Goal: Task Accomplishment & Management: Manage account settings

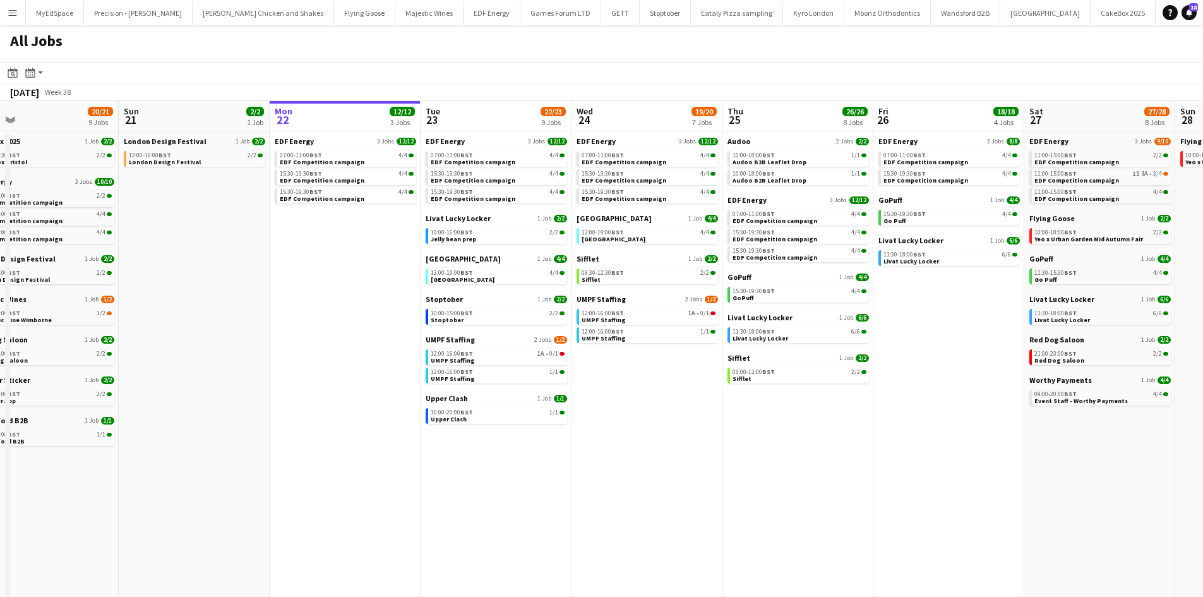
scroll to position [0, 306]
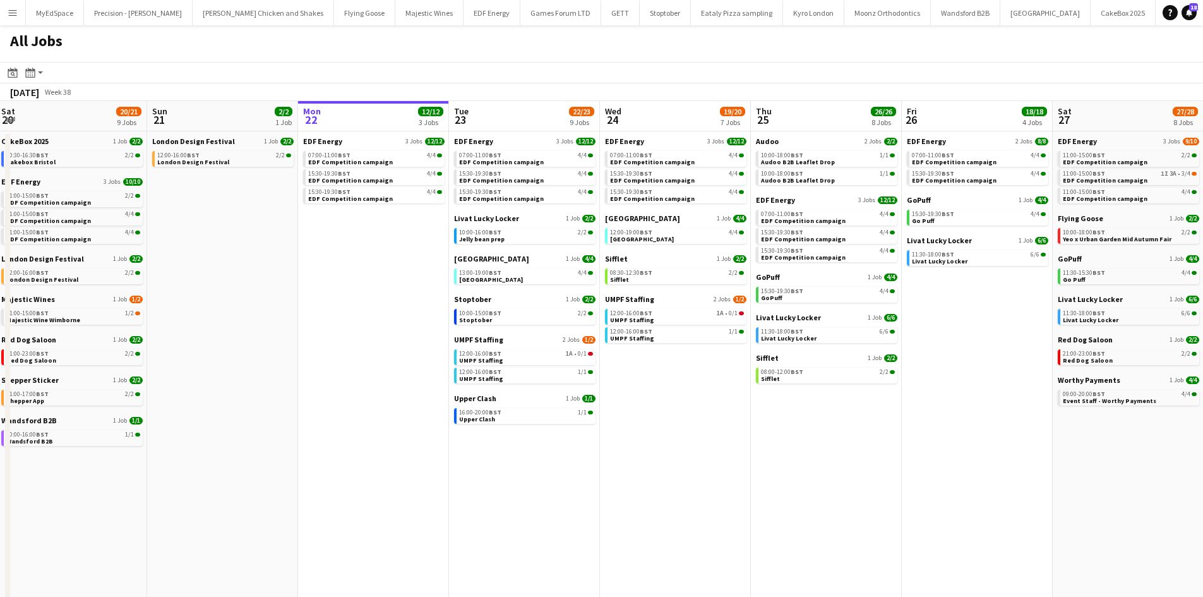
drag, startPoint x: 618, startPoint y: 405, endPoint x: 647, endPoint y: 404, distance: 28.5
click at [647, 404] on app-calendar-viewport "Thu 18 29/29 14 Jobs Fri 19 22/22 9 Jobs Sat 20 20/21 9 Jobs Sun 21 2/2 1 Job M…" at bounding box center [601, 535] width 1203 height 868
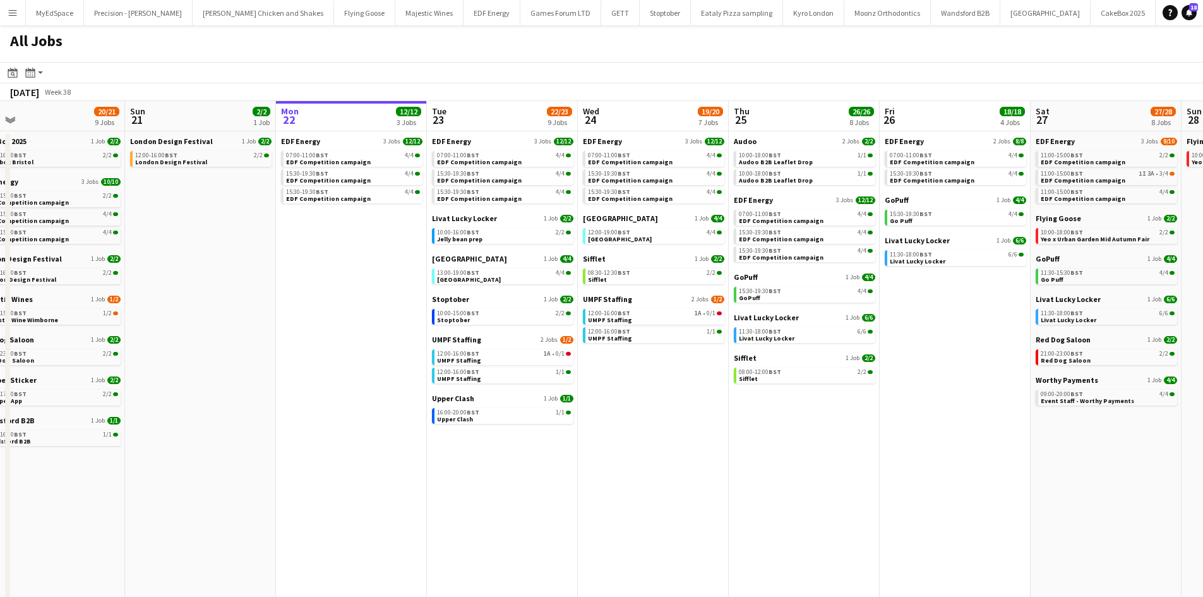
drag, startPoint x: 768, startPoint y: 410, endPoint x: 745, endPoint y: 410, distance: 22.7
click at [745, 410] on app-calendar-viewport "Thu 18 29/29 14 Jobs Fri 19 22/22 9 Jobs Sat 20 20/21 9 Jobs Sun 21 2/2 1 Job M…" at bounding box center [601, 535] width 1203 height 868
click at [782, 336] on span "Livat Lucky Locker" at bounding box center [766, 338] width 56 height 8
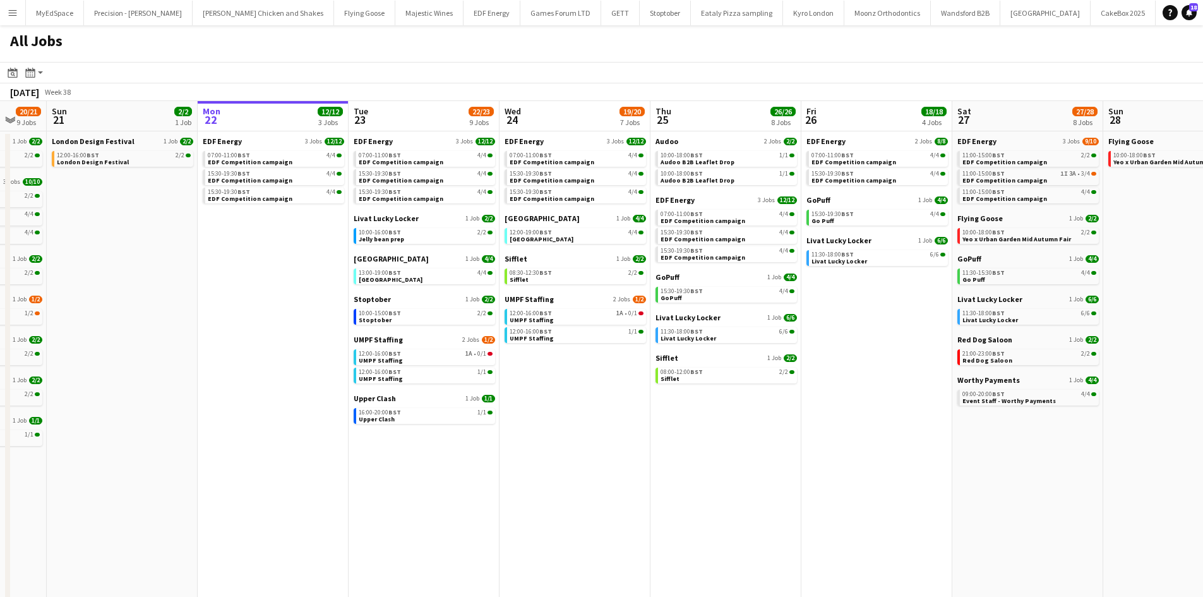
drag, startPoint x: 1060, startPoint y: 476, endPoint x: 988, endPoint y: 446, distance: 78.2
click at [988, 446] on app-calendar-viewport "Thu 18 29/29 14 Jobs Fri 19 22/22 9 Jobs Sat 20 20/21 9 Jobs Sun 21 2/2 1 Job M…" at bounding box center [601, 535] width 1203 height 868
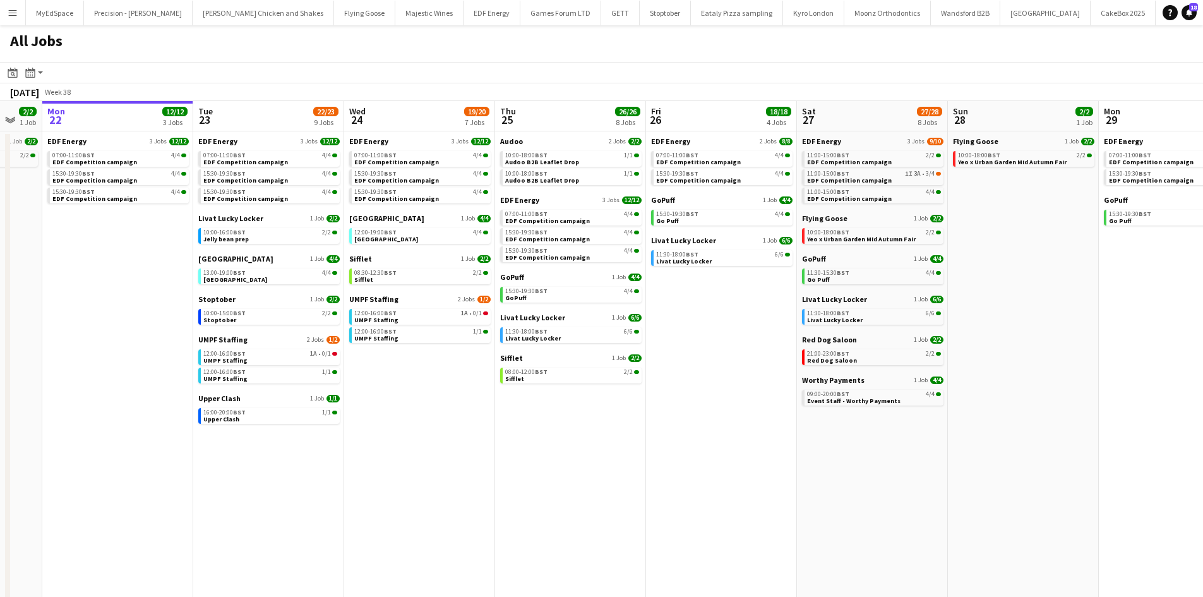
drag, startPoint x: 997, startPoint y: 497, endPoint x: 905, endPoint y: 477, distance: 93.8
click at [905, 477] on app-calendar-viewport "Fri 19 22/22 9 Jobs Sat 20 20/21 9 Jobs Sun 21 2/2 1 Job Mon 22 12/12 3 Jobs Tu…" at bounding box center [601, 535] width 1203 height 868
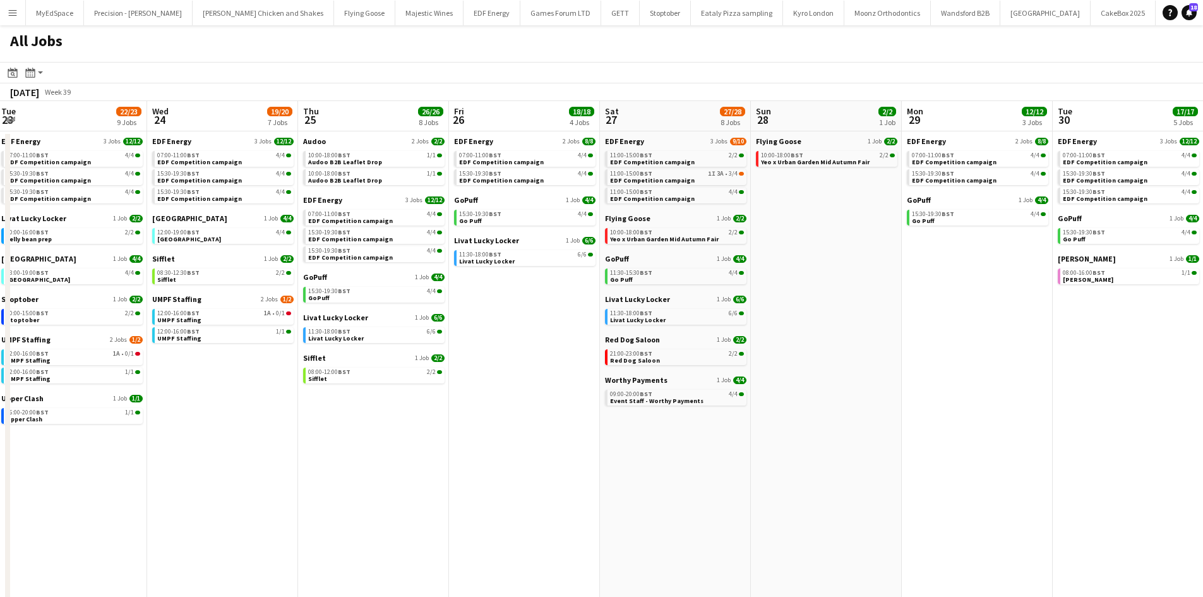
drag, startPoint x: 949, startPoint y: 313, endPoint x: 913, endPoint y: 310, distance: 36.1
click at [906, 310] on app-calendar-viewport "Sat 20 20/21 9 Jobs Sun 21 2/2 1 Job Mon 22 12/12 3 Jobs Tue 23 22/23 9 Jobs We…" at bounding box center [601, 535] width 1203 height 868
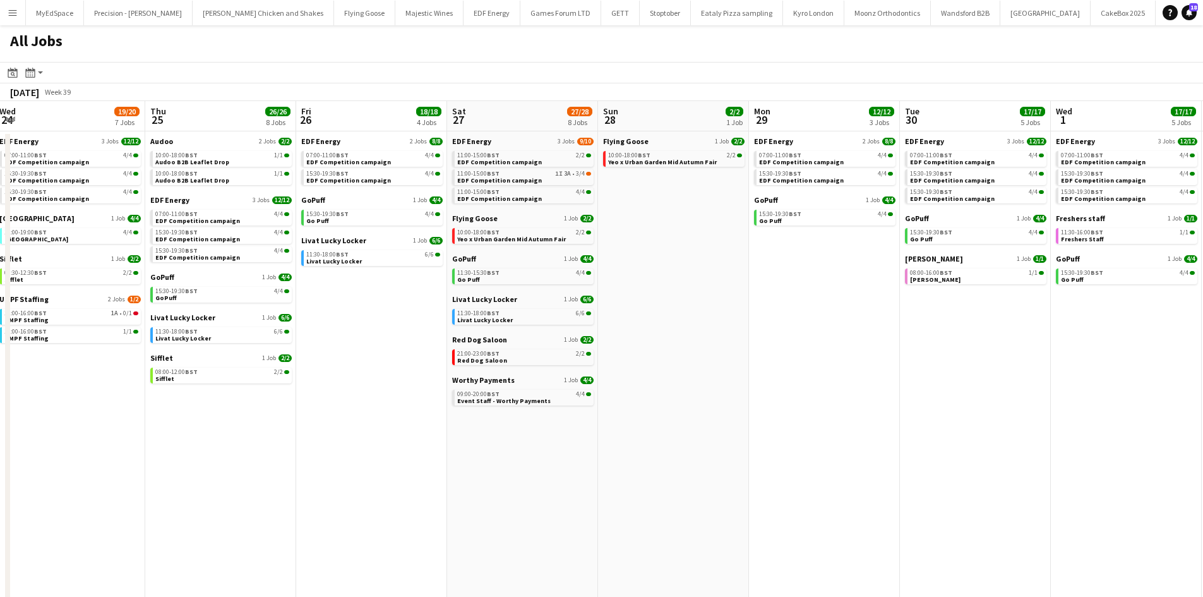
drag, startPoint x: 901, startPoint y: 460, endPoint x: 761, endPoint y: 443, distance: 140.5
click at [765, 445] on app-calendar-viewport "Sun 21 2/2 1 Job Mon 22 12/12 3 Jobs Tue 23 22/23 9 Jobs Wed 24 19/20 7 Jobs Th…" at bounding box center [601, 535] width 1203 height 868
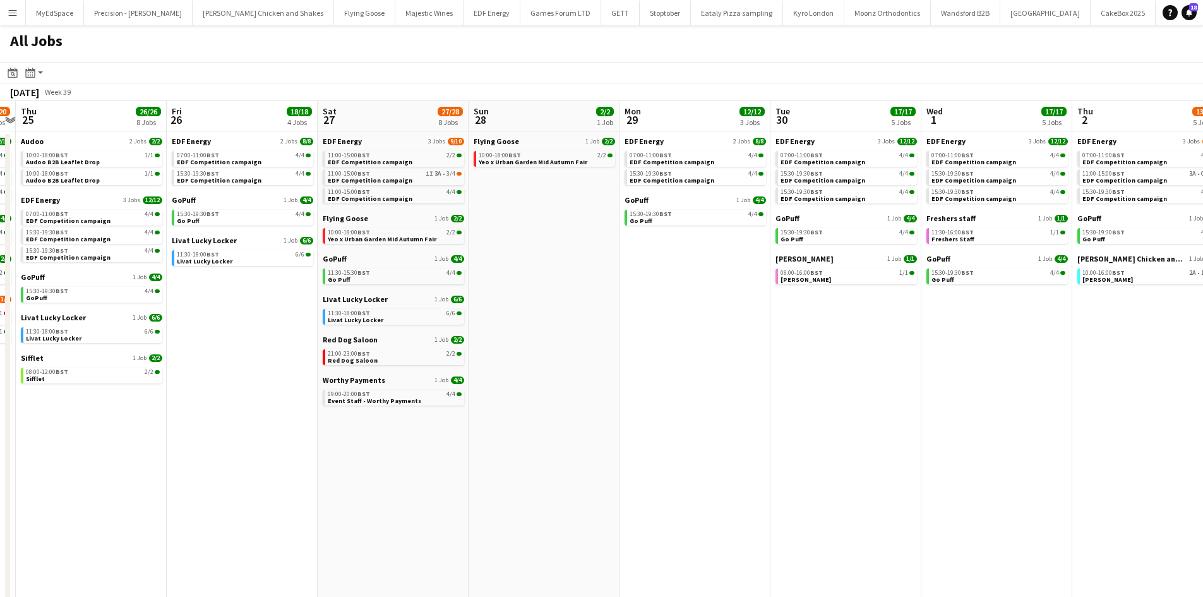
drag, startPoint x: 937, startPoint y: 434, endPoint x: 755, endPoint y: 418, distance: 182.6
click at [755, 418] on app-calendar-viewport "Mon 22 12/12 3 Jobs Tue 23 22/23 9 Jobs Wed 24 19/20 7 Jobs Thu 25 26/26 8 Jobs…" at bounding box center [601, 535] width 1203 height 868
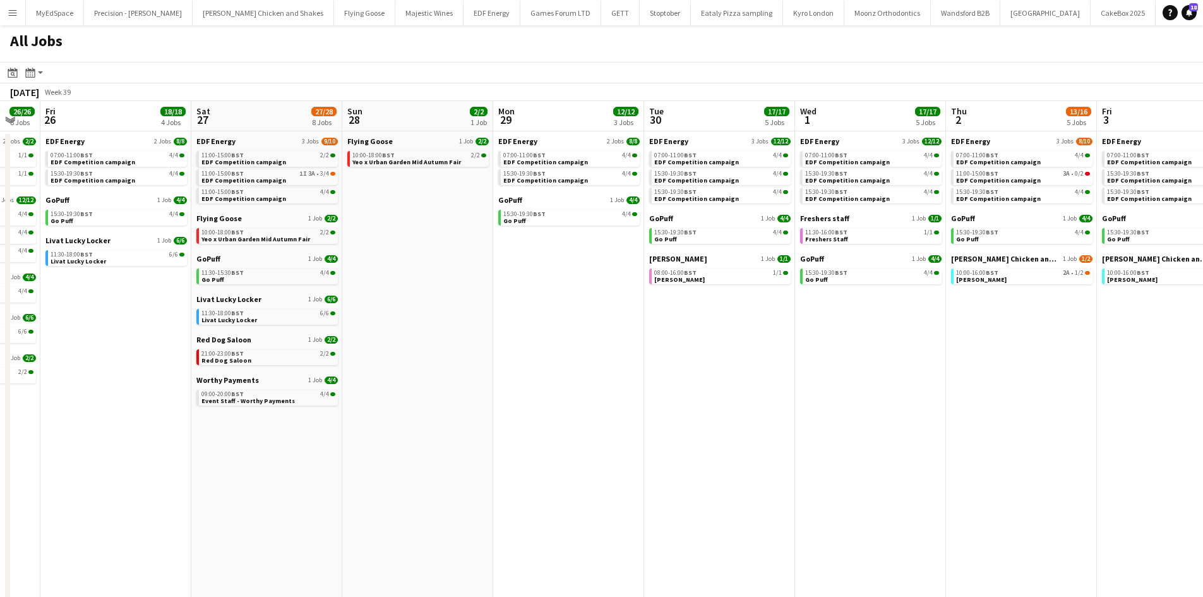
drag, startPoint x: 1009, startPoint y: 389, endPoint x: 785, endPoint y: 386, distance: 223.6
click at [785, 386] on app-calendar-viewport "Tue 23 22/23 9 Jobs Wed 24 19/20 7 Jobs Thu 25 26/26 8 Jobs Fri 26 18/18 4 Jobs…" at bounding box center [601, 535] width 1203 height 868
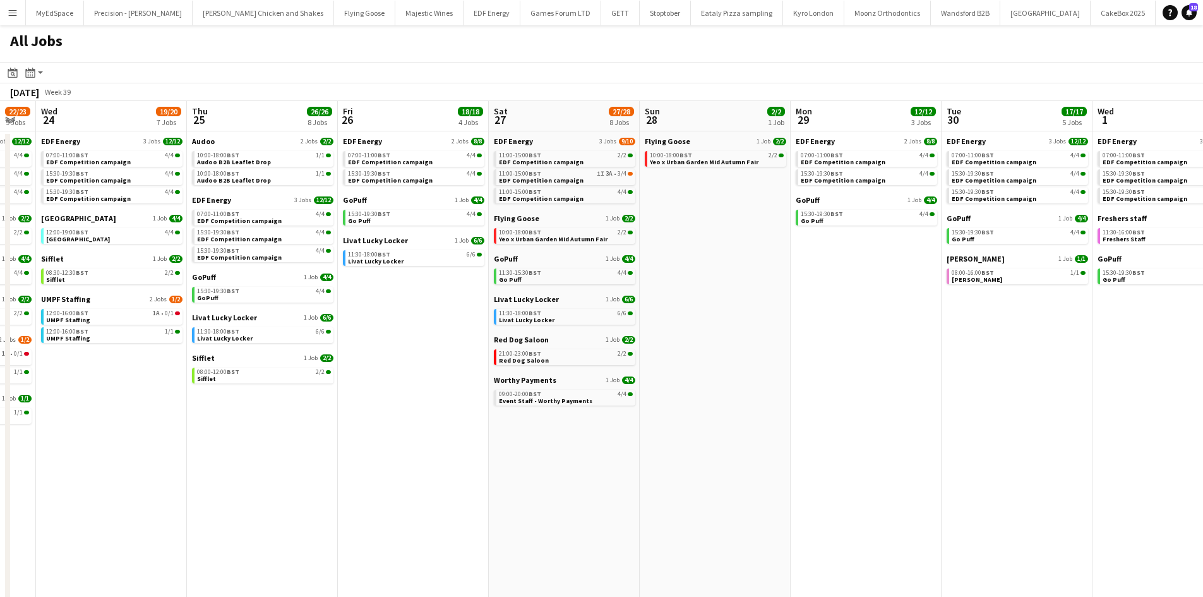
drag, startPoint x: 386, startPoint y: 376, endPoint x: 678, endPoint y: 384, distance: 292.5
click at [709, 378] on app-calendar-viewport "Mon 22 12/12 3 Jobs Tue 23 22/23 9 Jobs Wed 24 19/20 7 Jobs Thu 25 26/26 8 Jobs…" at bounding box center [601, 535] width 1203 height 868
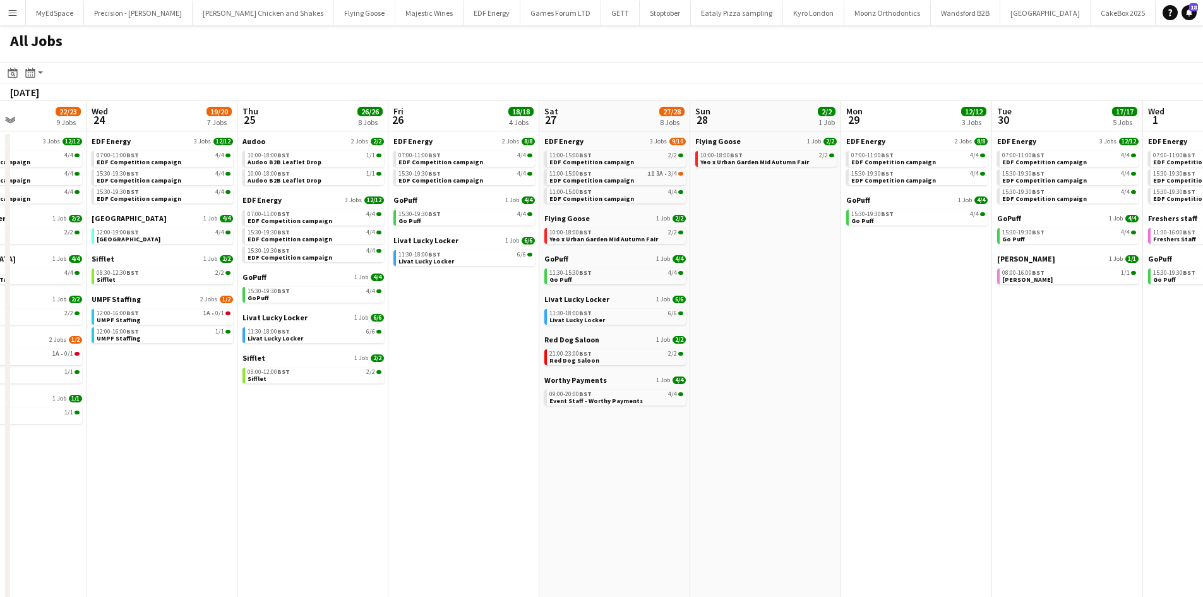
drag, startPoint x: 668, startPoint y: 467, endPoint x: 717, endPoint y: 467, distance: 49.3
click at [717, 467] on app-calendar-viewport "Sun 21 2/2 1 Job Mon 22 12/12 3 Jobs Tue 23 22/23 9 Jobs Wed 24 19/20 7 Jobs Th…" at bounding box center [601, 535] width 1203 height 868
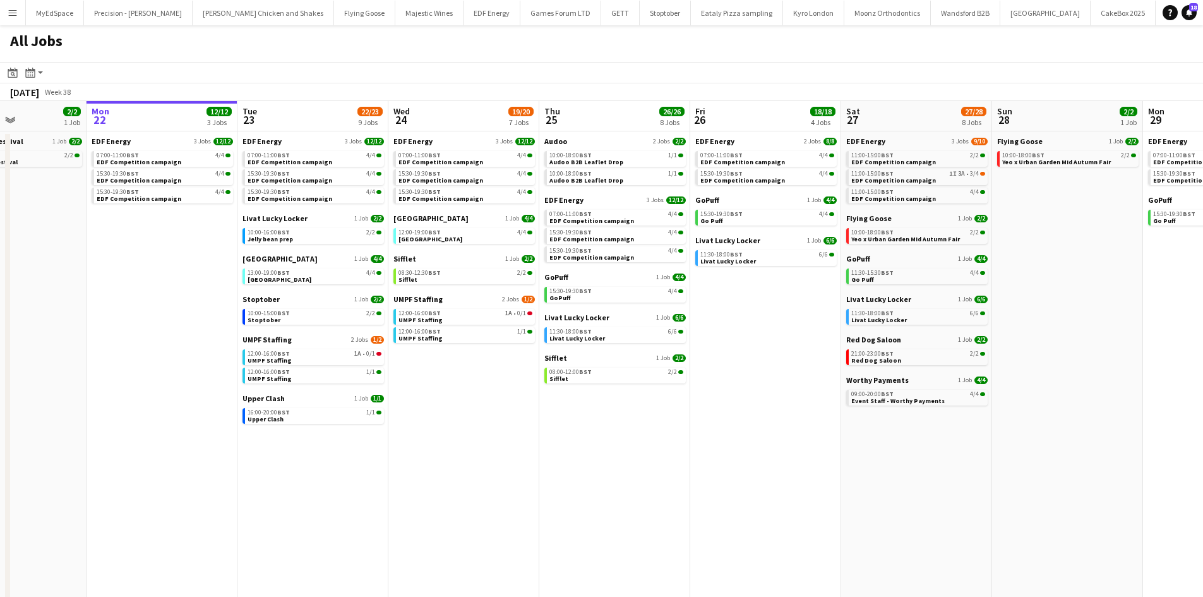
scroll to position [0, 362]
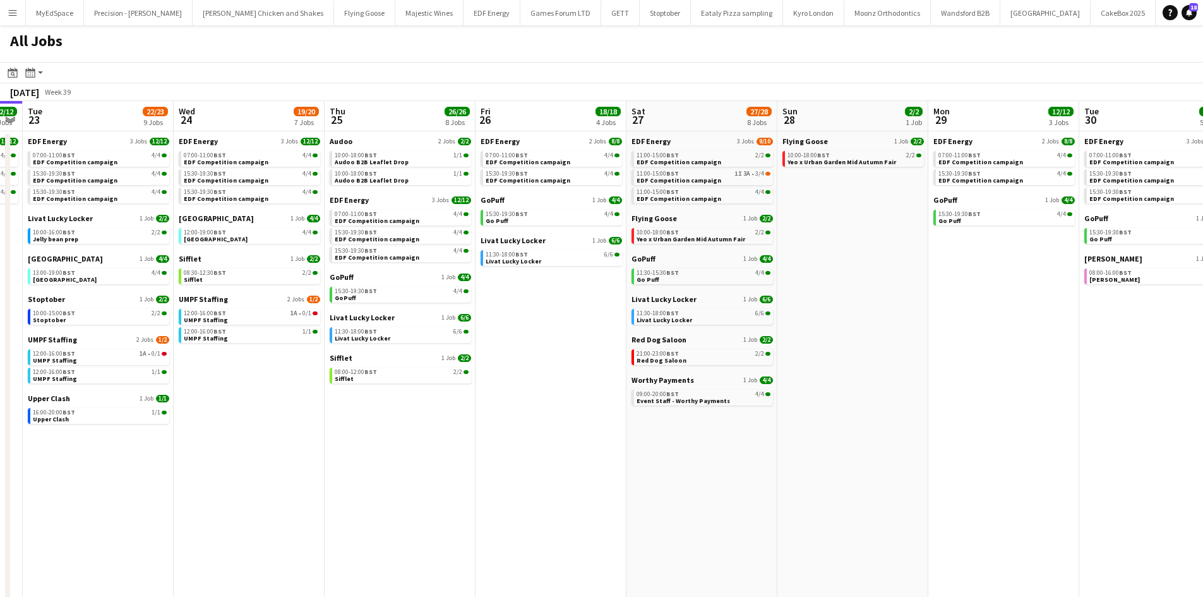
drag, startPoint x: 767, startPoint y: 431, endPoint x: 635, endPoint y: 420, distance: 132.5
click at [635, 420] on app-calendar-viewport "Sat 20 20/21 9 Jobs Sun 21 2/2 1 Job Mon 22 12/12 3 Jobs Tue 23 22/23 9 Jobs We…" at bounding box center [601, 535] width 1203 height 868
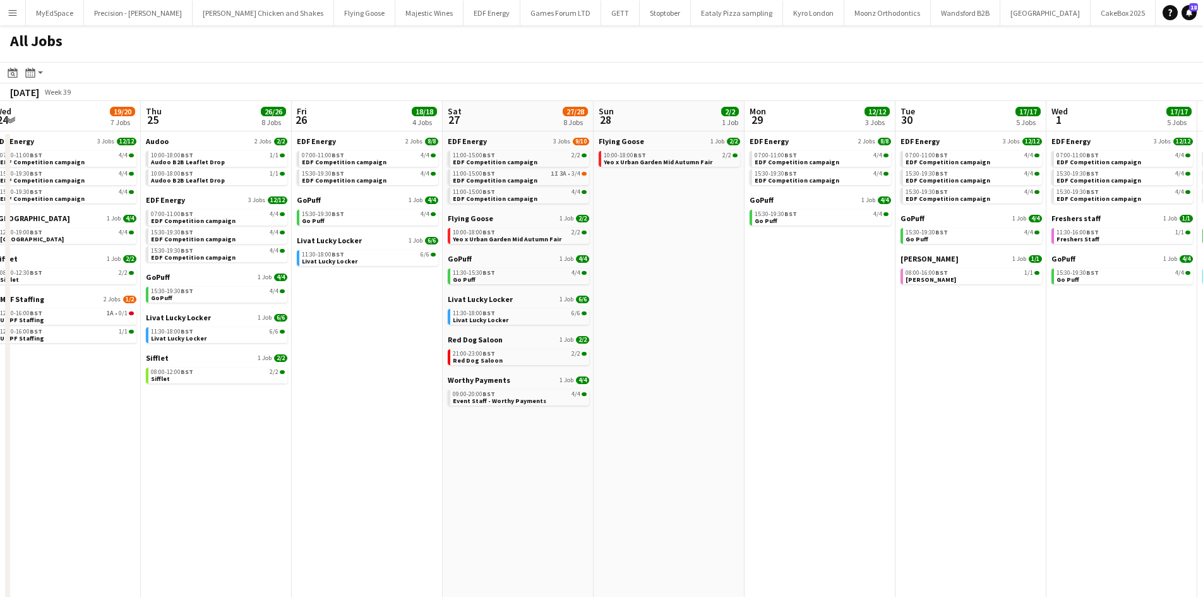
drag, startPoint x: 849, startPoint y: 476, endPoint x: 653, endPoint y: 440, distance: 198.9
click at [654, 440] on app-calendar-viewport "Sun 21 2/2 1 Job Mon 22 12/12 3 Jobs Tue 23 22/23 9 Jobs Wed 24 19/20 7 Jobs Th…" at bounding box center [601, 535] width 1203 height 868
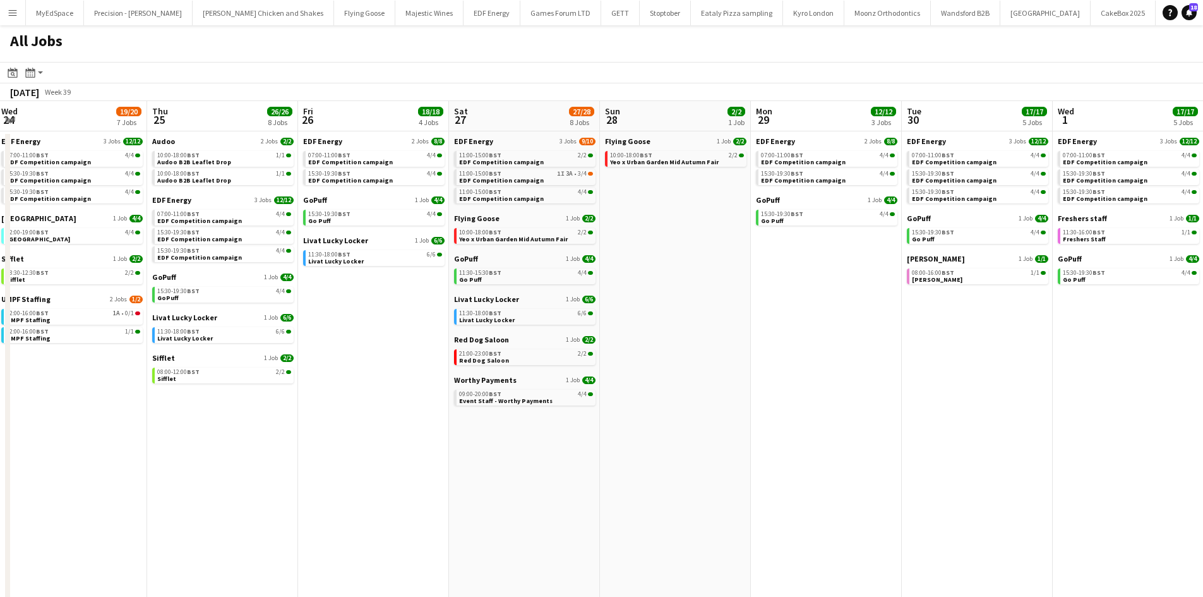
drag, startPoint x: 1086, startPoint y: 396, endPoint x: 337, endPoint y: 338, distance: 751.2
click at [502, 371] on app-calendar-viewport "Sun 21 2/2 1 Job Mon 22 12/12 3 Jobs Tue 23 22/23 9 Jobs Wed 24 19/20 7 Jobs Th…" at bounding box center [601, 535] width 1203 height 868
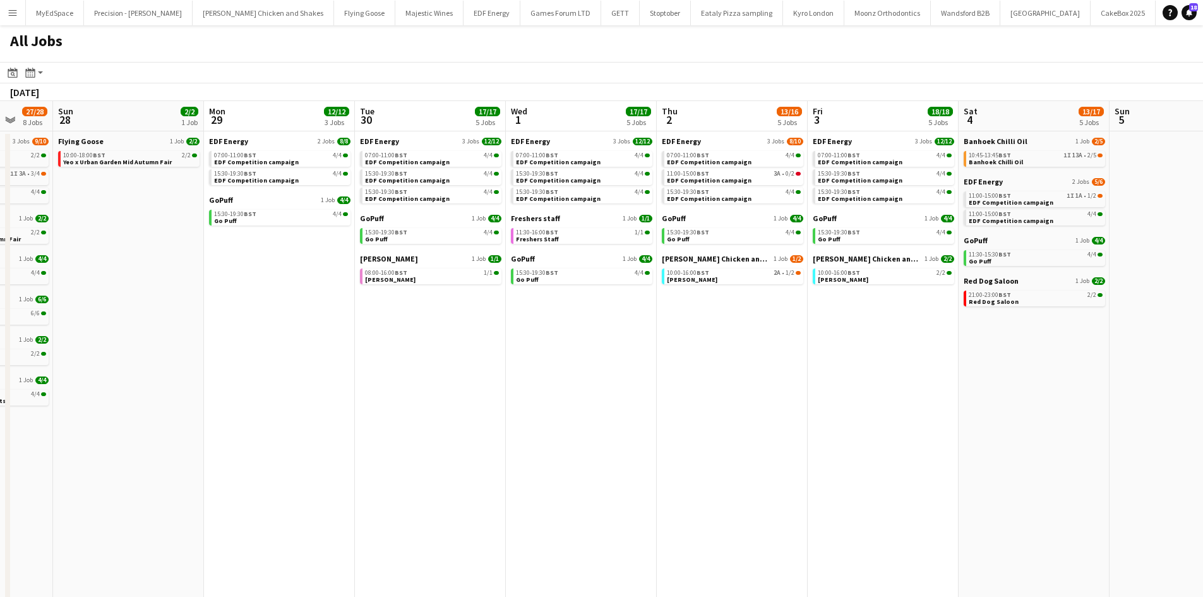
drag, startPoint x: 966, startPoint y: 433, endPoint x: 785, endPoint y: 416, distance: 182.1
click at [787, 416] on app-calendar-viewport "Thu 25 26/26 8 Jobs Fri 26 18/18 4 Jobs Sat 27 27/28 8 Jobs Sun 28 2/2 1 Job Mo…" at bounding box center [601, 535] width 1203 height 868
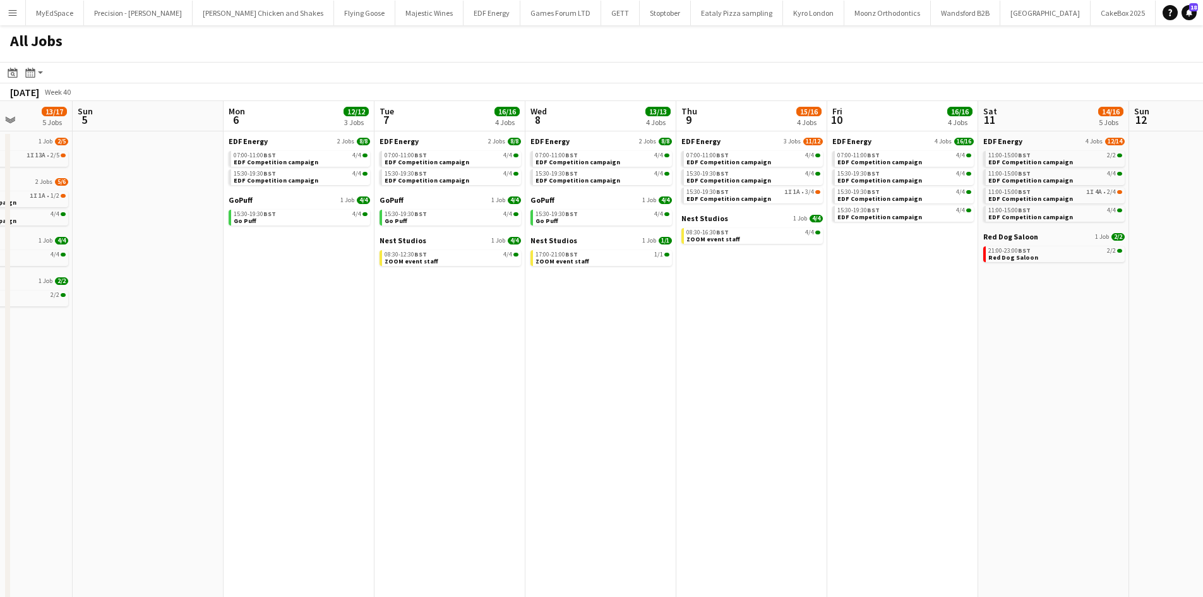
drag, startPoint x: 1070, startPoint y: 408, endPoint x: 124, endPoint y: 249, distance: 958.6
click at [145, 255] on app-calendar-viewport "Wed 1 17/17 5 Jobs Thu 2 13/16 5 Jobs Fri 3 18/18 5 Jobs Sat 4 13/17 5 Jobs Sun…" at bounding box center [601, 535] width 1203 height 868
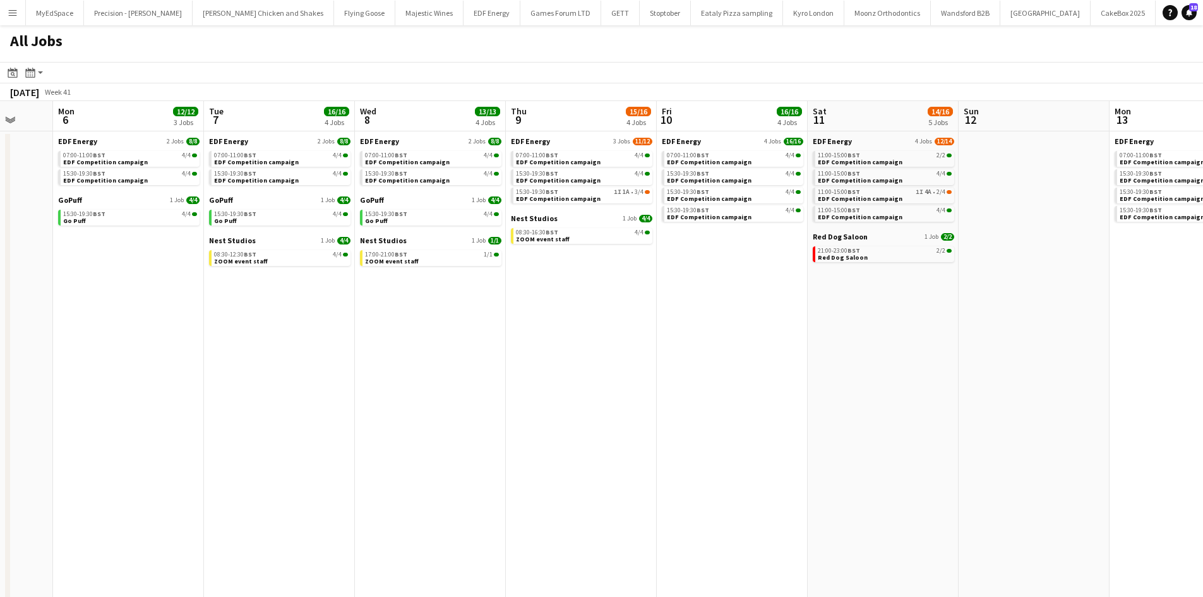
drag, startPoint x: 883, startPoint y: 281, endPoint x: 542, endPoint y: 298, distance: 341.4
click at [449, 270] on app-calendar-viewport "Fri 3 18/18 5 Jobs Sat 4 13/17 5 Jobs Sun 5 Mon 6 12/12 3 Jobs Tue 7 16/16 4 Jo…" at bounding box center [601, 535] width 1203 height 868
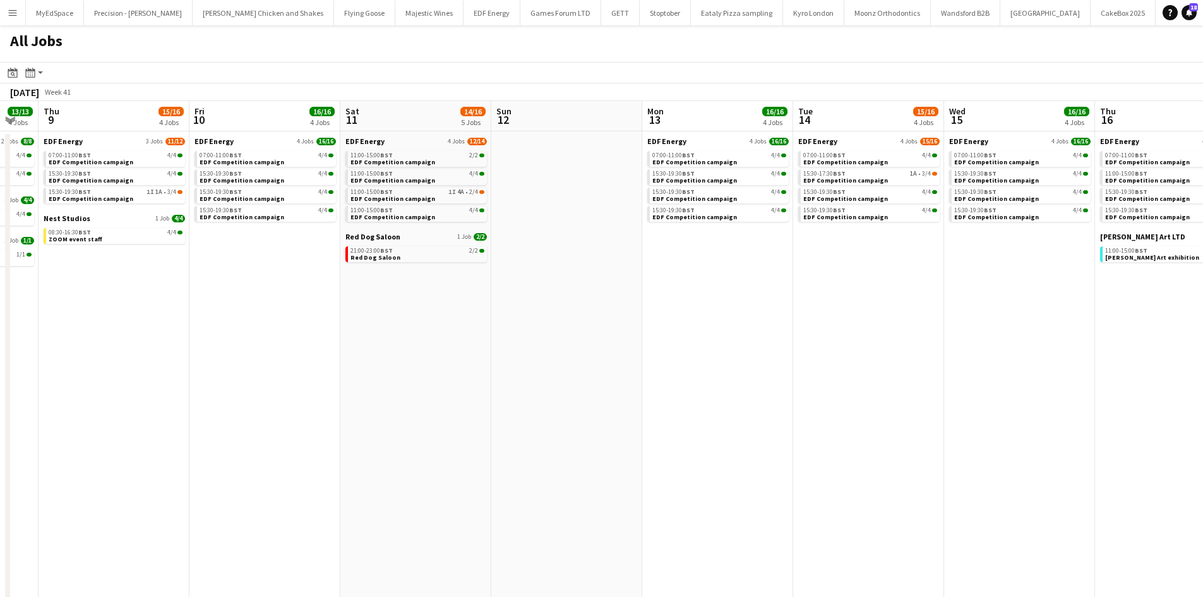
scroll to position [0, 417]
drag, startPoint x: 943, startPoint y: 355, endPoint x: 861, endPoint y: 344, distance: 82.8
click at [861, 344] on app-calendar-viewport "Mon 6 12/12 3 Jobs Tue 7 16/16 4 Jobs Wed 8 13/13 4 Jobs Thu 9 15/16 4 Jobs Fri…" at bounding box center [601, 535] width 1203 height 868
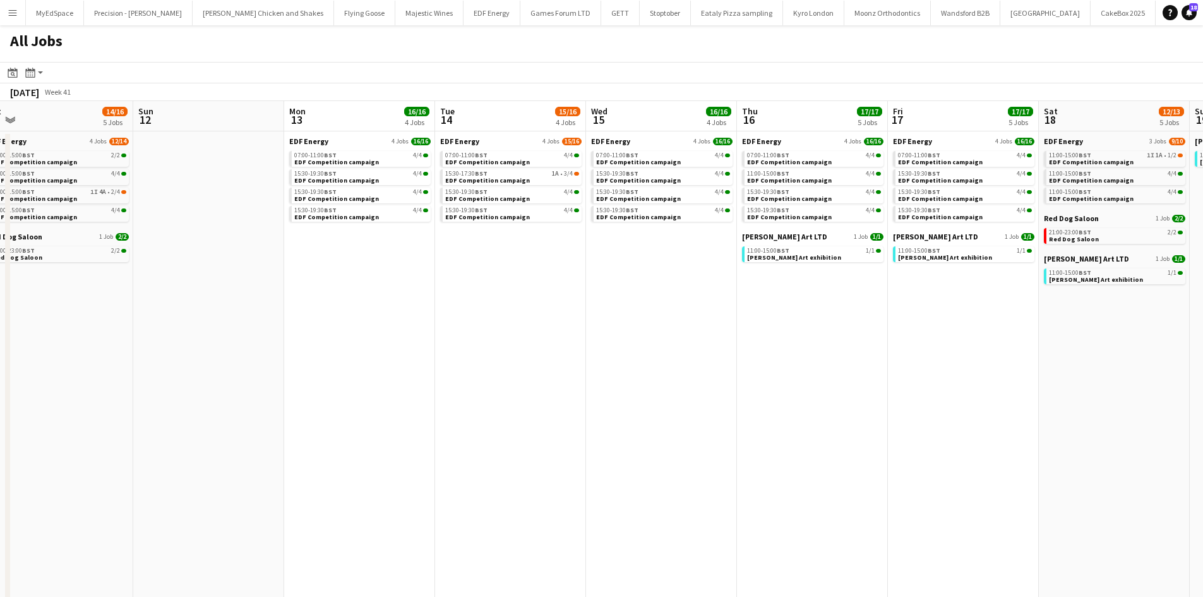
scroll to position [0, 486]
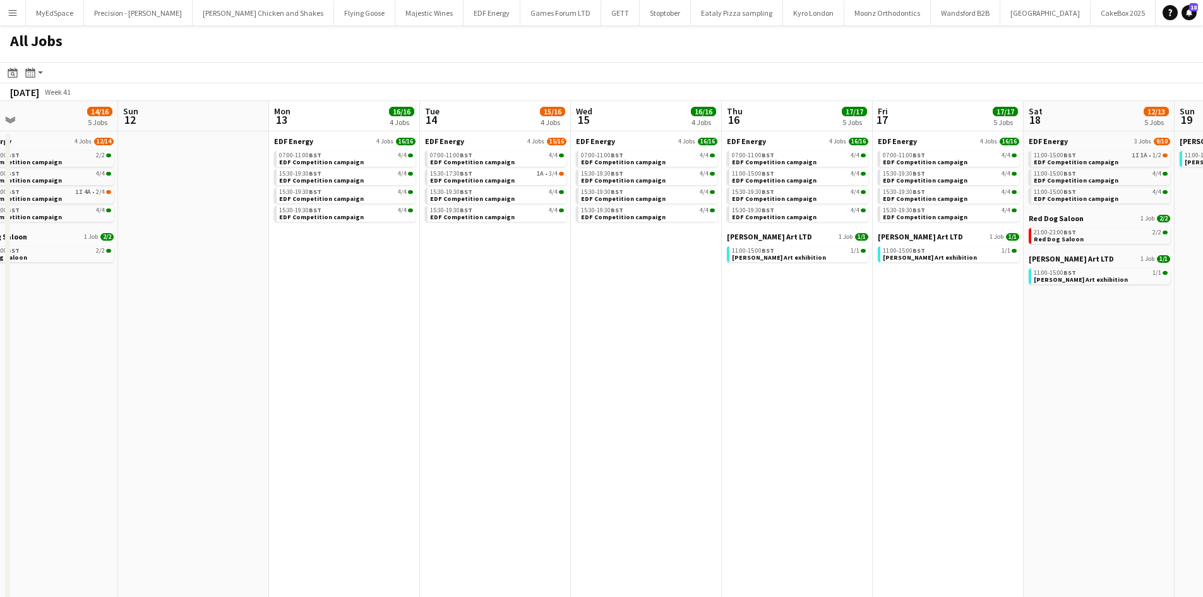
drag, startPoint x: 793, startPoint y: 319, endPoint x: 689, endPoint y: 305, distance: 104.5
click at [689, 305] on app-calendar-viewport "Wed 8 13/13 4 Jobs Thu 9 15/16 4 Jobs Fri 10 16/16 4 Jobs Sat 11 14/16 5 Jobs S…" at bounding box center [601, 535] width 1203 height 868
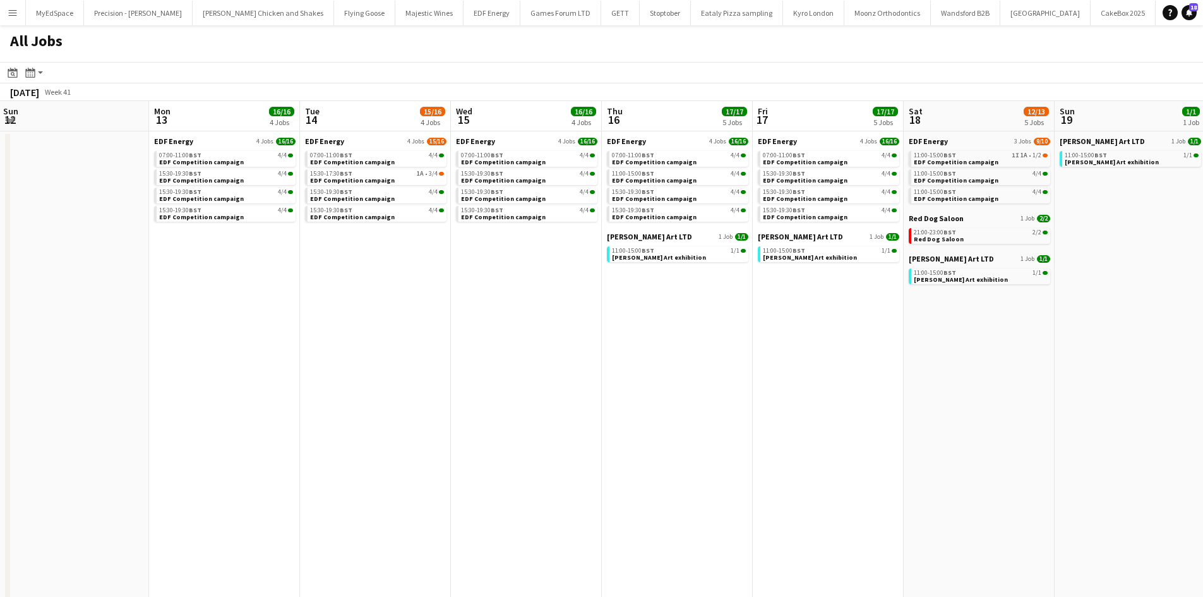
drag, startPoint x: 1156, startPoint y: 369, endPoint x: 1015, endPoint y: 354, distance: 141.6
click at [1015, 354] on app-calendar-viewport "Thu 9 15/16 4 Jobs Fri 10 16/16 4 Jobs Sat 11 14/16 5 Jobs Sun 12 Mon 13 16/16 …" at bounding box center [601, 535] width 1203 height 868
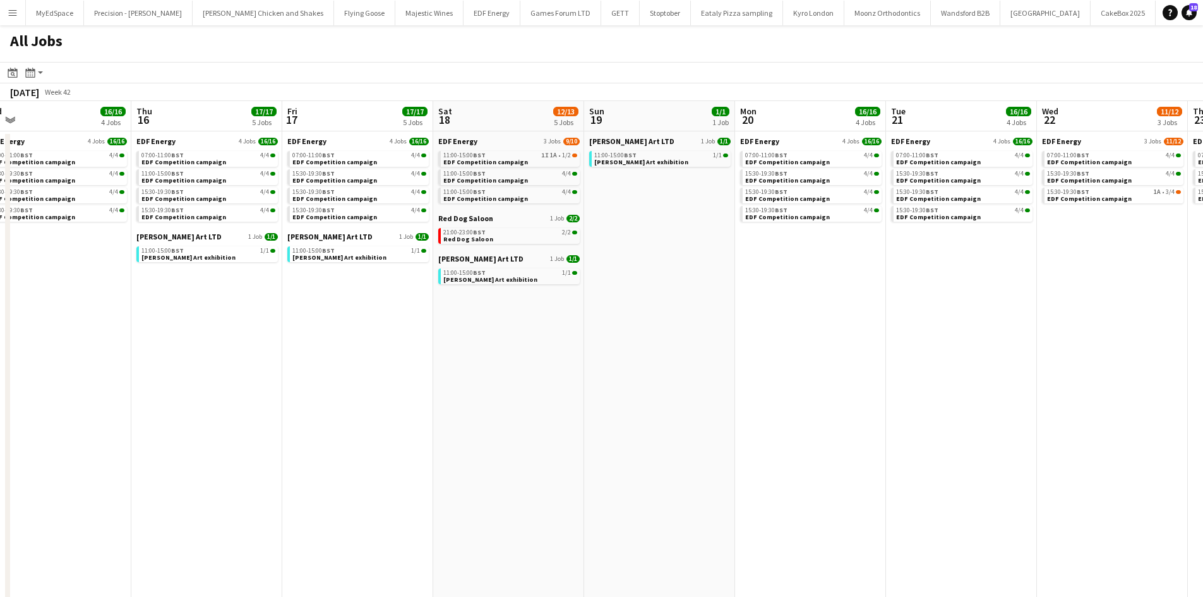
drag, startPoint x: 1065, startPoint y: 385, endPoint x: 643, endPoint y: 373, distance: 422.7
click at [643, 373] on app-calendar-viewport "Sun 12 Mon 13 16/16 4 Jobs Tue 14 15/16 4 Jobs Wed 15 16/16 4 Jobs Thu 16 17/17…" at bounding box center [601, 535] width 1203 height 868
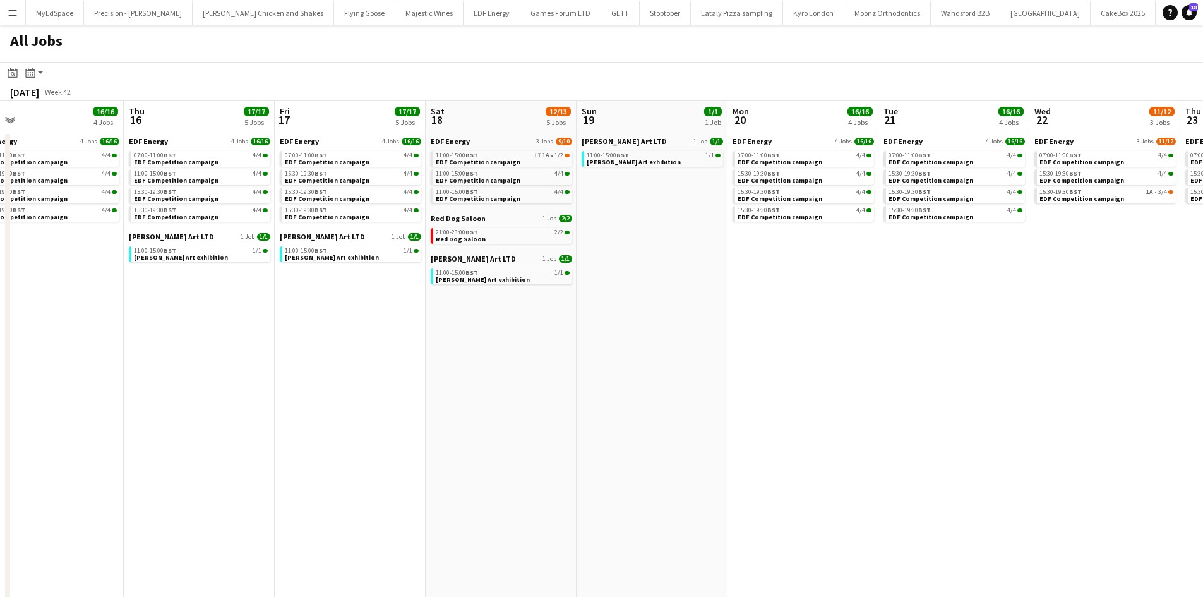
scroll to position [0, 402]
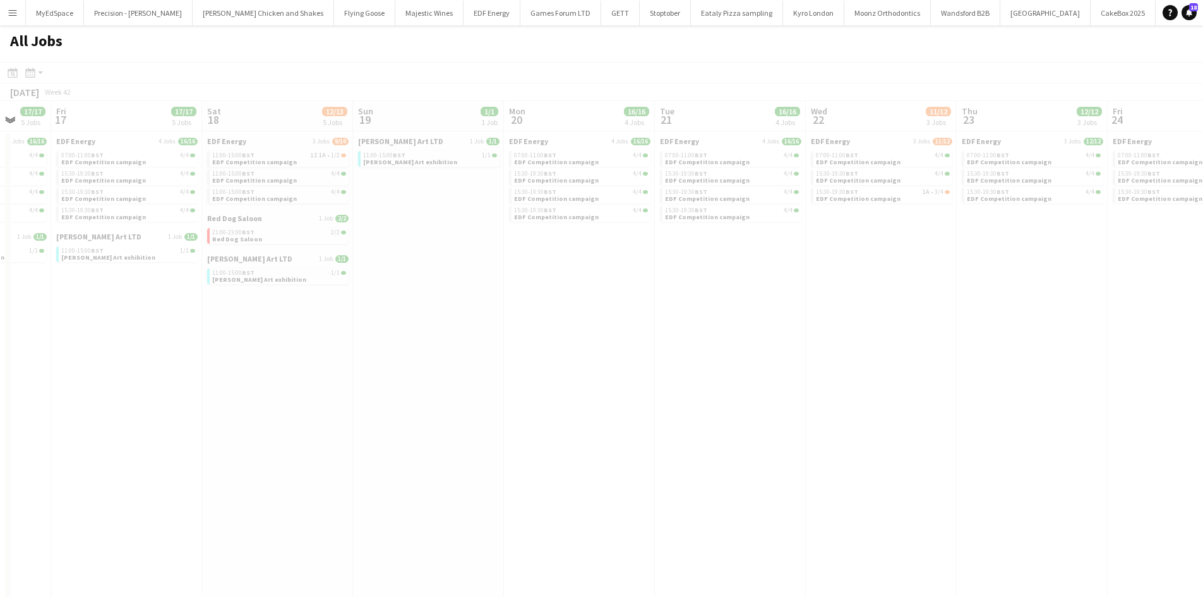
drag, startPoint x: 1006, startPoint y: 395, endPoint x: 840, endPoint y: 394, distance: 166.1
click at [808, 388] on app-all-jobs "All Jobs Date picker SEP 2025 SEP 2025 Monday M Tuesday T Wednesday W Thursday …" at bounding box center [601, 497] width 1203 height 944
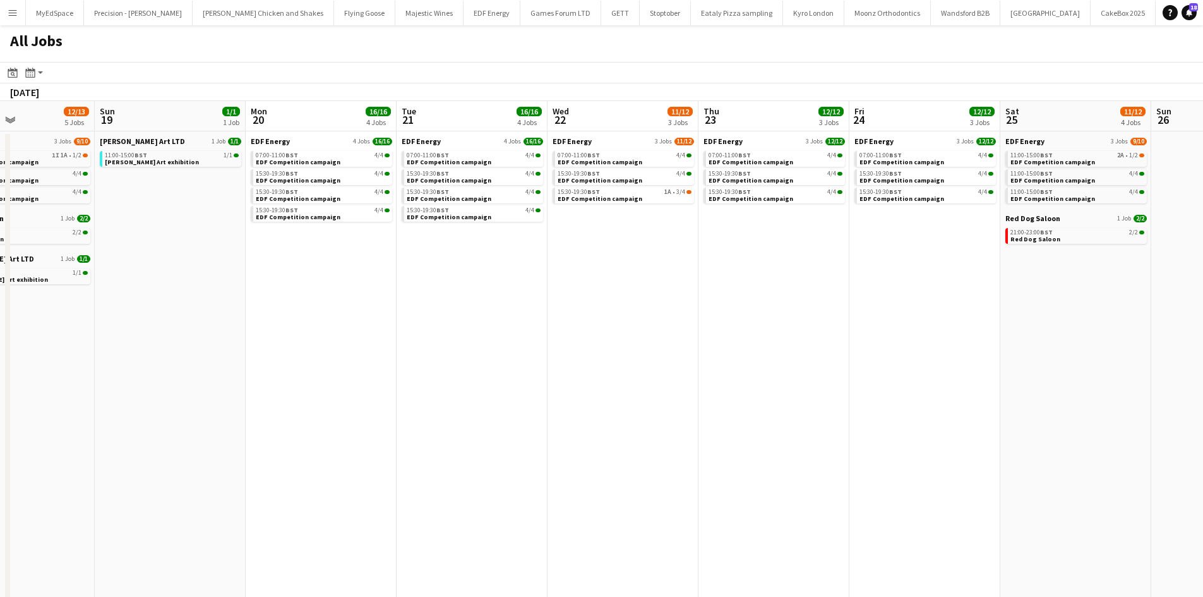
scroll to position [0, 358]
click at [537, 291] on app-all-jobs "All Jobs Date picker SEP 2025 SEP 2025 Monday M Tuesday T Wednesday W Thursday …" at bounding box center [601, 497] width 1203 height 944
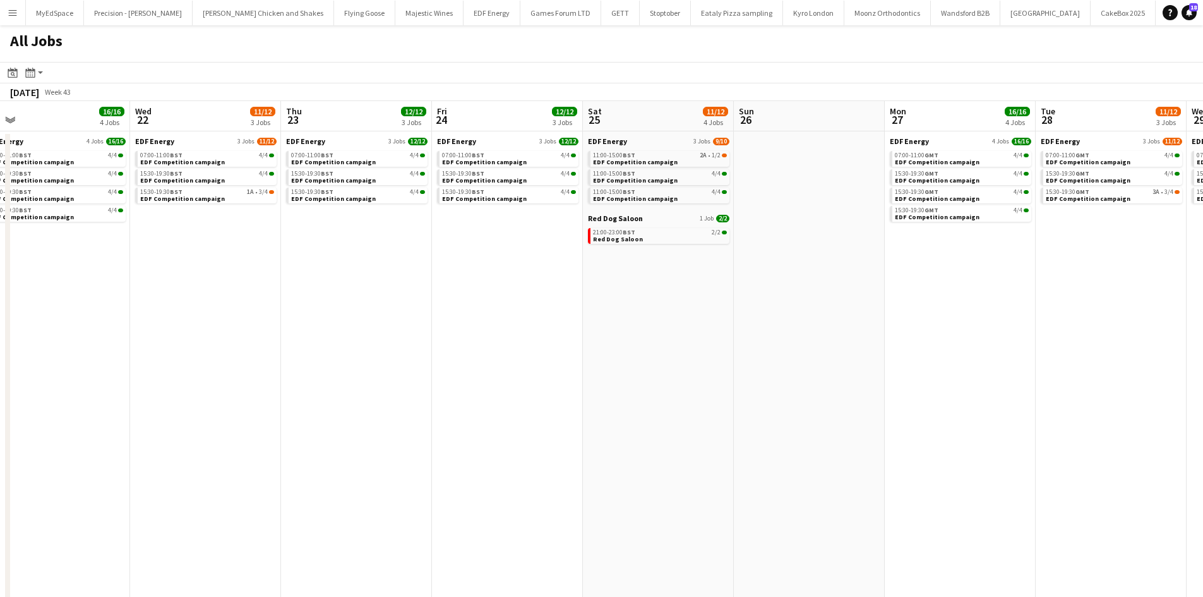
drag, startPoint x: 874, startPoint y: 295, endPoint x: 498, endPoint y: 304, distance: 375.9
click at [409, 302] on app-calendar-viewport "Sat 18 12/13 5 Jobs Sun 19 1/1 1 Job Mon 20 16/16 4 Jobs Tue 21 16/16 4 Jobs We…" at bounding box center [601, 535] width 1203 height 868
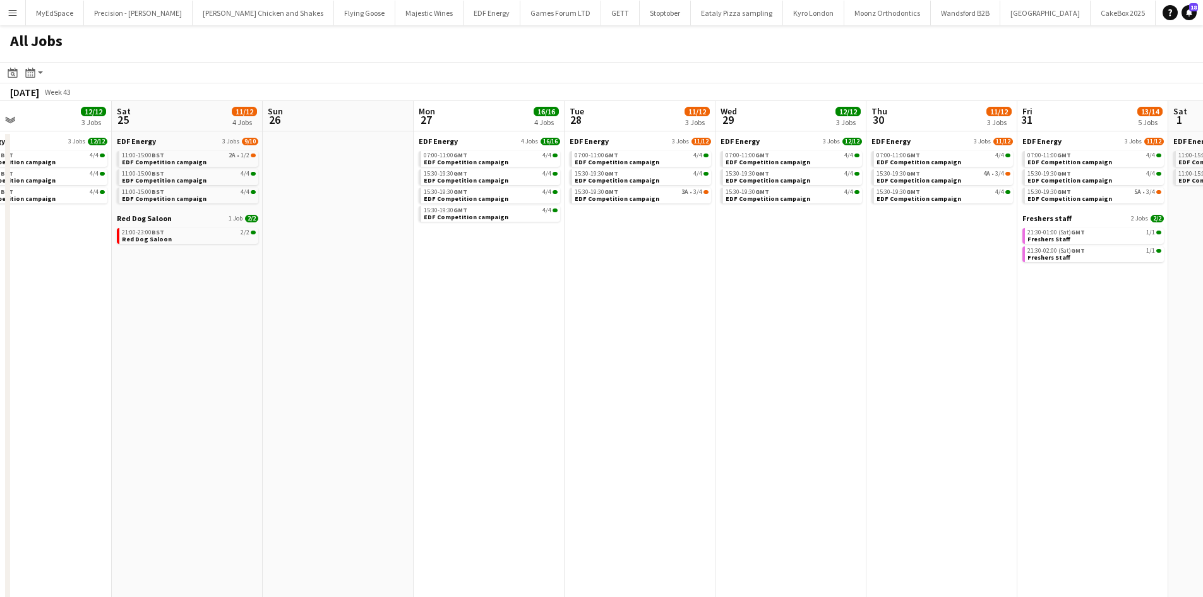
scroll to position [0, 484]
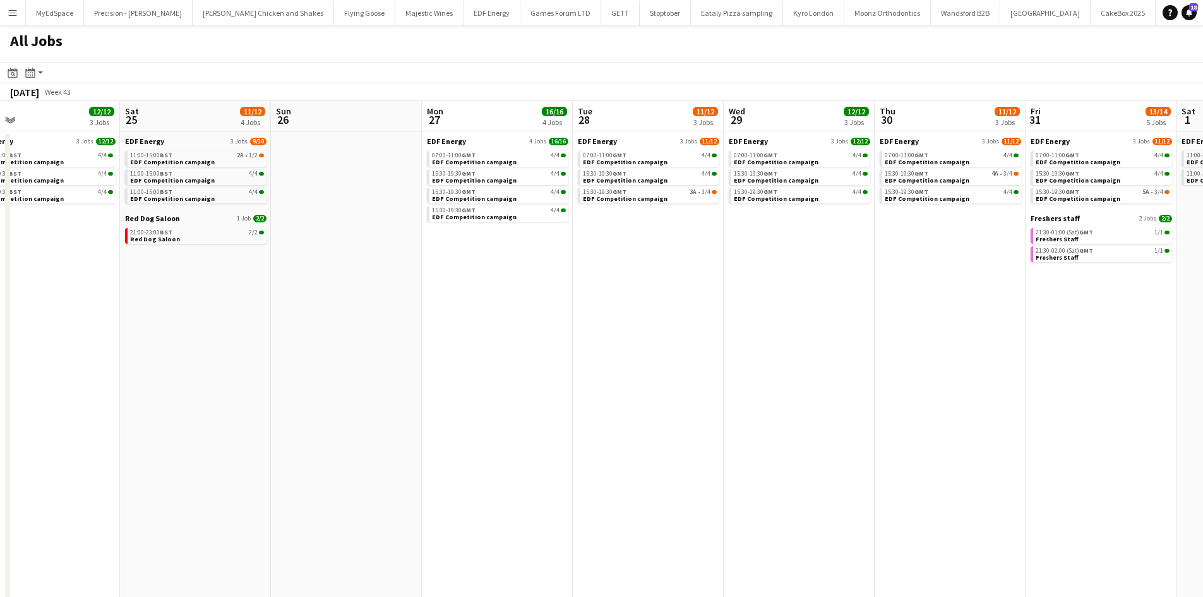
drag, startPoint x: 1066, startPoint y: 359, endPoint x: 952, endPoint y: 362, distance: 113.7
click at [952, 362] on app-calendar-viewport "Tue 21 16/16 4 Jobs Wed 22 11/12 3 Jobs Thu 23 12/12 3 Jobs Fri 24 12/12 3 Jobs…" at bounding box center [601, 535] width 1203 height 868
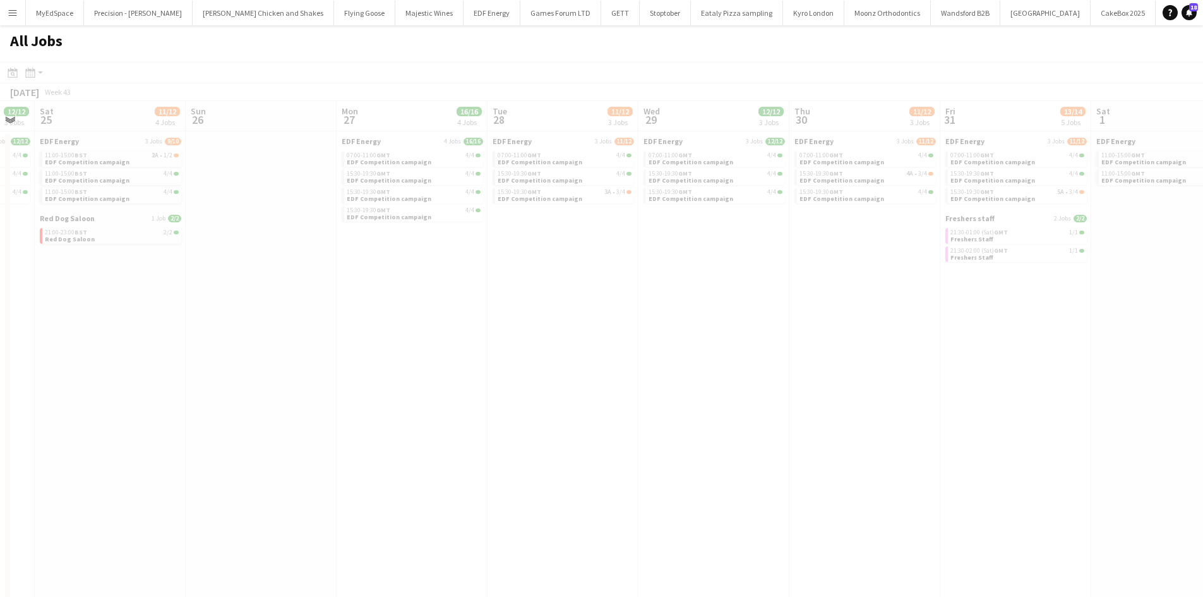
drag, startPoint x: 983, startPoint y: 357, endPoint x: 718, endPoint y: 361, distance: 265.3
click at [718, 361] on app-all-jobs "All Jobs Date picker SEP 2025 SEP 2025 Monday M Tuesday T Wednesday W Thursday …" at bounding box center [601, 497] width 1203 height 944
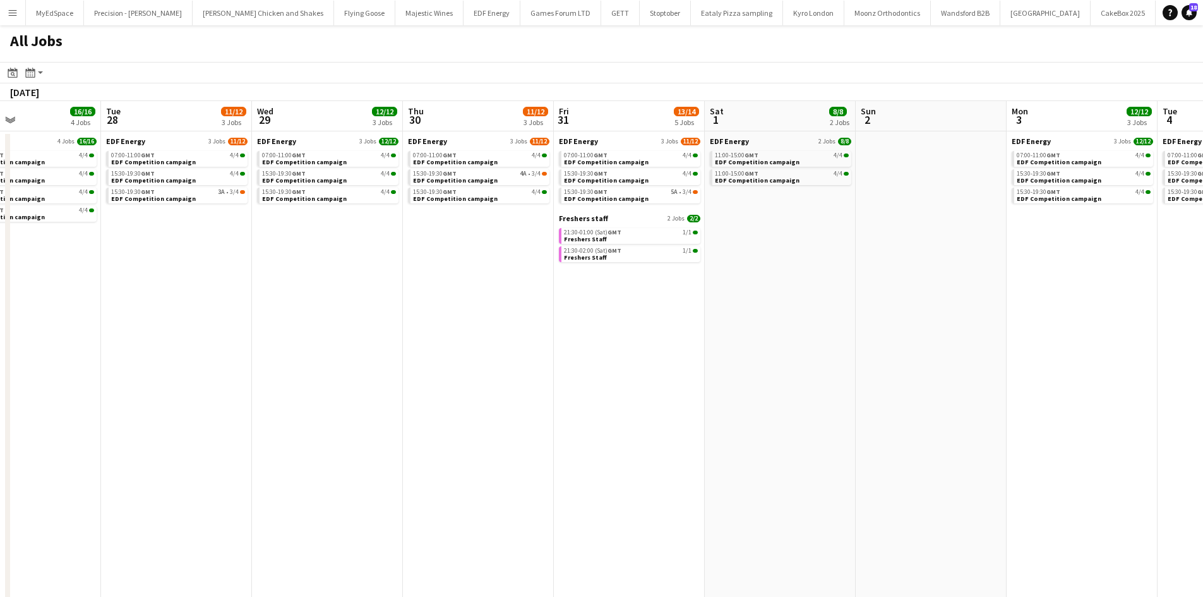
drag, startPoint x: 863, startPoint y: 349, endPoint x: 601, endPoint y: 327, distance: 263.6
click at [601, 327] on app-calendar-viewport "Fri 24 12/12 3 Jobs Sat 25 11/12 4 Jobs Sun 26 Mon 27 16/16 4 Jobs Tue 28 11/12…" at bounding box center [601, 535] width 1203 height 868
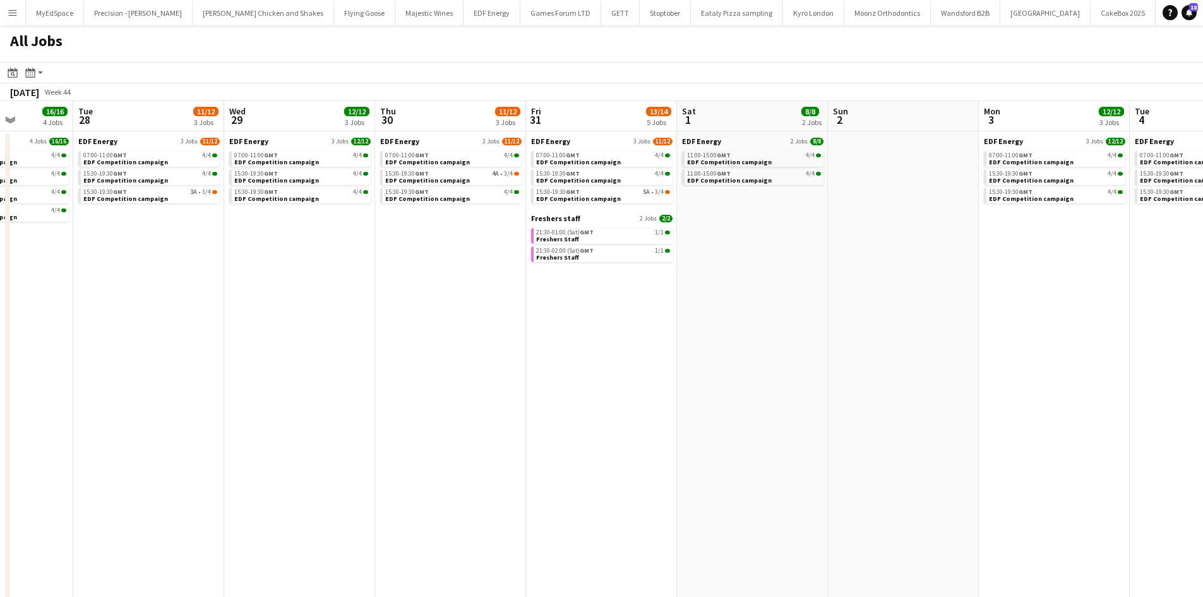
scroll to position [0, 391]
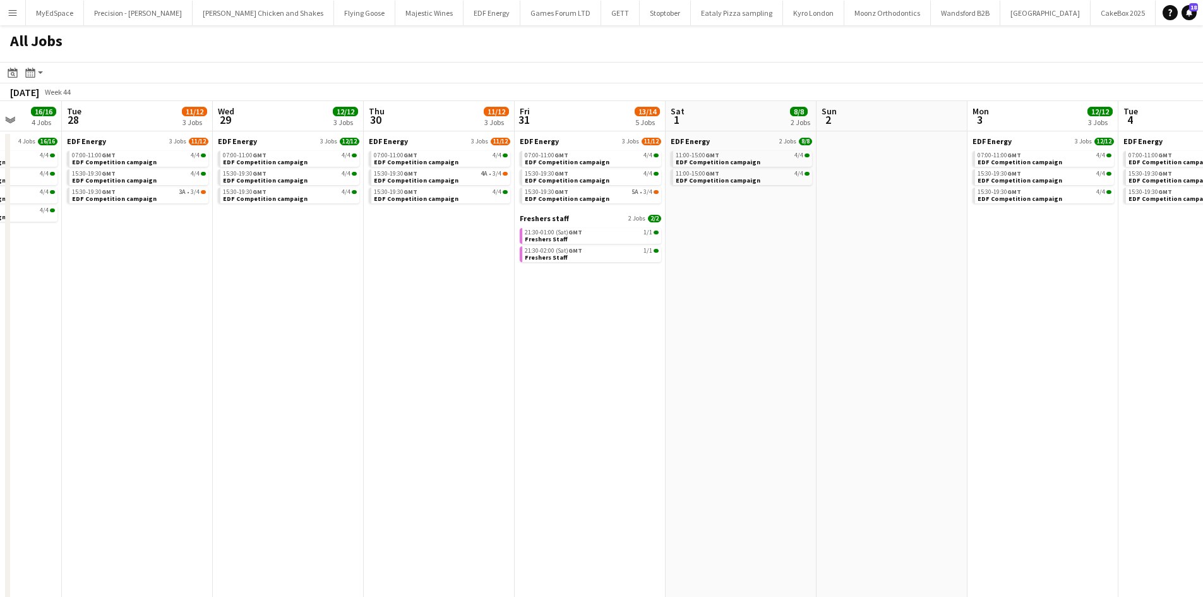
click at [703, 359] on app-all-jobs "All Jobs Date picker SEP 2025 SEP 2025 Monday M Tuesday T Wednesday W Thursday …" at bounding box center [601, 497] width 1203 height 944
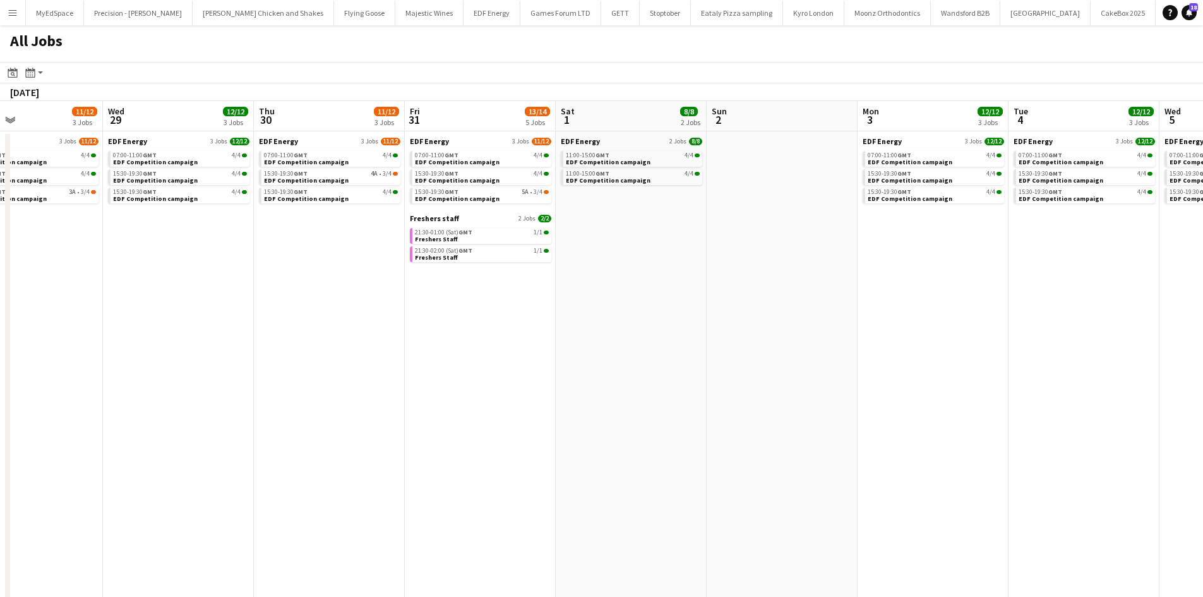
drag, startPoint x: 684, startPoint y: 337, endPoint x: 691, endPoint y: 332, distance: 8.2
click at [697, 337] on app-calendar-viewport "Sun 26 Mon 27 16/16 4 Jobs Tue 28 11/12 3 Jobs Wed 29 12/12 3 Jobs Thu 30 11/12…" at bounding box center [601, 535] width 1203 height 868
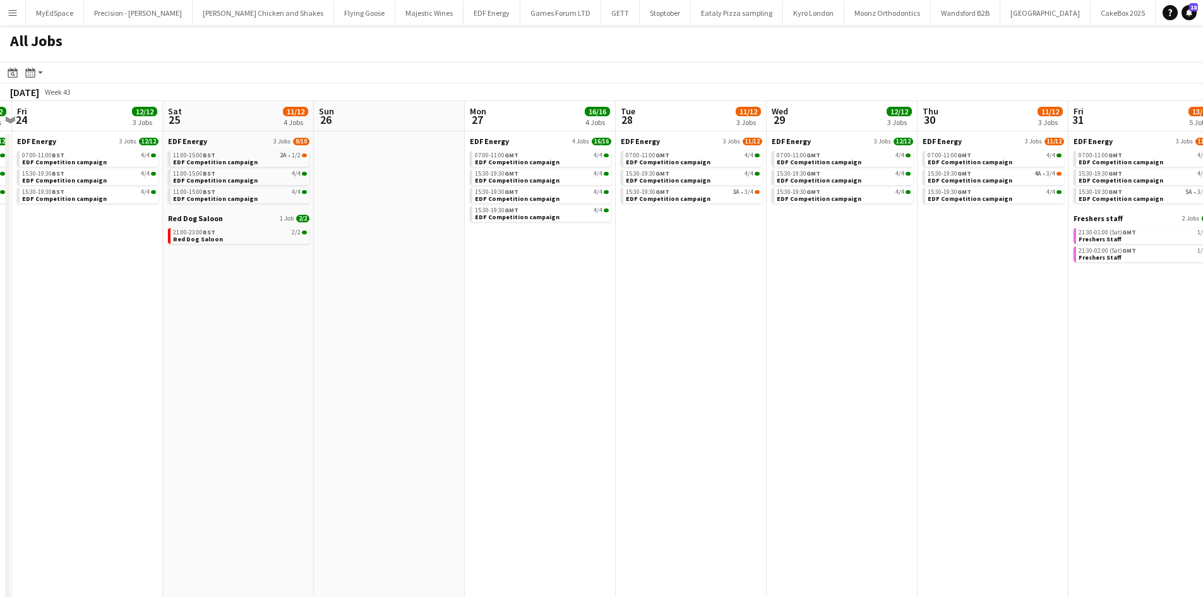
drag, startPoint x: 842, startPoint y: 327, endPoint x: 848, endPoint y: 292, distance: 35.7
click at [1045, 327] on app-calendar-viewport "Wed 22 11/12 3 Jobs Thu 23 12/12 3 Jobs Fri 24 12/12 3 Jobs Sat 25 11/12 4 Jobs…" at bounding box center [601, 535] width 1203 height 868
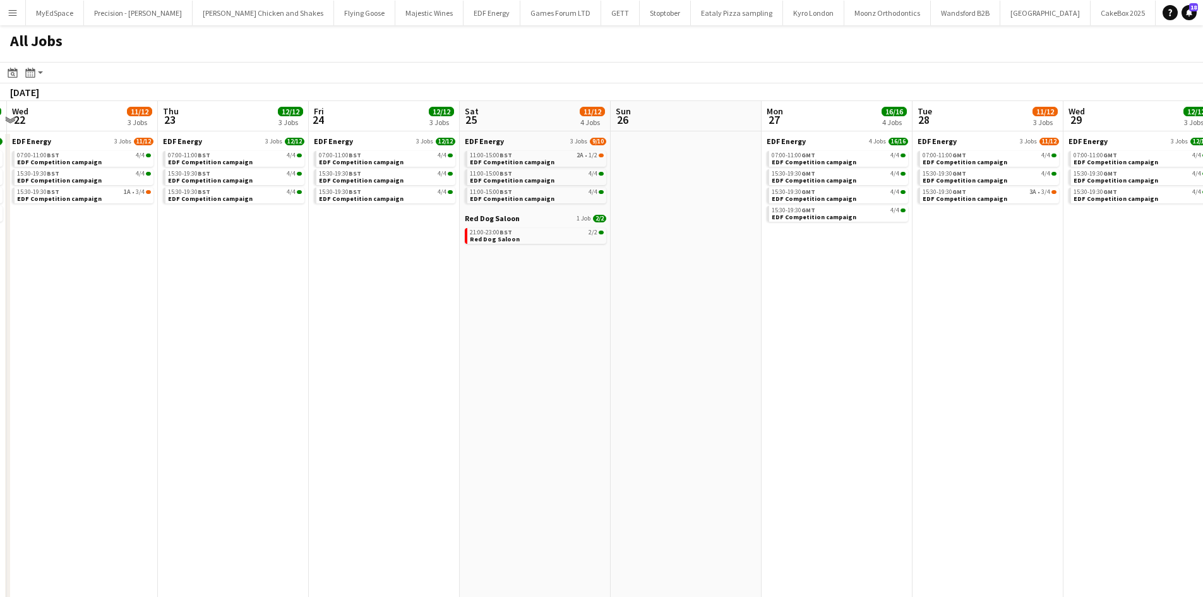
drag, startPoint x: 367, startPoint y: 405, endPoint x: 713, endPoint y: 403, distance: 346.1
click at [706, 404] on app-calendar-viewport "Mon 20 16/16 4 Jobs Tue 21 16/16 4 Jobs Wed 22 11/12 3 Jobs Thu 23 12/12 3 Jobs…" at bounding box center [601, 535] width 1203 height 868
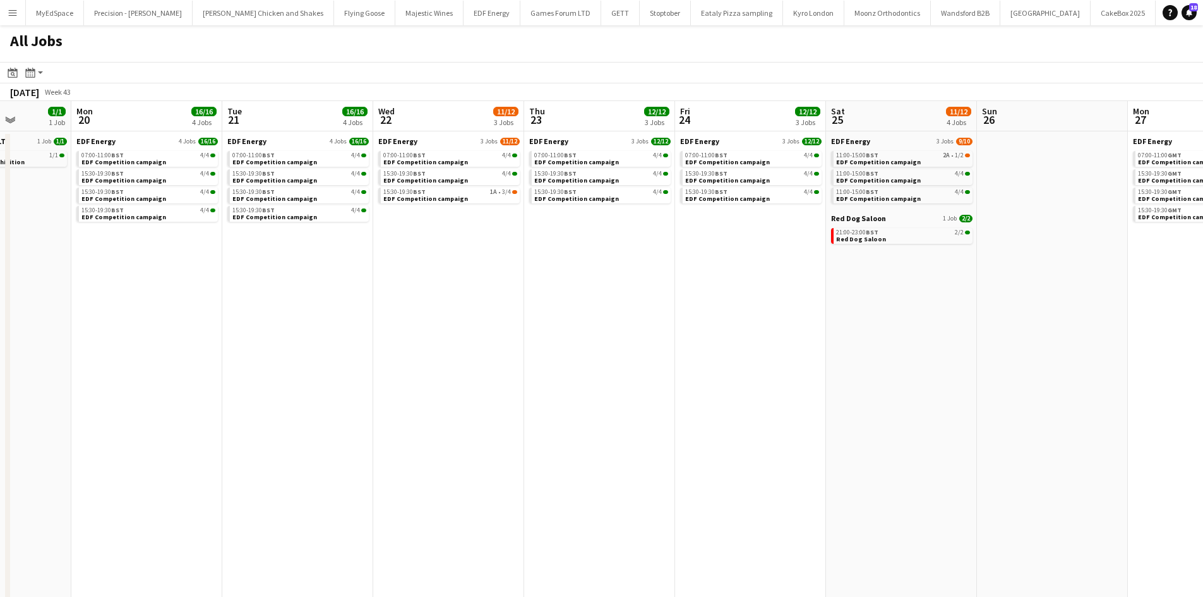
drag, startPoint x: 659, startPoint y: 376, endPoint x: 1043, endPoint y: 346, distance: 385.1
click at [1043, 346] on app-calendar-viewport "Fri 17 17/17 5 Jobs Sat 18 12/13 5 Jobs Sun 19 1/1 1 Job Mon 20 16/16 4 Jobs Tu…" at bounding box center [601, 535] width 1203 height 868
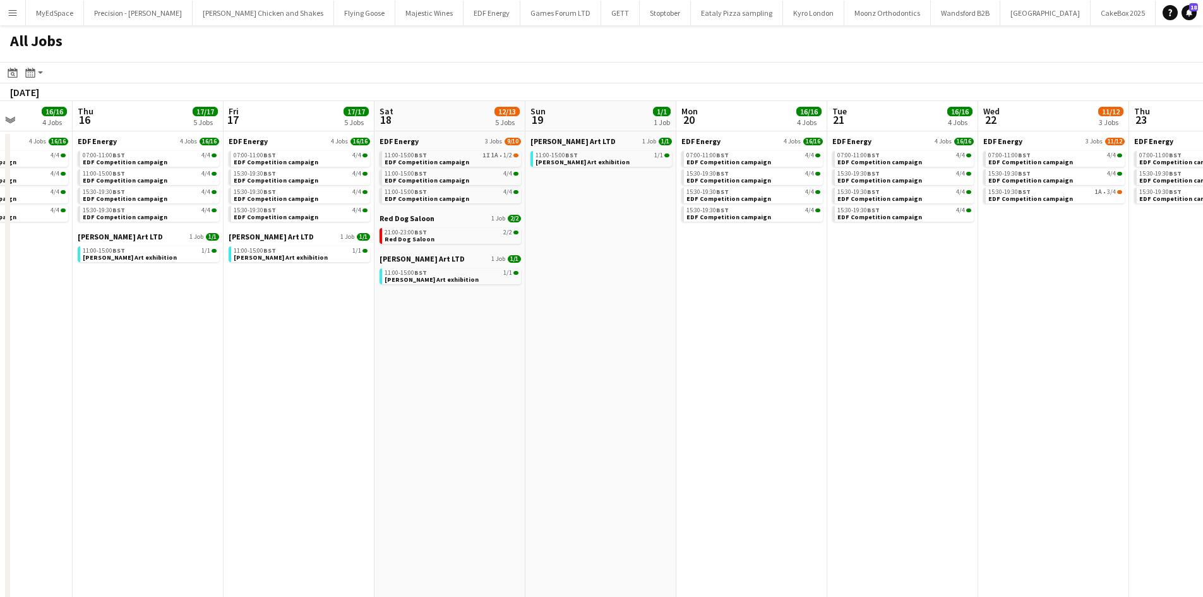
drag, startPoint x: 429, startPoint y: 393, endPoint x: 905, endPoint y: 409, distance: 475.8
click at [909, 409] on app-calendar-viewport "Mon 13 16/16 4 Jobs Tue 14 15/16 4 Jobs Wed 15 16/16 4 Jobs Thu 16 17/17 5 Jobs…" at bounding box center [601, 535] width 1203 height 868
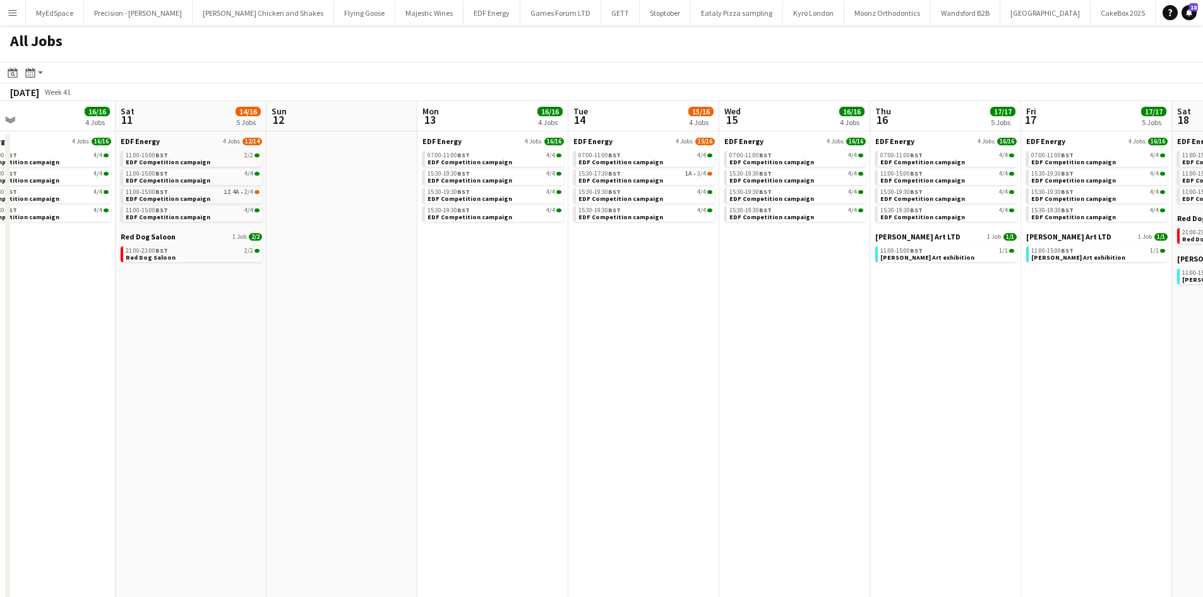
drag, startPoint x: 560, startPoint y: 380, endPoint x: 1025, endPoint y: 453, distance: 470.5
click at [1022, 458] on app-calendar-viewport "Wed 8 13/13 4 Jobs Thu 9 15/16 4 Jobs Fri 10 16/16 4 Jobs Sat 11 14/16 5 Jobs S…" at bounding box center [601, 535] width 1203 height 868
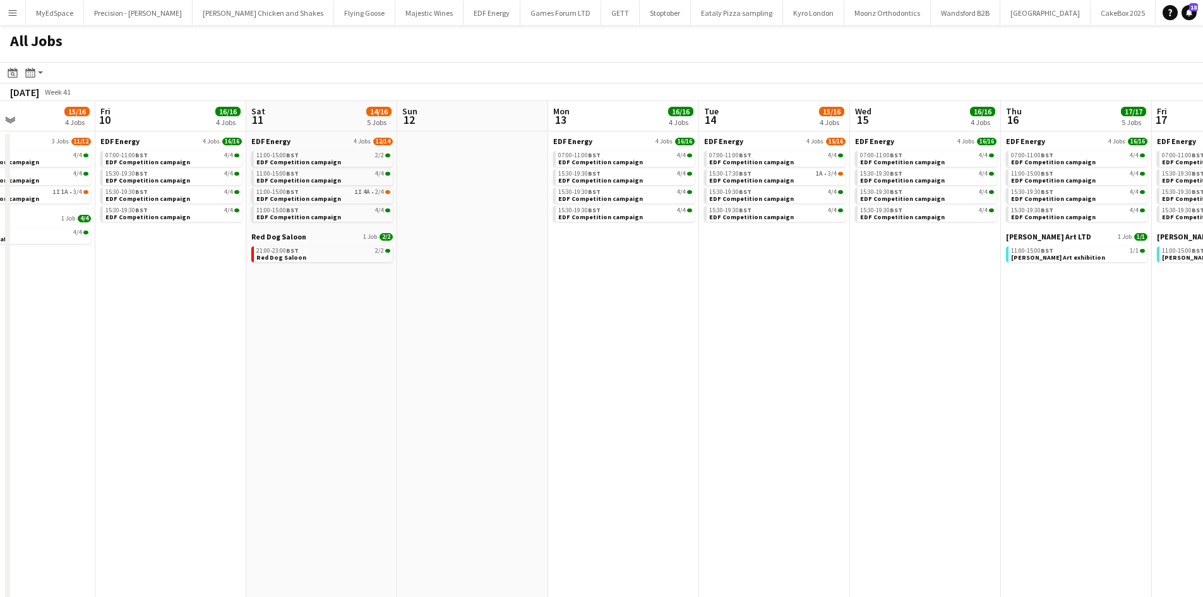
drag, startPoint x: 645, startPoint y: 400, endPoint x: 1168, endPoint y: 441, distance: 525.1
click at [1101, 440] on app-calendar-viewport "Tue 7 16/16 4 Jobs Wed 8 13/13 4 Jobs Thu 9 15/16 4 Jobs Fri 10 16/16 4 Jobs Sa…" at bounding box center [601, 535] width 1203 height 868
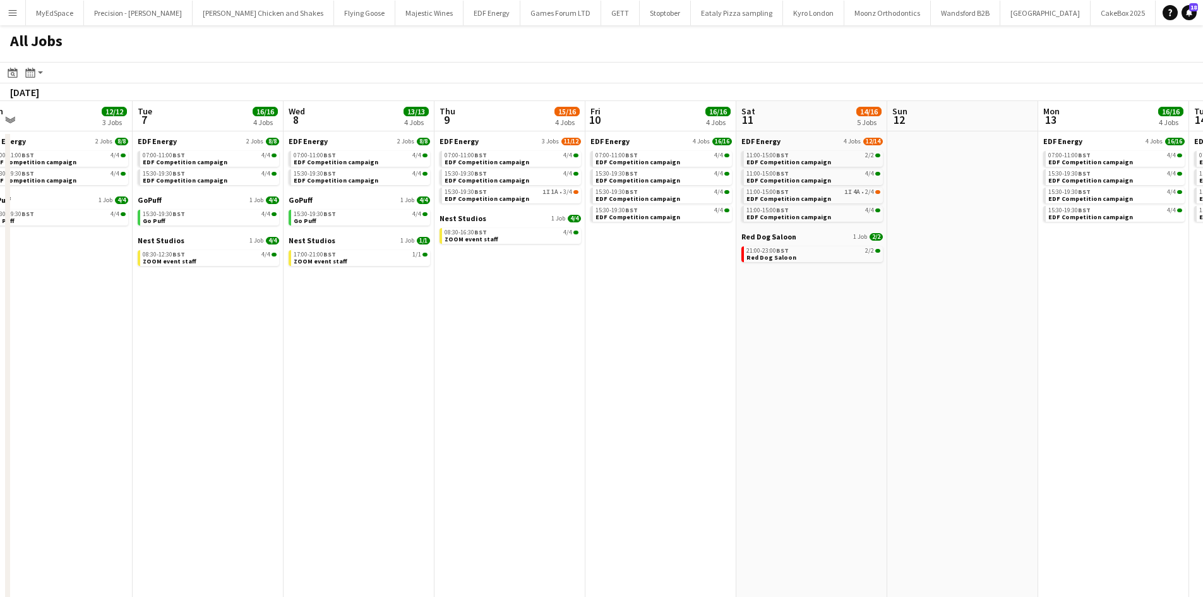
drag, startPoint x: 441, startPoint y: 400, endPoint x: 652, endPoint y: 381, distance: 211.8
click at [629, 388] on app-calendar-viewport "Sat 4 13/17 5 Jobs Sun 5 Mon 6 12/12 3 Jobs Tue 7 16/16 4 Jobs Wed 8 13/13 4 Jo…" at bounding box center [601, 535] width 1203 height 868
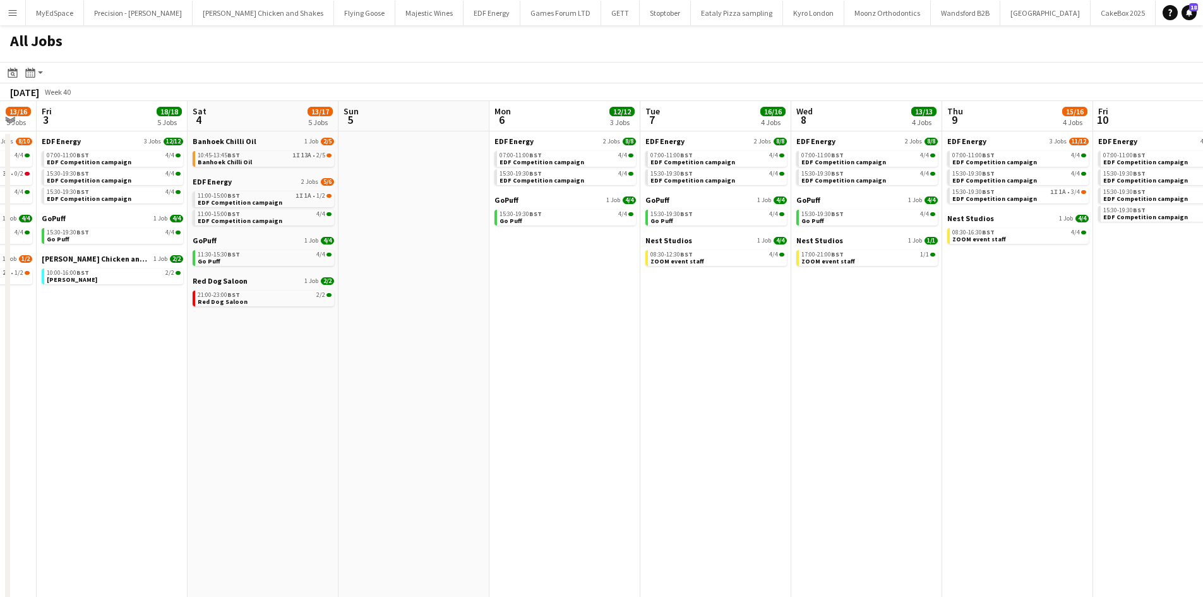
drag, startPoint x: 229, startPoint y: 347, endPoint x: 568, endPoint y: 361, distance: 338.8
click at [580, 363] on app-calendar-viewport "Wed 1 17/17 5 Jobs Thu 2 13/16 5 Jobs Fri 3 18/18 5 Jobs Sat 4 13/17 5 Jobs Sun…" at bounding box center [601, 535] width 1203 height 868
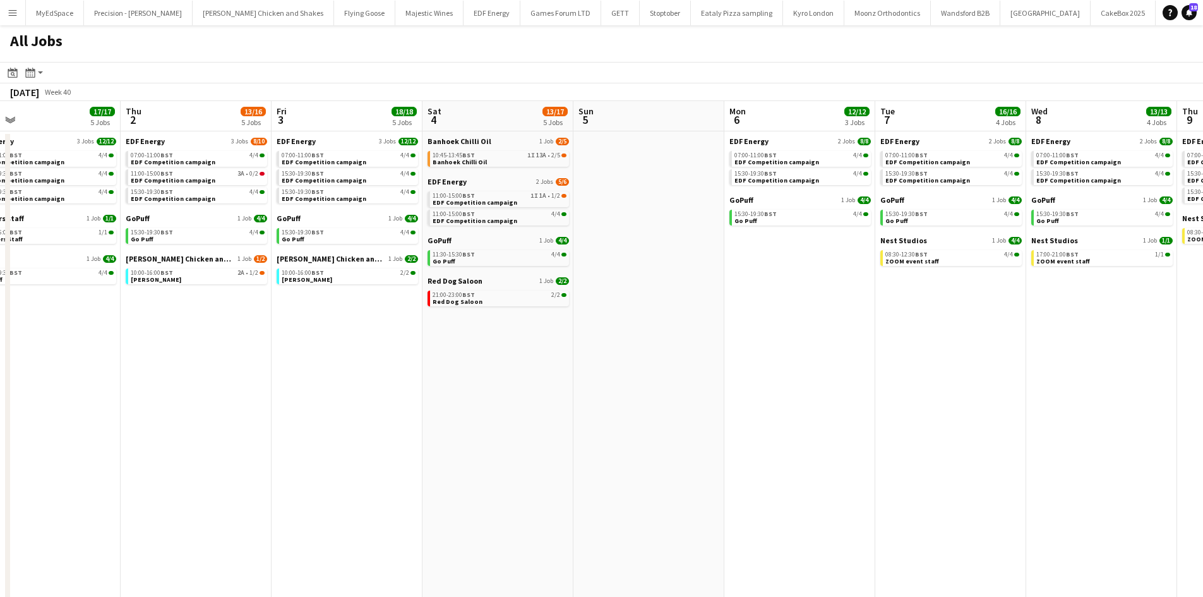
drag, startPoint x: 496, startPoint y: 379, endPoint x: 734, endPoint y: 429, distance: 243.4
click at [734, 429] on app-calendar-viewport "Mon 29 12/12 3 Jobs Tue 30 17/17 5 Jobs Wed 1 17/17 5 Jobs Thu 2 13/16 5 Jobs F…" at bounding box center [601, 535] width 1203 height 868
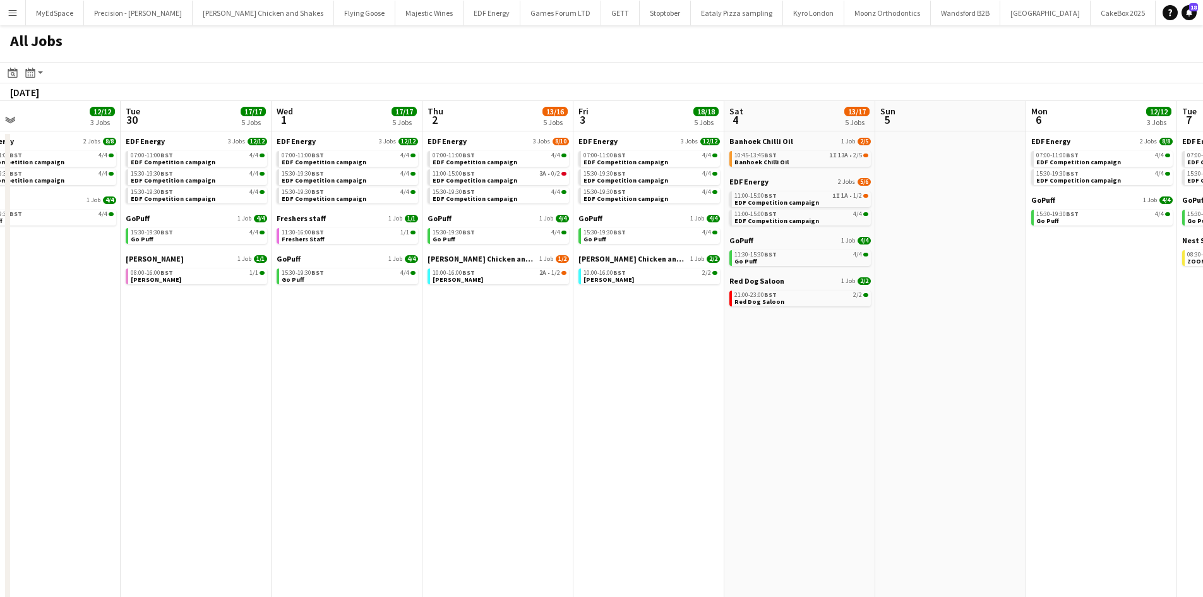
drag, startPoint x: 464, startPoint y: 359, endPoint x: 910, endPoint y: 380, distance: 446.3
click at [915, 380] on app-calendar-viewport "Sat 27 27/28 8 Jobs Sun 28 2/2 1 Job Mon 29 12/12 3 Jobs Tue 30 17/17 5 Jobs We…" at bounding box center [601, 535] width 1203 height 868
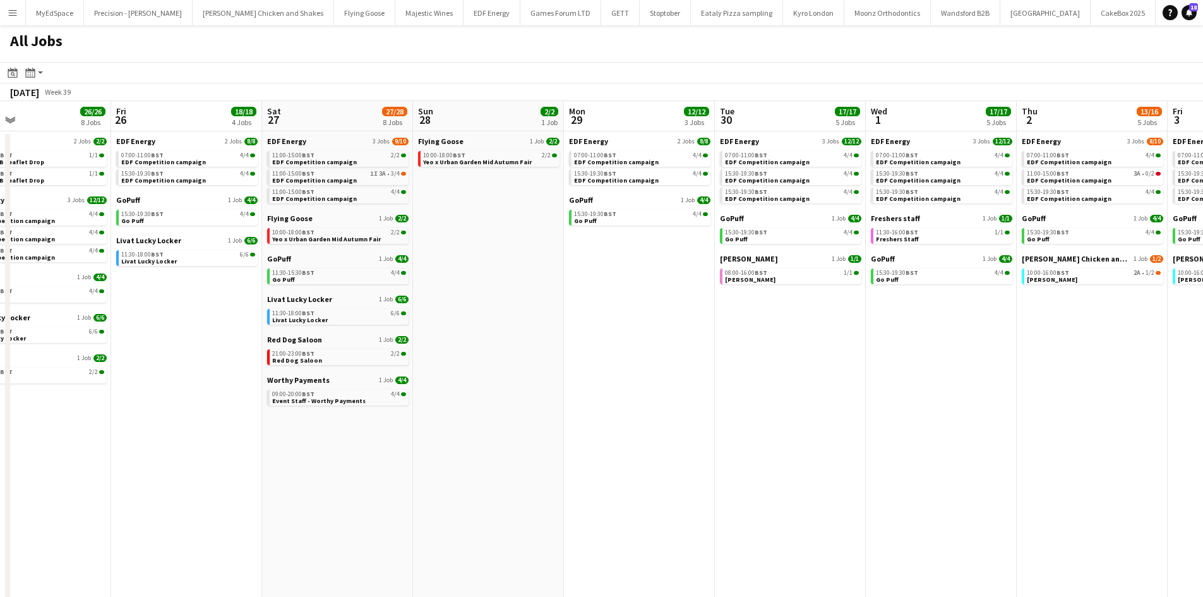
drag, startPoint x: 733, startPoint y: 386, endPoint x: 878, endPoint y: 400, distance: 145.2
click at [1018, 400] on app-calendar-viewport "Tue 23 22/23 9 Jobs Wed 24 19/20 7 Jobs Thu 25 26/26 8 Jobs Fri 26 18/18 4 Jobs…" at bounding box center [601, 535] width 1203 height 868
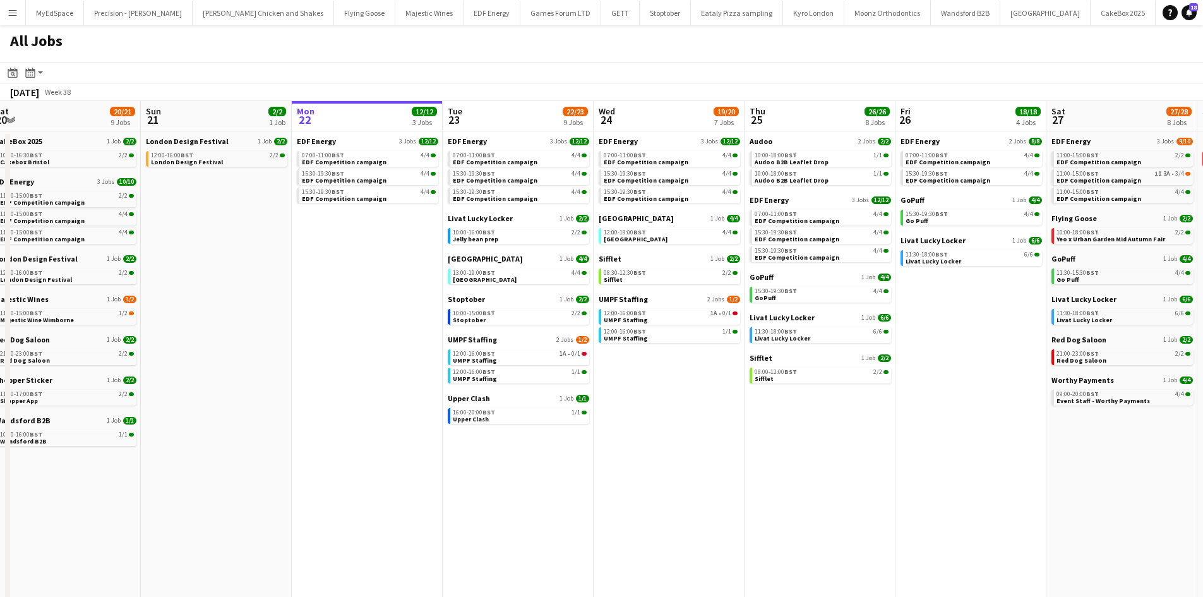
drag, startPoint x: 525, startPoint y: 452, endPoint x: 584, endPoint y: 452, distance: 59.4
click at [1003, 458] on app-calendar-viewport "Thu 18 29/29 14 Jobs Fri 19 22/22 9 Jobs Sat 20 20/21 9 Jobs Sun 21 2/2 1 Job M…" at bounding box center [601, 535] width 1203 height 868
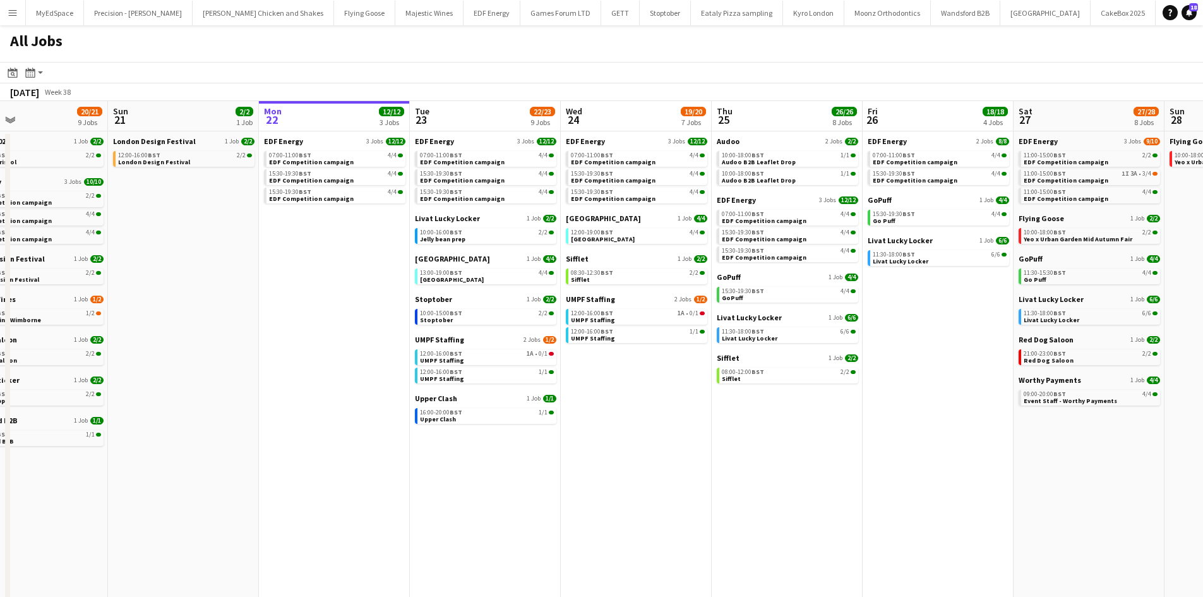
drag, startPoint x: 577, startPoint y: 467, endPoint x: 818, endPoint y: 463, distance: 241.3
click at [835, 468] on app-calendar-viewport "Thu 18 29/29 14 Jobs Fri 19 22/22 9 Jobs Sat 20 20/21 9 Jobs Sun 21 2/2 1 Job M…" at bounding box center [601, 535] width 1203 height 868
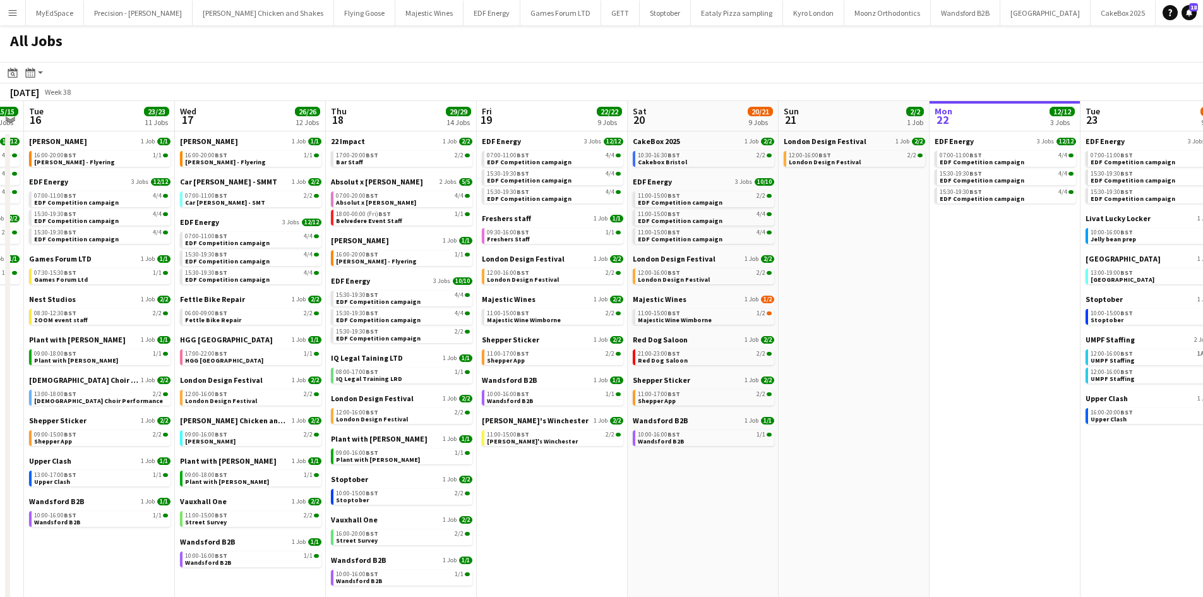
drag, startPoint x: 469, startPoint y: 452, endPoint x: 848, endPoint y: 463, distance: 379.7
click at [848, 463] on app-calendar-viewport "Sun 14 10/13 4 Jobs Mon 15 15/15 5 Jobs Tue 16 23/23 11 Jobs Wed 17 26/26 12 Jo…" at bounding box center [601, 535] width 1203 height 868
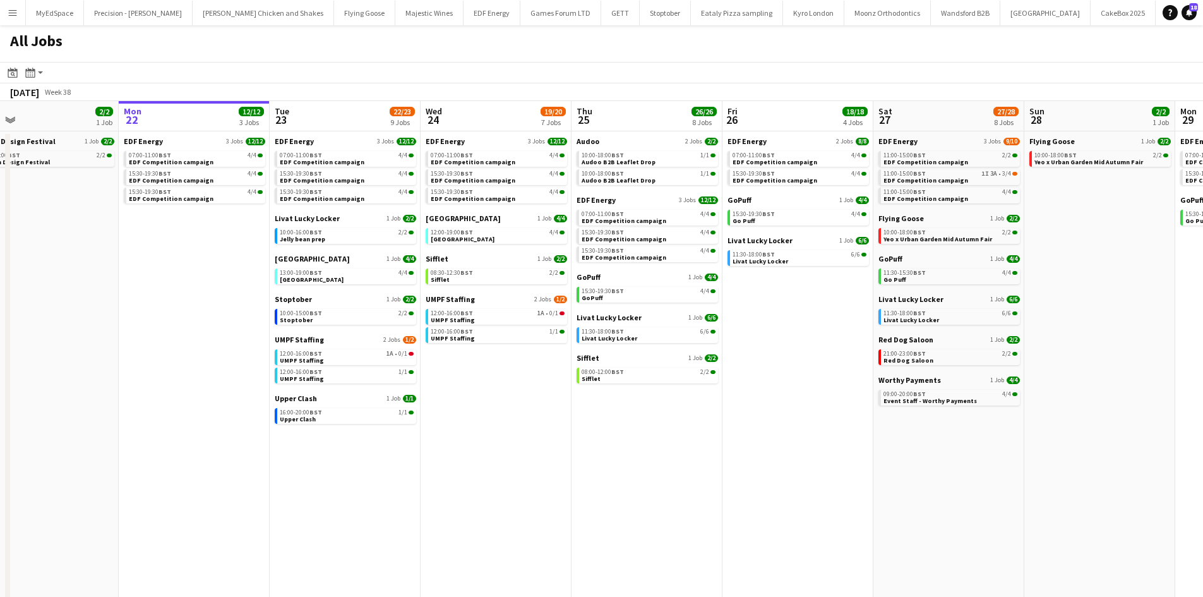
drag, startPoint x: 699, startPoint y: 464, endPoint x: 116, endPoint y: 446, distance: 583.2
click at [116, 446] on app-calendar-viewport "Thu 18 29/29 14 Jobs Fri 19 22/22 9 Jobs Sat 20 20/21 9 Jobs Sun 21 2/2 1 Job M…" at bounding box center [601, 535] width 1203 height 868
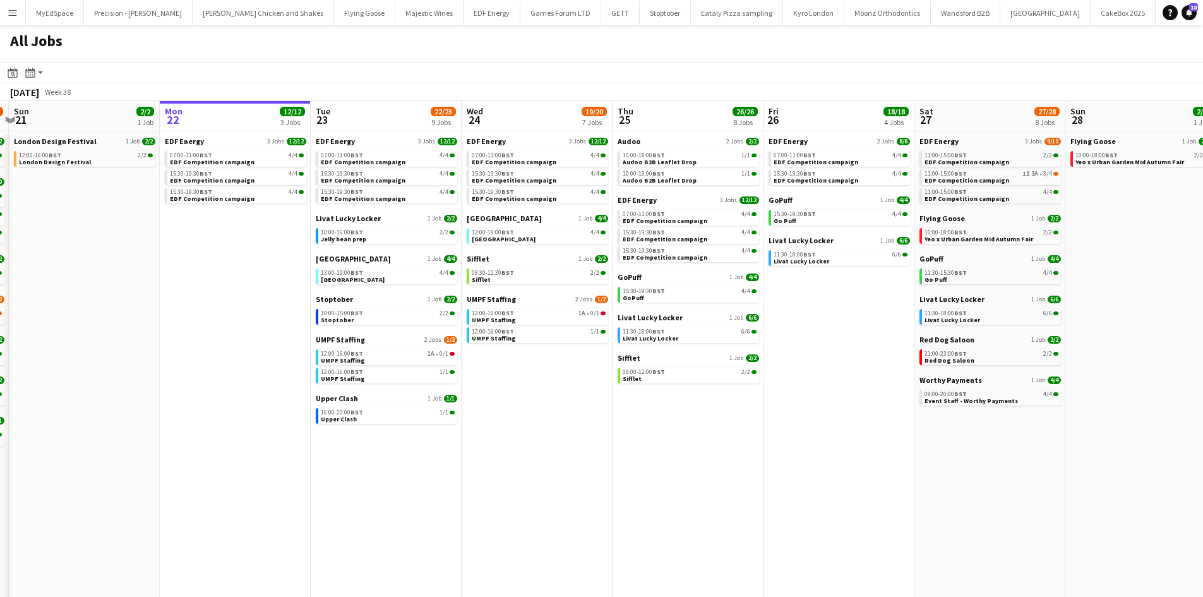
drag, startPoint x: 782, startPoint y: 481, endPoint x: 901, endPoint y: 476, distance: 119.5
click at [911, 476] on app-calendar-viewport "Thu 18 29/29 14 Jobs Fri 19 22/22 9 Jobs Sat 20 20/21 9 Jobs Sun 21 2/2 1 Job M…" at bounding box center [601, 535] width 1203 height 868
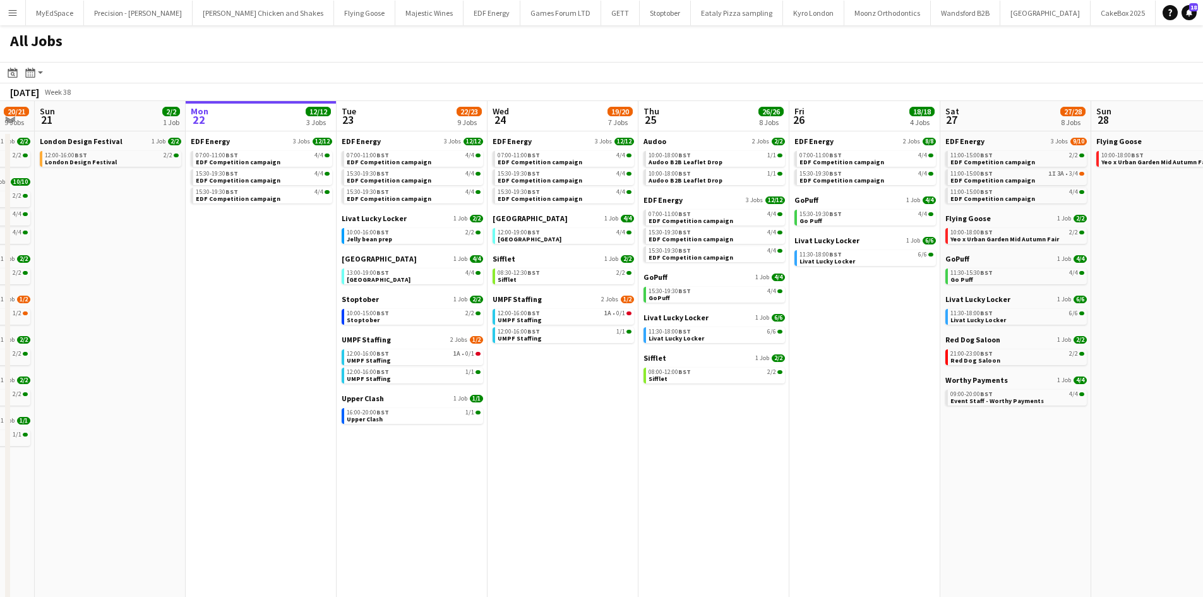
scroll to position [0, 391]
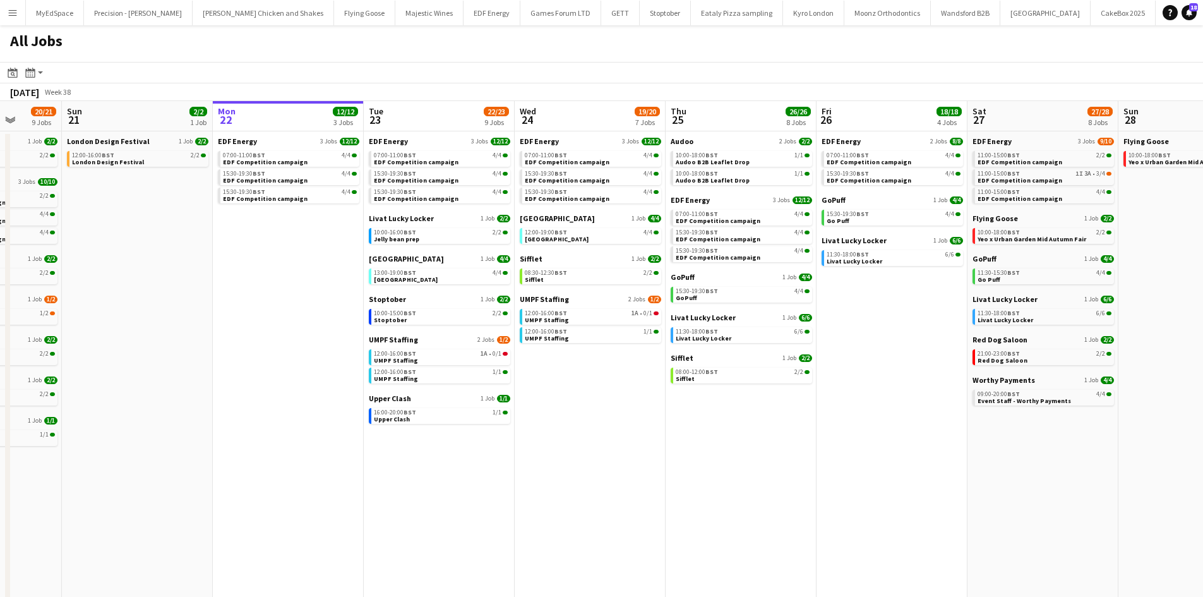
drag, startPoint x: 1095, startPoint y: 484, endPoint x: 911, endPoint y: 484, distance: 184.4
click at [908, 486] on app-calendar-viewport "Thu 18 29/29 14 Jobs Fri 19 22/22 9 Jobs Sat 20 20/21 9 Jobs Sun 21 2/2 1 Job M…" at bounding box center [601, 535] width 1203 height 868
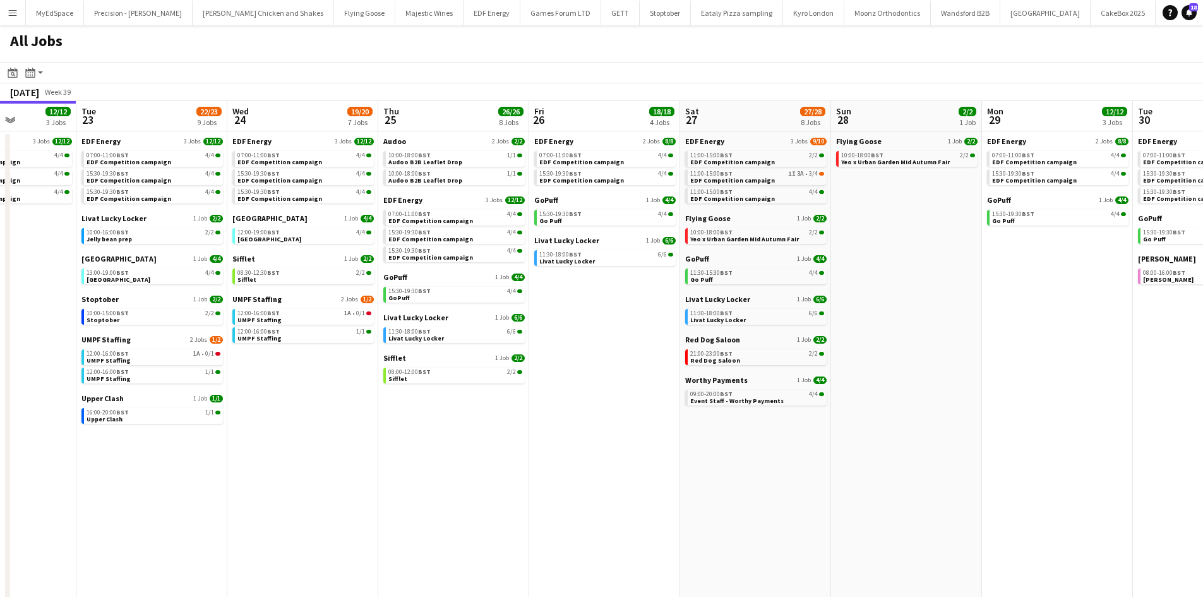
drag, startPoint x: 881, startPoint y: 469, endPoint x: 853, endPoint y: 462, distance: 28.6
click at [853, 462] on app-calendar-viewport "Sat 20 20/21 9 Jobs Sun 21 2/2 1 Job Mon 22 12/12 3 Jobs Tue 23 22/23 9 Jobs We…" at bounding box center [601, 535] width 1203 height 868
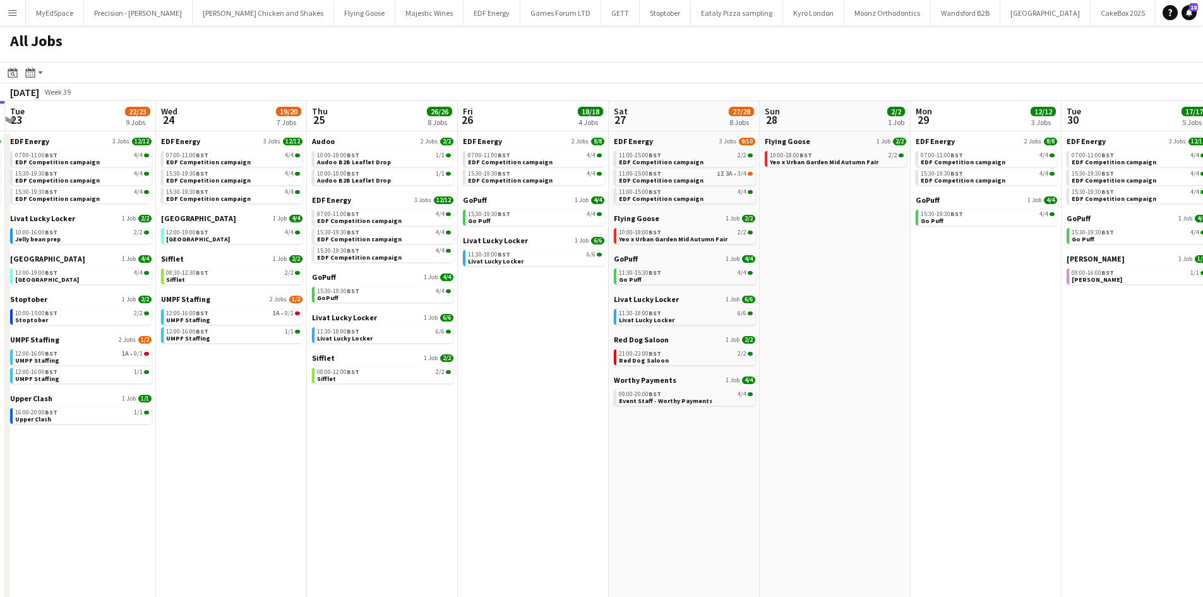
drag, startPoint x: 1050, startPoint y: 488, endPoint x: 644, endPoint y: 433, distance: 409.7
click at [644, 433] on app-calendar-viewport "Sat 20 20/21 9 Jobs Sun 21 2/2 1 Job Mon 22 12/12 3 Jobs Tue 23 22/23 9 Jobs We…" at bounding box center [601, 535] width 1203 height 868
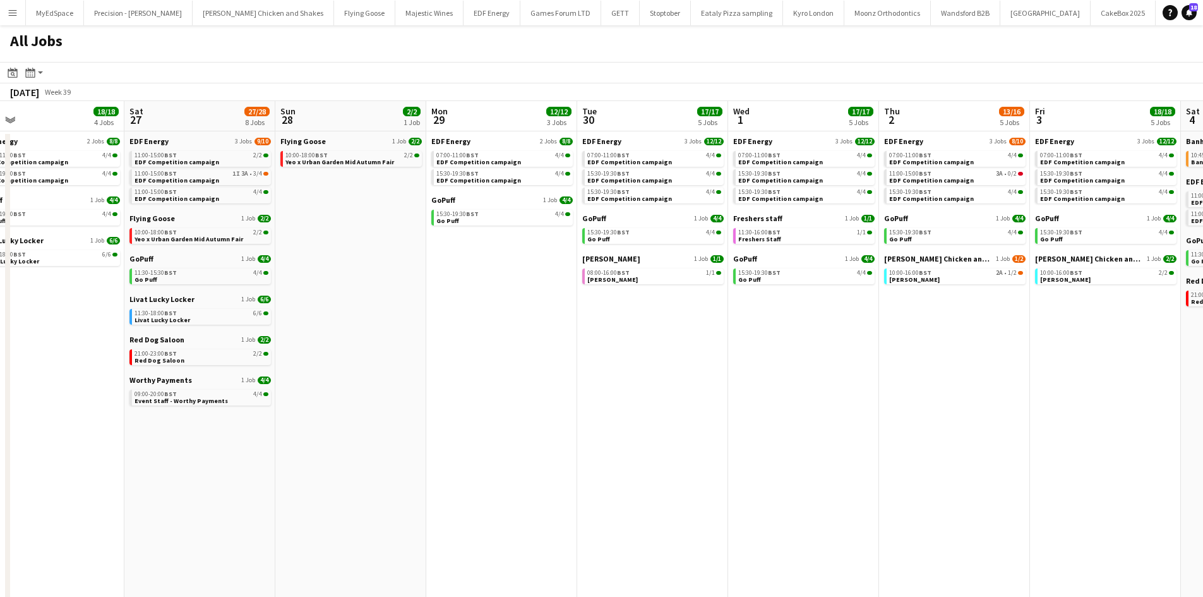
drag, startPoint x: 887, startPoint y: 455, endPoint x: 760, endPoint y: 466, distance: 127.4
click at [760, 466] on app-calendar-viewport "Tue 23 22/23 9 Jobs Wed 24 19/20 7 Jobs Thu 25 26/26 8 Jobs Fri 26 18/18 4 Jobs…" at bounding box center [601, 535] width 1203 height 868
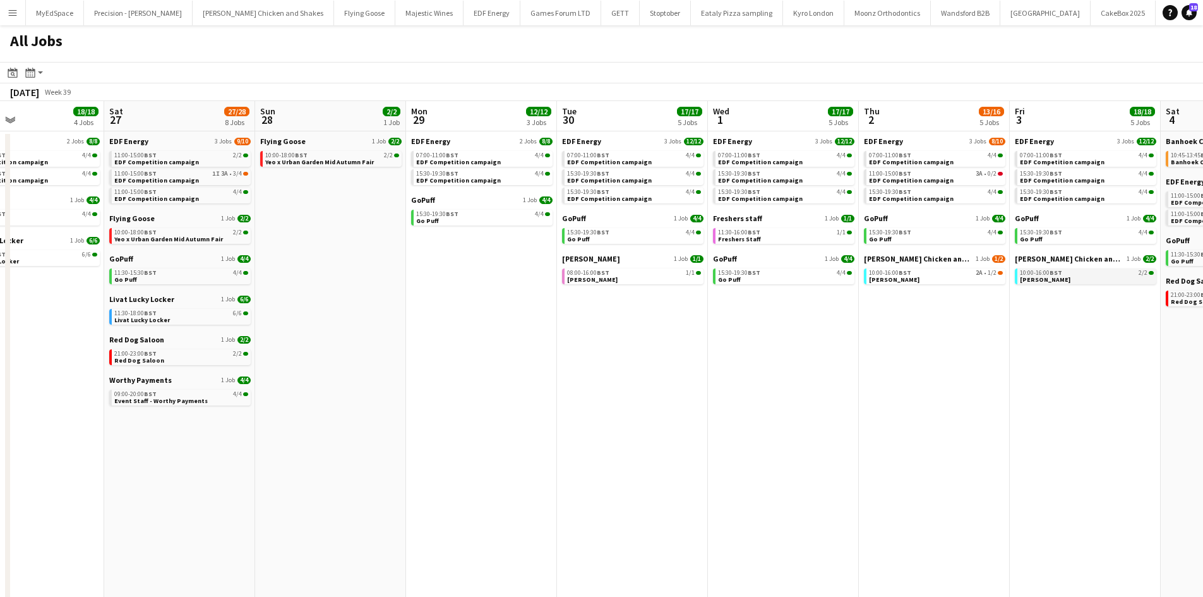
click at [1079, 280] on link "10:00-16:00 BST 2/2 Miss Millies" at bounding box center [1087, 275] width 134 height 15
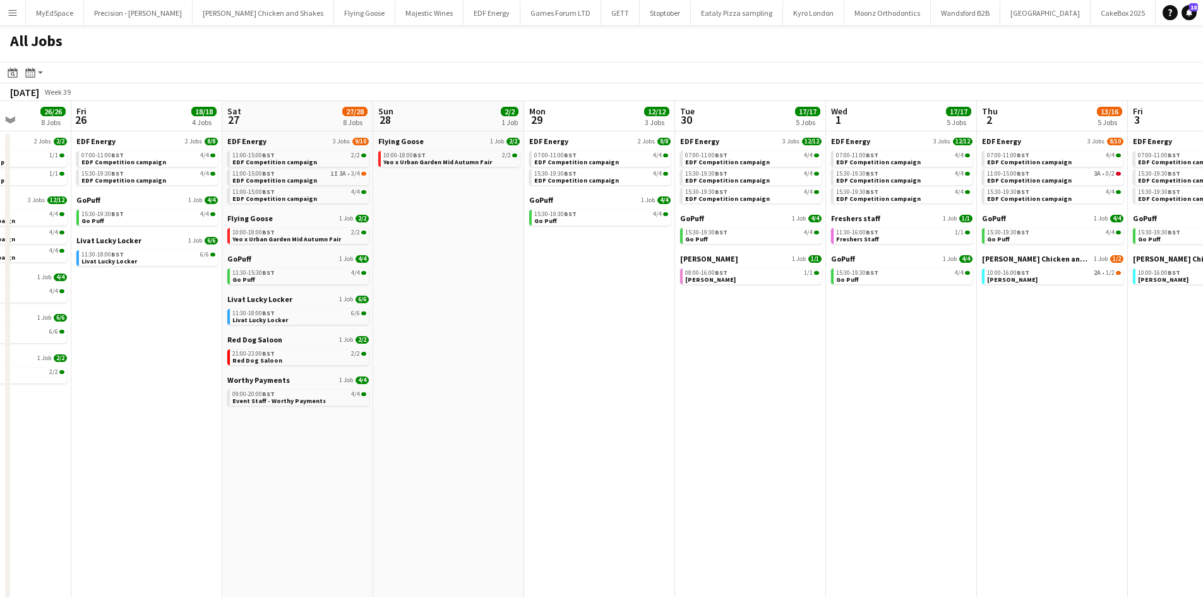
drag, startPoint x: 467, startPoint y: 409, endPoint x: 661, endPoint y: 392, distance: 194.6
click at [659, 395] on app-calendar-viewport "Tue 23 22/23 9 Jobs Wed 24 19/20 7 Jobs Thu 25 26/26 8 Jobs Fri 26 18/18 4 Jobs…" at bounding box center [601, 535] width 1203 height 868
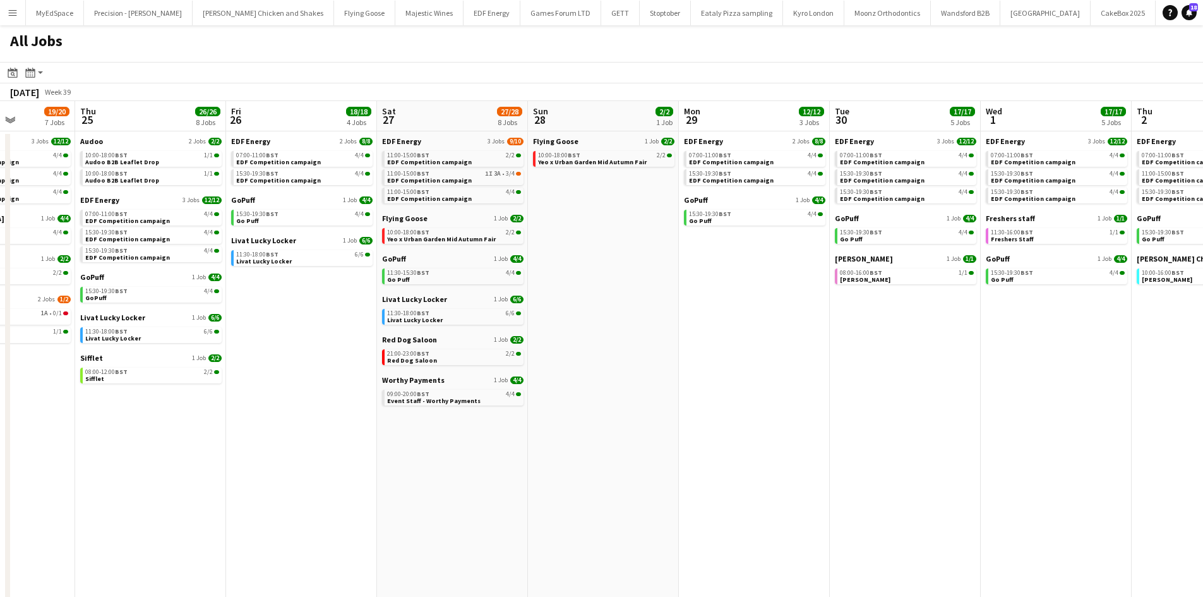
scroll to position [0, 400]
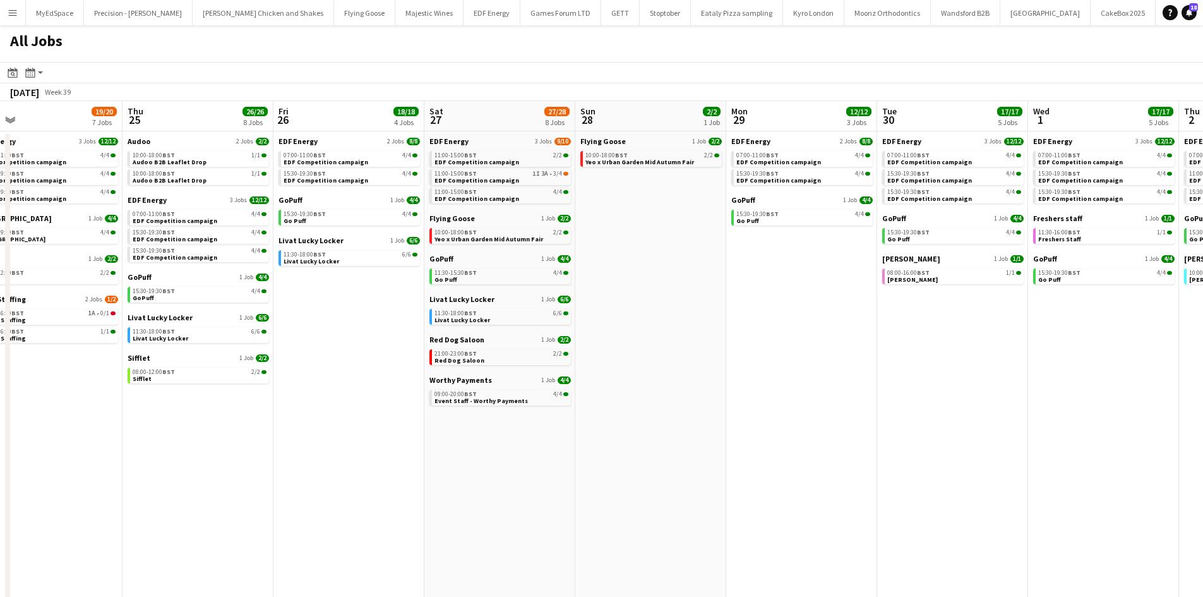
drag, startPoint x: 410, startPoint y: 520, endPoint x: 630, endPoint y: 469, distance: 225.6
click at [619, 477] on app-calendar-viewport "Mon 22 12/12 3 Jobs Tue 23 22/23 9 Jobs Wed 24 19/20 7 Jobs Thu 25 26/26 8 Jobs…" at bounding box center [601, 535] width 1203 height 868
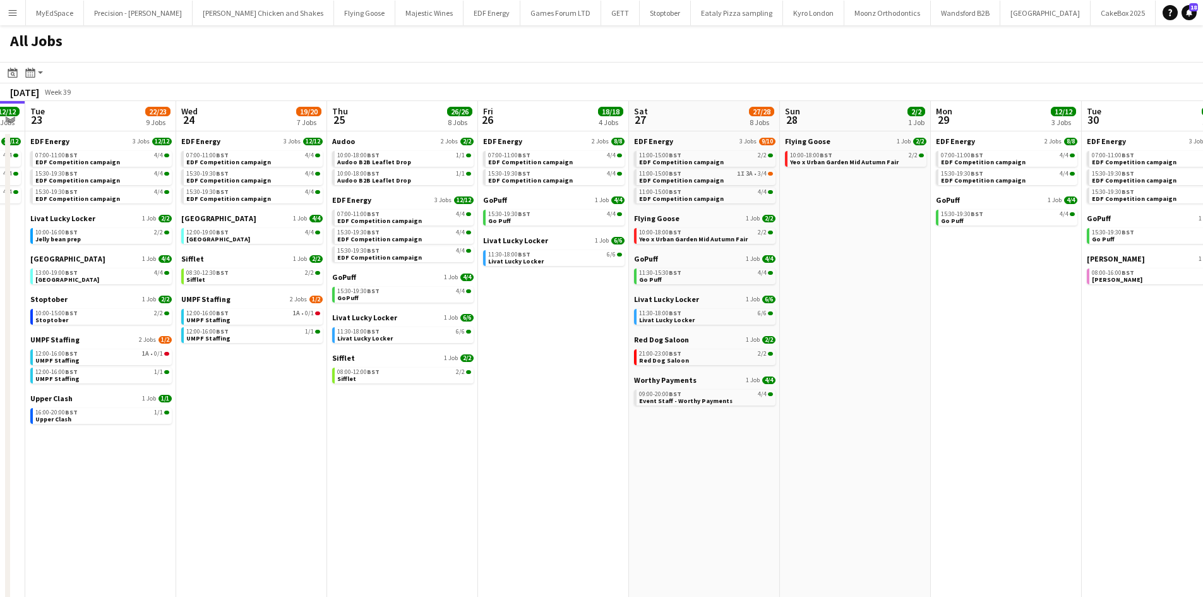
drag, startPoint x: 727, startPoint y: 466, endPoint x: 953, endPoint y: 462, distance: 226.1
click at [883, 466] on app-calendar-viewport "Sun 21 2/2 1 Job Mon 22 12/12 3 Jobs Tue 23 22/23 9 Jobs Wed 24 19/20 7 Jobs Th…" at bounding box center [601, 535] width 1203 height 868
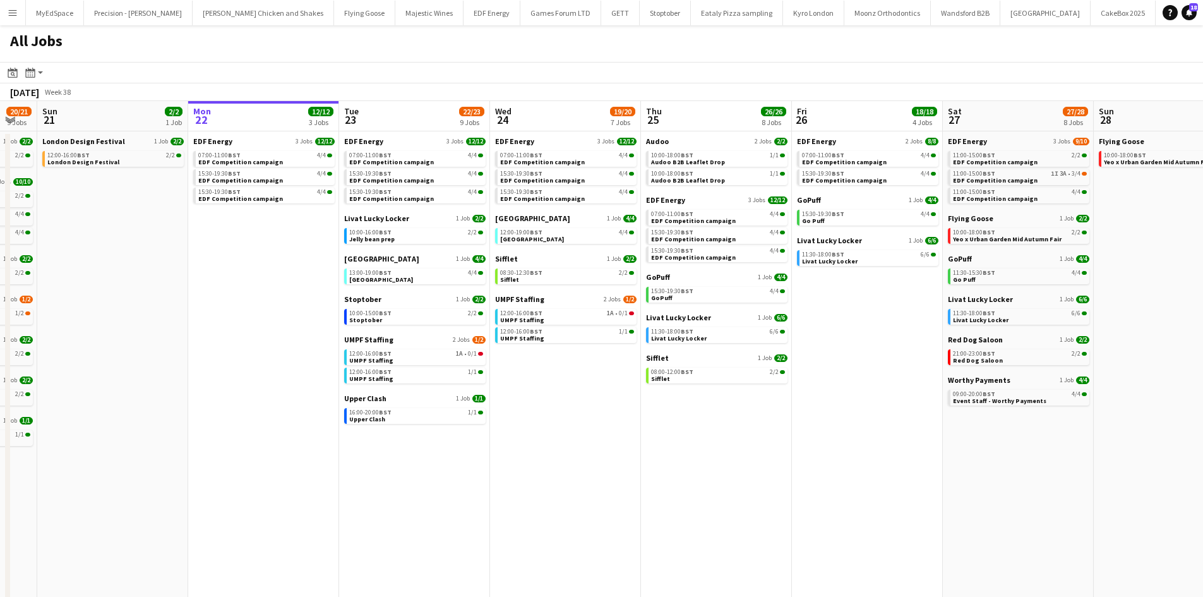
drag, startPoint x: 529, startPoint y: 462, endPoint x: 685, endPoint y: 476, distance: 157.3
click at [685, 478] on app-calendar-viewport "Fri 19 22/22 9 Jobs Sat 20 20/21 9 Jobs Sun 21 2/2 1 Job Mon 22 12/12 3 Jobs Tu…" at bounding box center [601, 535] width 1203 height 868
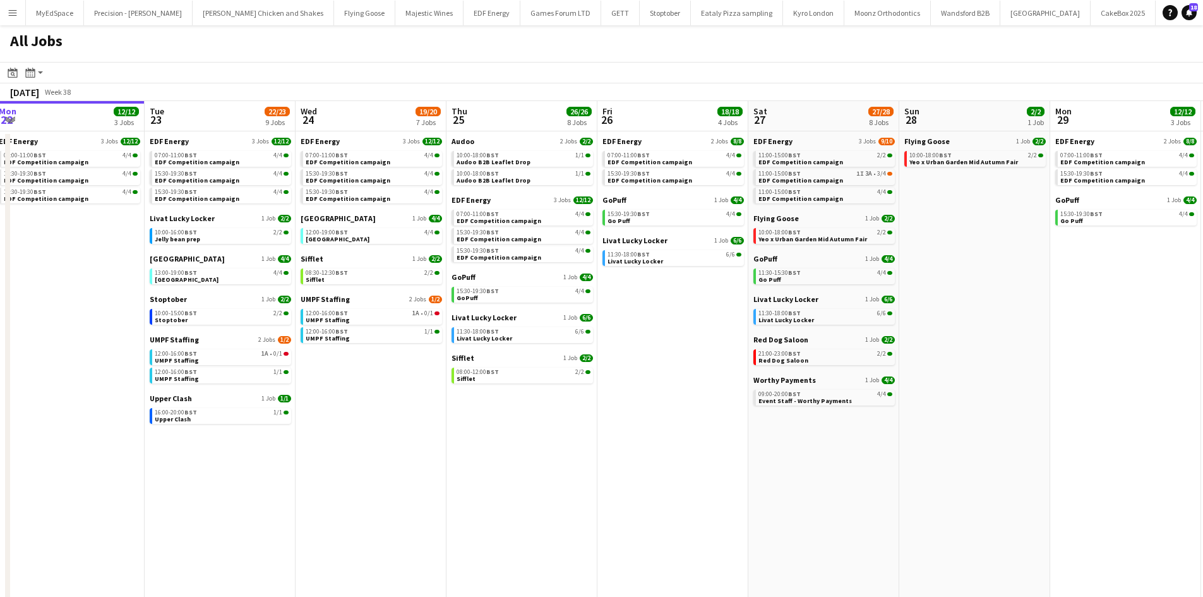
scroll to position [0, 364]
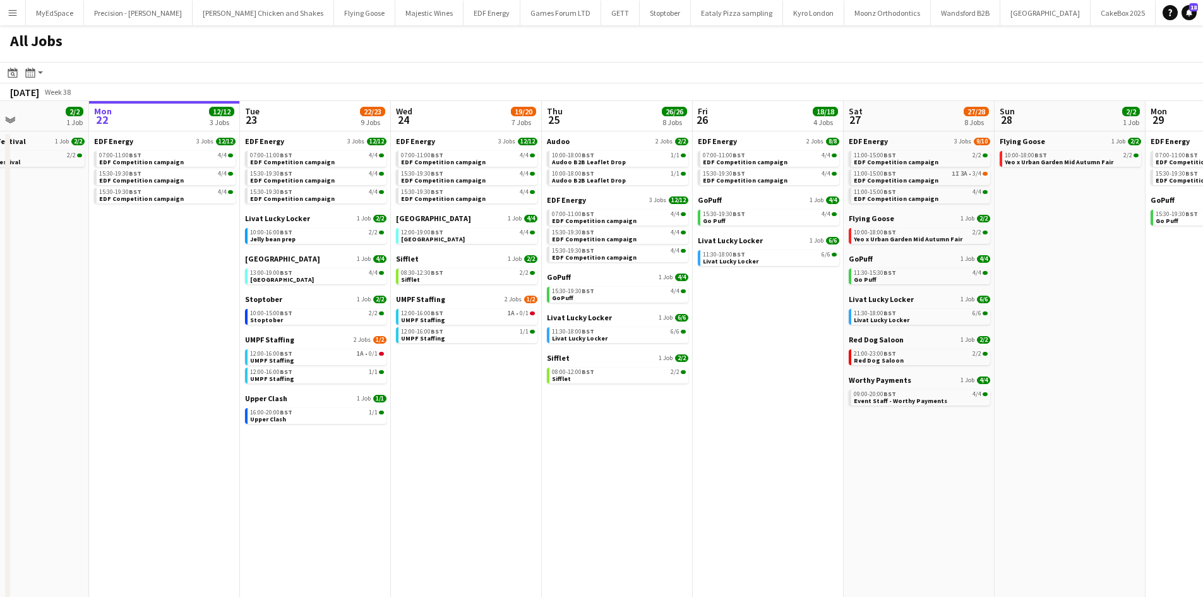
drag, startPoint x: 1057, startPoint y: 429, endPoint x: 942, endPoint y: 431, distance: 115.0
click at [942, 431] on app-calendar-viewport "Fri 19 22/22 9 Jobs Sat 20 20/21 9 Jobs Sun 21 2/2 1 Job Mon 22 12/12 3 Jobs Tu…" at bounding box center [601, 535] width 1203 height 868
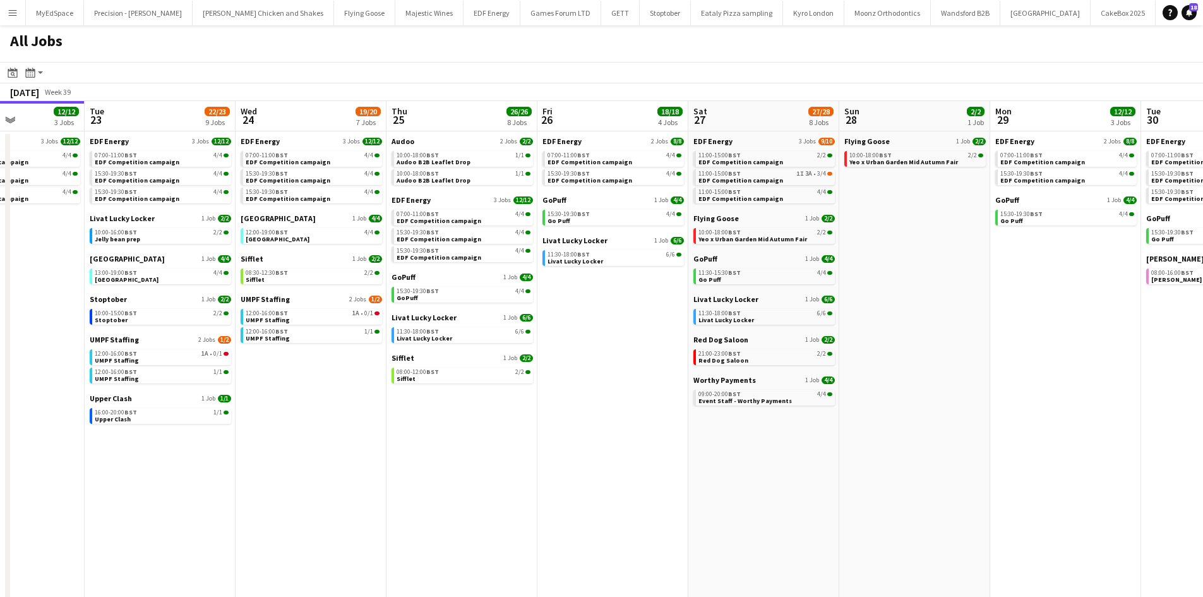
drag, startPoint x: 981, startPoint y: 434, endPoint x: 935, endPoint y: 422, distance: 48.2
click at [934, 424] on app-calendar-viewport "Sat 20 20/21 9 Jobs Sun 21 2/2 1 Job Mon 22 12/12 3 Jobs Tue 23 22/23 9 Jobs We…" at bounding box center [601, 535] width 1203 height 868
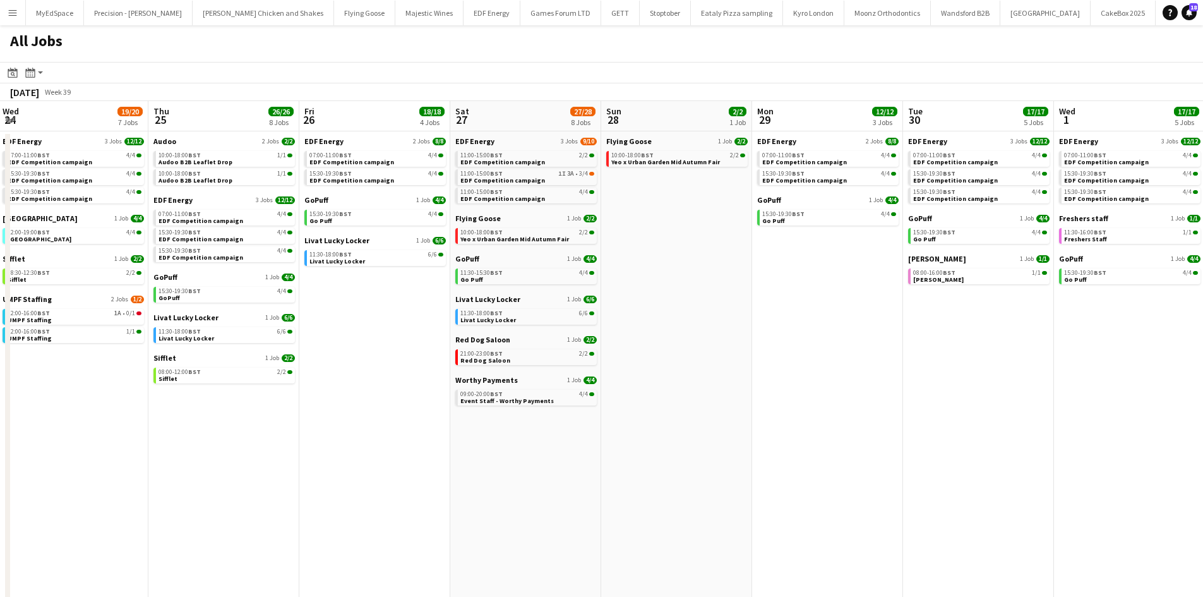
scroll to position [0, 410]
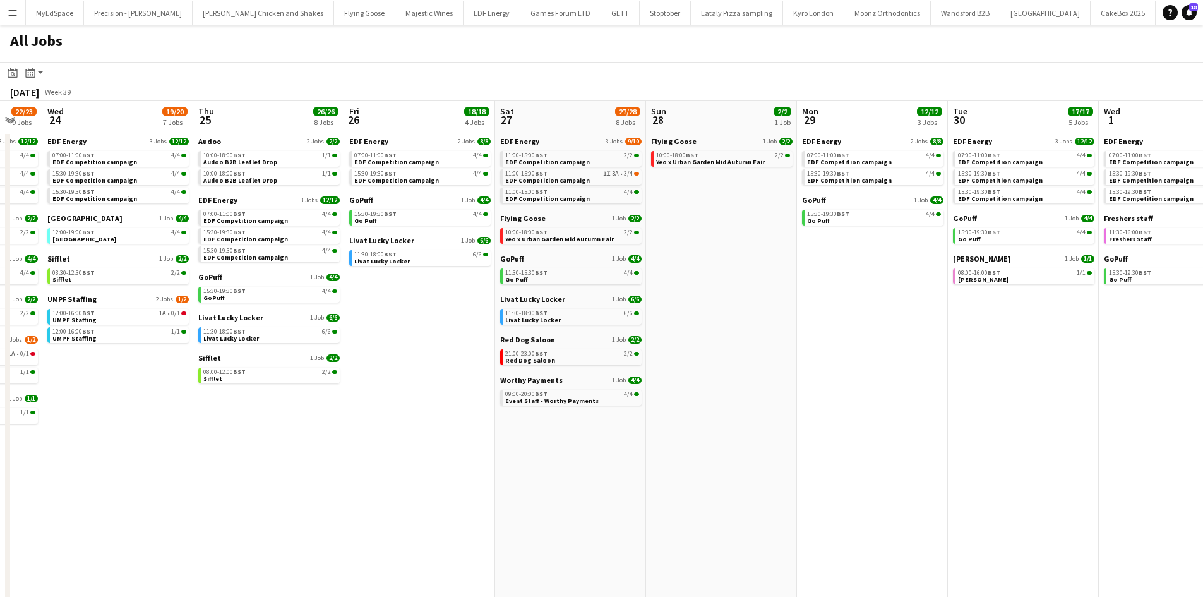
drag, startPoint x: 1084, startPoint y: 485, endPoint x: 789, endPoint y: 473, distance: 295.8
click at [760, 476] on app-calendar-viewport "Sun 21 2/2 1 Job Mon 22 12/12 3 Jobs Tue 23 22/23 9 Jobs Wed 24 19/20 7 Jobs Th…" at bounding box center [601, 535] width 1203 height 868
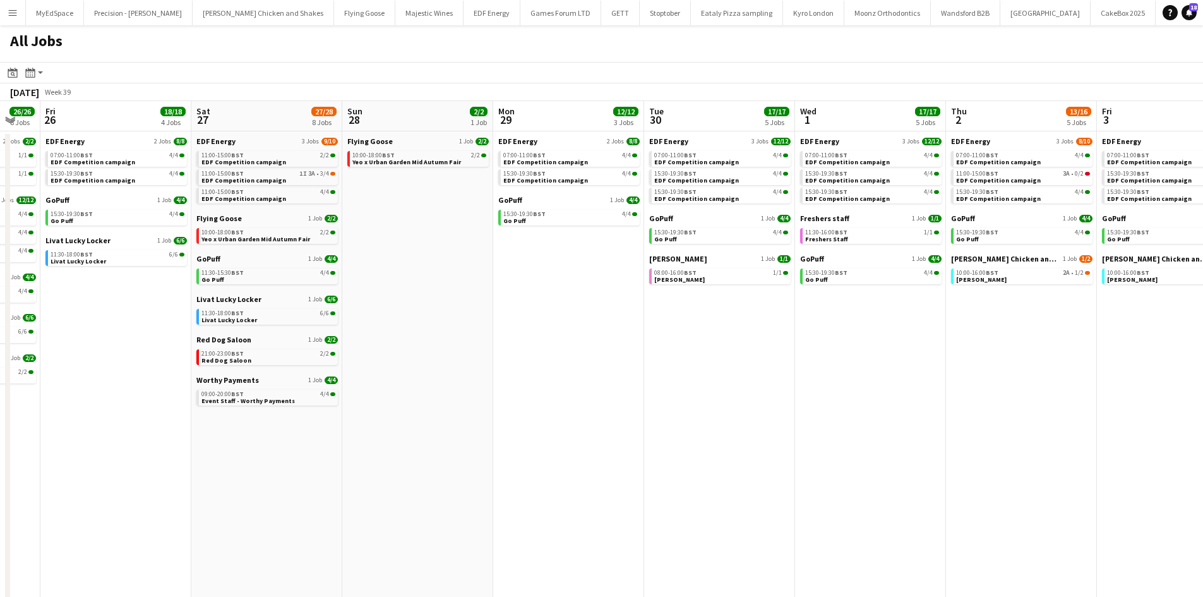
scroll to position [0, 456]
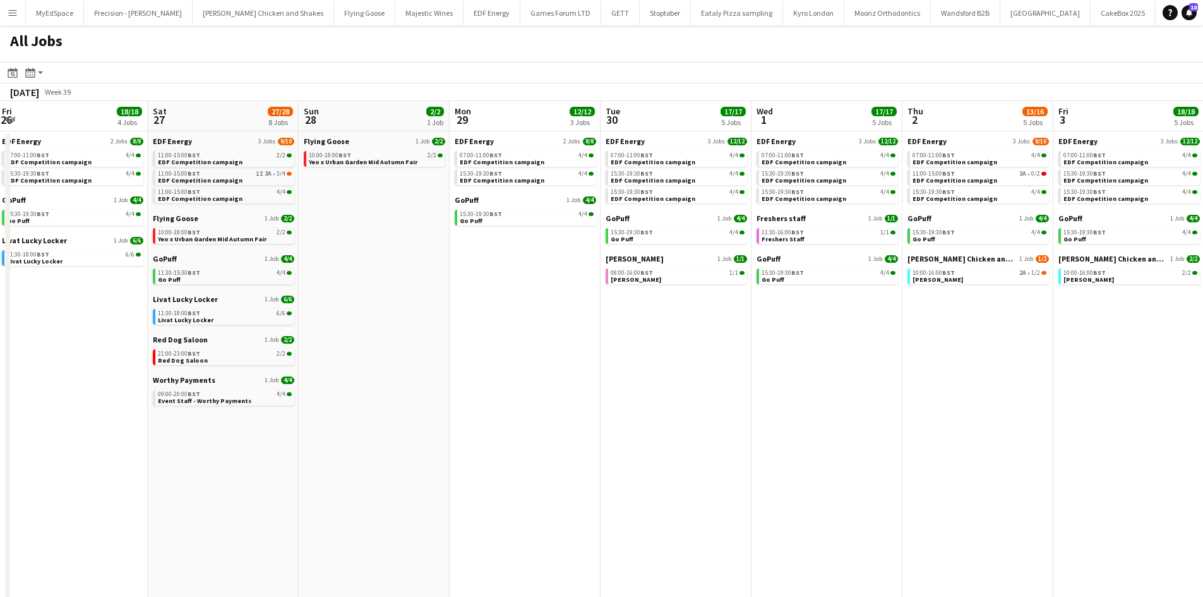
drag, startPoint x: 1101, startPoint y: 430, endPoint x: 905, endPoint y: 431, distance: 195.8
click at [904, 431] on app-calendar-viewport "Tue 23 22/23 9 Jobs Wed 24 19/20 7 Jobs Thu 25 26/26 8 Jobs Fri 26 18/18 4 Jobs…" at bounding box center [601, 535] width 1203 height 868
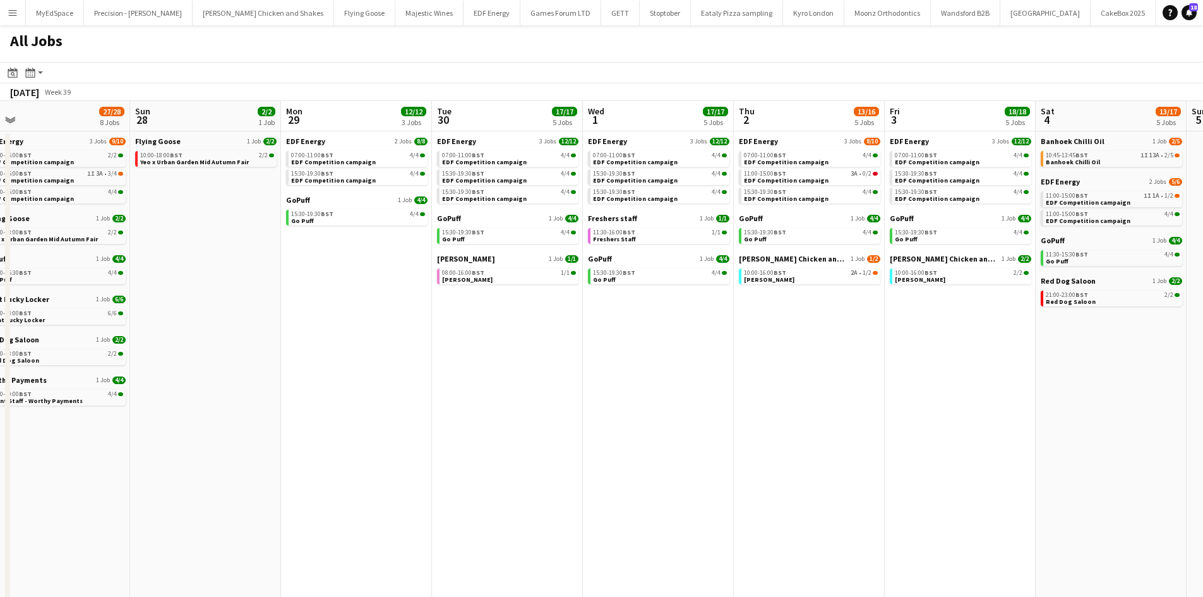
drag, startPoint x: 1098, startPoint y: 285, endPoint x: 928, endPoint y: 287, distance: 169.3
click at [929, 287] on app-calendar-viewport "Wed 24 19/20 7 Jobs Thu 25 26/26 8 Jobs Fri 26 18/18 4 Jobs Sat 27 27/28 8 Jobs…" at bounding box center [601, 535] width 1203 height 868
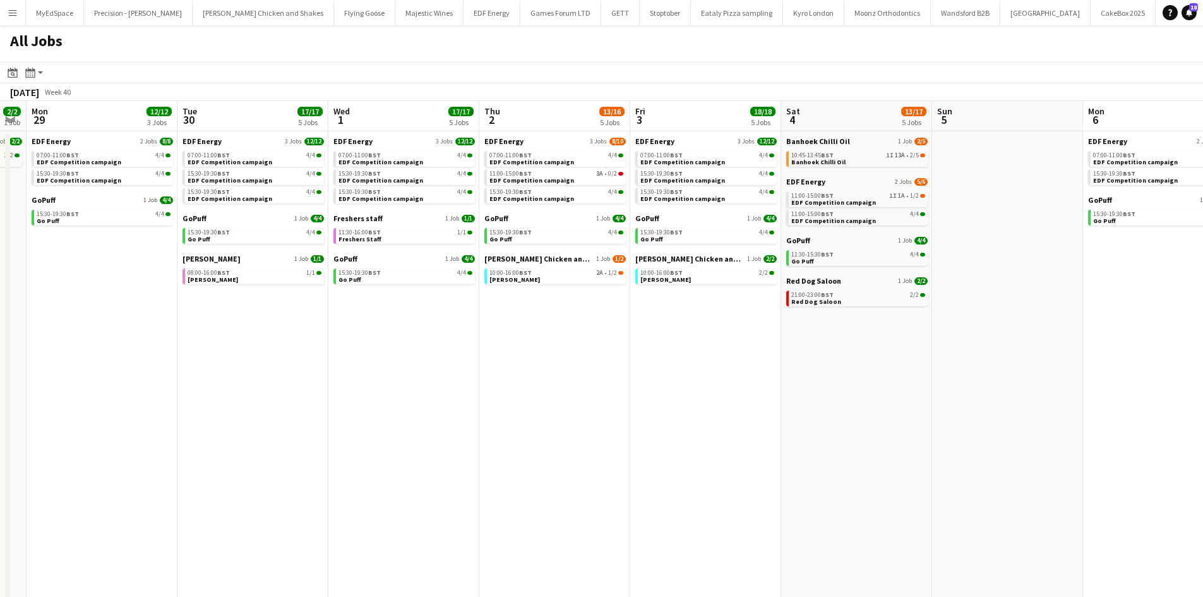
drag, startPoint x: 1124, startPoint y: 355, endPoint x: 856, endPoint y: 321, distance: 269.8
click at [868, 328] on app-calendar-viewport "Fri 26 18/18 4 Jobs Sat 27 27/28 8 Jobs Sun 28 2/2 1 Job Mon 29 12/12 3 Jobs Tu…" at bounding box center [601, 535] width 1203 height 868
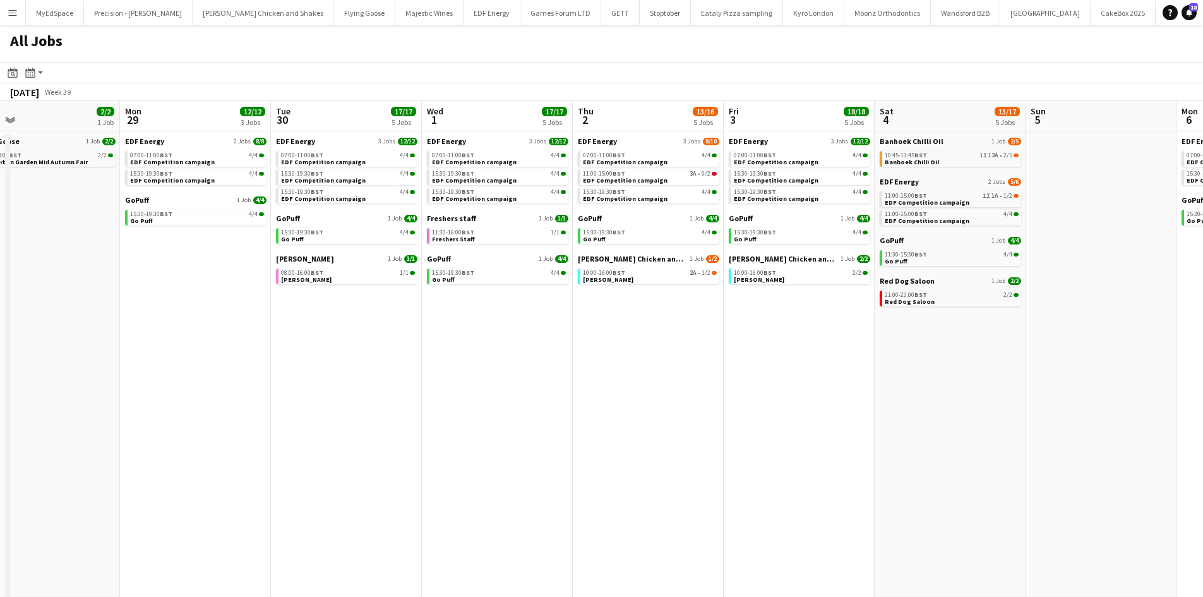
drag, startPoint x: 671, startPoint y: 407, endPoint x: 978, endPoint y: 465, distance: 312.9
click at [978, 465] on app-calendar-viewport "Fri 26 18/18 4 Jobs Sat 27 27/28 8 Jobs Sun 28 2/2 1 Job Mon 29 12/12 3 Jobs Tu…" at bounding box center [601, 535] width 1203 height 868
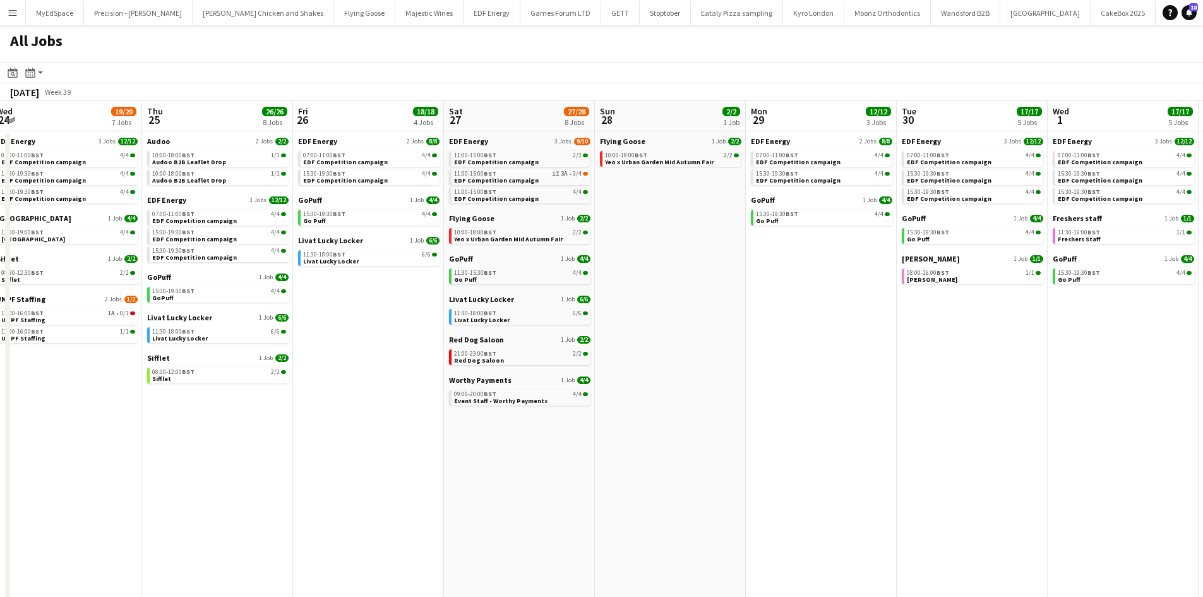
drag, startPoint x: 339, startPoint y: 423, endPoint x: 742, endPoint y: 402, distance: 403.4
click at [751, 405] on app-calendar-viewport "Mon 22 12/12 3 Jobs Tue 23 22/23 9 Jobs Wed 24 19/20 7 Jobs Thu 25 26/26 8 Jobs…" at bounding box center [601, 535] width 1203 height 868
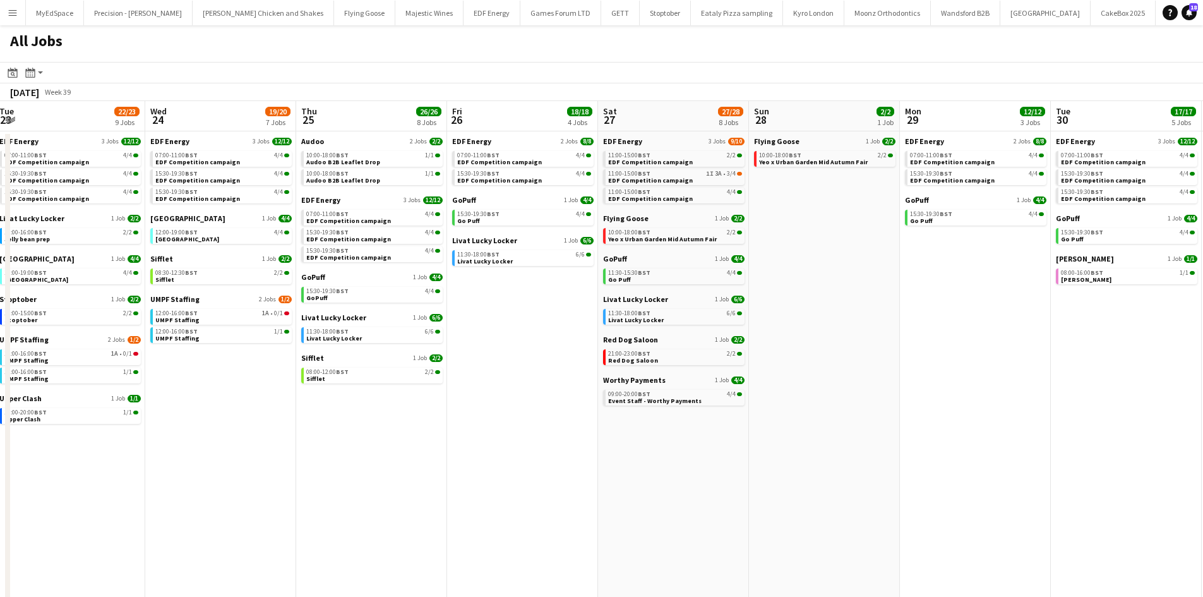
drag, startPoint x: 554, startPoint y: 472, endPoint x: 762, endPoint y: 436, distance: 210.8
click at [762, 436] on app-calendar-viewport "Sun 21 2/2 1 Job Mon 22 12/12 3 Jobs Tue 23 22/23 9 Jobs Wed 24 19/20 7 Jobs Th…" at bounding box center [601, 535] width 1203 height 868
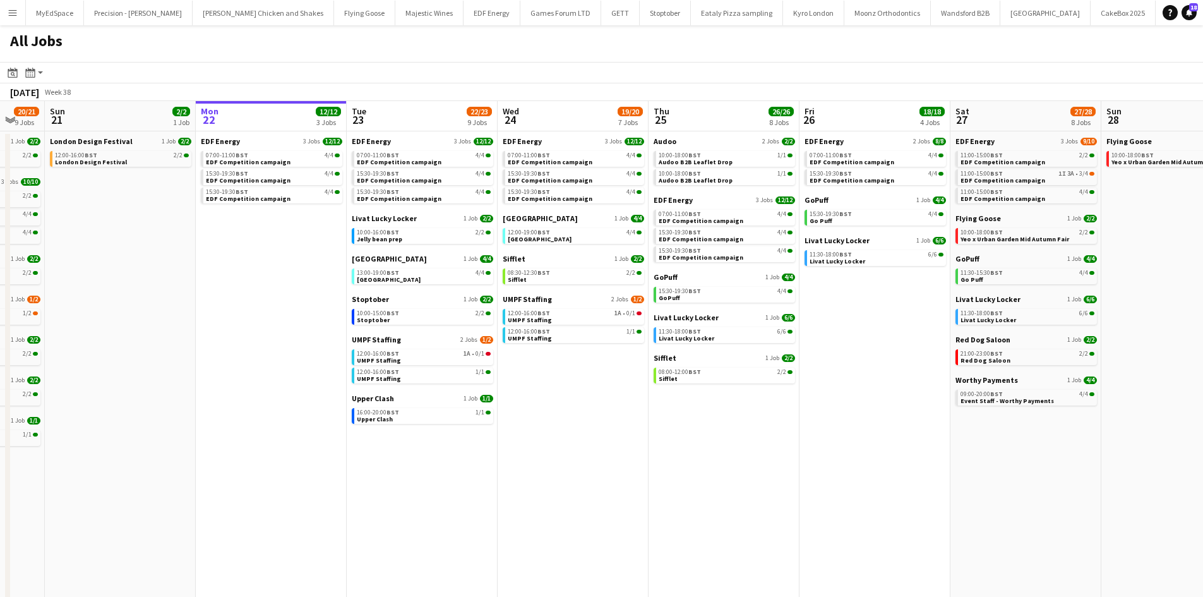
drag, startPoint x: 470, startPoint y: 397, endPoint x: 782, endPoint y: 443, distance: 315.9
click at [782, 443] on app-calendar-viewport "Fri 19 22/22 9 Jobs Sat 20 20/21 9 Jobs Sun 21 2/2 1 Job Mon 22 12/12 3 Jobs Tu…" at bounding box center [601, 535] width 1203 height 868
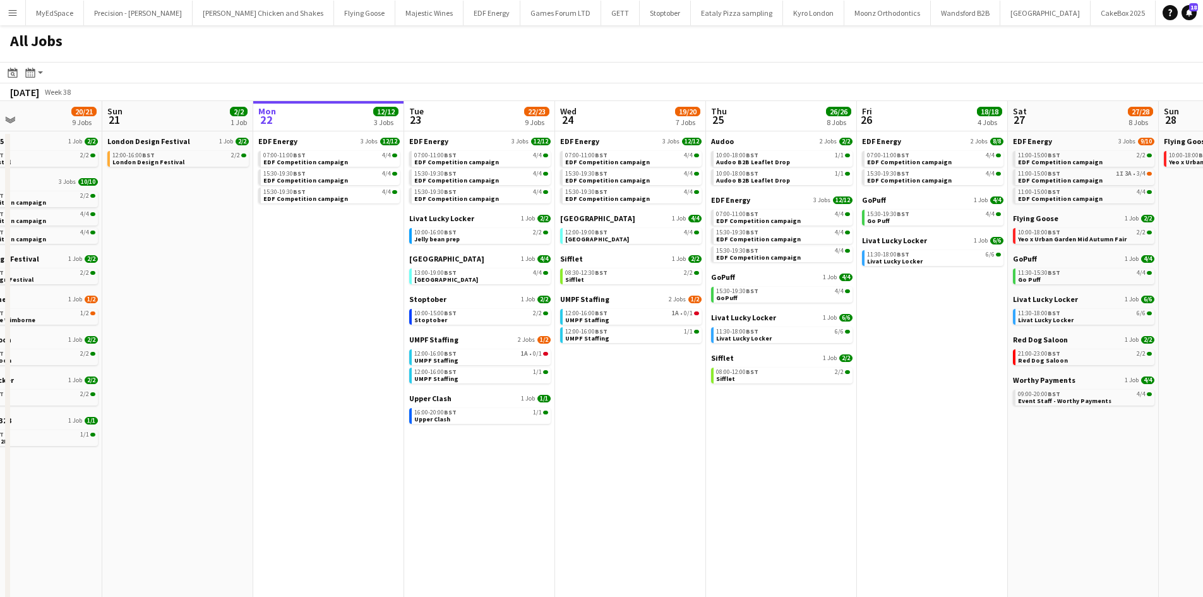
drag, startPoint x: 879, startPoint y: 443, endPoint x: 807, endPoint y: 452, distance: 72.6
click at [807, 452] on app-calendar-viewport "Thu 18 29/29 14 Jobs Fri 19 22/22 9 Jobs Sat 20 20/21 9 Jobs Sun 21 2/2 1 Job M…" at bounding box center [601, 535] width 1203 height 868
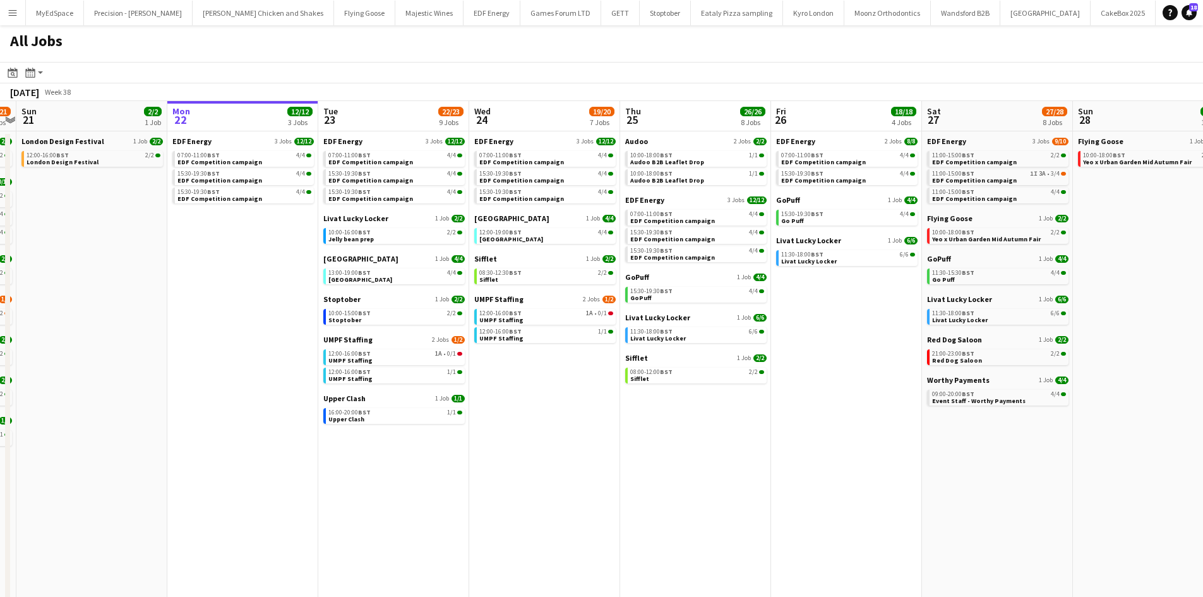
drag, startPoint x: 814, startPoint y: 447, endPoint x: 755, endPoint y: 464, distance: 61.2
click at [757, 452] on app-calendar-viewport "Thu 18 29/29 14 Jobs Fri 19 22/22 9 Jobs Sat 20 20/21 9 Jobs Sun 21 2/2 1 Job M…" at bounding box center [601, 535] width 1203 height 868
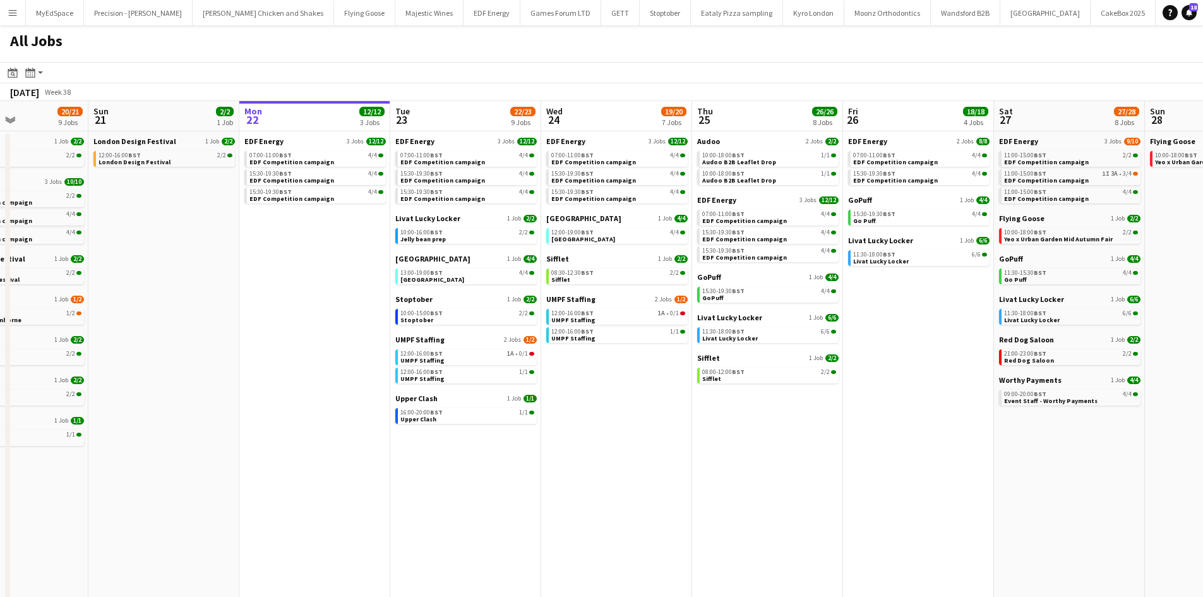
drag, startPoint x: 1106, startPoint y: 349, endPoint x: 1028, endPoint y: 359, distance: 78.3
click at [1028, 359] on app-calendar-viewport "Thu 18 29/29 14 Jobs Fri 19 22/22 9 Jobs Sat 20 20/21 9 Jobs Sun 21 2/2 1 Job M…" at bounding box center [601, 535] width 1203 height 868
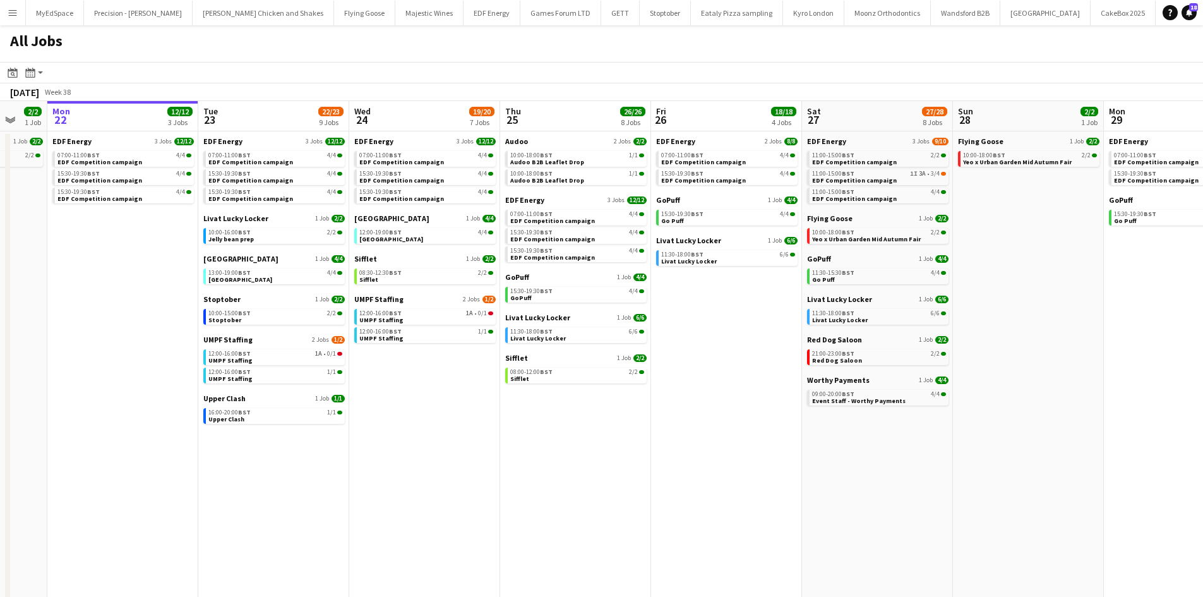
drag, startPoint x: 1088, startPoint y: 347, endPoint x: 1047, endPoint y: 344, distance: 41.2
click at [1047, 344] on app-calendar-viewport "Fri 19 22/22 9 Jobs Sat 20 20/21 9 Jobs Sun 21 2/2 1 Job Mon 22 12/12 3 Jobs Tu…" at bounding box center [601, 535] width 1203 height 868
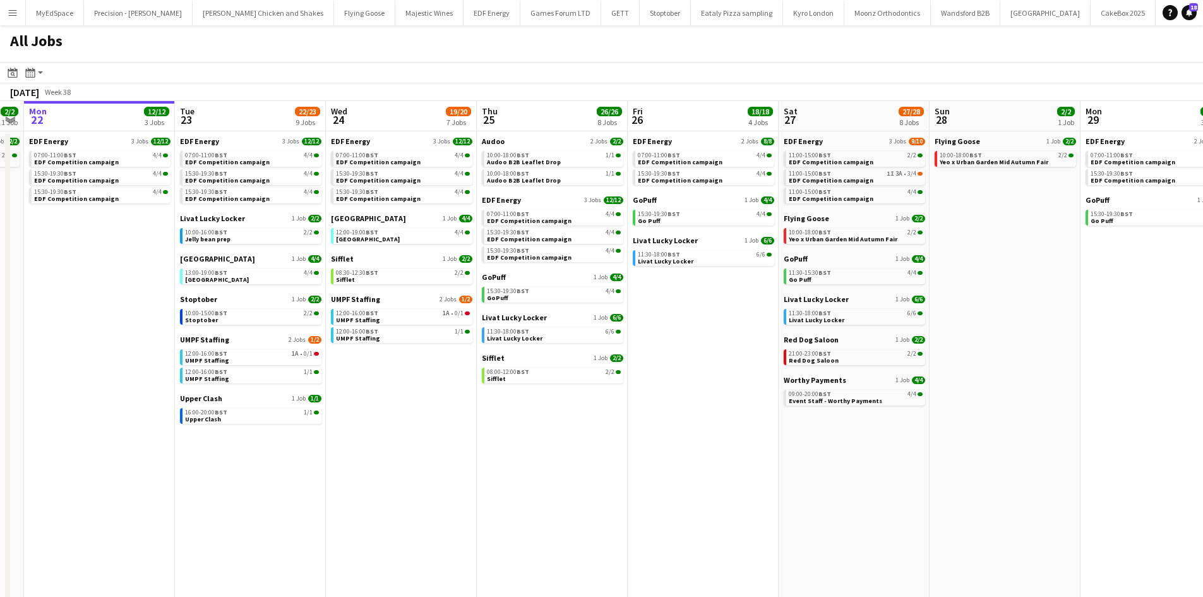
drag, startPoint x: 1063, startPoint y: 348, endPoint x: 1045, endPoint y: 347, distance: 19.0
click at [1045, 347] on app-calendar-viewport "Fri 19 22/22 9 Jobs Sat 20 20/21 9 Jobs Sun 21 2/2 1 Job Mon 22 12/12 3 Jobs Tu…" at bounding box center [601, 535] width 1203 height 868
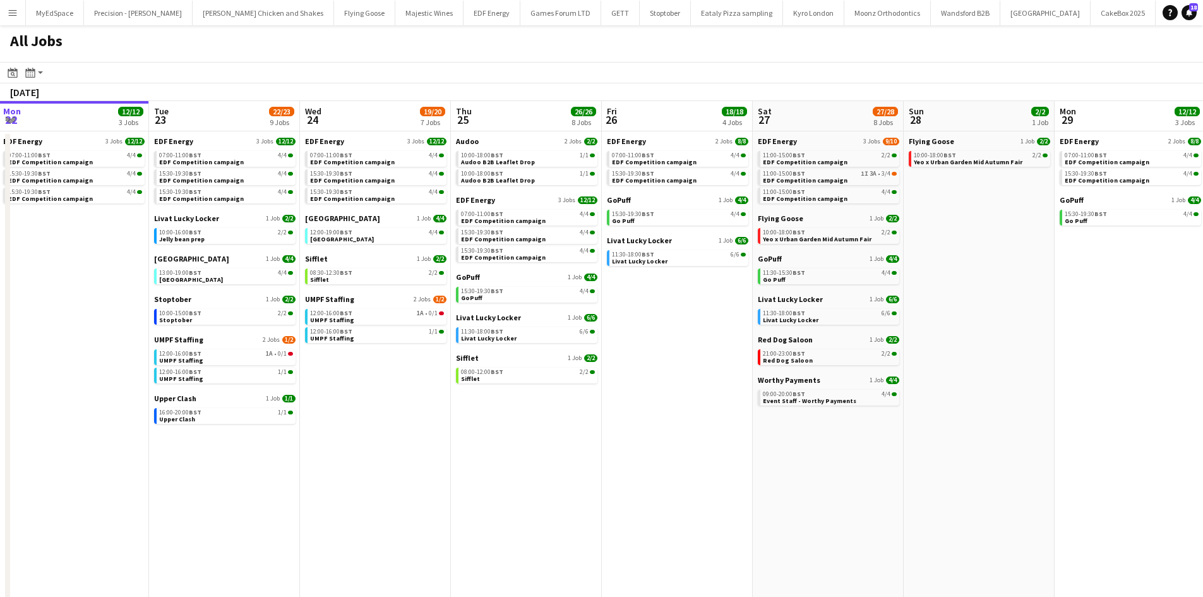
scroll to position [0, 449]
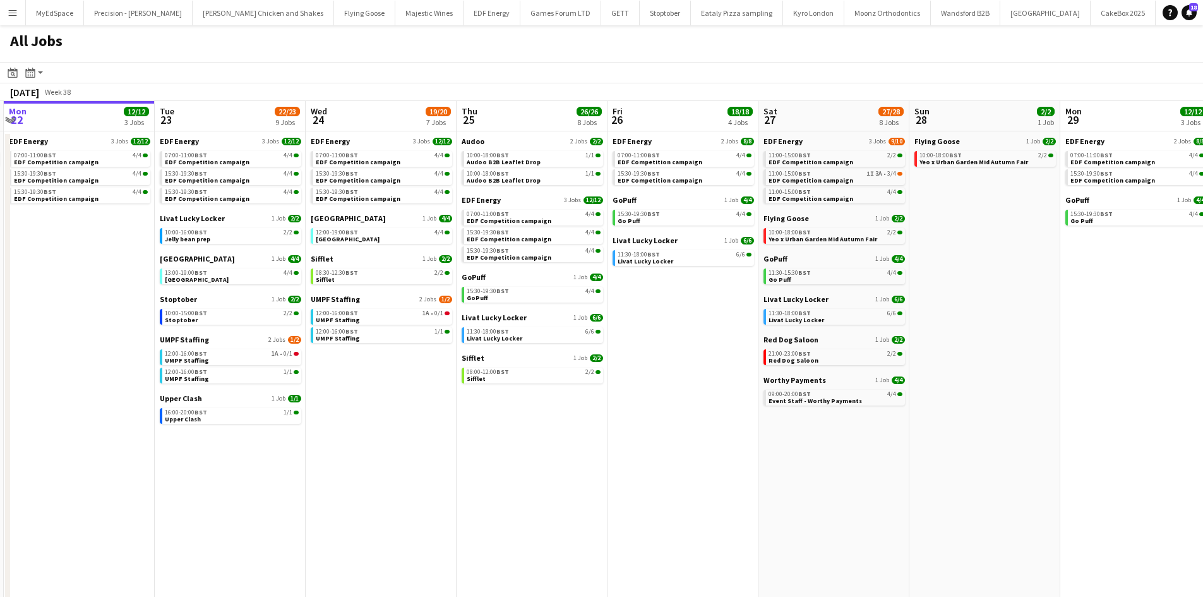
drag, startPoint x: 1045, startPoint y: 347, endPoint x: 1024, endPoint y: 339, distance: 21.8
click at [1024, 339] on app-calendar-viewport "Fri 19 22/22 9 Jobs Sat 20 20/21 9 Jobs Sun 21 2/2 1 Job Mon 22 12/12 3 Jobs Tu…" at bounding box center [601, 535] width 1203 height 868
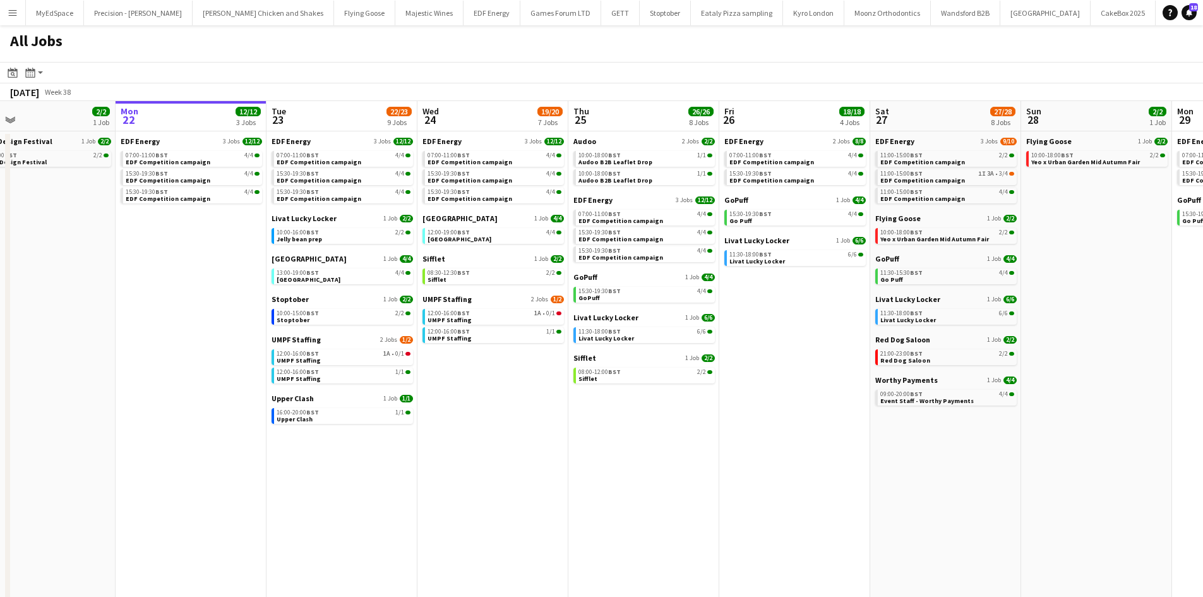
scroll to position [0, 267]
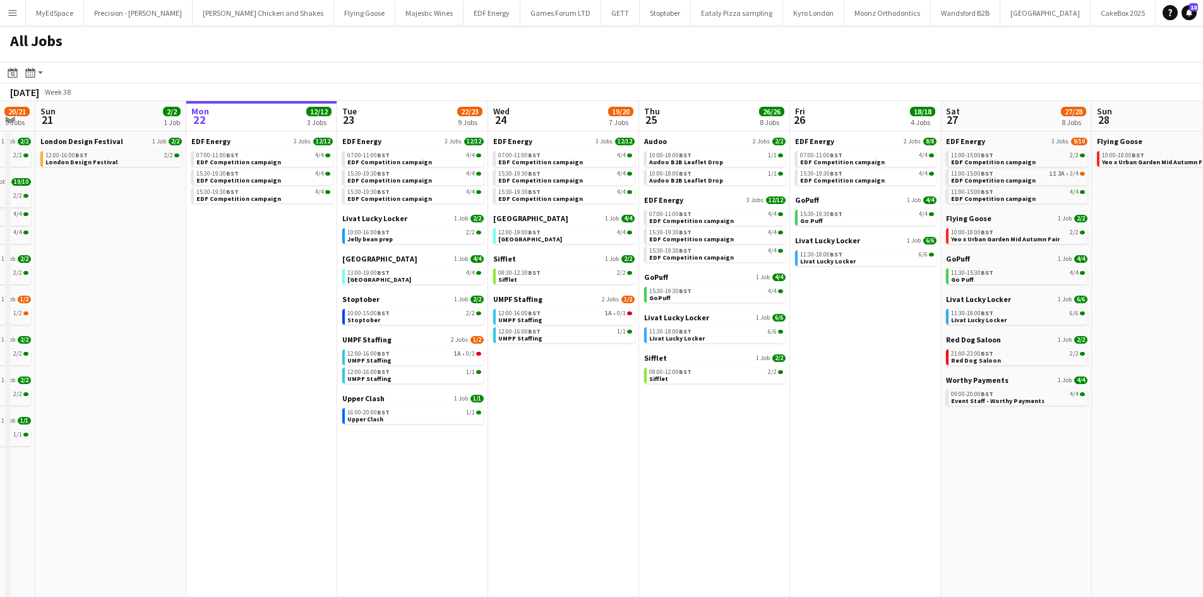
drag, startPoint x: 515, startPoint y: 475, endPoint x: 697, endPoint y: 486, distance: 182.8
click at [697, 486] on app-calendar-viewport "Fri 19 22/22 9 Jobs Sat 20 20/21 9 Jobs Sun 21 2/2 1 Job Mon 22 12/12 3 Jobs Tu…" at bounding box center [601, 535] width 1203 height 868
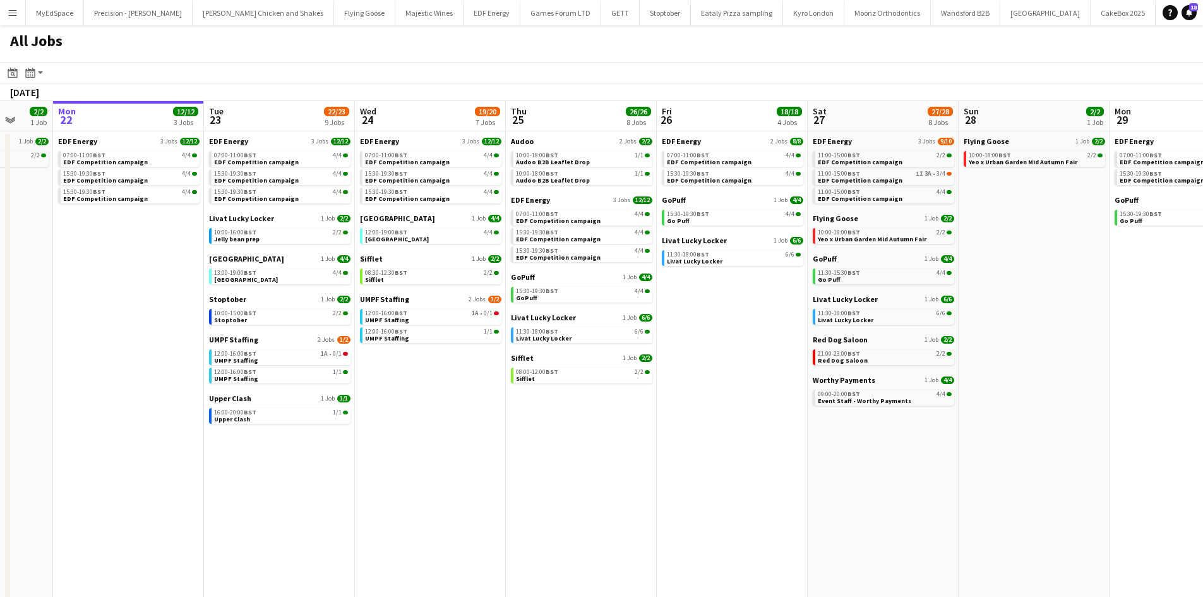
drag, startPoint x: 883, startPoint y: 477, endPoint x: 632, endPoint y: 438, distance: 254.3
click at [632, 438] on app-calendar-viewport "Fri 19 22/22 9 Jobs Sat 20 20/21 9 Jobs Sun 21 2/2 1 Job Mon 22 12/12 3 Jobs Tu…" at bounding box center [601, 535] width 1203 height 868
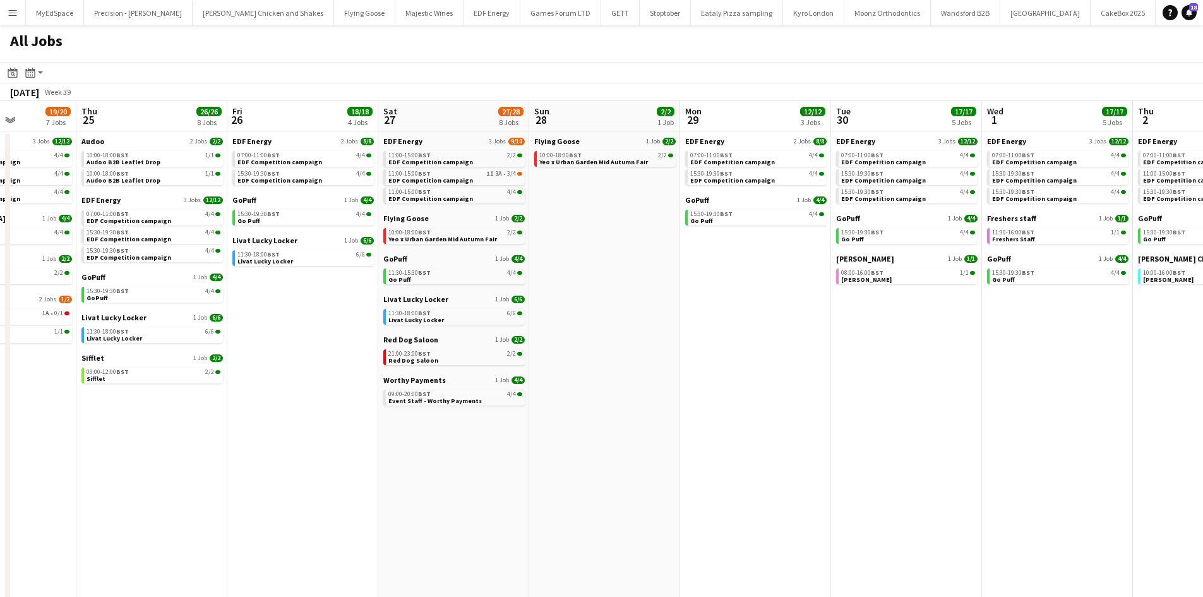
drag, startPoint x: 914, startPoint y: 477, endPoint x: 603, endPoint y: 461, distance: 311.8
click at [603, 461] on app-calendar-viewport "Mon 22 12/12 3 Jobs Tue 23 22/23 9 Jobs Wed 24 19/20 7 Jobs Thu 25 26/26 8 Jobs…" at bounding box center [601, 535] width 1203 height 868
drag, startPoint x: 1014, startPoint y: 488, endPoint x: 625, endPoint y: 444, distance: 390.9
click at [663, 454] on app-calendar-viewport "Mon 22 12/12 3 Jobs Tue 23 22/23 9 Jobs Wed 24 19/20 7 Jobs Thu 25 26/26 8 Jobs…" at bounding box center [601, 535] width 1203 height 868
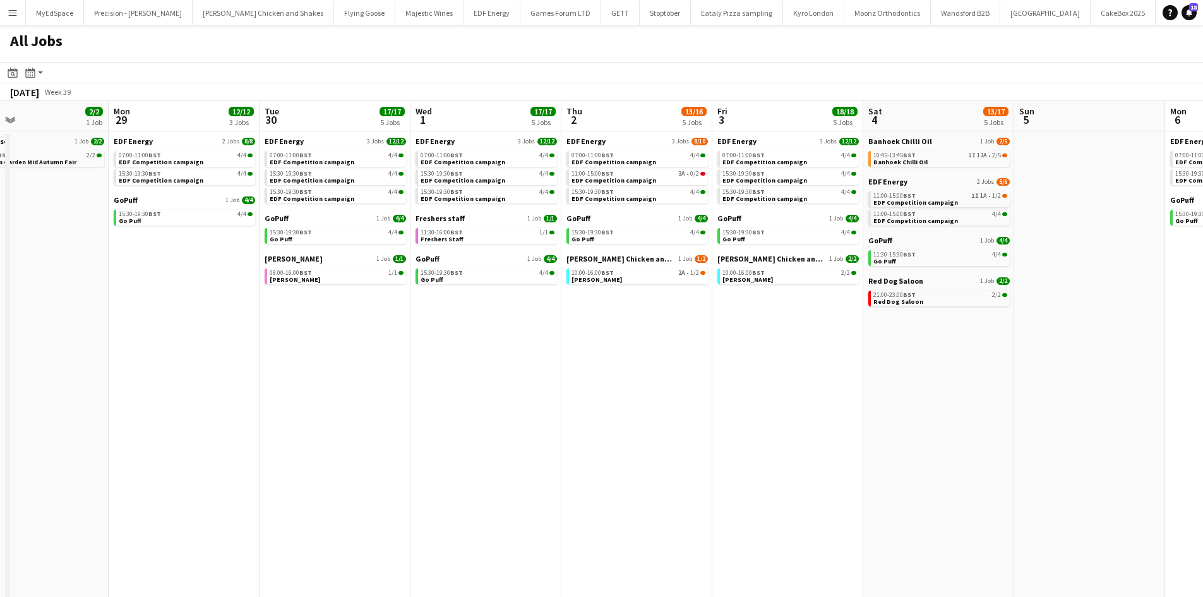
drag, startPoint x: 1002, startPoint y: 519, endPoint x: 616, endPoint y: 480, distance: 387.2
click at [662, 482] on app-calendar-viewport "Thu 25 26/26 8 Jobs Fri 26 18/18 4 Jobs Sat 27 27/28 8 Jobs Sun 28 2/2 1 Job Mo…" at bounding box center [601, 535] width 1203 height 868
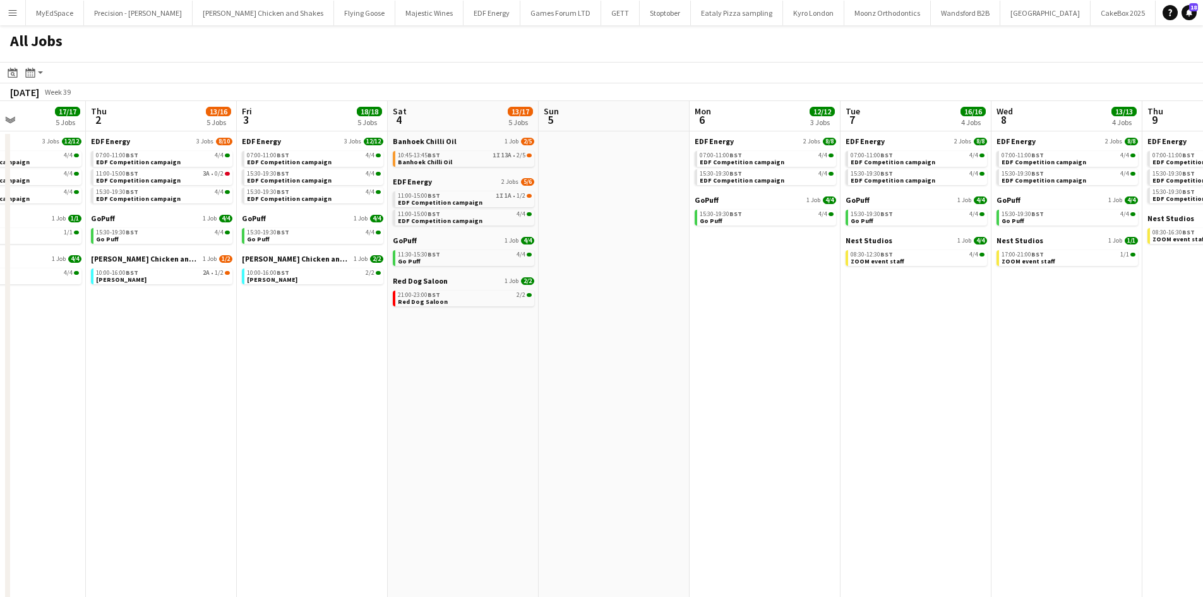
drag, startPoint x: 683, startPoint y: 458, endPoint x: 616, endPoint y: 446, distance: 68.1
click at [601, 446] on app-calendar-viewport "Mon 29 12/12 3 Jobs Tue 30 17/17 5 Jobs Wed 1 17/17 5 Jobs Thu 2 13/16 5 Jobs F…" at bounding box center [601, 535] width 1203 height 868
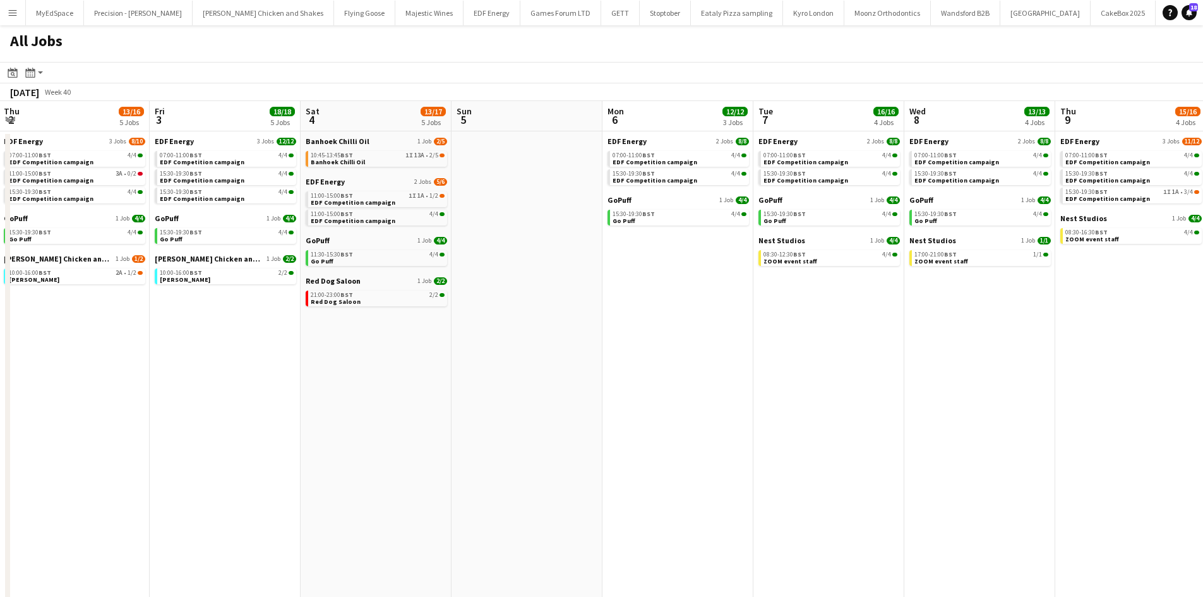
scroll to position [0, 472]
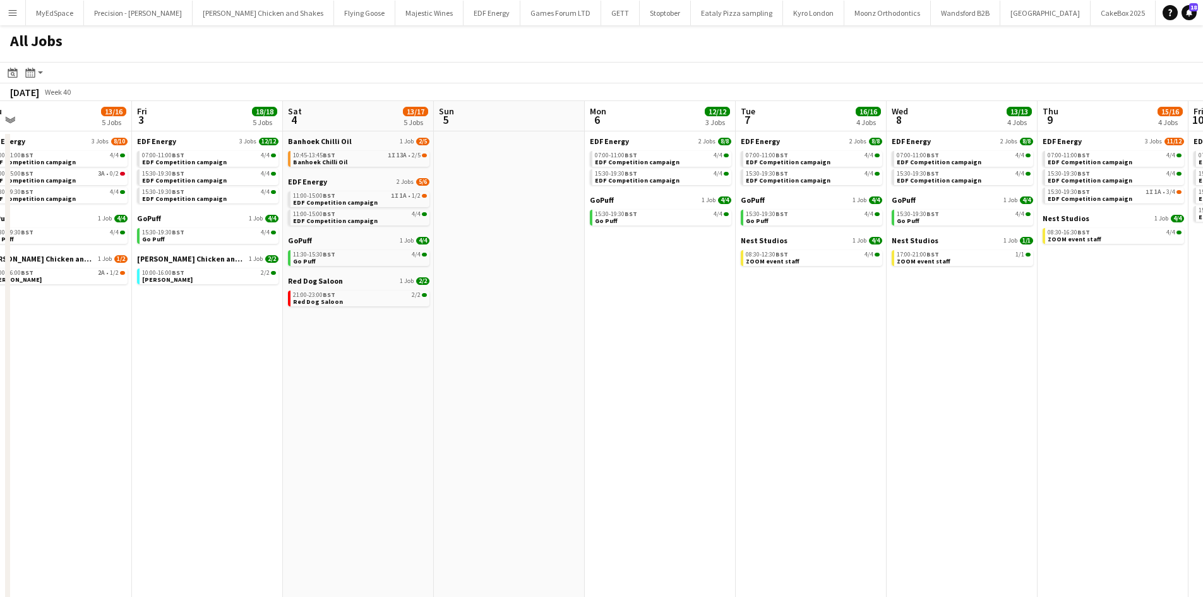
drag, startPoint x: 925, startPoint y: 485, endPoint x: 909, endPoint y: 477, distance: 16.9
click at [909, 477] on app-calendar-viewport "Mon 29 12/12 3 Jobs Tue 30 17/17 5 Jobs Wed 1 17/17 5 Jobs Thu 2 13/16 5 Jobs F…" at bounding box center [601, 535] width 1203 height 868
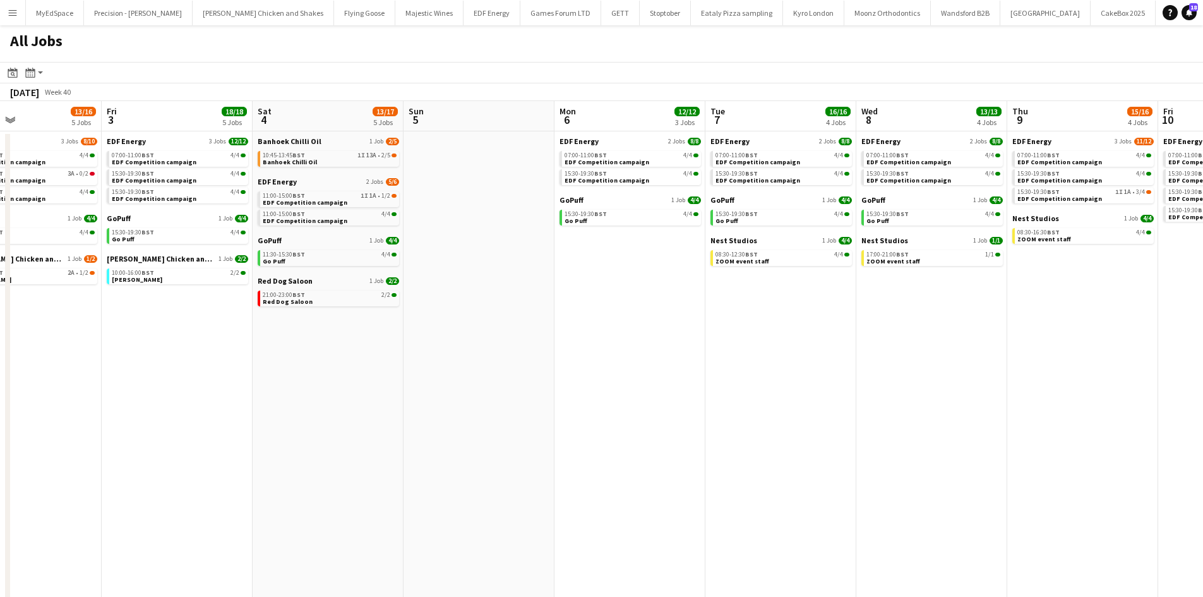
drag, startPoint x: 909, startPoint y: 477, endPoint x: 794, endPoint y: 493, distance: 116.6
click at [840, 476] on app-calendar-viewport "Mon 29 12/12 3 Jobs Tue 30 17/17 5 Jobs Wed 1 17/17 5 Jobs Thu 2 13/16 5 Jobs F…" at bounding box center [601, 535] width 1203 height 868
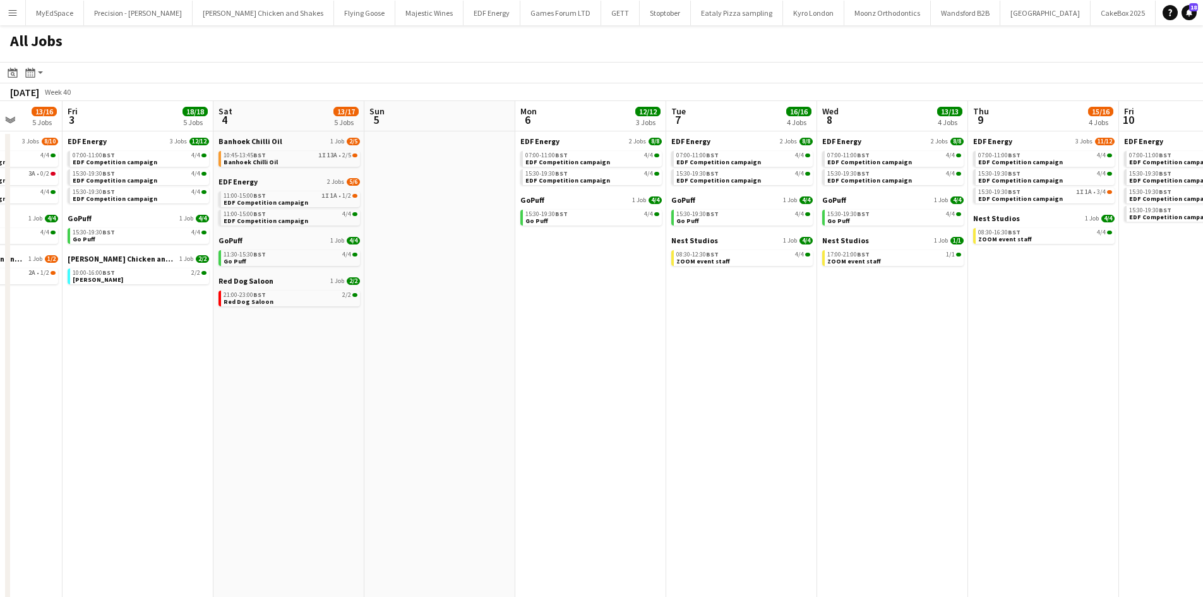
drag, startPoint x: 943, startPoint y: 388, endPoint x: 638, endPoint y: 344, distance: 308.3
click at [712, 373] on app-calendar-viewport "Tue 30 17/17 5 Jobs Wed 1 17/17 5 Jobs Thu 2 13/16 5 Jobs Fri 3 18/18 5 Jobs Sa…" at bounding box center [601, 535] width 1203 height 868
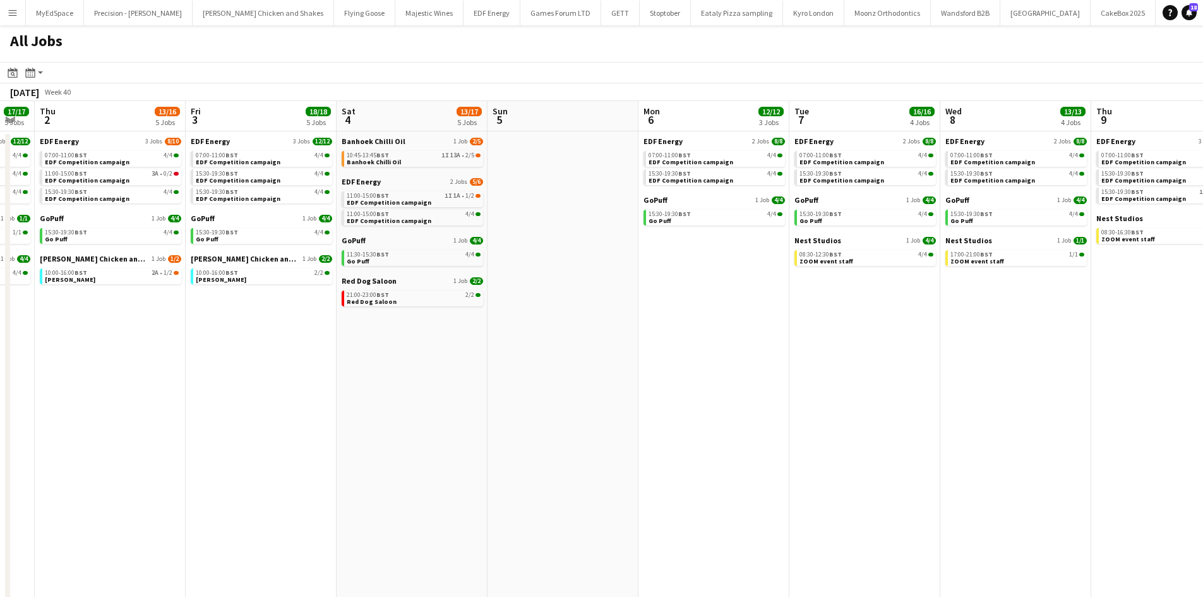
drag, startPoint x: 597, startPoint y: 360, endPoint x: 851, endPoint y: 372, distance: 253.5
click at [883, 371] on app-calendar-viewport "Tue 30 17/17 5 Jobs Wed 1 17/17 5 Jobs Thu 2 13/16 5 Jobs Fri 3 18/18 5 Jobs Sa…" at bounding box center [601, 535] width 1203 height 868
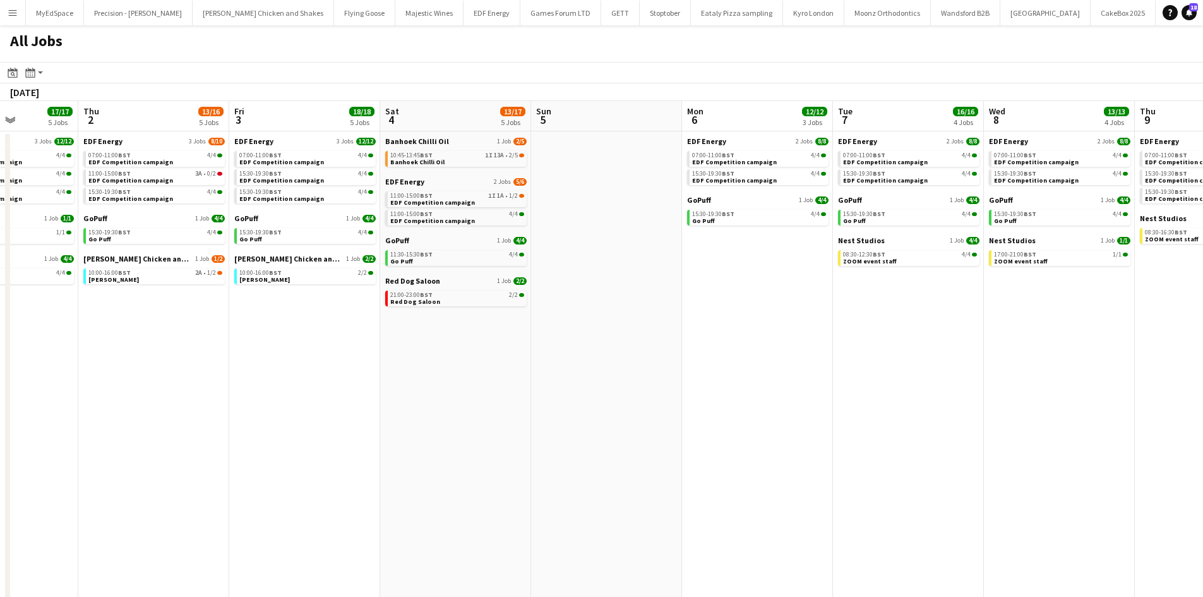
drag, startPoint x: 371, startPoint y: 381, endPoint x: 726, endPoint y: 305, distance: 363.5
click at [729, 306] on app-calendar-viewport "Mon 29 12/12 3 Jobs Tue 30 17/17 5 Jobs Wed 1 17/17 5 Jobs Thu 2 13/16 5 Jobs F…" at bounding box center [601, 535] width 1203 height 868
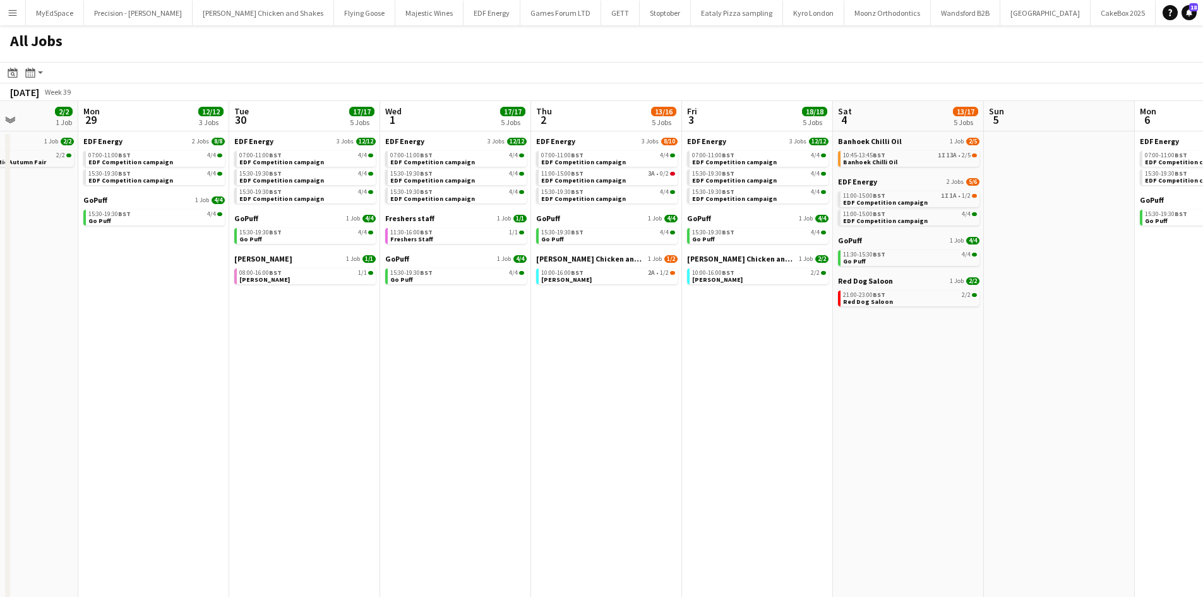
scroll to position [0, 356]
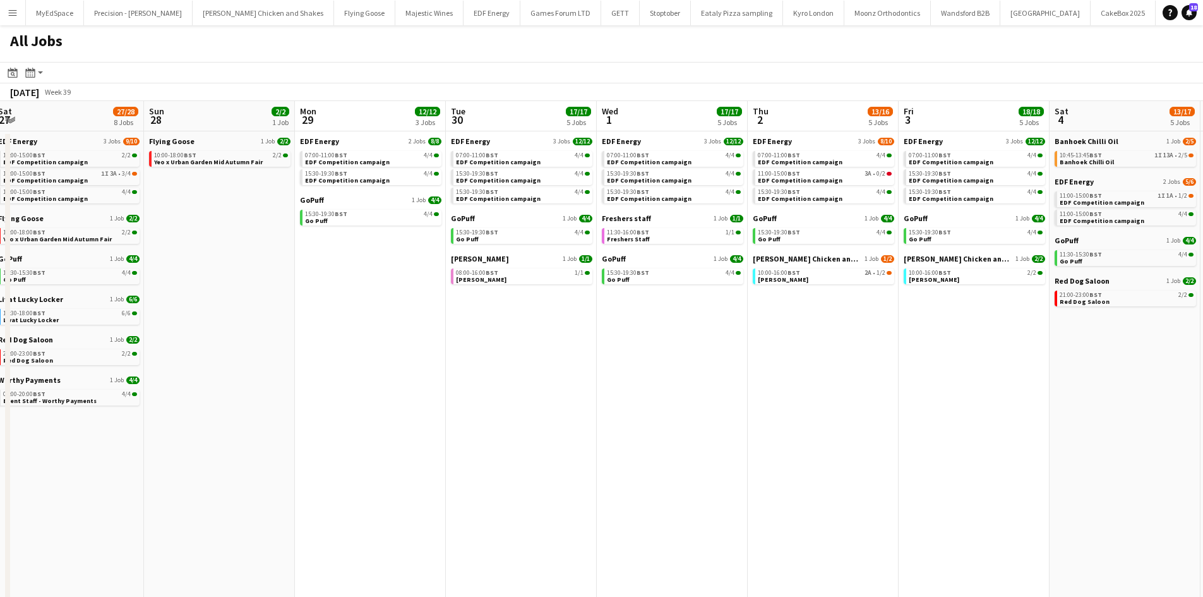
drag, startPoint x: 585, startPoint y: 330, endPoint x: 660, endPoint y: 327, distance: 75.2
click at [660, 327] on app-calendar-viewport "Thu 25 26/26 8 Jobs Fri 26 18/18 4 Jobs Sat 27 27/28 8 Jobs Sun 28 2/2 1 Job Mo…" at bounding box center [601, 535] width 1203 height 868
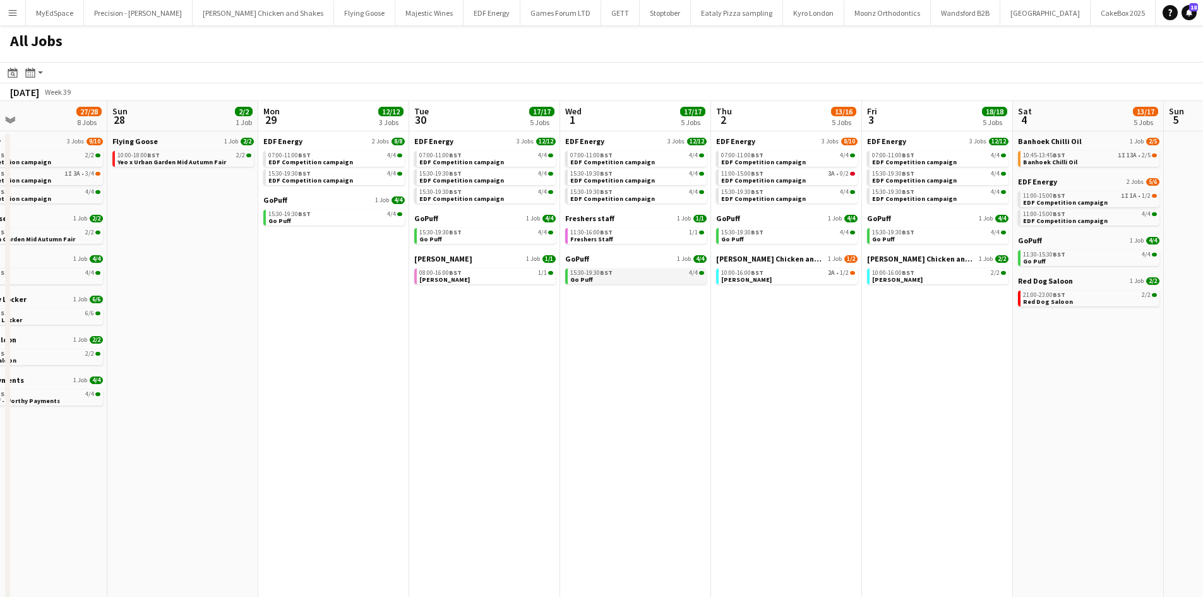
drag, startPoint x: 527, startPoint y: 410, endPoint x: 798, endPoint y: 274, distance: 303.3
click at [620, 398] on app-calendar-viewport "Thu 25 26/26 8 Jobs Fri 26 18/18 4 Jobs Sat 27 27/28 8 Jobs Sun 28 2/2 1 Job Mo…" at bounding box center [601, 535] width 1203 height 868
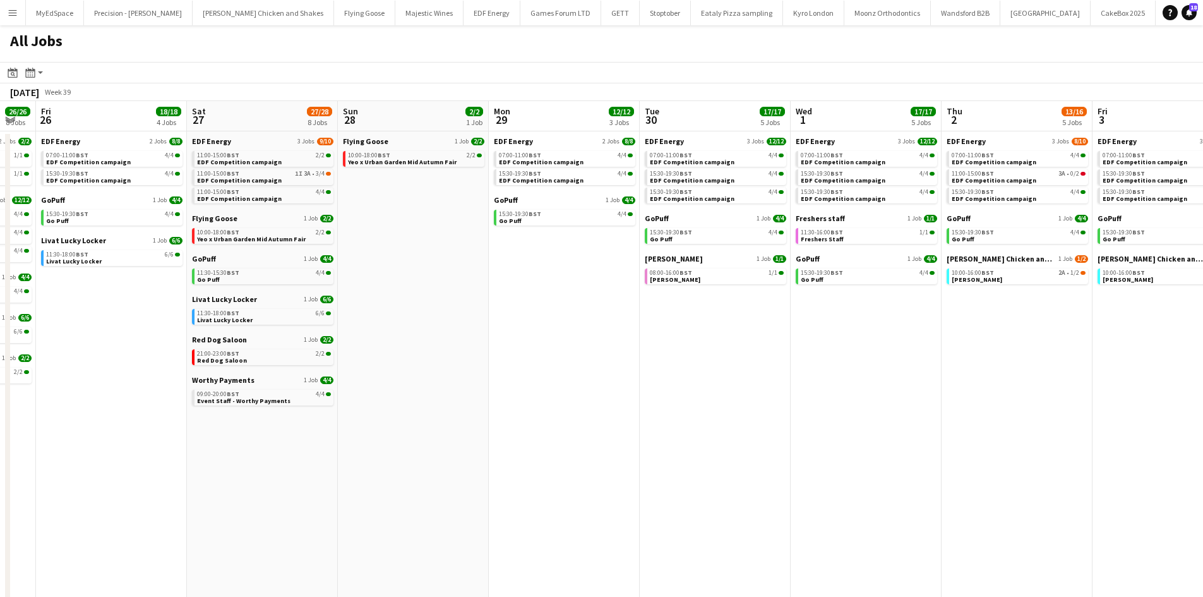
drag, startPoint x: 546, startPoint y: 295, endPoint x: 886, endPoint y: 342, distance: 343.0
click at [886, 342] on app-calendar-viewport "Wed 24 19/20 7 Jobs Thu 25 26/26 8 Jobs Fri 26 18/18 4 Jobs Sat 27 27/28 8 Jobs…" at bounding box center [601, 535] width 1203 height 868
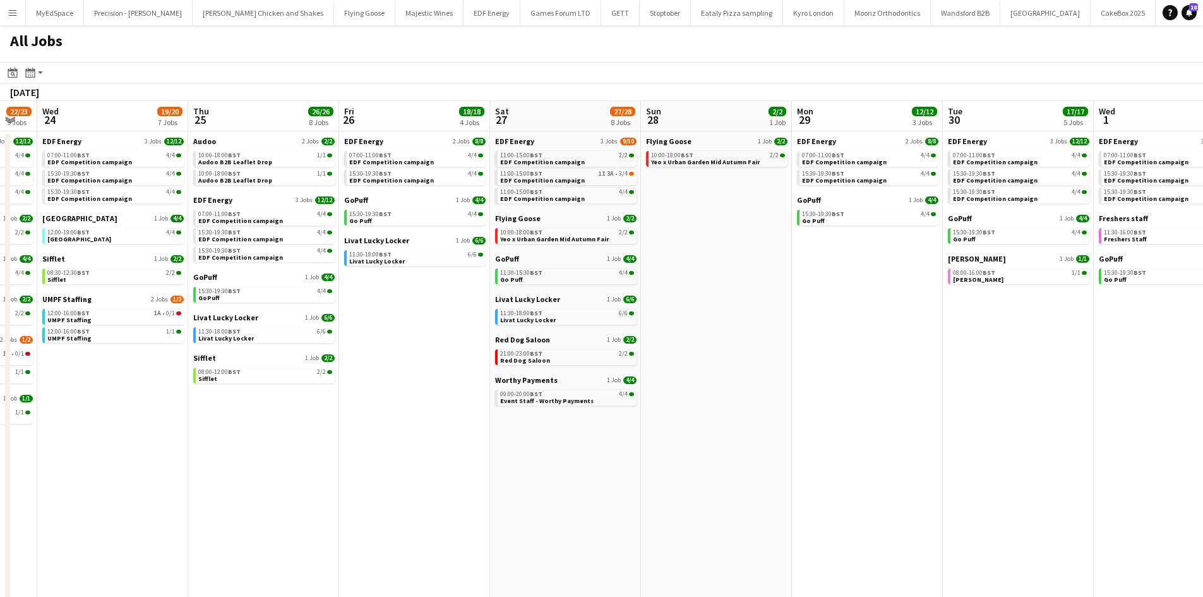
click at [814, 380] on app-calendar-viewport "Mon 22 12/12 3 Jobs Tue 23 22/23 9 Jobs Wed 24 19/20 7 Jobs Thu 25 26/26 8 Jobs…" at bounding box center [601, 535] width 1203 height 868
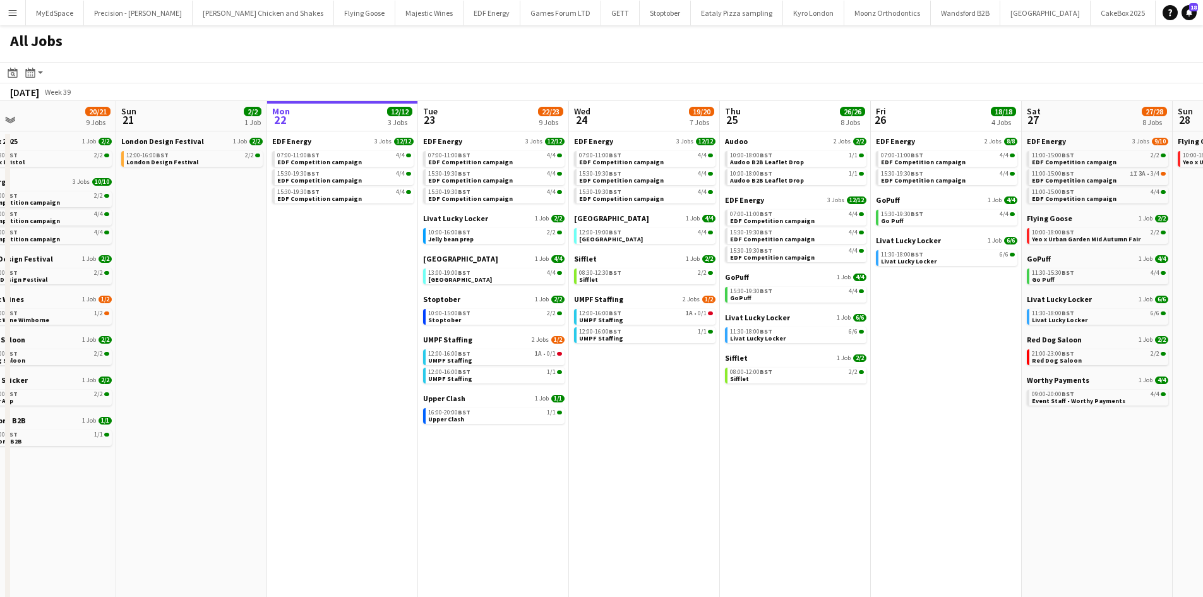
drag, startPoint x: 424, startPoint y: 429, endPoint x: 550, endPoint y: 426, distance: 126.3
click at [550, 427] on app-calendar-viewport "Thu 18 29/29 14 Jobs Fri 19 22/22 9 Jobs Sat 20 20/21 9 Jobs Sun 21 2/2 1 Job M…" at bounding box center [601, 535] width 1203 height 868
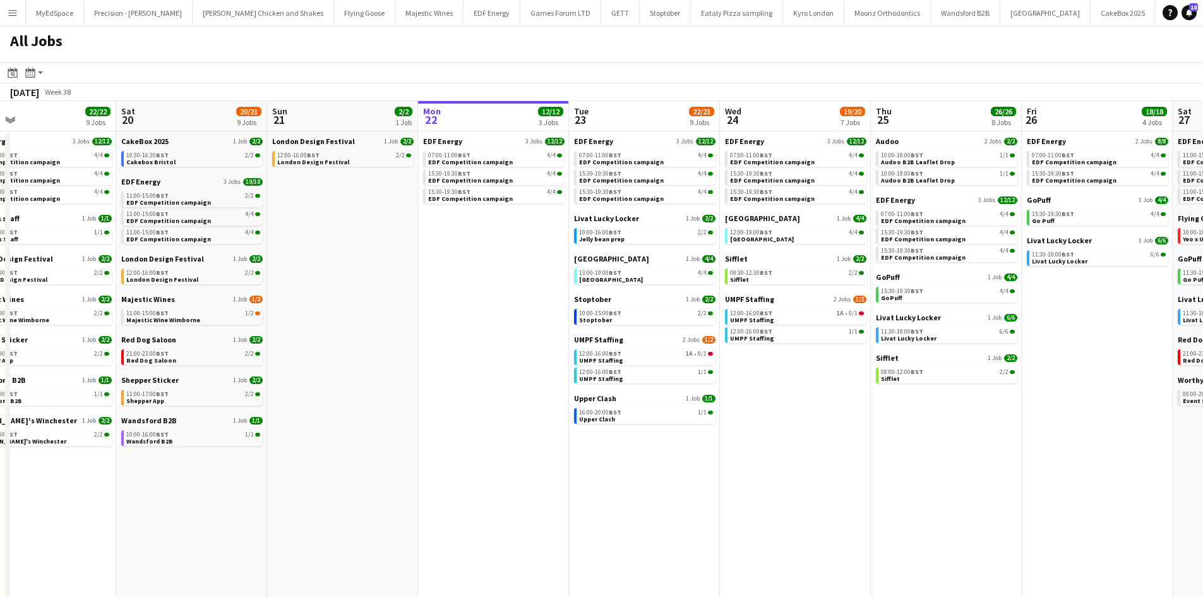
scroll to position [0, 345]
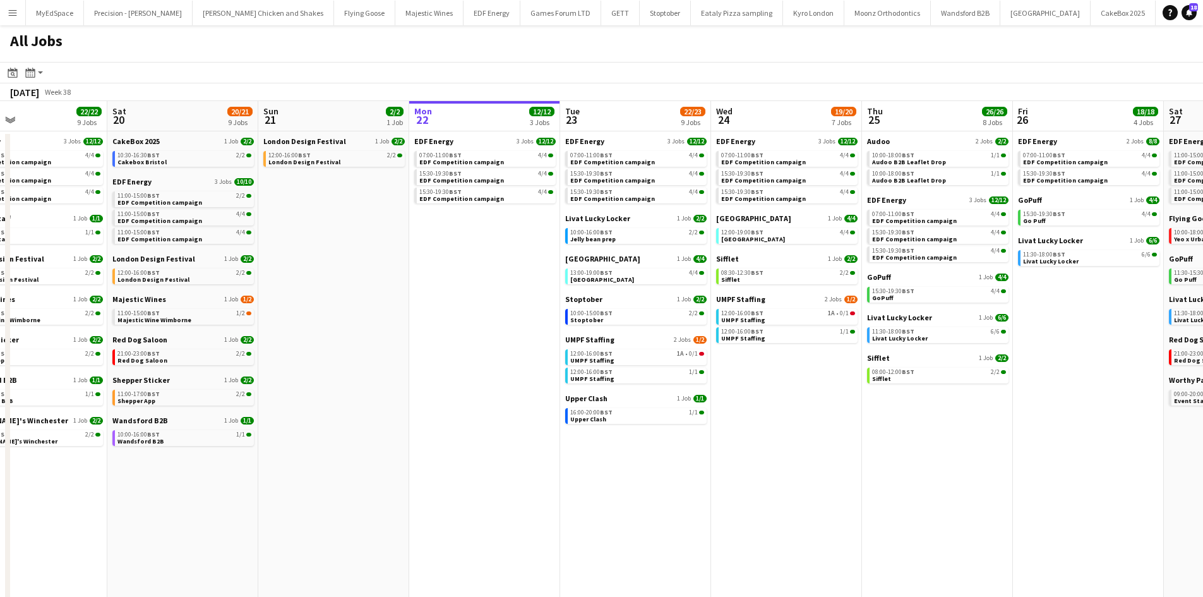
drag, startPoint x: 716, startPoint y: 495, endPoint x: 710, endPoint y: 493, distance: 6.8
click at [710, 493] on app-calendar-viewport "Wed 17 26/26 12 Jobs Thu 18 29/29 14 Jobs Fri 19 22/22 9 Jobs Sat 20 20/21 9 Jo…" at bounding box center [601, 535] width 1203 height 868
click at [656, 319] on link "10:00-15:00 BST 2/2 Stoptober" at bounding box center [637, 316] width 134 height 15
click at [658, 416] on link "16:00-20:00 BST 1/1 Upper Clash" at bounding box center [637, 415] width 134 height 15
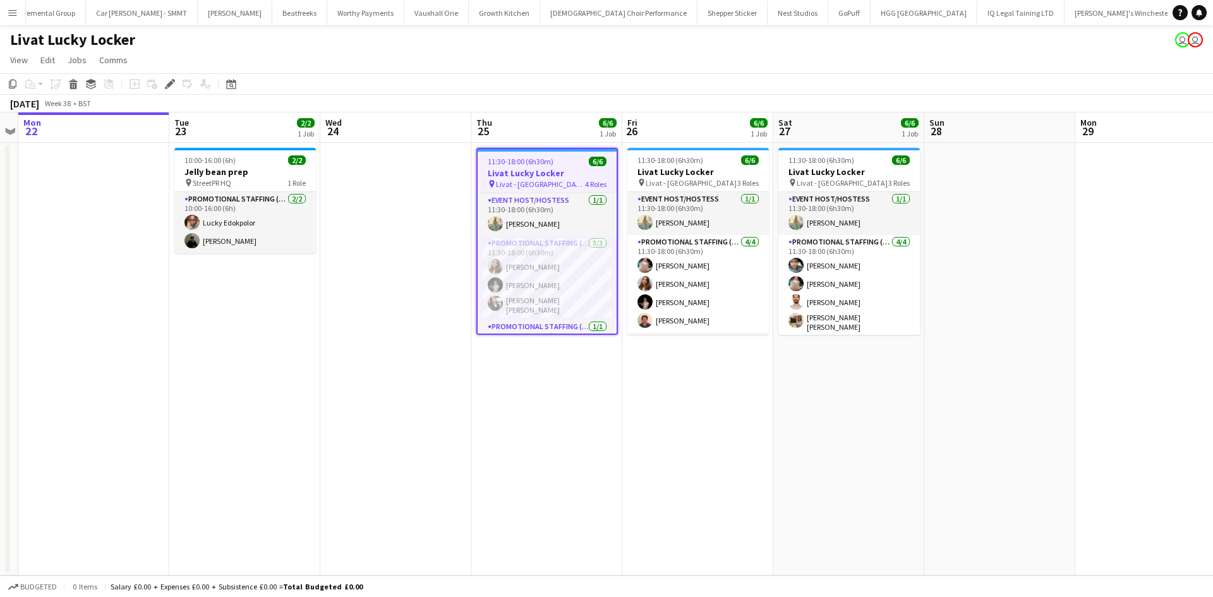
scroll to position [0, 450]
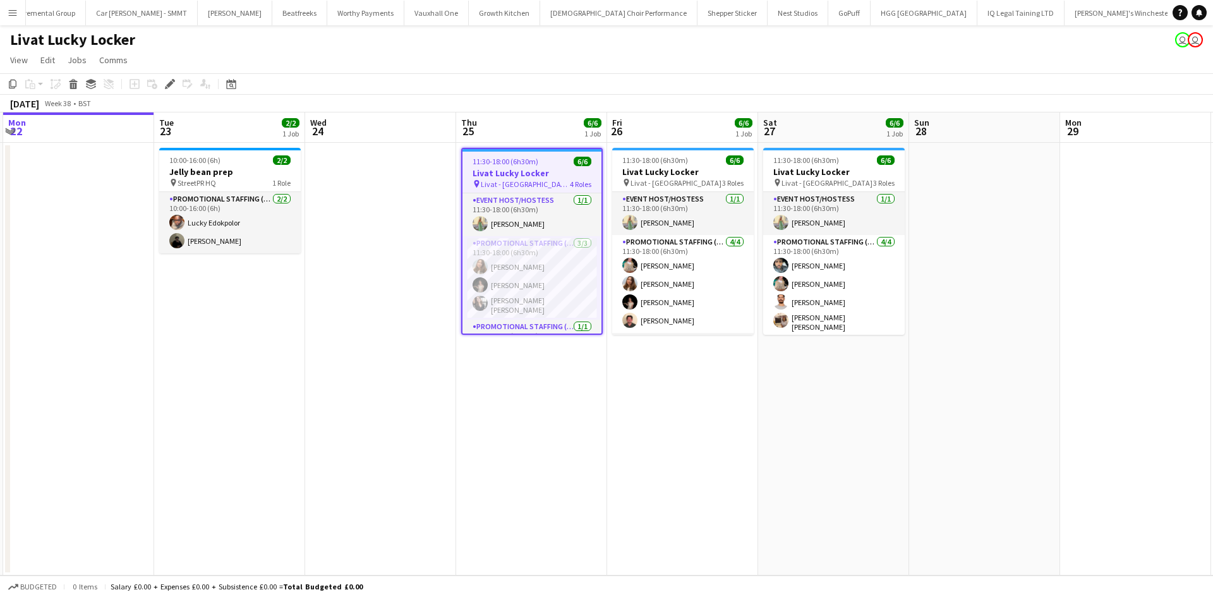
drag, startPoint x: 686, startPoint y: 381, endPoint x: 671, endPoint y: 380, distance: 15.2
click at [671, 380] on app-calendar-viewport "Fri 19 Sat 20 Sun 21 Mon 22 Tue 23 2/2 1 Job Wed 24 Thu 25 6/6 1 Job Fri 26 6/6…" at bounding box center [606, 343] width 1213 height 463
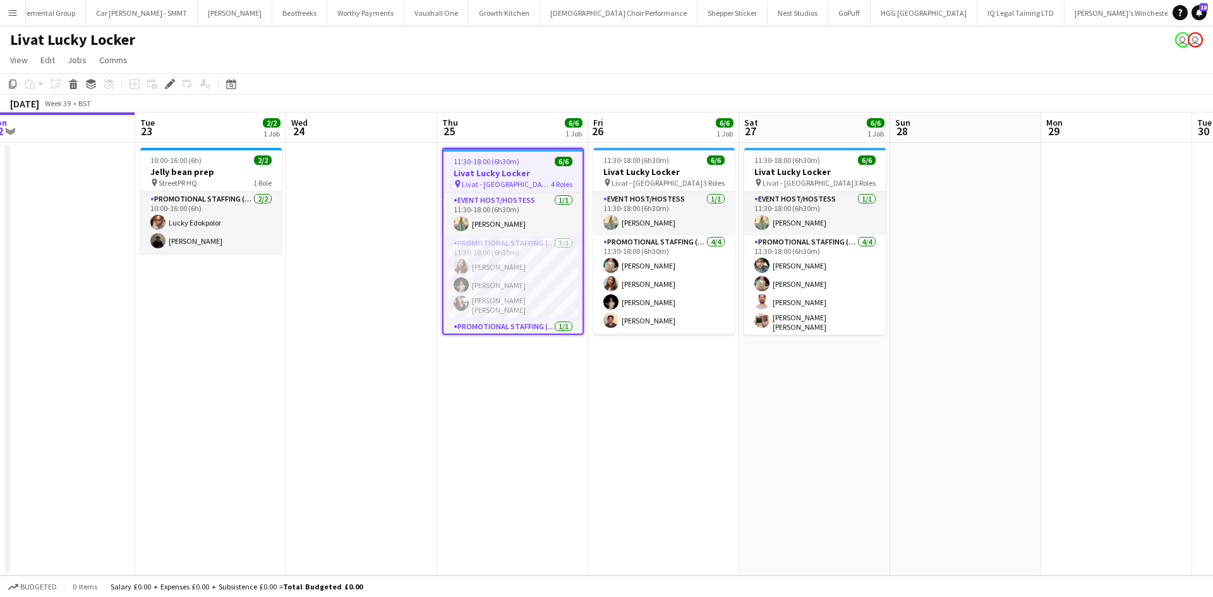
scroll to position [0, 471]
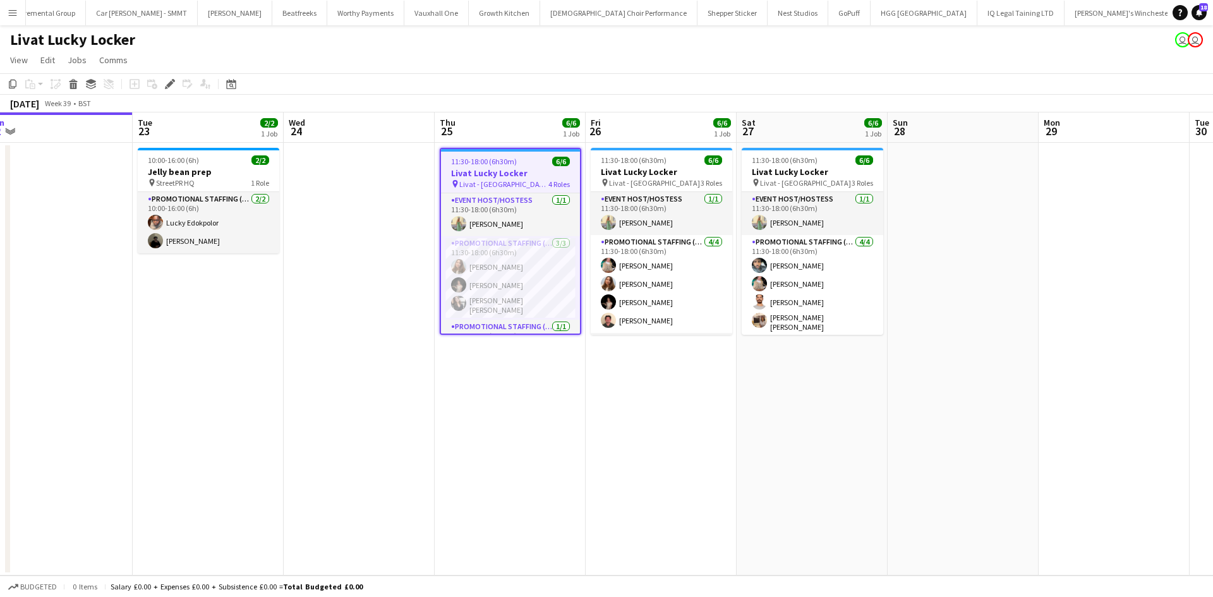
drag, startPoint x: 811, startPoint y: 386, endPoint x: 789, endPoint y: 386, distance: 21.5
click at [789, 386] on app-calendar-viewport "Fri 19 Sat 20 Sun 21 Mon 22 Tue 23 2/2 1 Job Wed 24 Thu 25 6/6 1 Job Fri 26 6/6…" at bounding box center [606, 343] width 1213 height 463
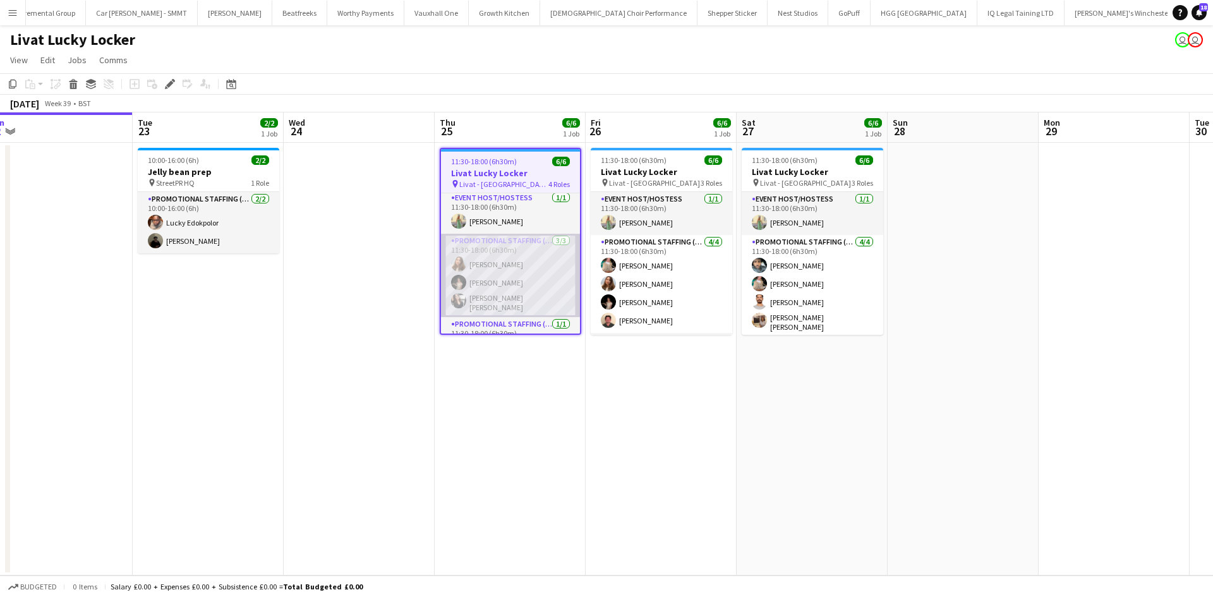
scroll to position [0, 0]
click at [511, 248] on app-card-role "Promotional Staffing (Brand Ambassadors) 3/3 11:30-18:00 (6h30m) Tetiana Gerus …" at bounding box center [510, 277] width 139 height 83
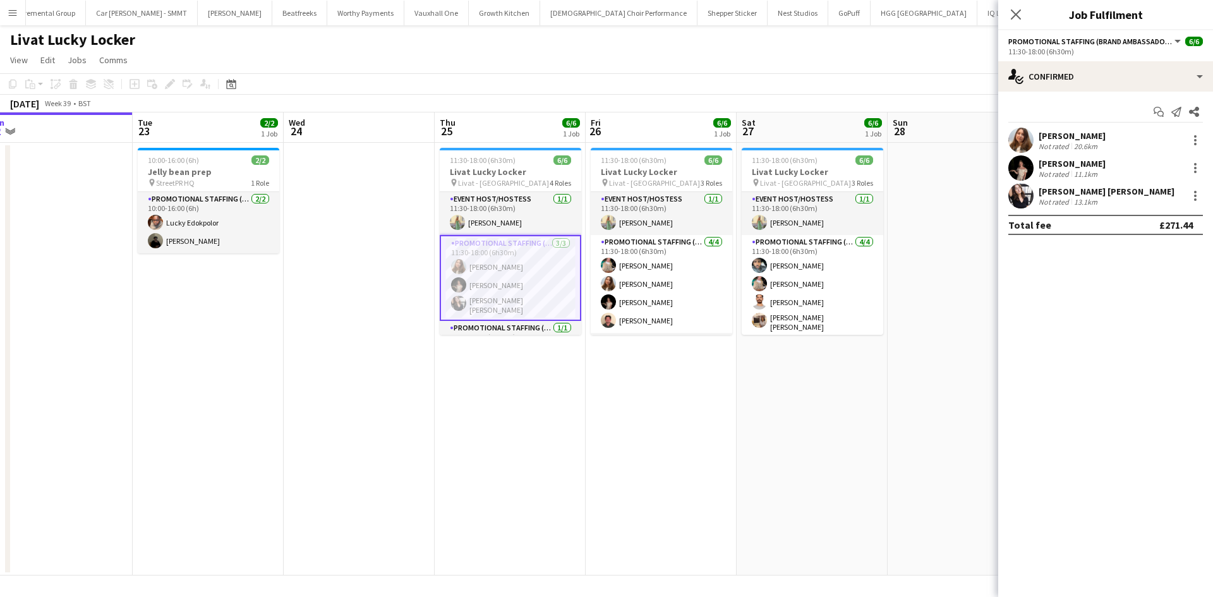
click at [511, 248] on app-card-role "Promotional Staffing (Brand Ambassadors) 3/3 11:30-18:00 (6h30m) Tetiana Gerus …" at bounding box center [510, 278] width 141 height 86
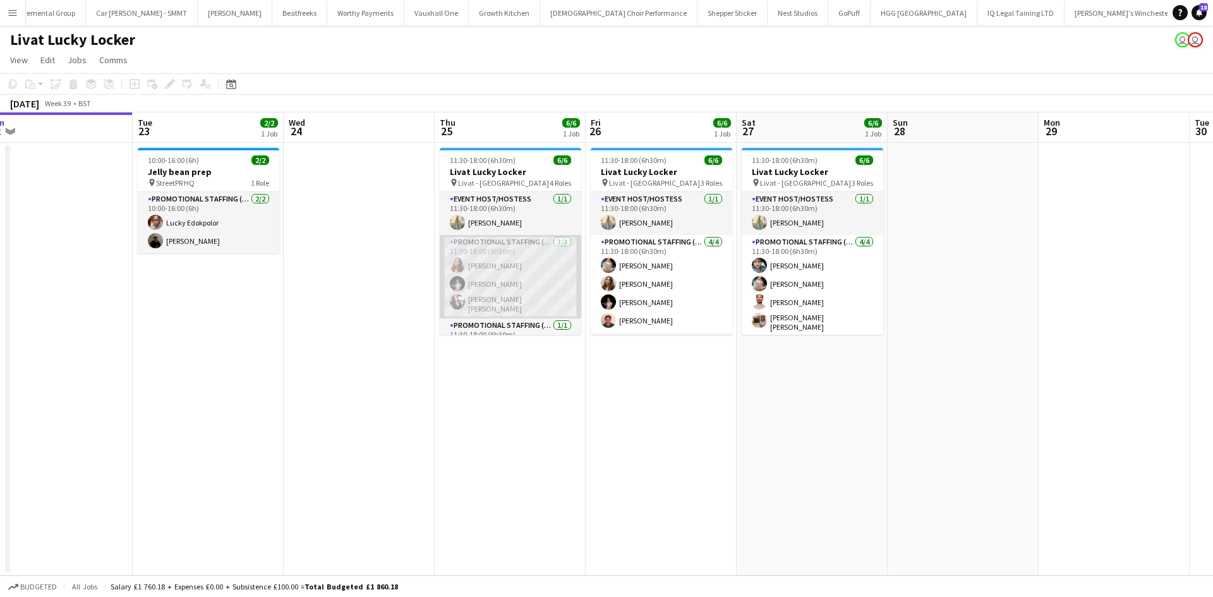
click at [487, 241] on app-card-role "Promotional Staffing (Brand Ambassadors) 3/3 11:30-18:00 (6h30m) Tetiana Gerus …" at bounding box center [510, 276] width 141 height 83
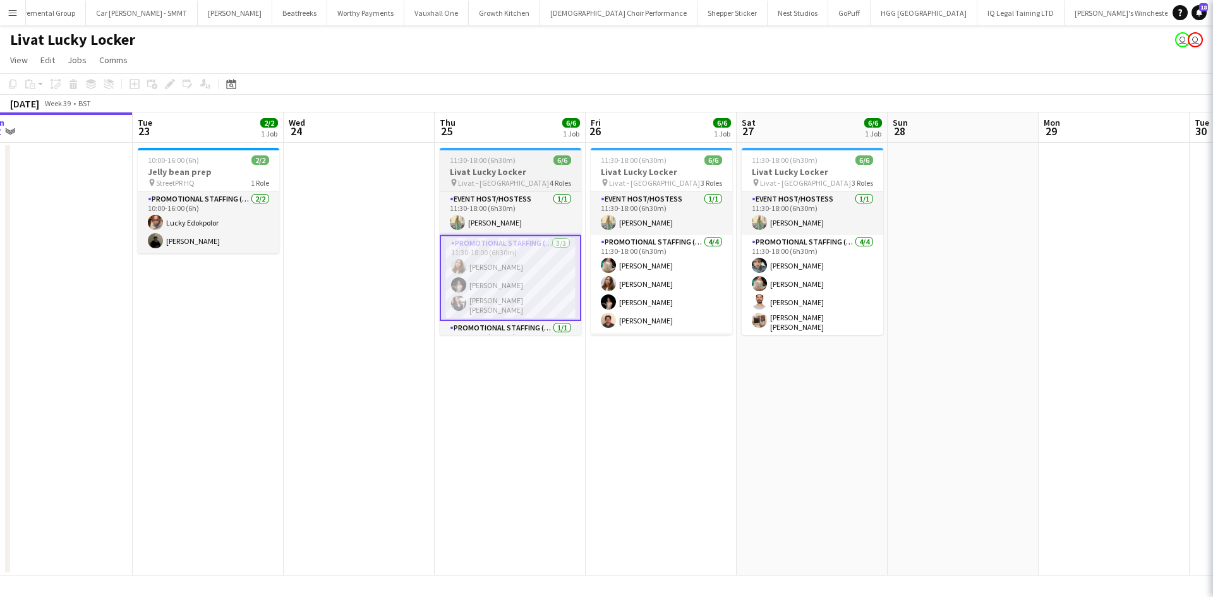
click at [482, 158] on span "11:30-18:00 (6h30m)" at bounding box center [483, 159] width 66 height 9
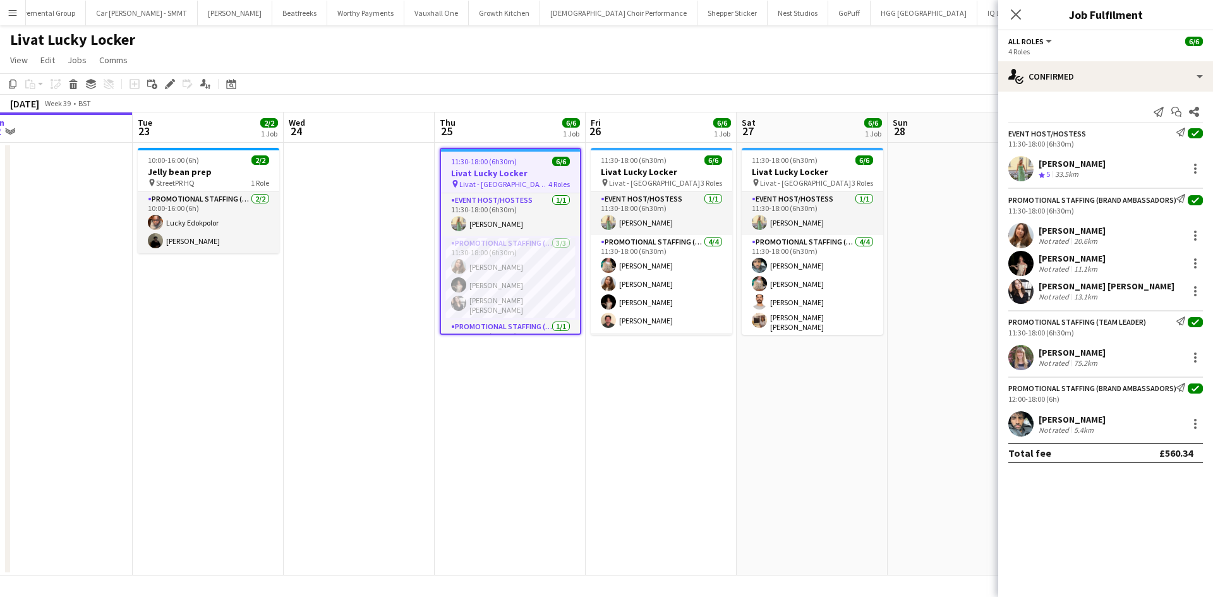
scroll to position [0, 472]
click at [173, 83] on icon at bounding box center [169, 84] width 7 height 7
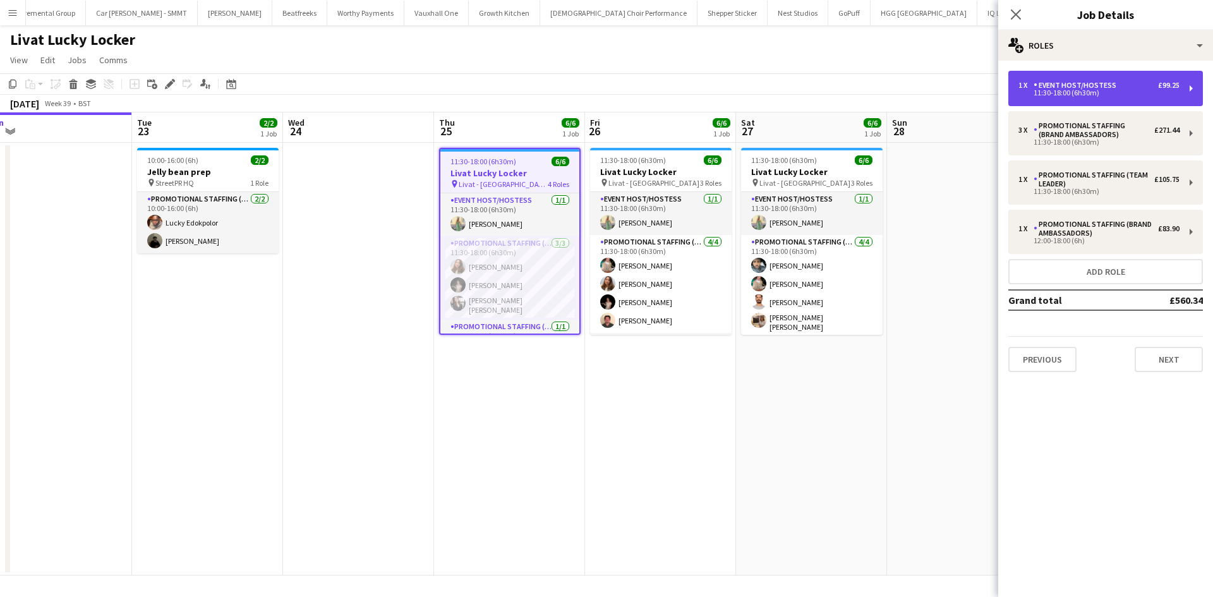
click at [1038, 85] on div "Event Host/Hostess" at bounding box center [1077, 85] width 88 height 9
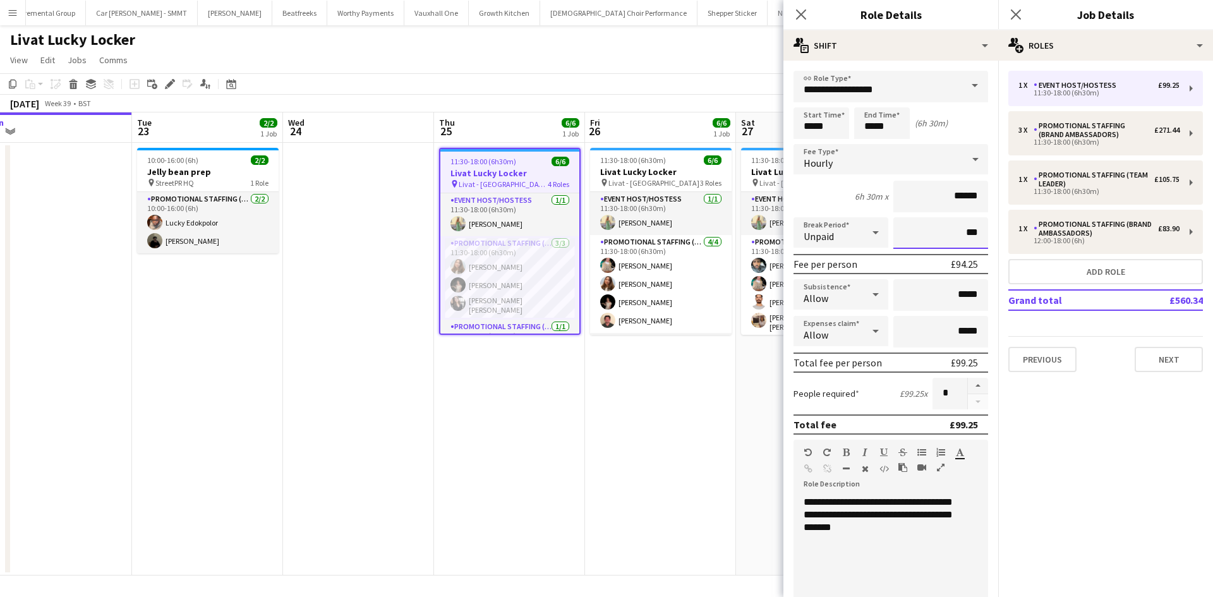
drag, startPoint x: 949, startPoint y: 235, endPoint x: 969, endPoint y: 234, distance: 20.8
click at [948, 234] on input "***" at bounding box center [940, 233] width 95 height 32
type input "****"
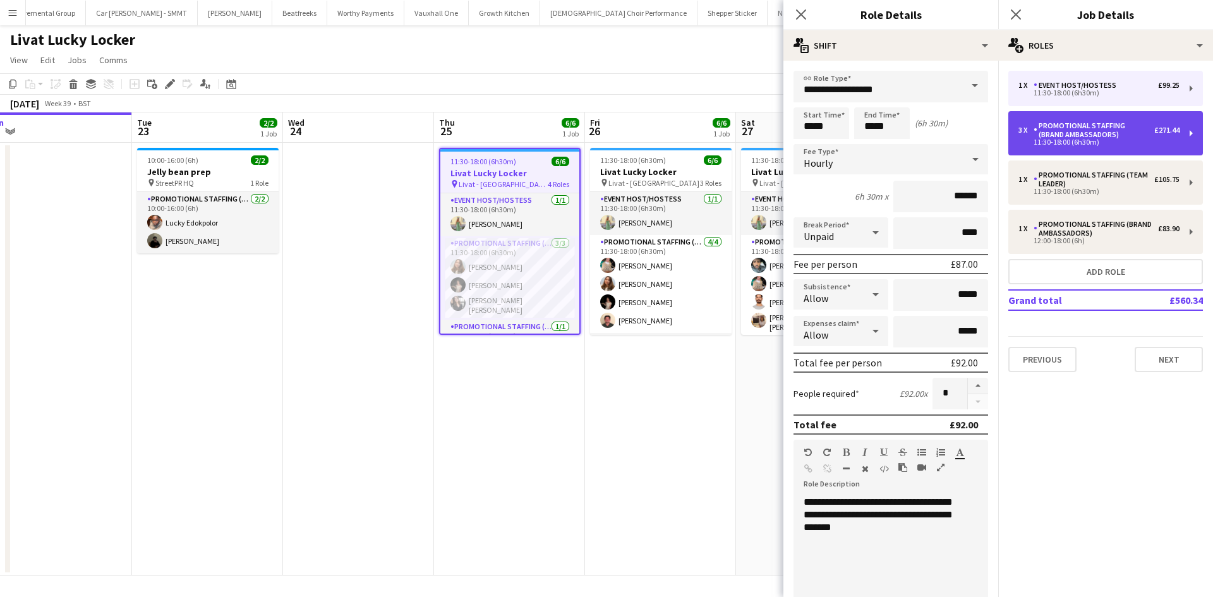
click at [1117, 137] on div "Promotional Staffing (Brand Ambassadors)" at bounding box center [1093, 130] width 121 height 18
type input "**********"
type input "******"
type input "***"
type input "*"
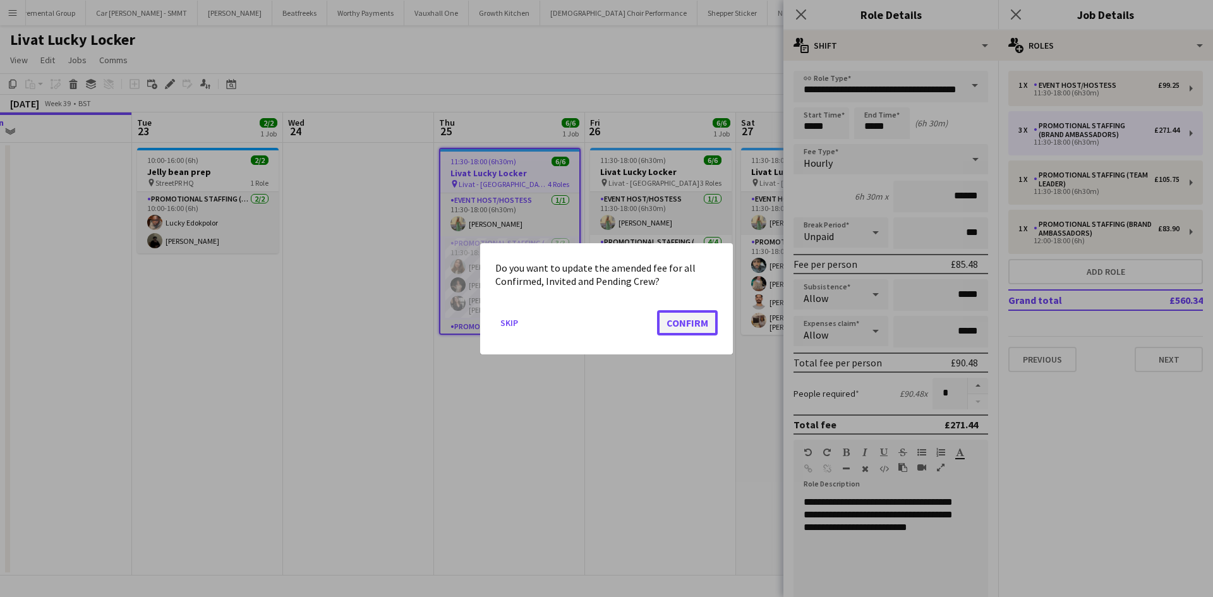
click at [681, 322] on button "Confirm" at bounding box center [687, 321] width 61 height 25
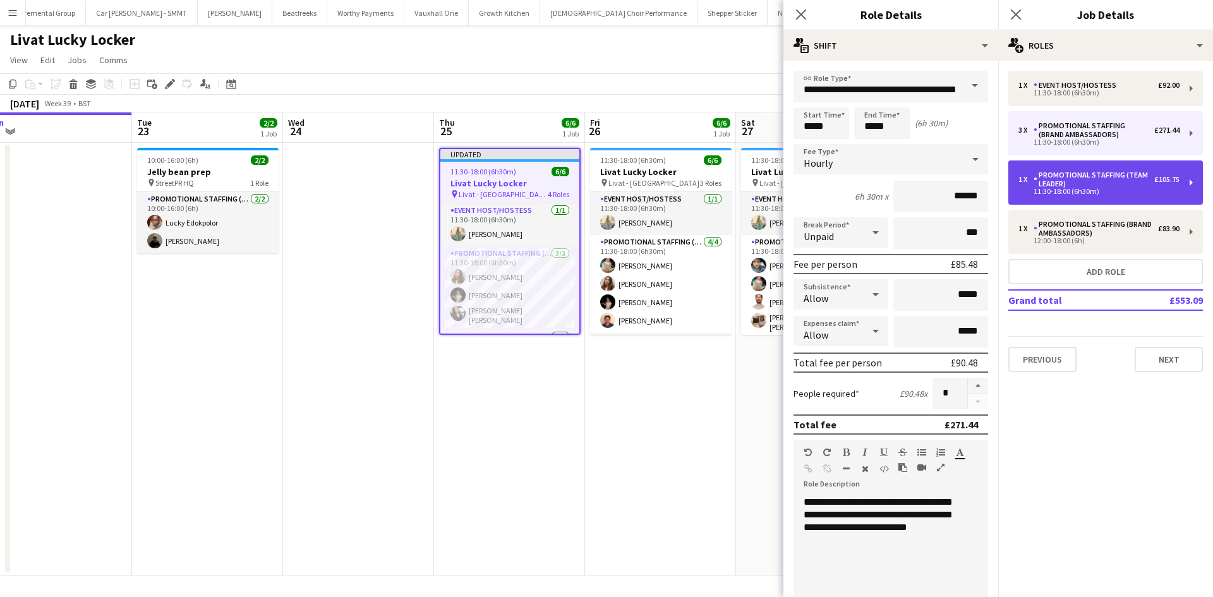
click at [1082, 175] on div "Promotional Staffing (Team Leader)" at bounding box center [1093, 180] width 121 height 18
type input "**********"
type input "******"
type input "*"
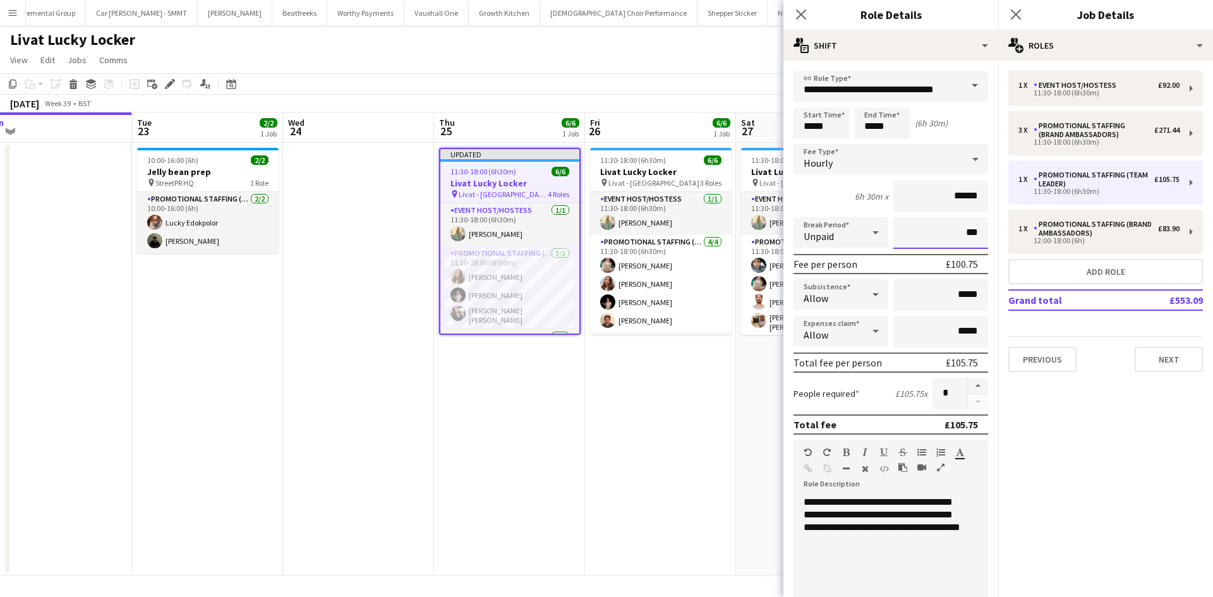
click at [951, 231] on input "***" at bounding box center [940, 233] width 95 height 32
type input "****"
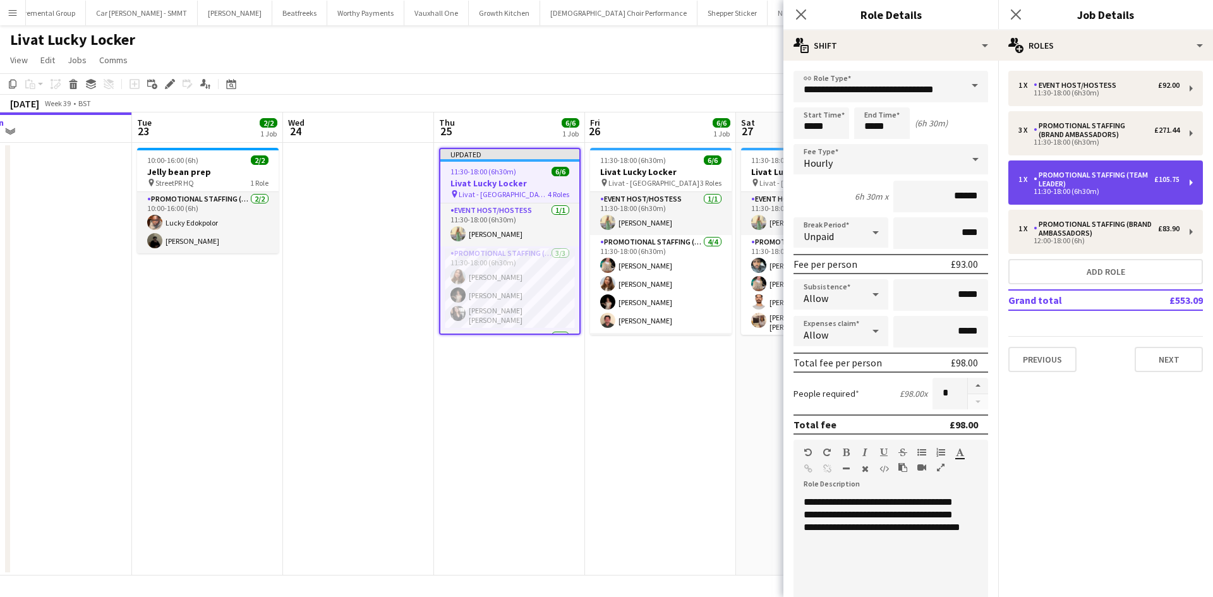
click at [1099, 179] on div "Promotional Staffing (Team Leader)" at bounding box center [1093, 180] width 121 height 18
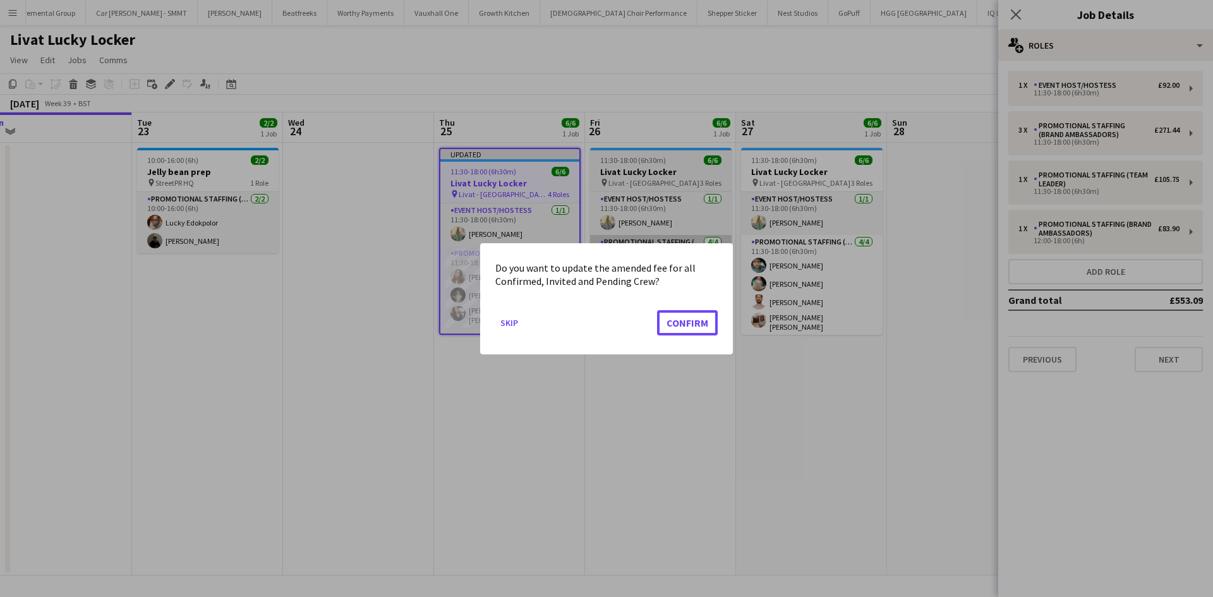
drag, startPoint x: 692, startPoint y: 330, endPoint x: 698, endPoint y: 322, distance: 9.9
click at [691, 330] on button "Confirm" at bounding box center [687, 321] width 61 height 25
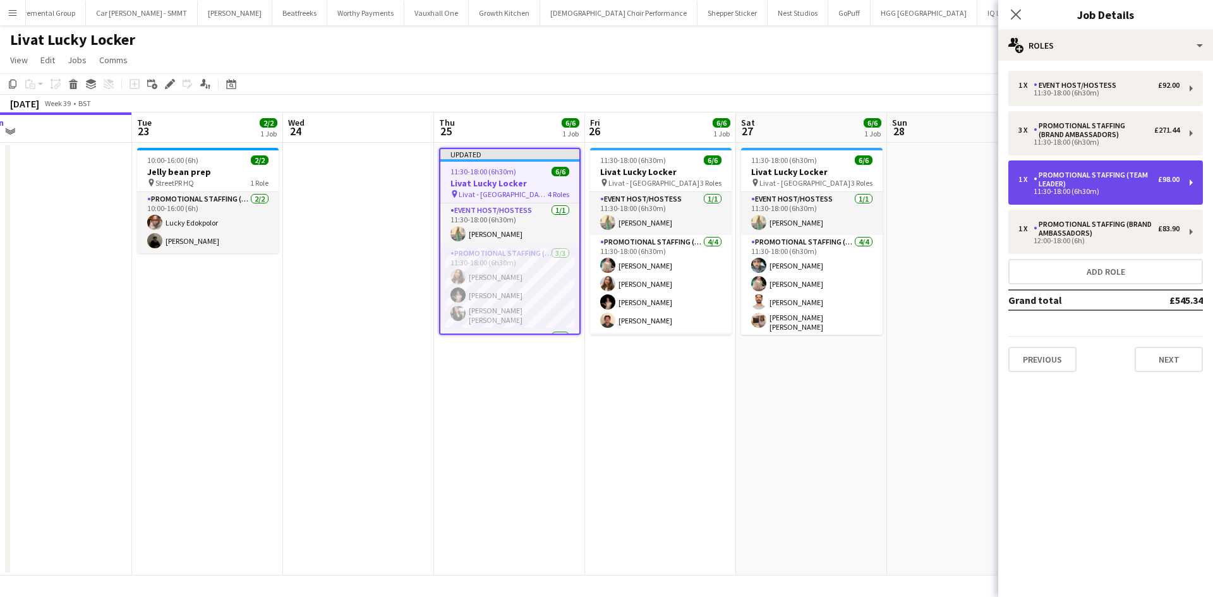
click at [1077, 181] on div "Promotional Staffing (Team Leader)" at bounding box center [1095, 180] width 124 height 18
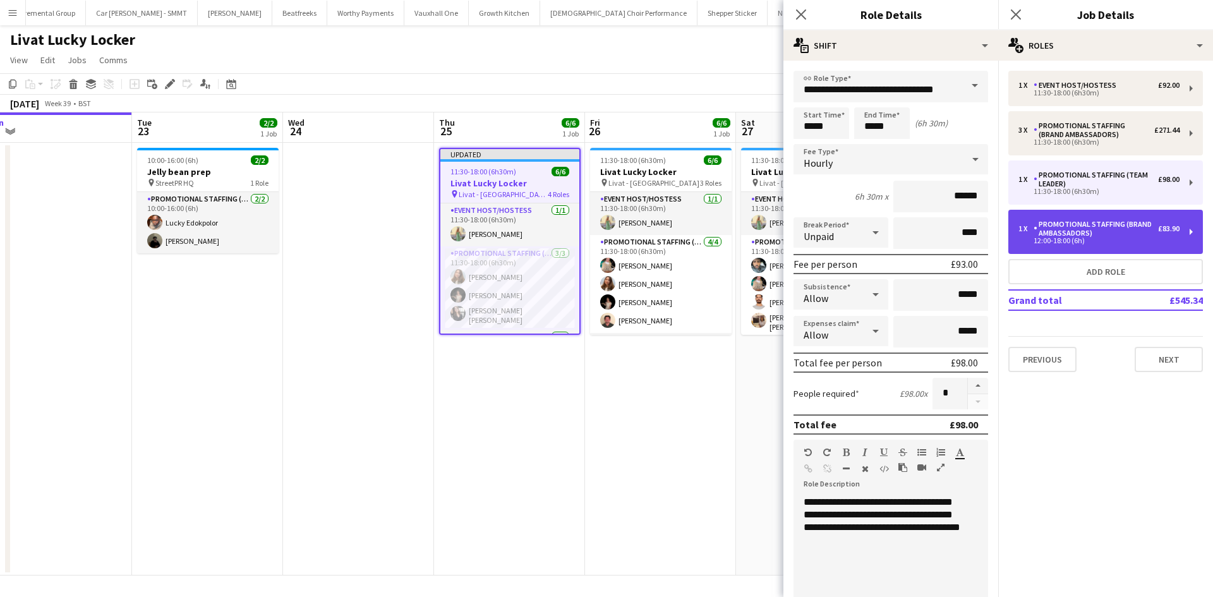
click at [1058, 231] on div "Promotional Staffing (Brand Ambassadors)" at bounding box center [1095, 229] width 124 height 18
type input "**********"
type input "*****"
type input "******"
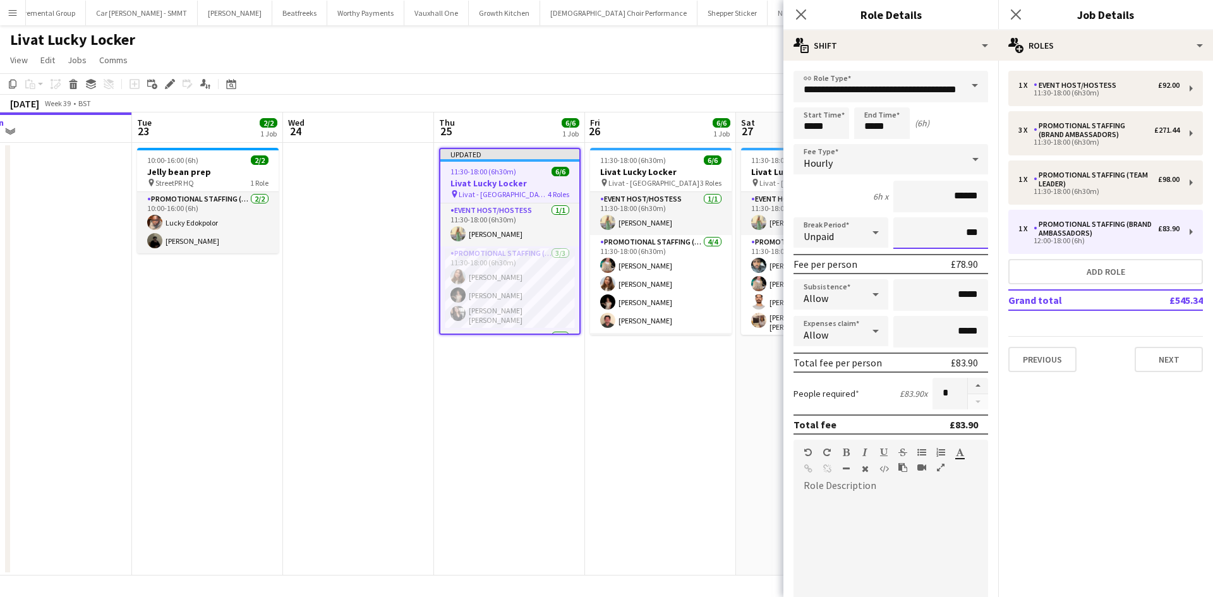
click at [950, 236] on input "***" at bounding box center [940, 233] width 95 height 32
type input "****"
click at [737, 429] on app-date-cell "11:30-18:00 (6h30m) 6/6 Livat Lucky Locker pin Livat - King Street 3 Roles Even…" at bounding box center [811, 359] width 151 height 433
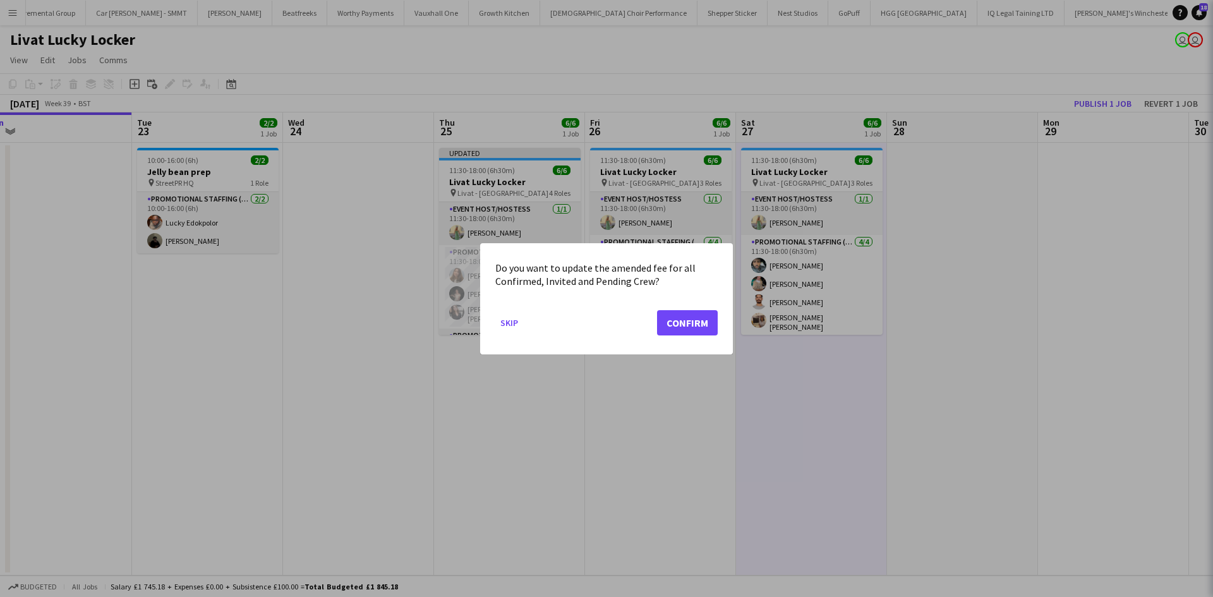
scroll to position [0, 472]
click at [692, 318] on button "Confirm" at bounding box center [687, 321] width 61 height 25
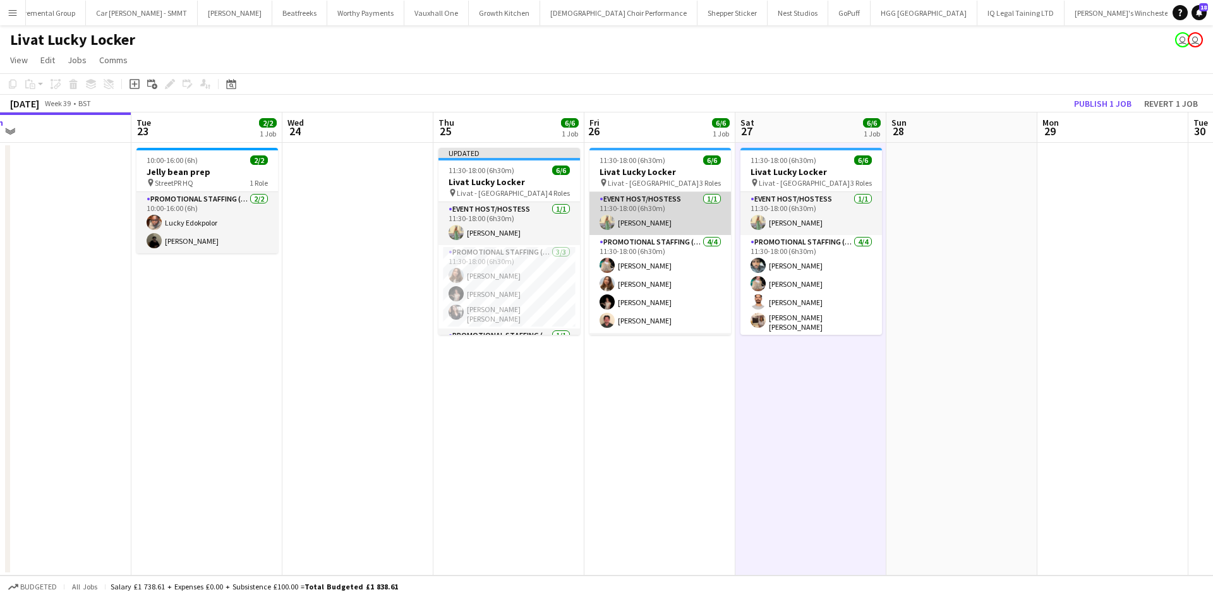
click at [658, 225] on app-card-role "Event Host/Hostess 1/1 11:30-18:00 (6h30m) Rachel Hickman" at bounding box center [659, 213] width 141 height 43
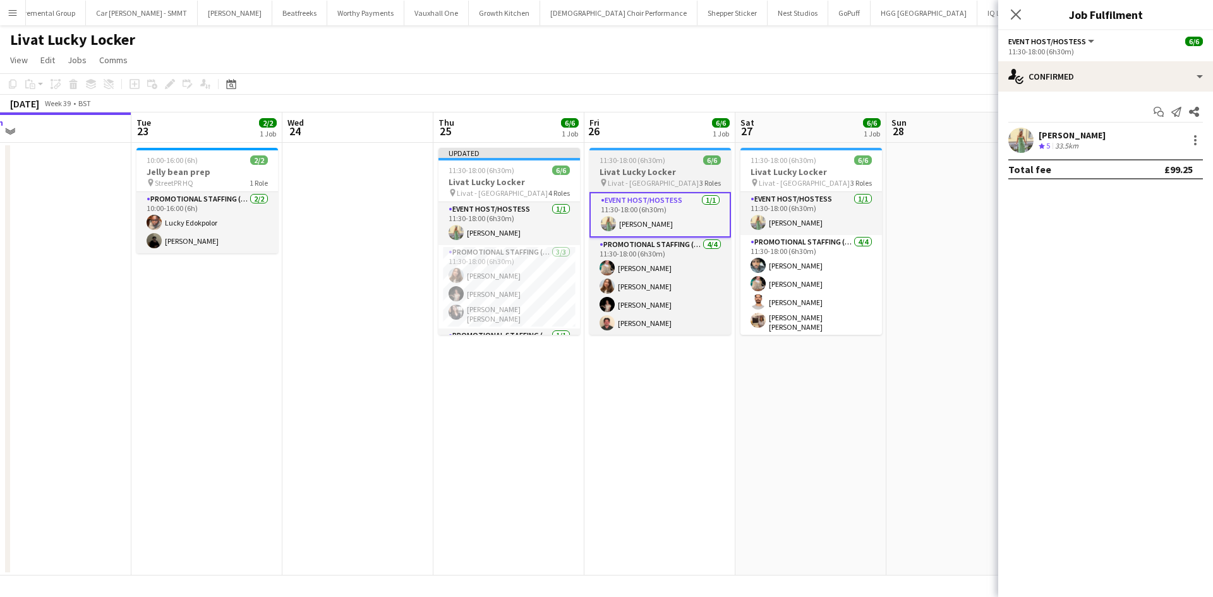
click at [684, 167] on h3 "Livat Lucky Locker" at bounding box center [659, 171] width 141 height 11
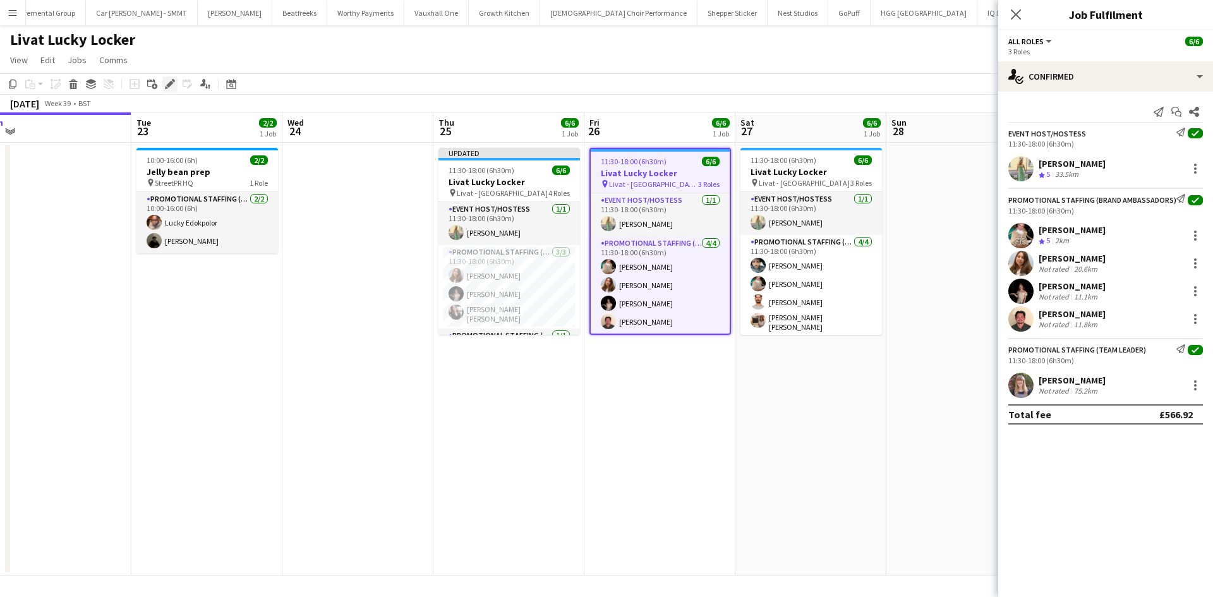
click at [171, 80] on icon "Edit" at bounding box center [170, 84] width 10 height 10
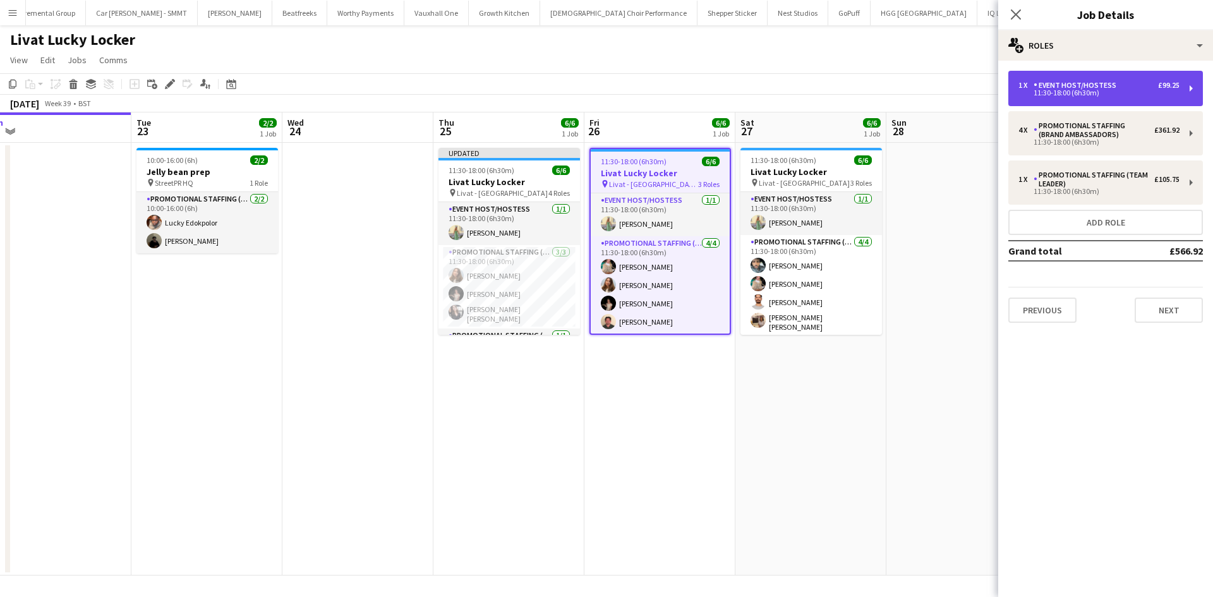
click at [1091, 78] on div "1 x Event Host/Hostess £99.25 11:30-18:00 (6h30m)" at bounding box center [1105, 88] width 195 height 35
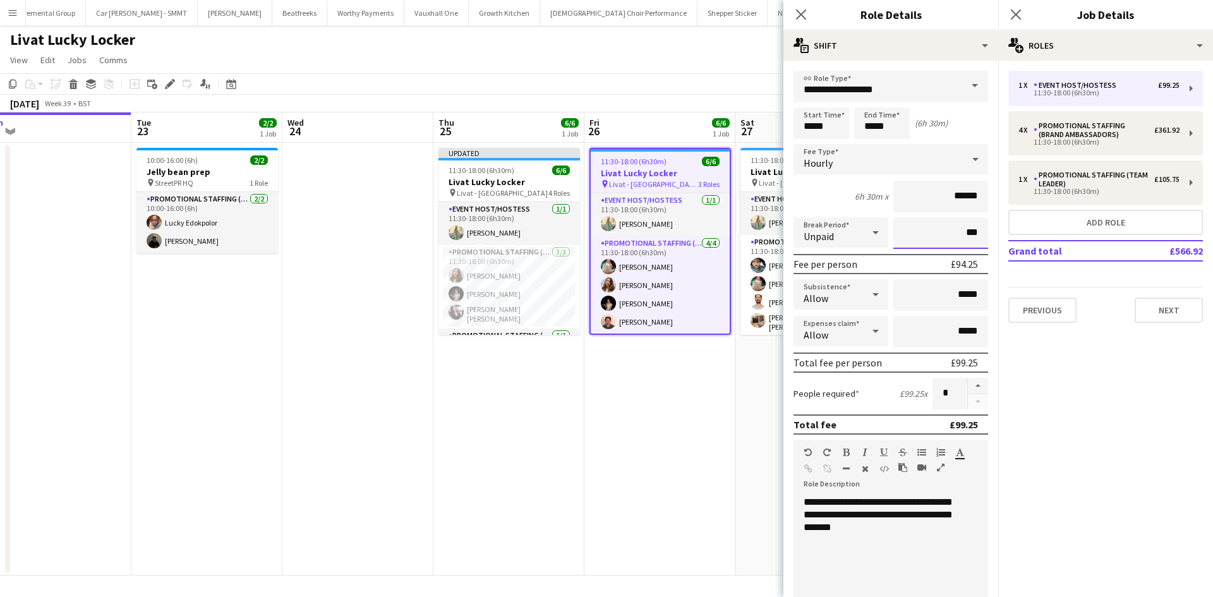
click at [950, 234] on input "***" at bounding box center [940, 233] width 95 height 32
type input "****"
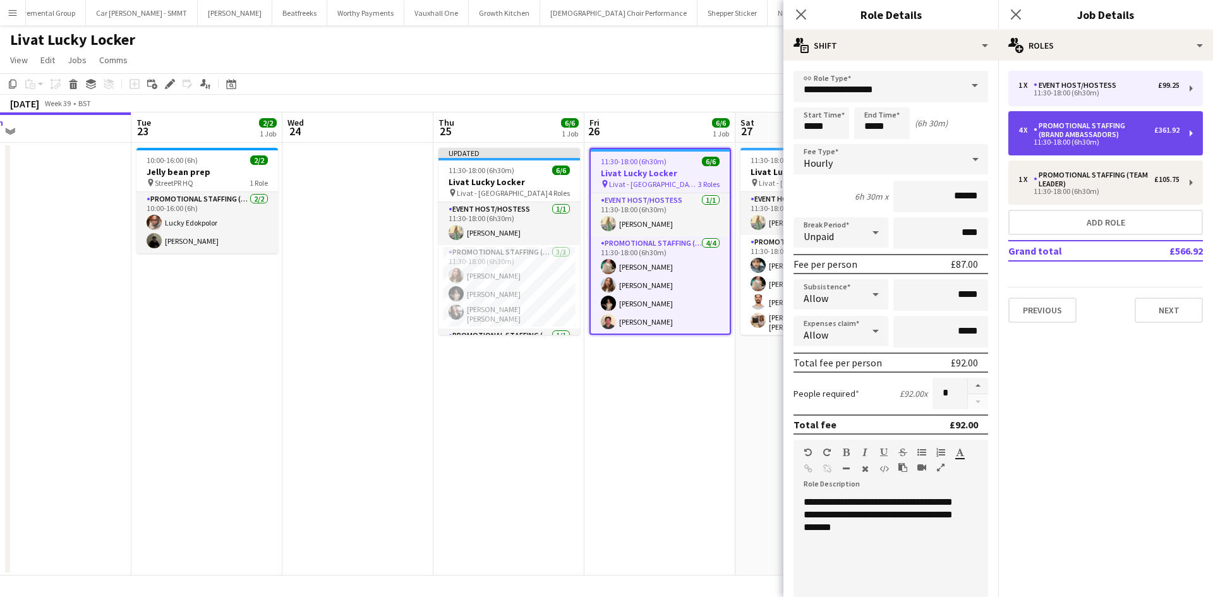
click at [1094, 129] on div "Promotional Staffing (Brand Ambassadors)" at bounding box center [1093, 130] width 121 height 18
type input "**********"
type input "******"
type input "***"
type input "*"
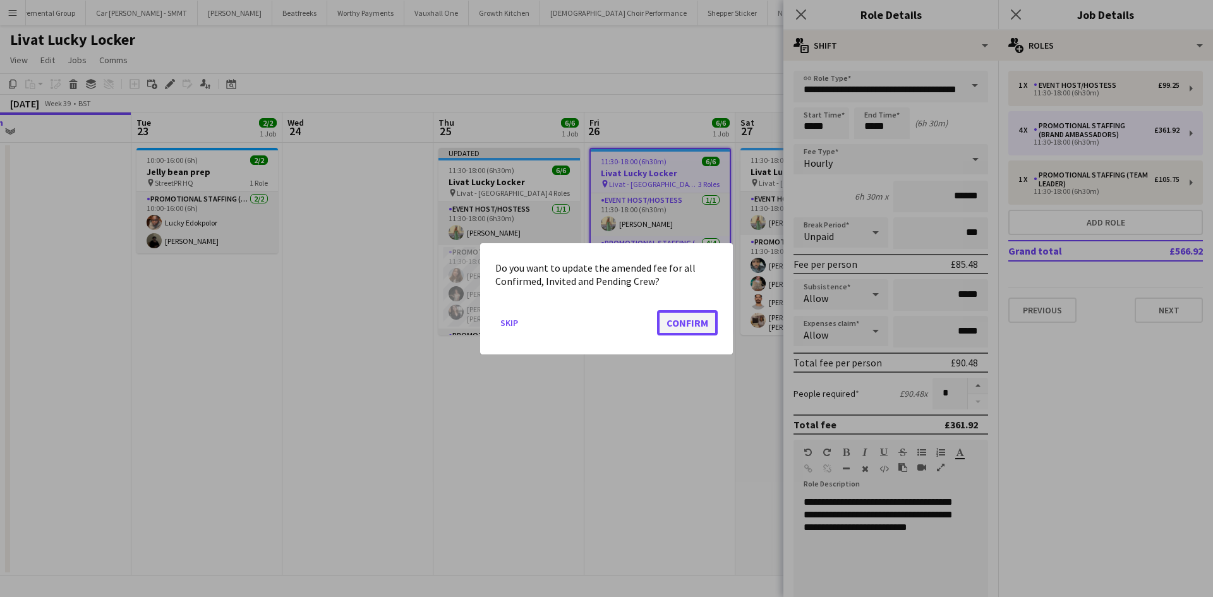
click at [673, 314] on button "Confirm" at bounding box center [687, 321] width 61 height 25
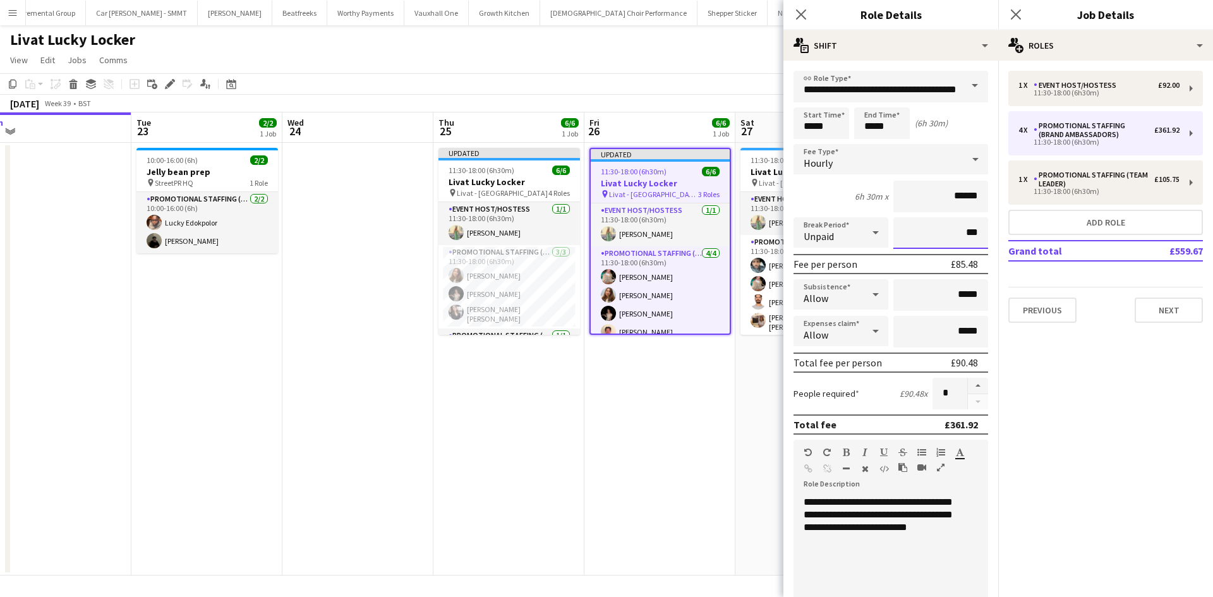
click at [949, 229] on input "***" at bounding box center [940, 233] width 95 height 32
type input "****"
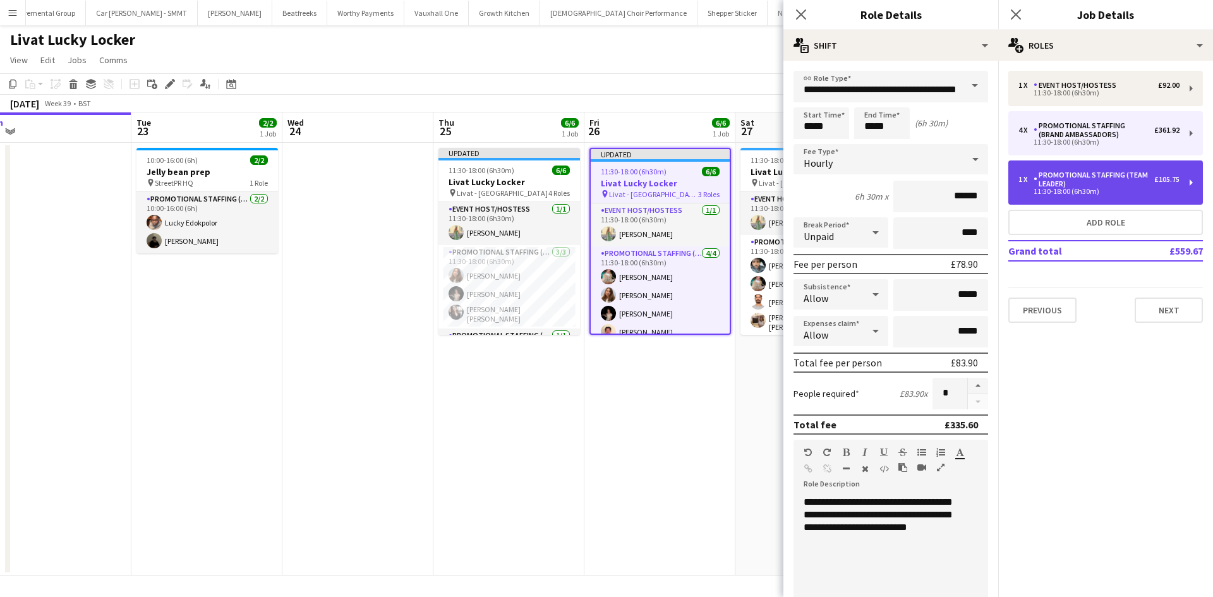
click at [1089, 180] on div "Promotional Staffing (Team Leader)" at bounding box center [1093, 180] width 121 height 18
type input "**********"
type input "******"
type input "***"
type input "*"
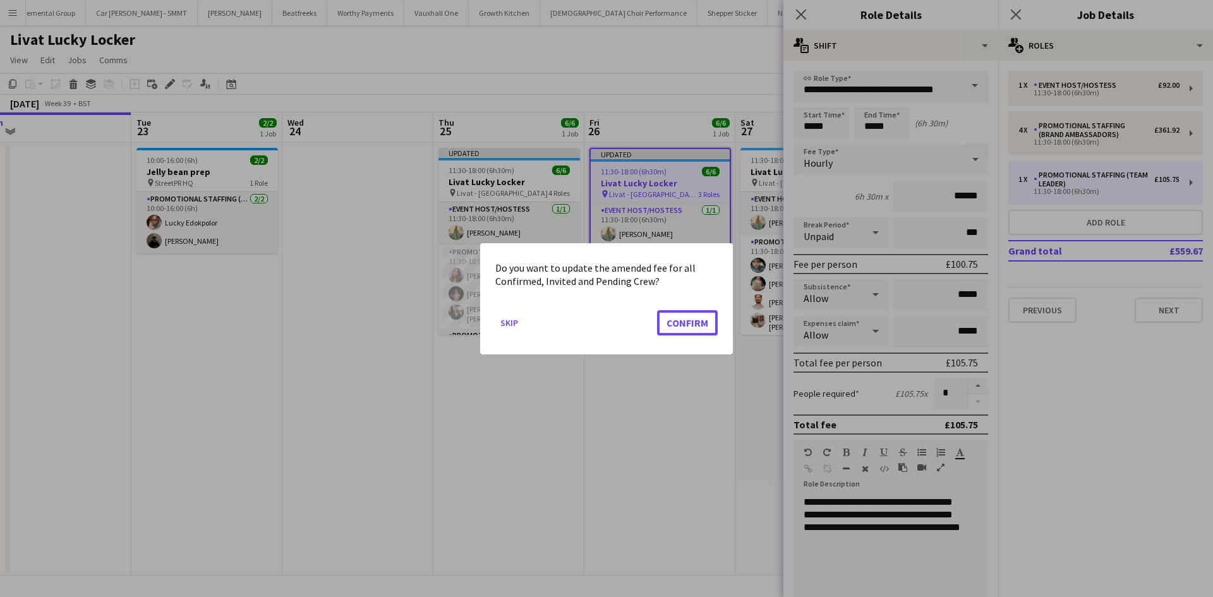
drag, startPoint x: 690, startPoint y: 330, endPoint x: 723, endPoint y: 313, distance: 37.0
click at [690, 329] on button "Confirm" at bounding box center [687, 321] width 61 height 25
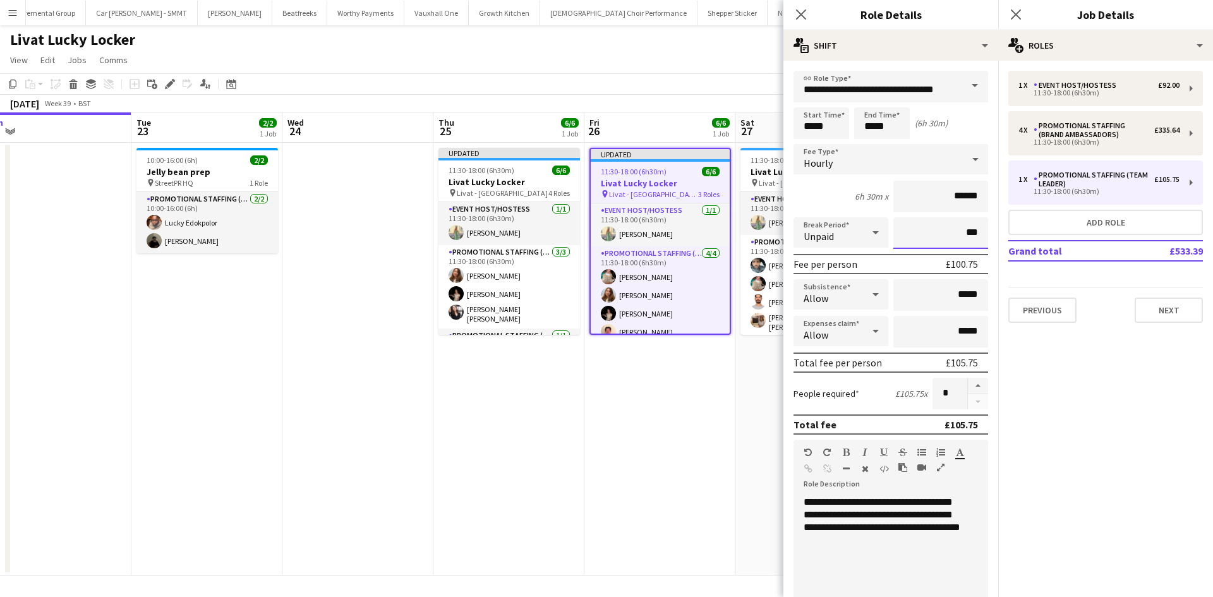
click at [953, 237] on input "***" at bounding box center [940, 233] width 95 height 32
type input "****"
click at [716, 404] on app-date-cell "Updated 11:30-18:00 (6h30m) 6/6 Livat Lucky Locker pin Livat - King Street 3 Ro…" at bounding box center [659, 359] width 151 height 433
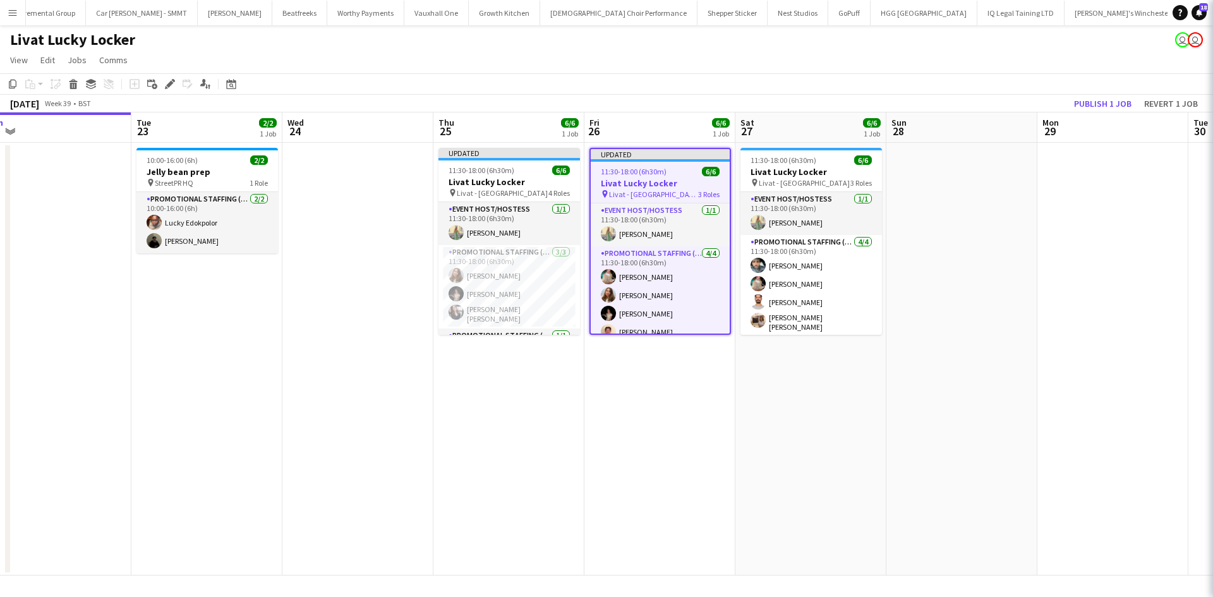
scroll to position [0, 473]
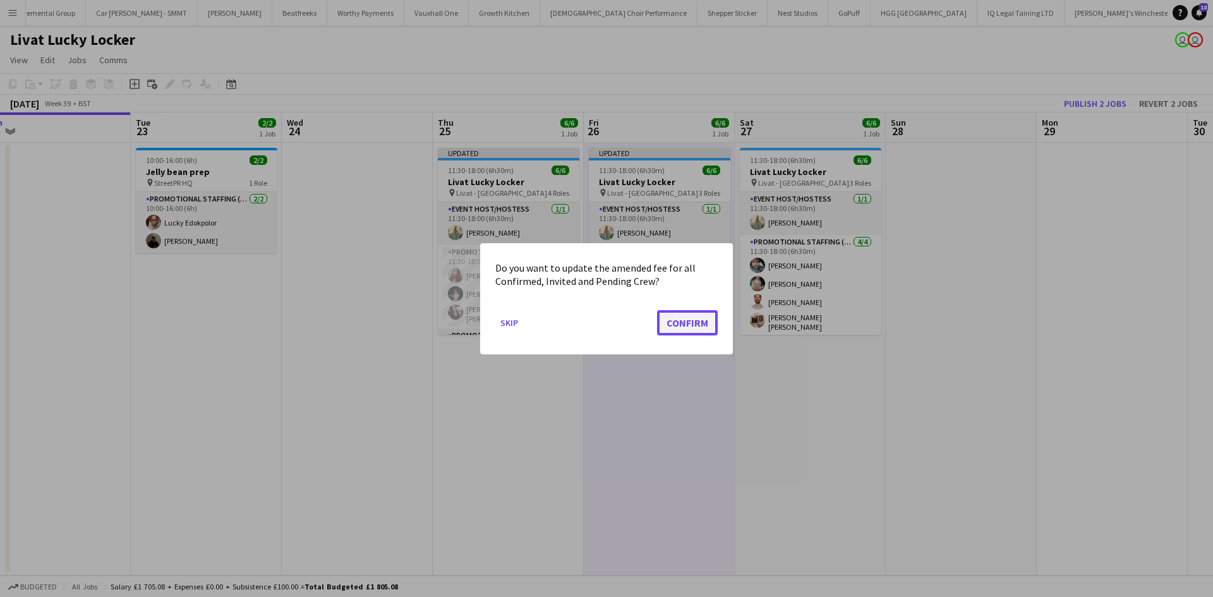
click at [694, 316] on button "Confirm" at bounding box center [687, 321] width 61 height 25
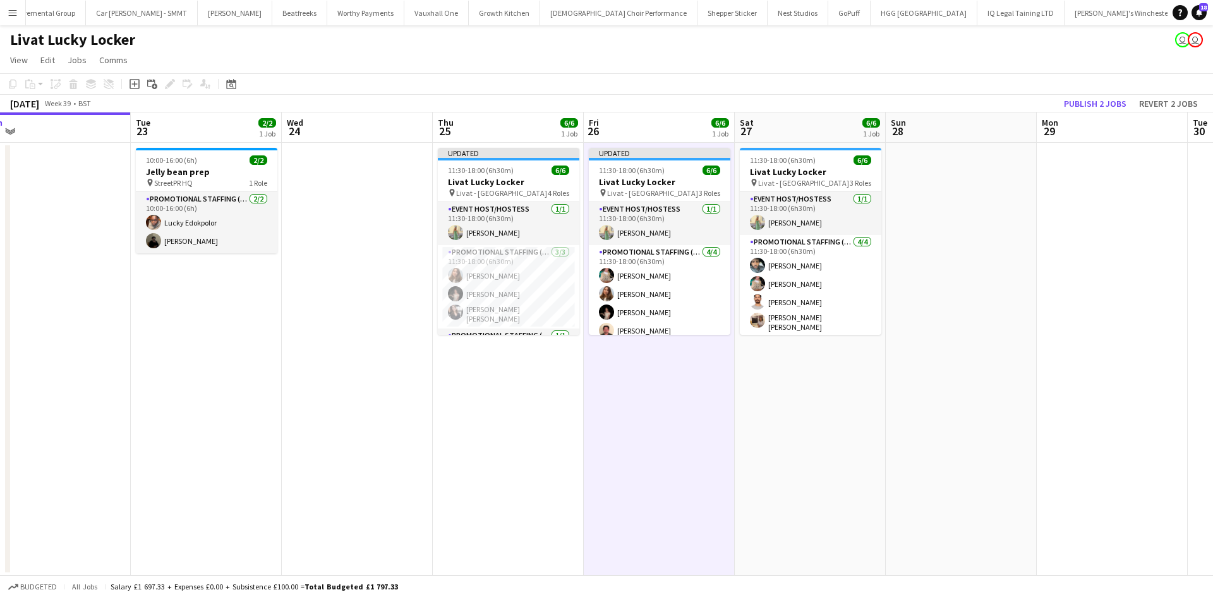
click at [829, 177] on h3 "Livat Lucky Locker" at bounding box center [810, 171] width 141 height 11
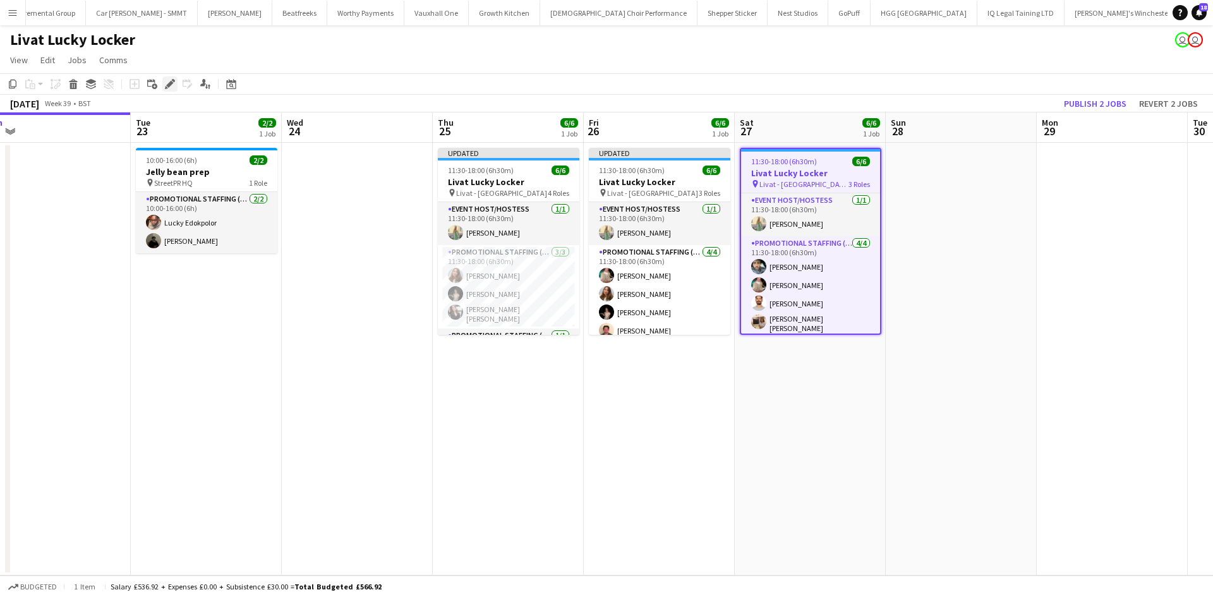
click at [170, 85] on icon at bounding box center [169, 84] width 7 height 7
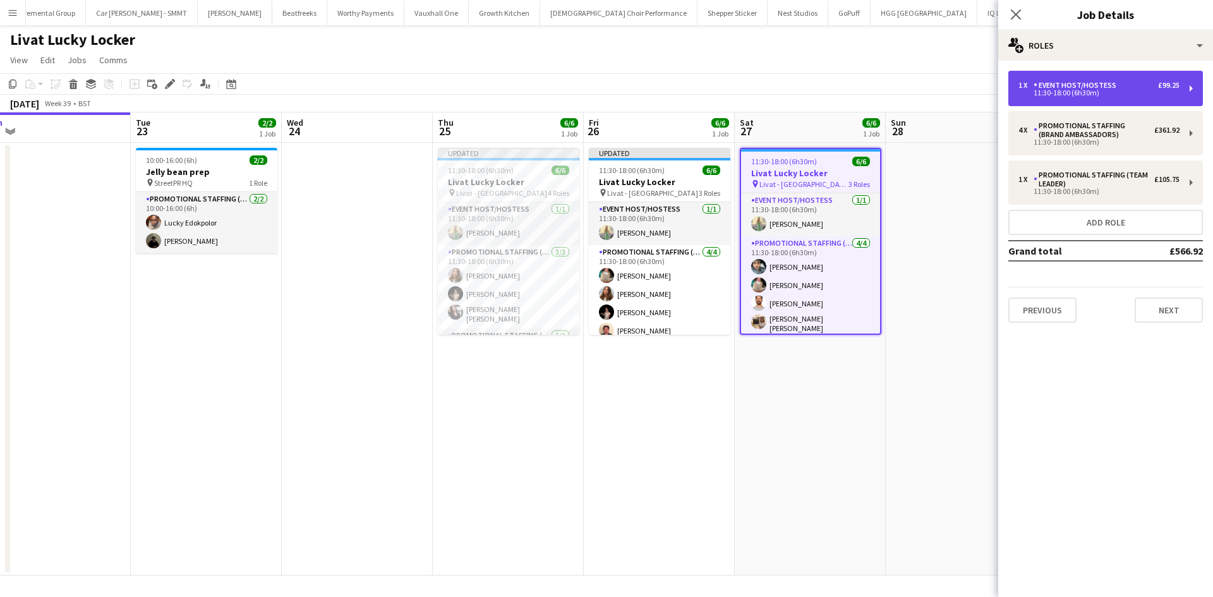
click at [1171, 90] on div "11:30-18:00 (6h30m)" at bounding box center [1098, 93] width 161 height 6
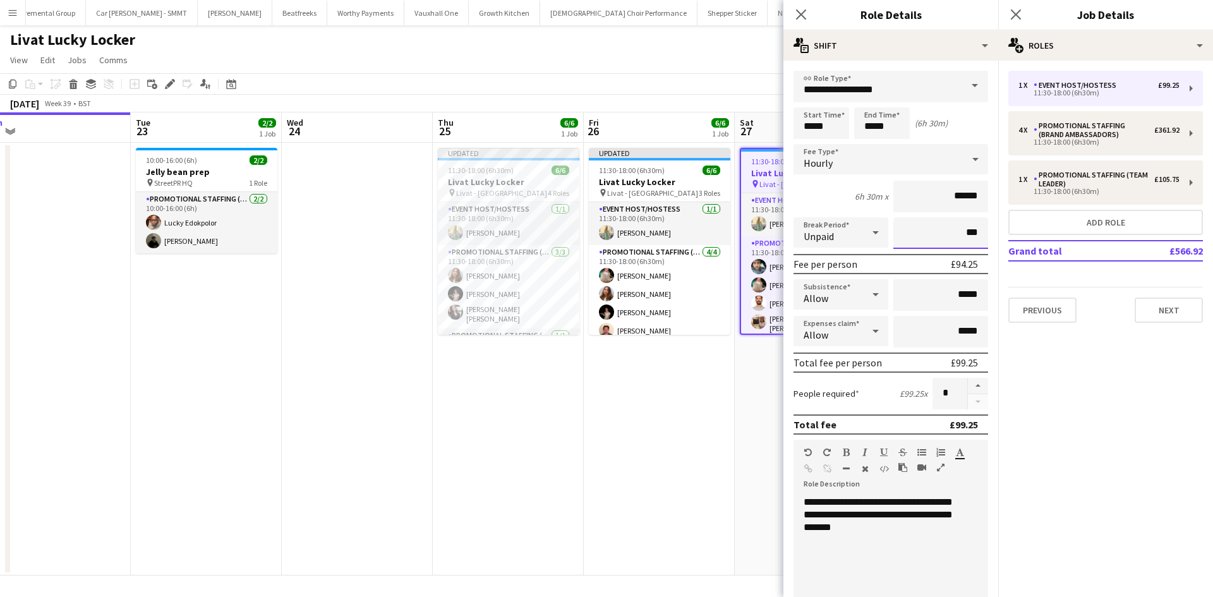
click at [950, 232] on input "***" at bounding box center [940, 233] width 95 height 32
type input "****"
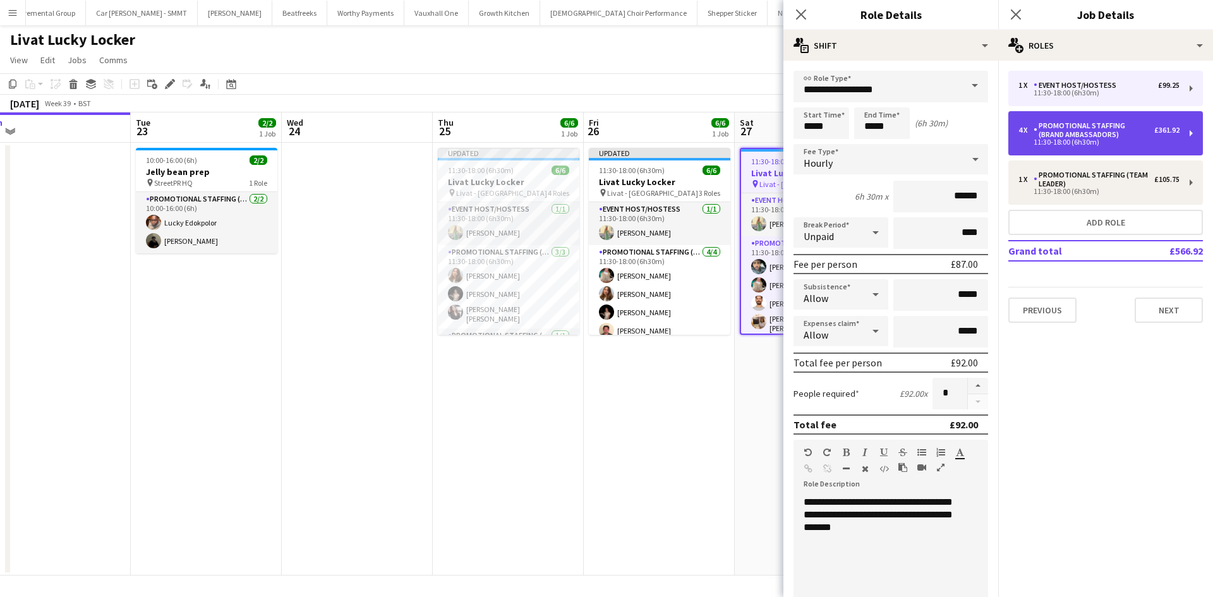
click at [1062, 140] on div "11:30-18:00 (6h30m)" at bounding box center [1098, 142] width 161 height 6
type input "**********"
type input "******"
type input "***"
type input "*"
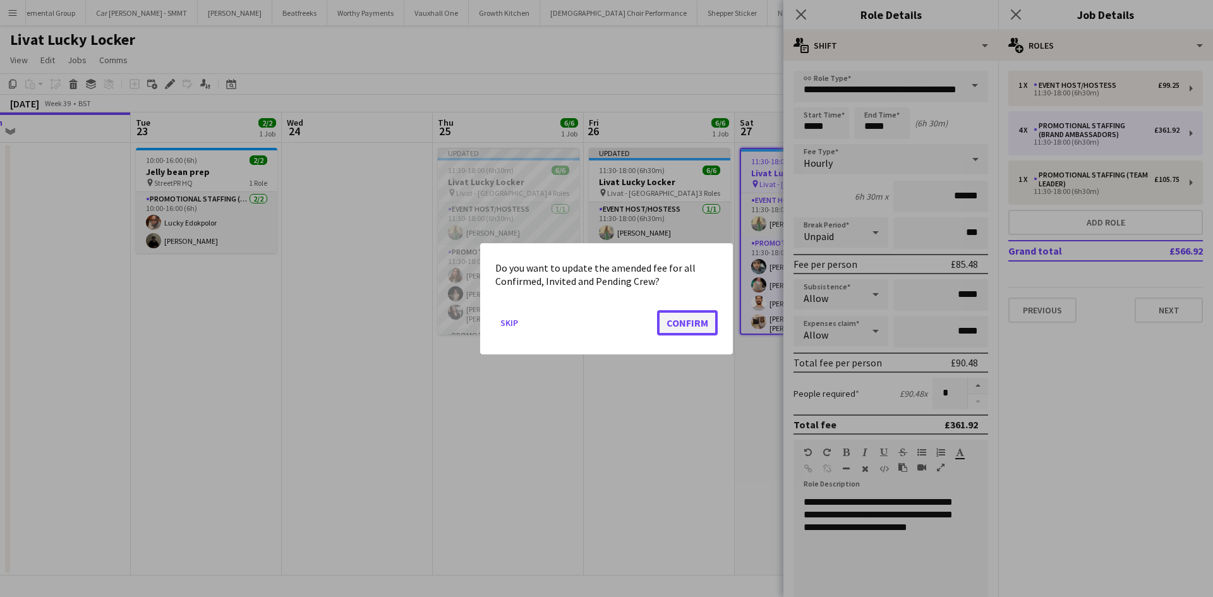
drag, startPoint x: 689, startPoint y: 321, endPoint x: 842, endPoint y: 282, distance: 158.2
click at [688, 321] on button "Confirm" at bounding box center [687, 321] width 61 height 25
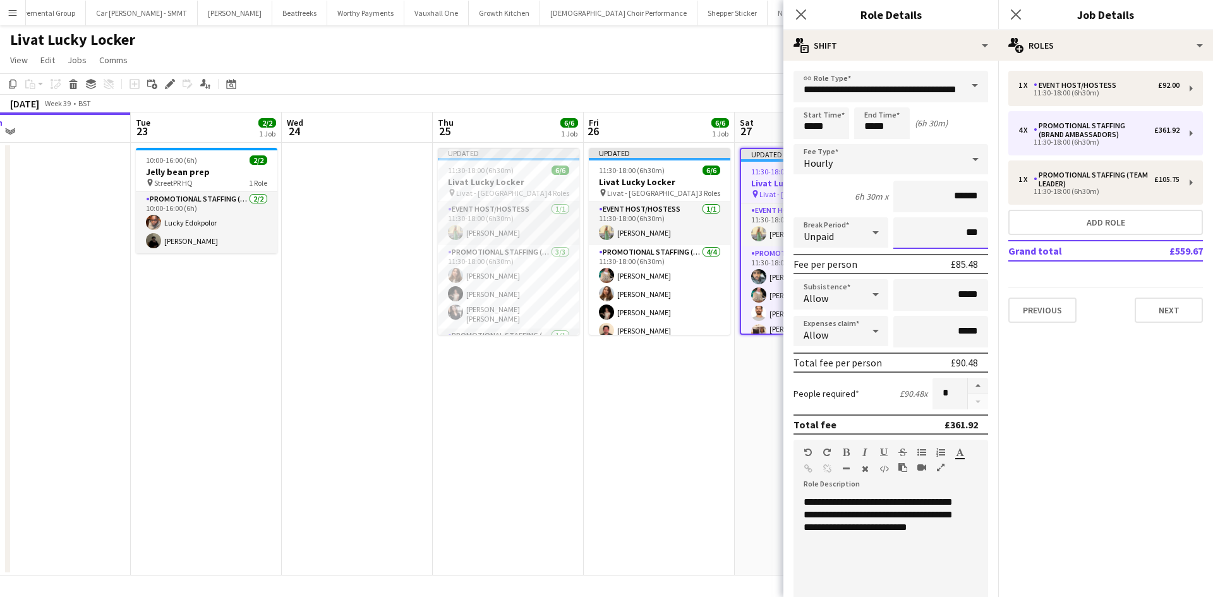
click at [947, 229] on input "***" at bounding box center [940, 233] width 95 height 32
type input "****"
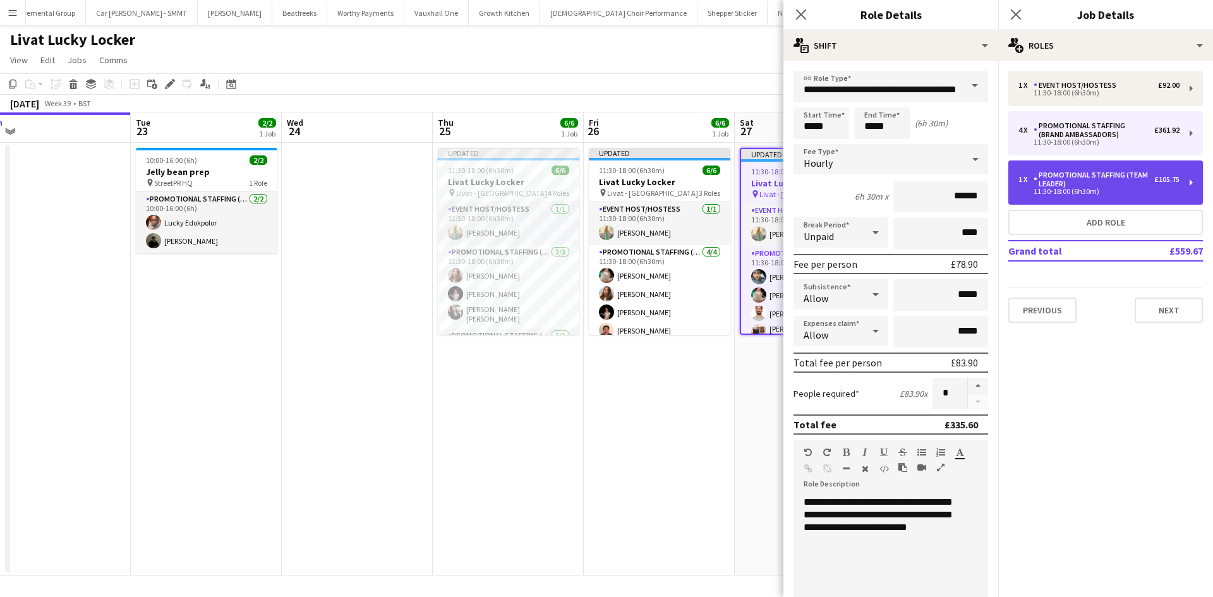
click at [1075, 184] on div "Promotional Staffing (Team Leader)" at bounding box center [1093, 180] width 121 height 18
type input "**********"
type input "******"
type input "***"
type input "*"
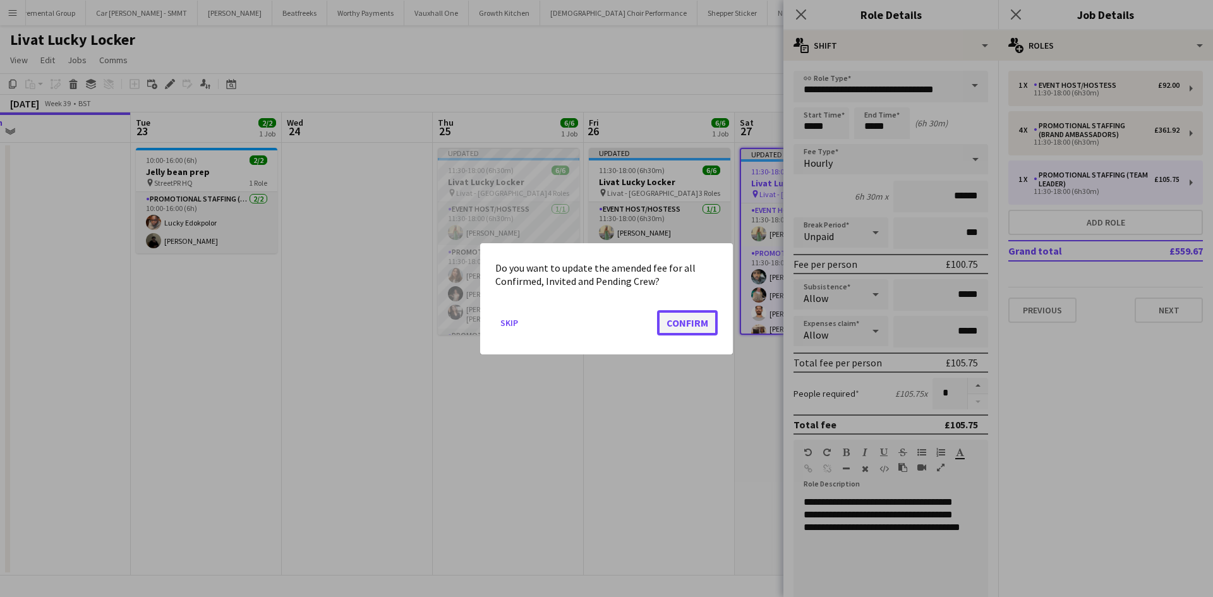
click at [680, 318] on button "Confirm" at bounding box center [687, 321] width 61 height 25
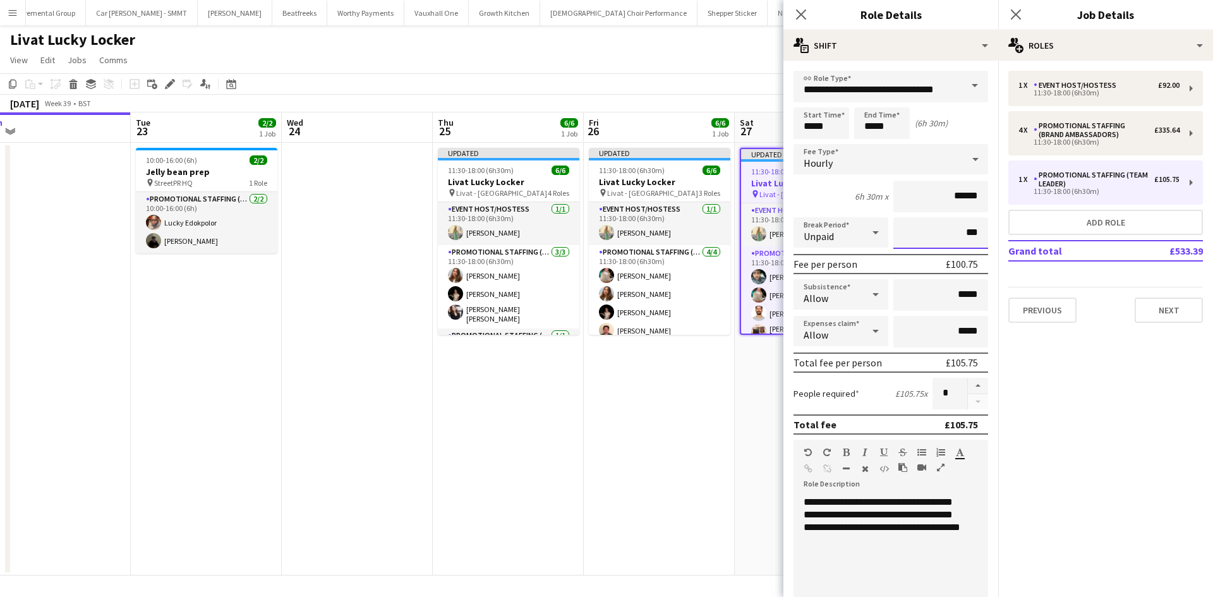
click at [952, 233] on input "***" at bounding box center [940, 233] width 95 height 32
type input "****"
click at [704, 388] on app-date-cell "Updated 11:30-18:00 (6h30m) 6/6 Livat Lucky Locker pin Livat - King Street 3 Ro…" at bounding box center [659, 359] width 151 height 433
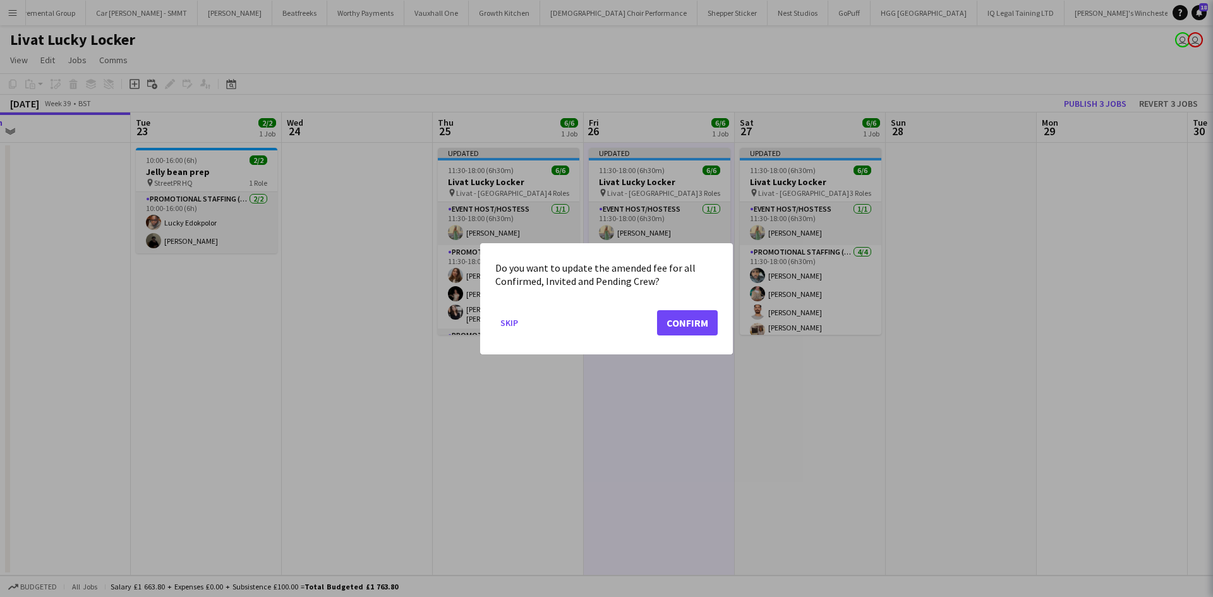
scroll to position [0, 474]
click at [670, 332] on button "Confirm" at bounding box center [687, 321] width 61 height 25
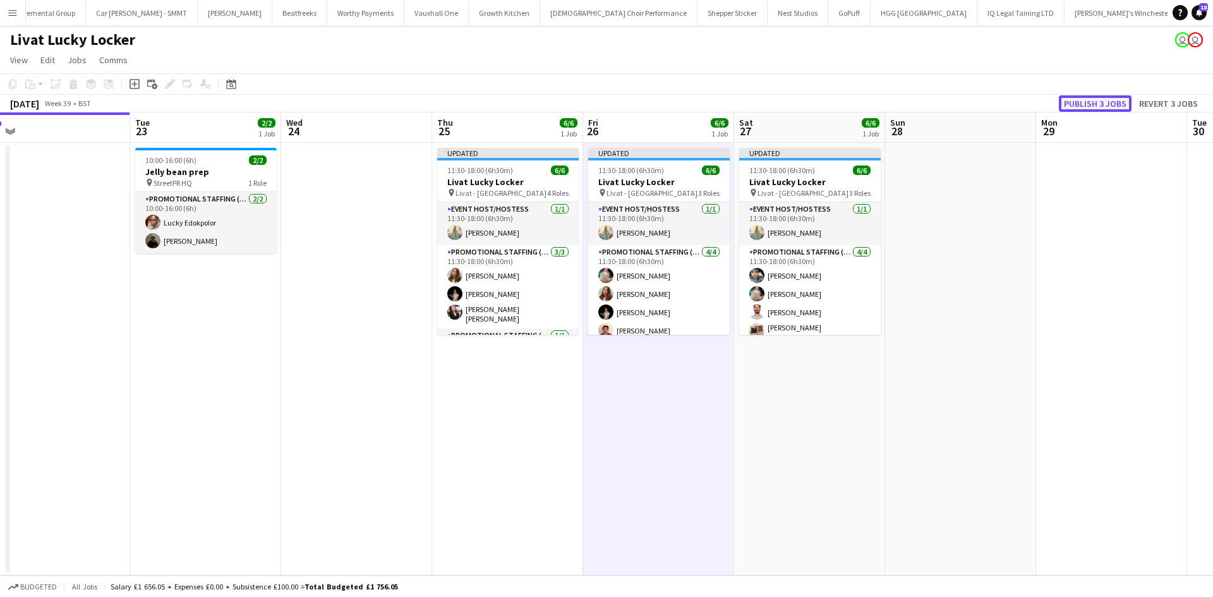
click at [1098, 97] on button "Publish 3 jobs" at bounding box center [1094, 103] width 73 height 16
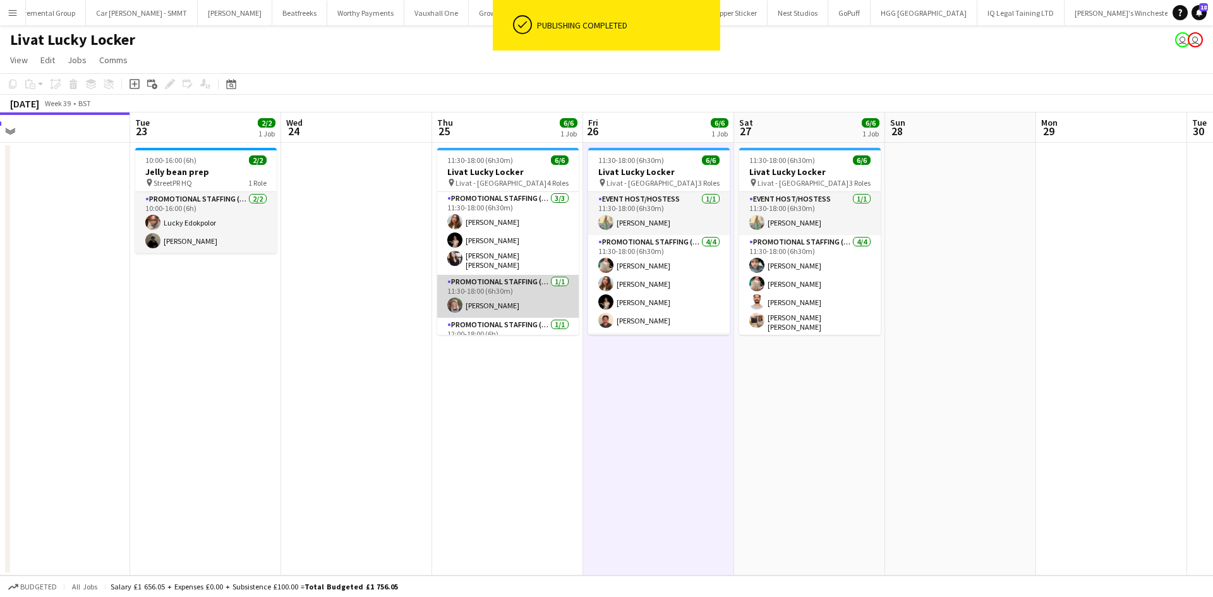
scroll to position [66, 0]
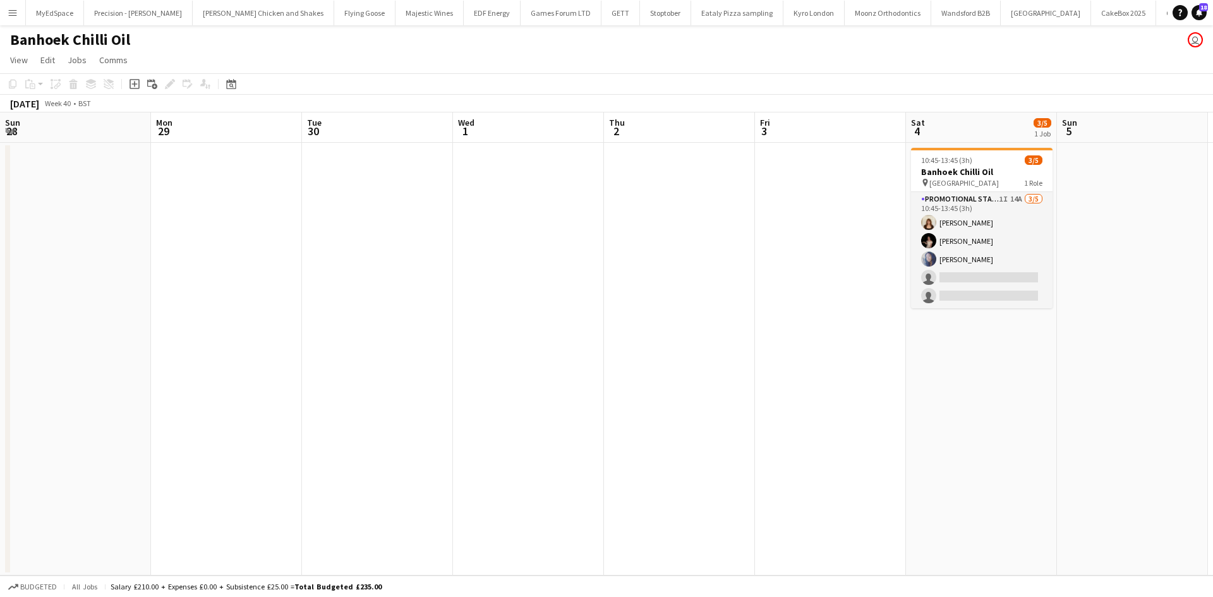
scroll to position [0, 417]
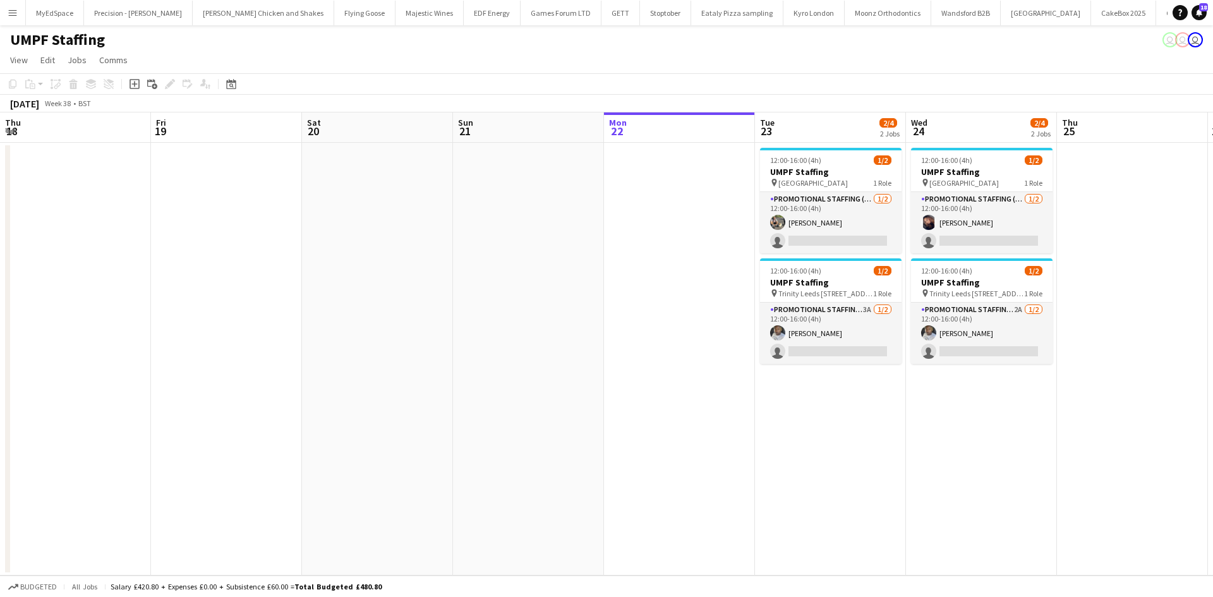
click at [462, 417] on app-calendar-viewport "Thu 18 Fri 19 Sat 20 Sun 21 Mon 22 Tue 23 2/4 2 Jobs Wed 24 2/4 2 Jobs Thu 25 F…" at bounding box center [606, 343] width 1213 height 463
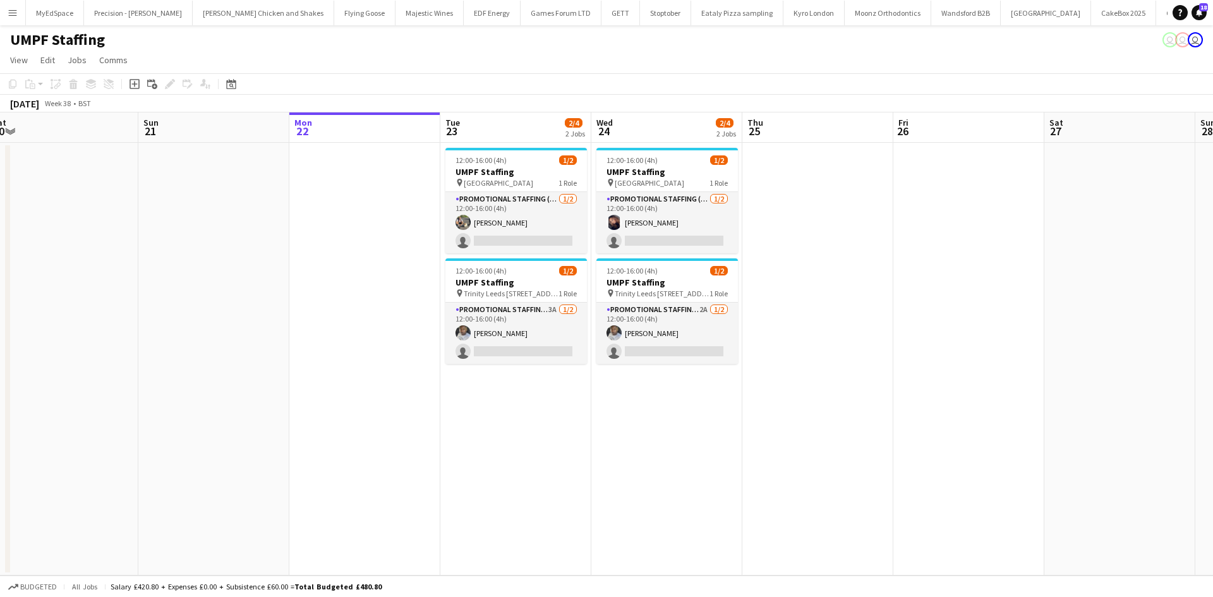
scroll to position [0, 2693]
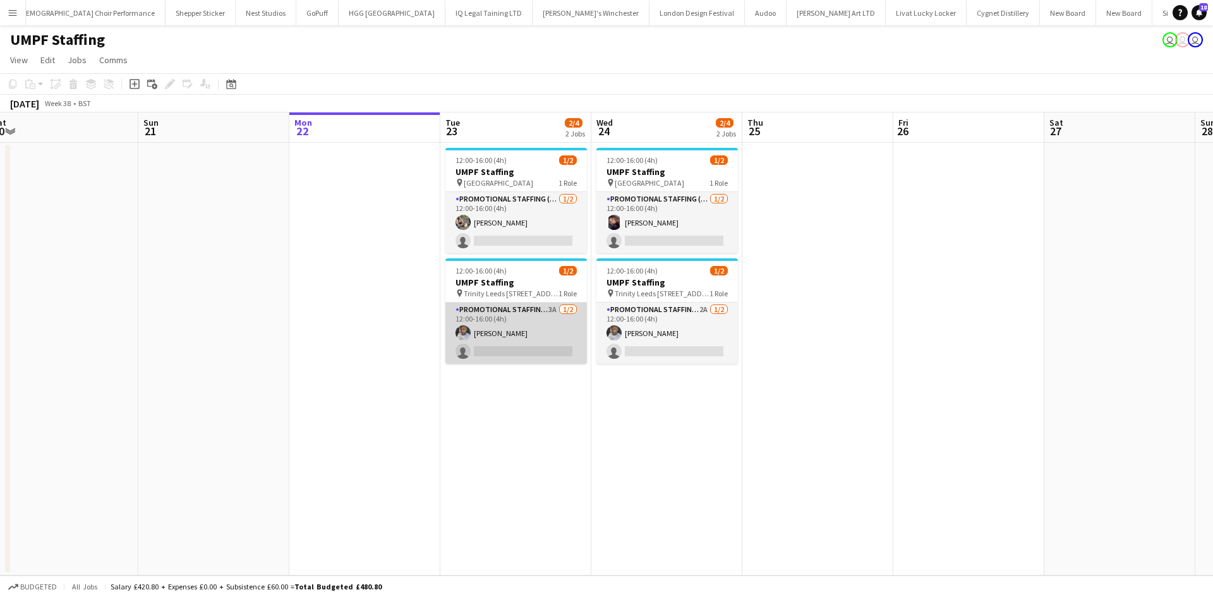
click at [544, 304] on app-card-role "Promotional Staffing (Brand Ambassadors) 3A 1/2 12:00-16:00 (4h) Sanjie Trimm s…" at bounding box center [515, 332] width 141 height 61
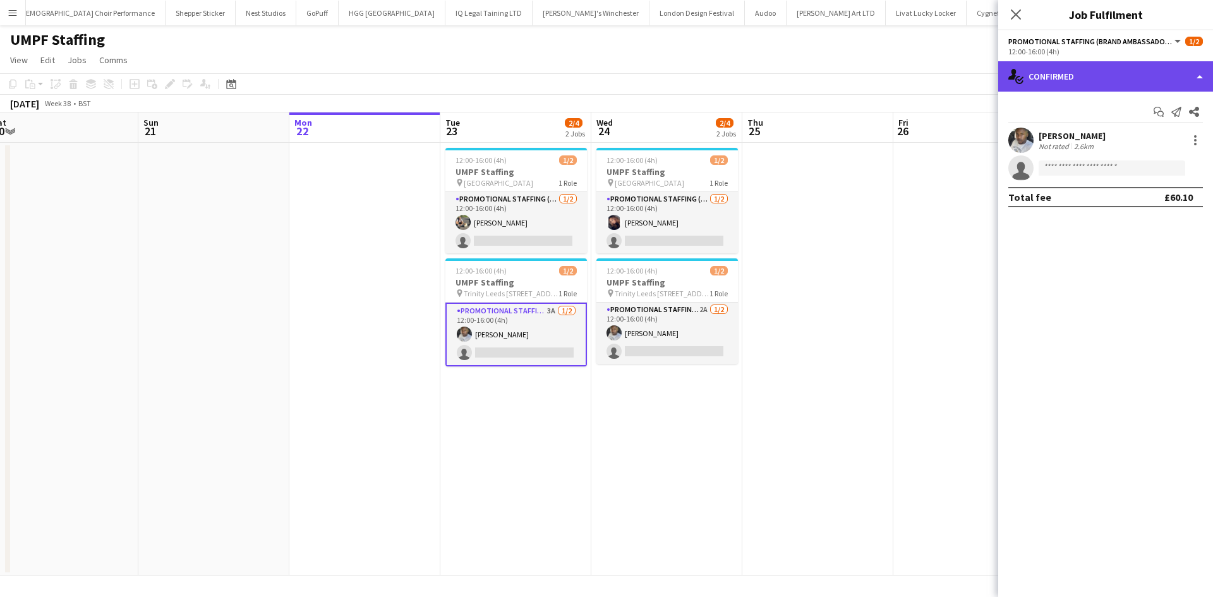
click at [1106, 75] on div "single-neutral-actions-check-2 Confirmed" at bounding box center [1105, 76] width 215 height 30
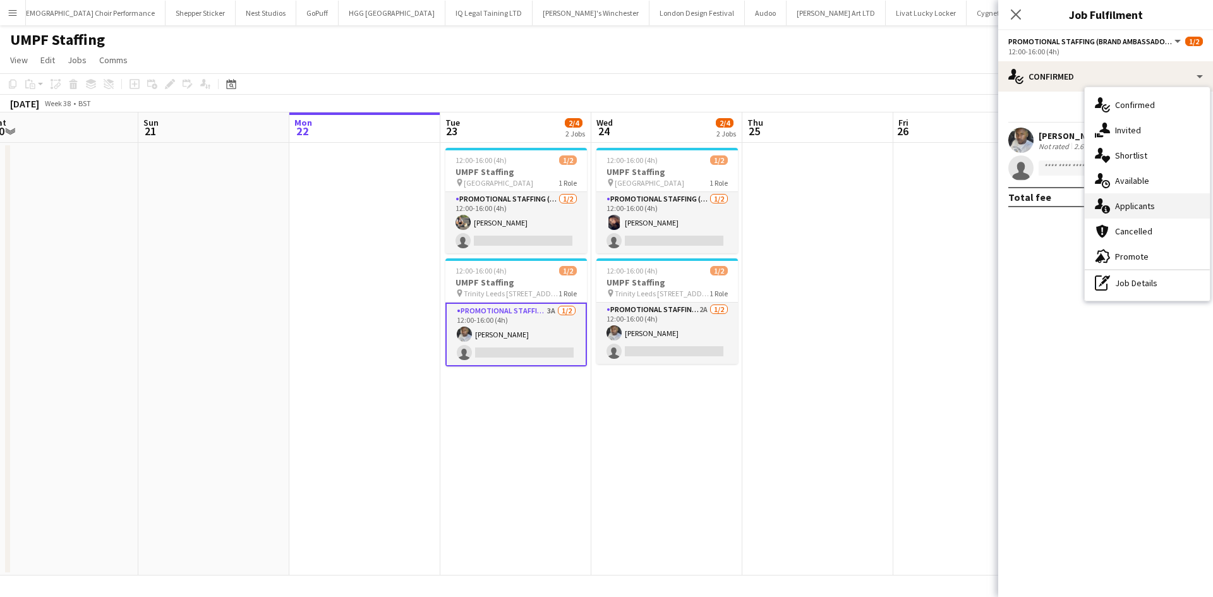
click at [1154, 202] on div "single-neutral-actions-information Applicants" at bounding box center [1146, 205] width 125 height 25
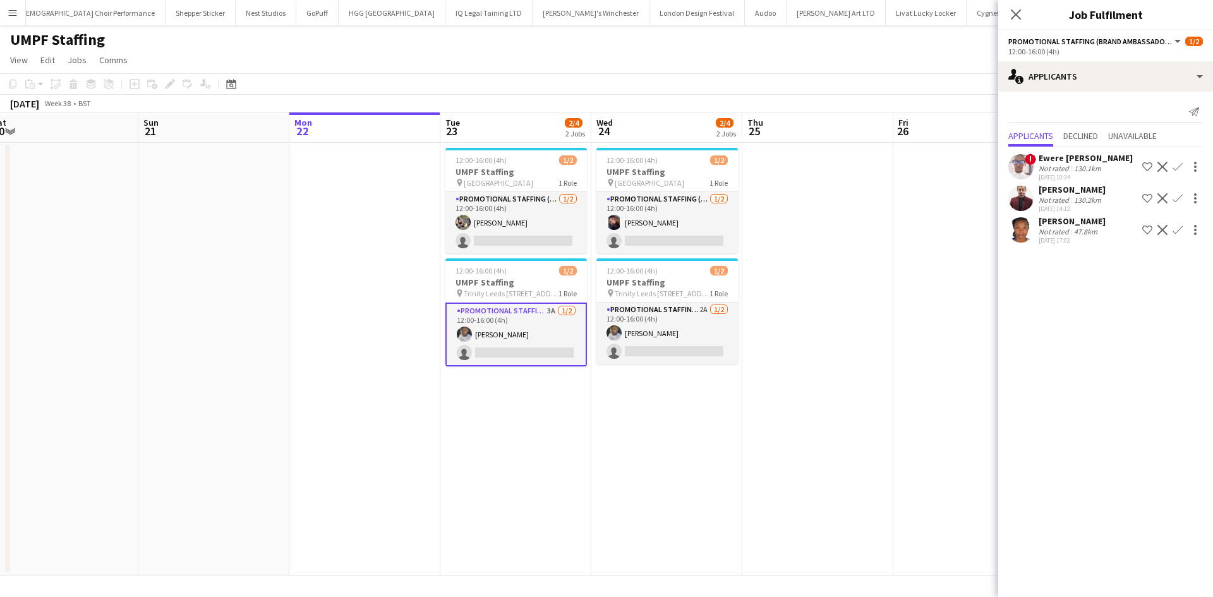
click at [1048, 234] on div "Not rated" at bounding box center [1054, 231] width 33 height 9
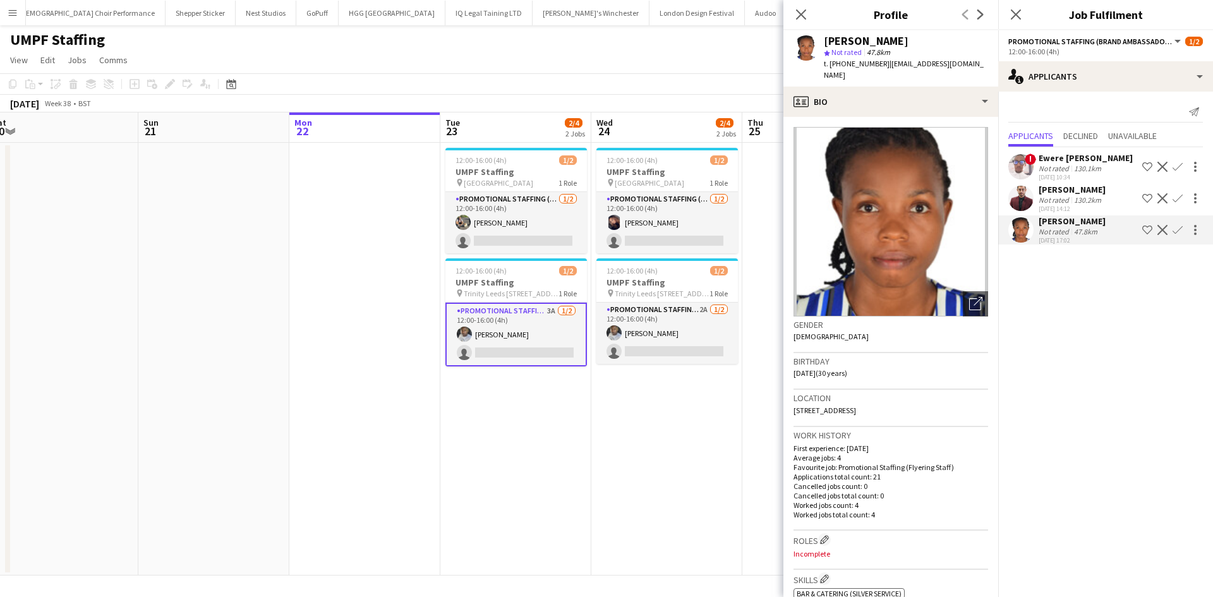
click at [1043, 194] on div "Shikhar Gupta" at bounding box center [1071, 189] width 67 height 11
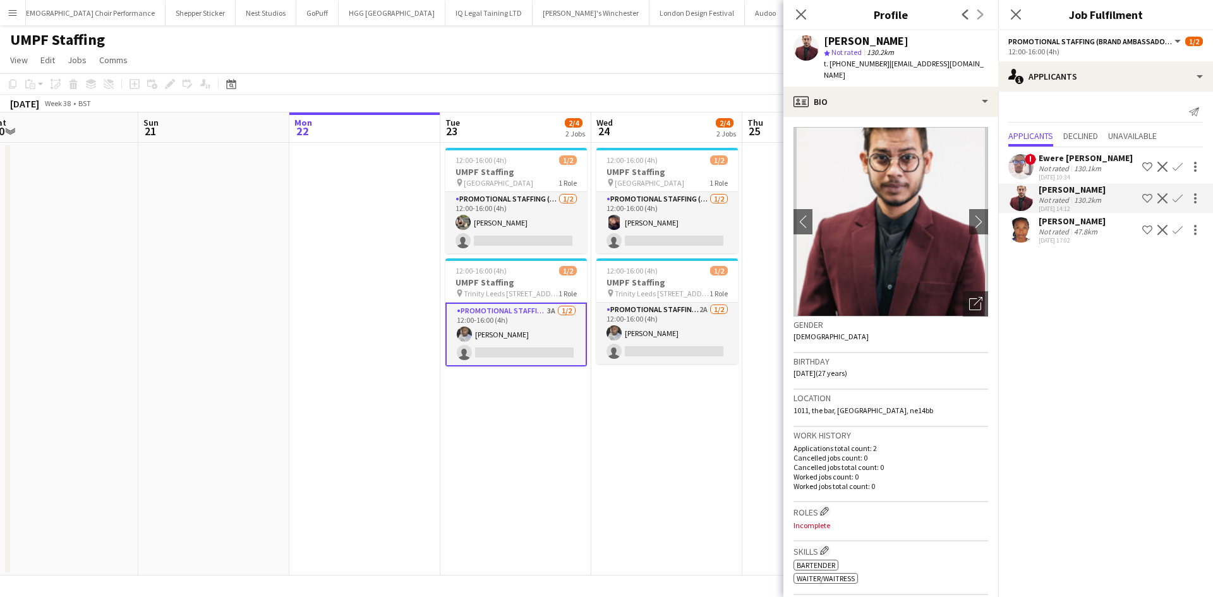
click at [1058, 167] on div "Not rated" at bounding box center [1054, 168] width 33 height 9
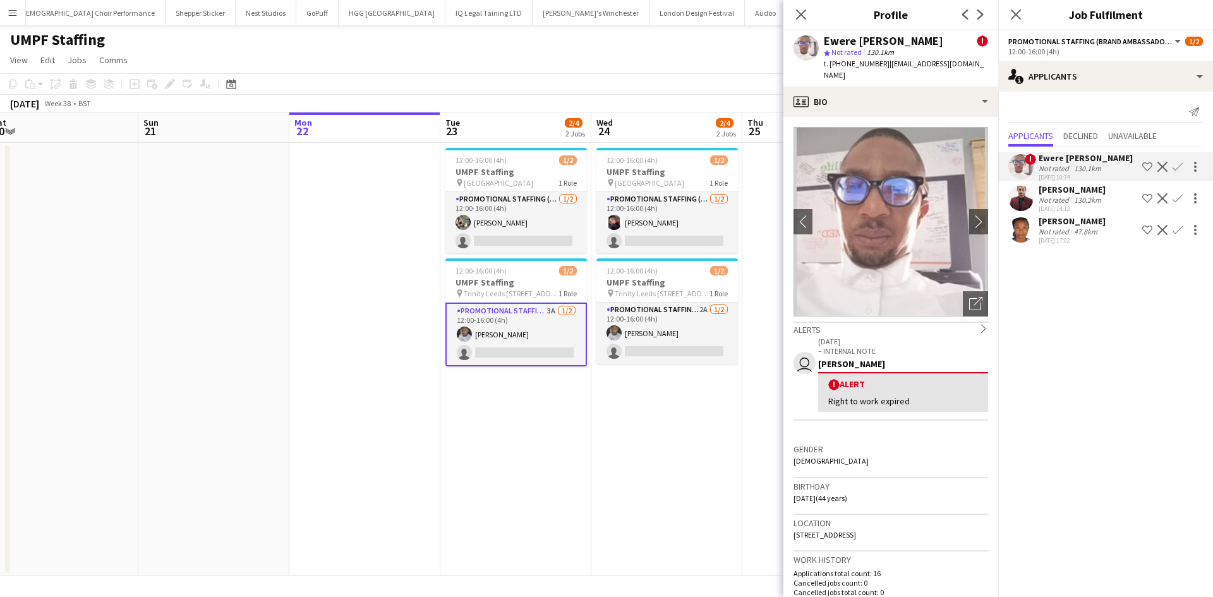
click at [616, 419] on app-date-cell "12:00-16:00 (4h) 1/2 UMPF Staffing pin St Davids Bridge Street Cardiff 1 Role P…" at bounding box center [666, 359] width 151 height 433
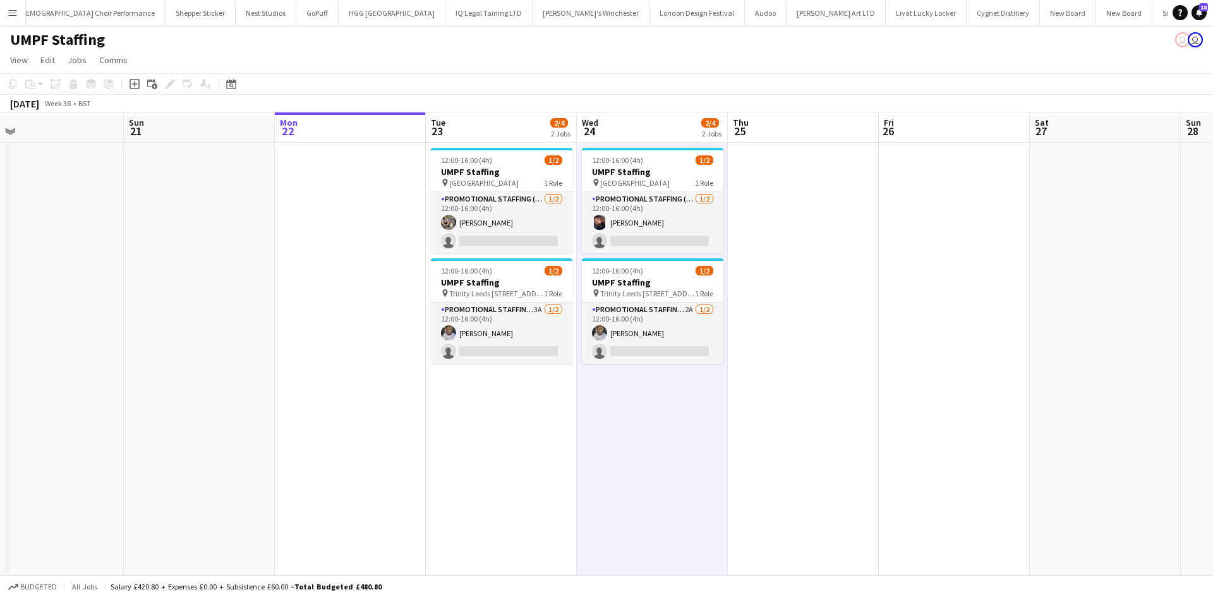
drag, startPoint x: 788, startPoint y: 258, endPoint x: 770, endPoint y: 258, distance: 17.7
click at [770, 258] on app-calendar-viewport "Thu 18 Fri 19 Sat 20 Sun 21 Mon 22 Tue 23 2/4 2 Jobs Wed 24 2/4 2 Jobs Thu 25 F…" at bounding box center [606, 343] width 1213 height 463
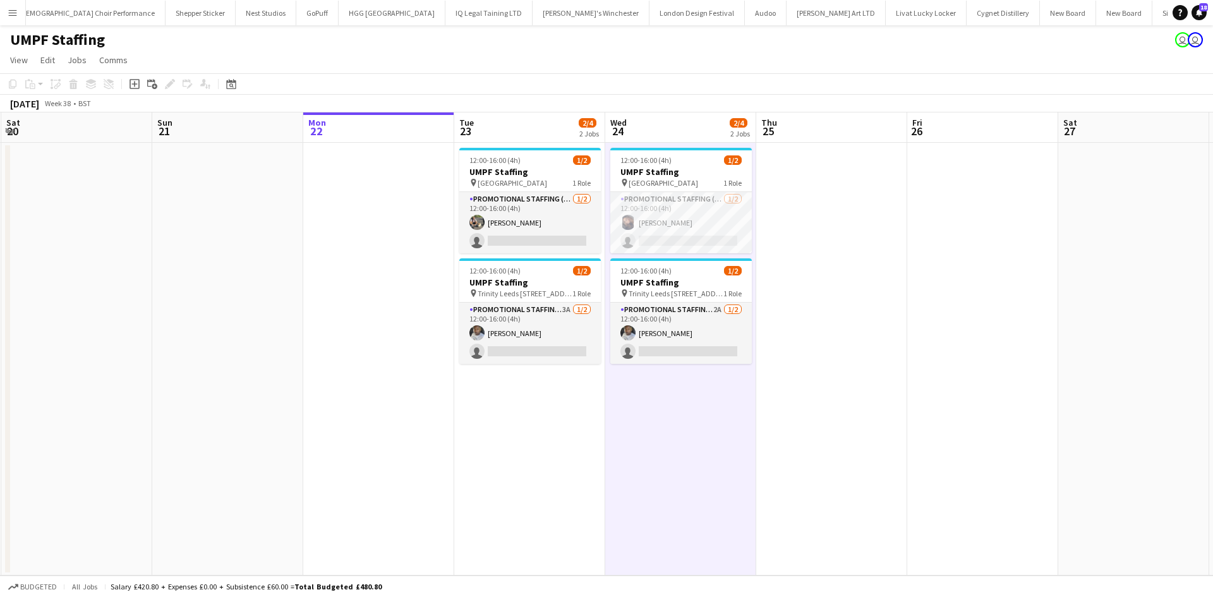
scroll to position [0, 299]
drag, startPoint x: 641, startPoint y: 485, endPoint x: 692, endPoint y: 482, distance: 51.2
click at [692, 482] on app-calendar-viewport "Thu 18 Fri 19 Sat 20 Sun 21 Mon 22 Tue 23 2/4 2 Jobs Wed 24 2/4 2 Jobs Thu 25 F…" at bounding box center [606, 343] width 1213 height 463
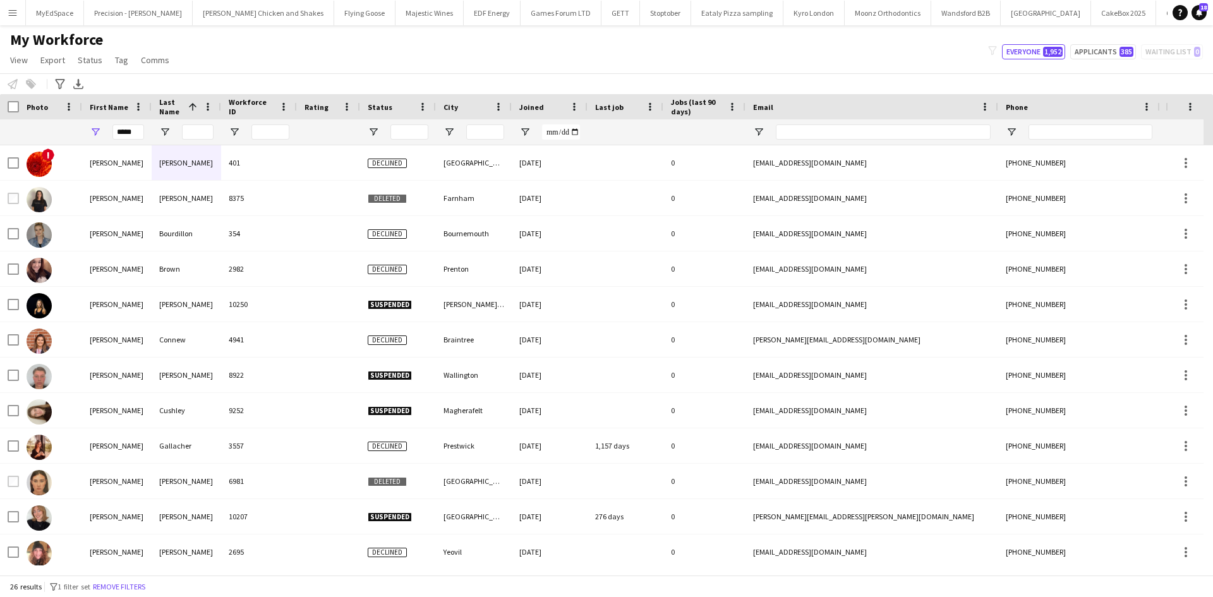
scroll to position [0, 15]
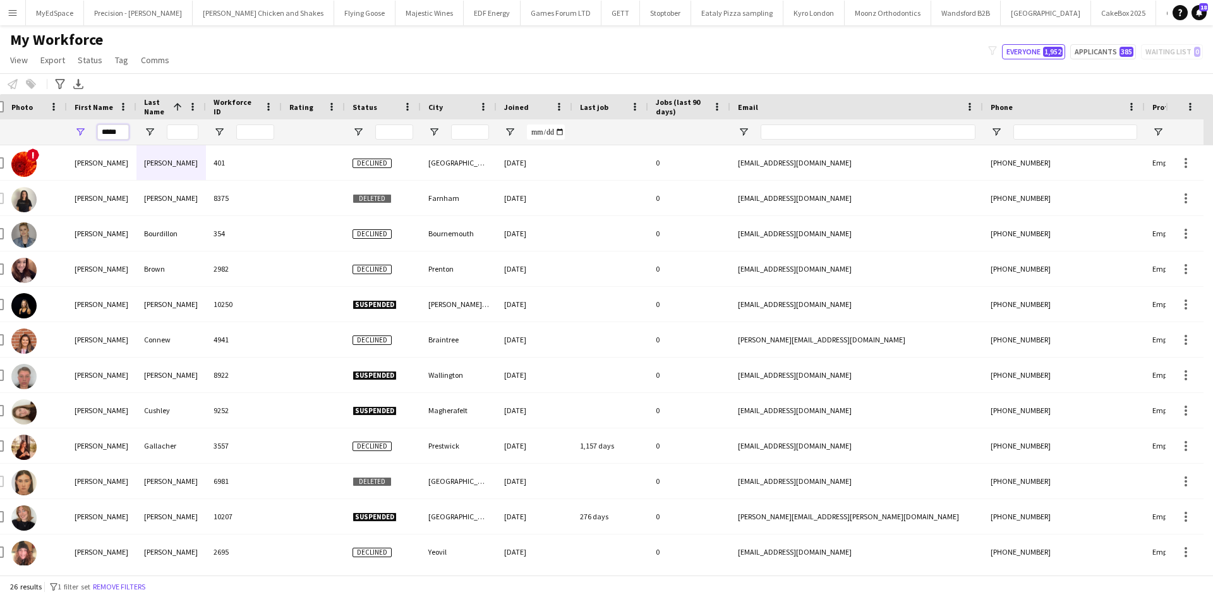
click at [107, 127] on input "*****" at bounding box center [113, 131] width 32 height 15
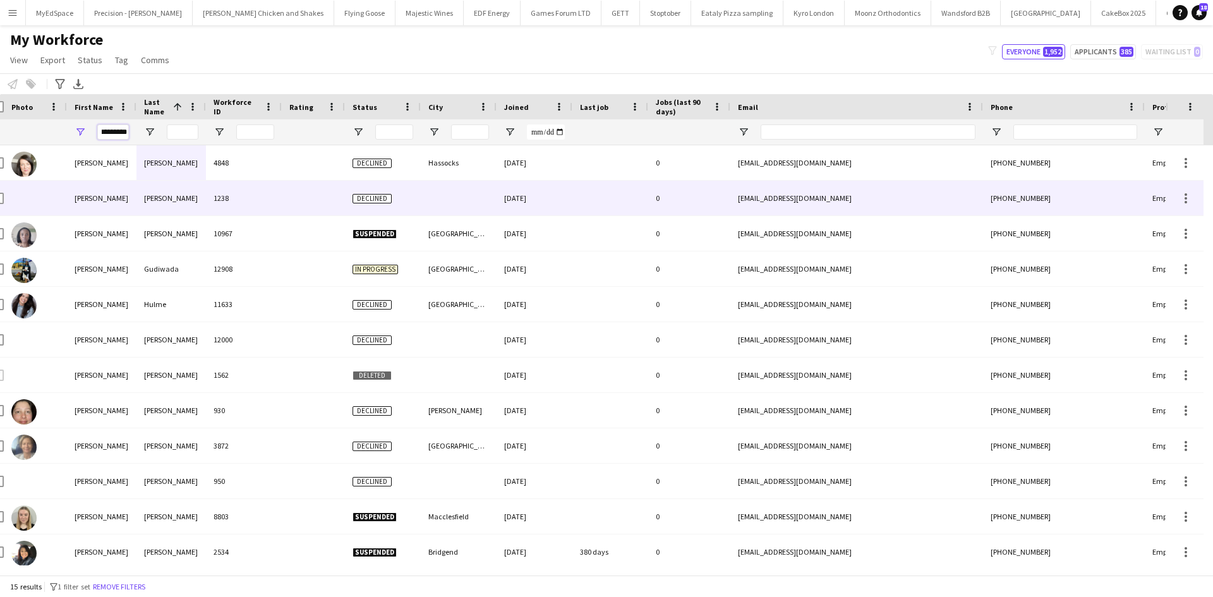
scroll to position [111, 0]
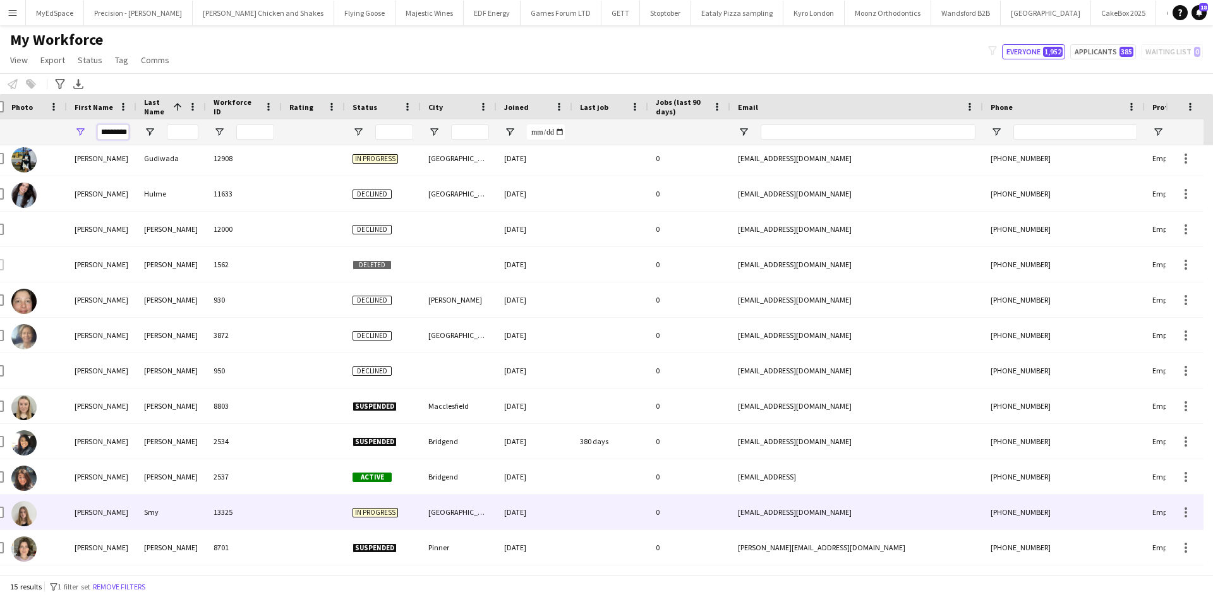
type input "*********"
click at [147, 518] on div "Smy" at bounding box center [170, 511] width 69 height 35
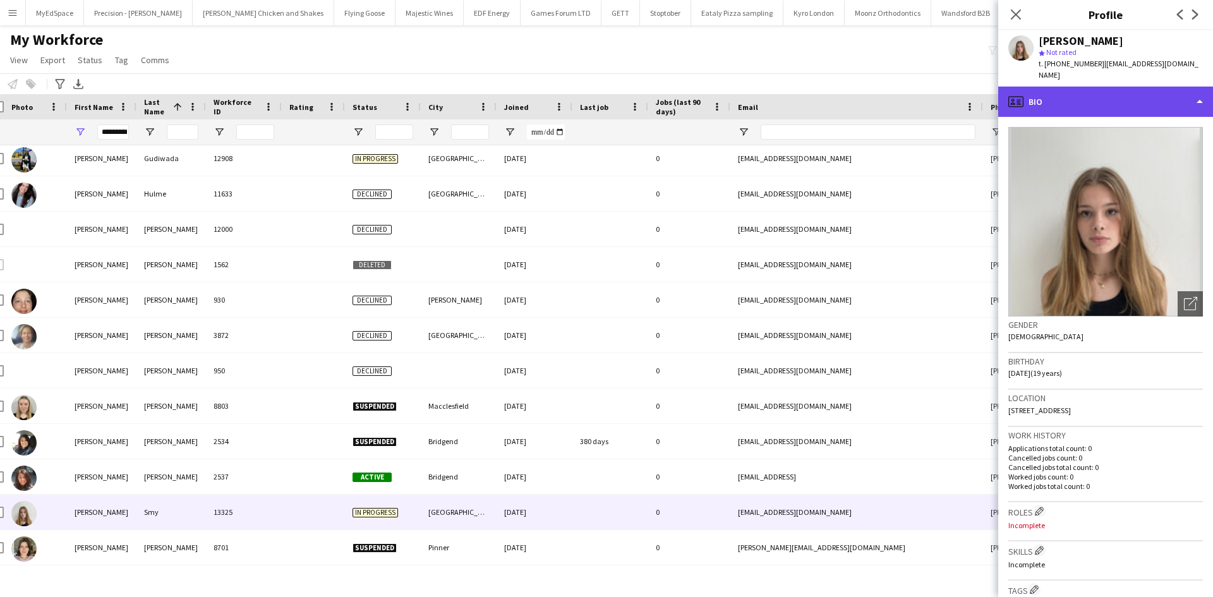
click at [1032, 90] on div "profile Bio" at bounding box center [1105, 102] width 215 height 30
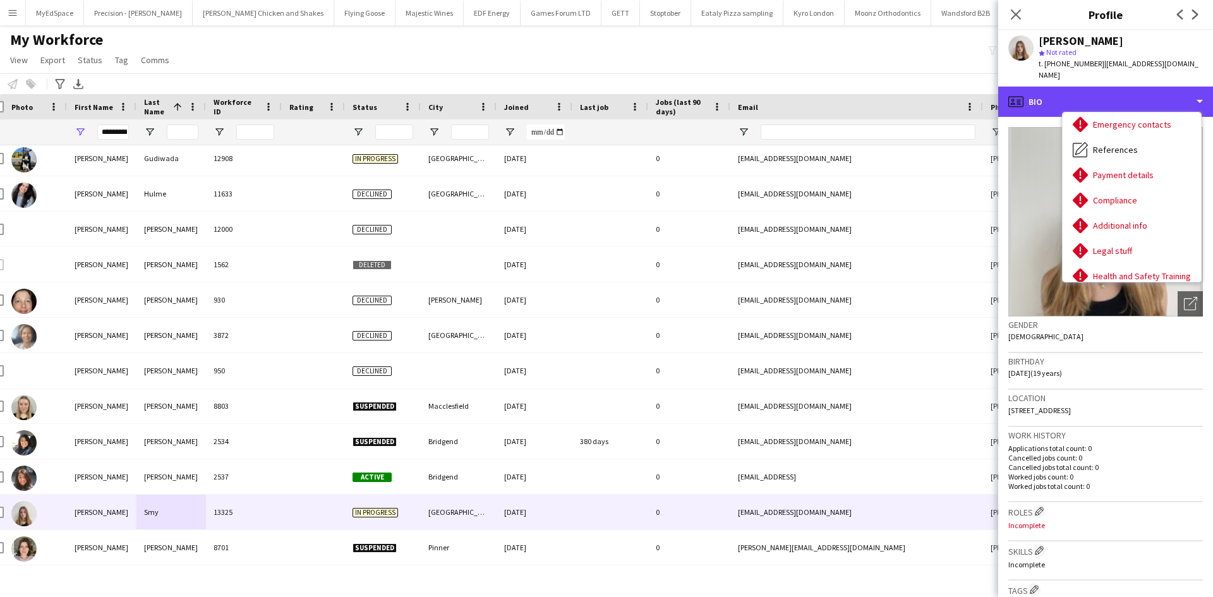
scroll to position [169, 0]
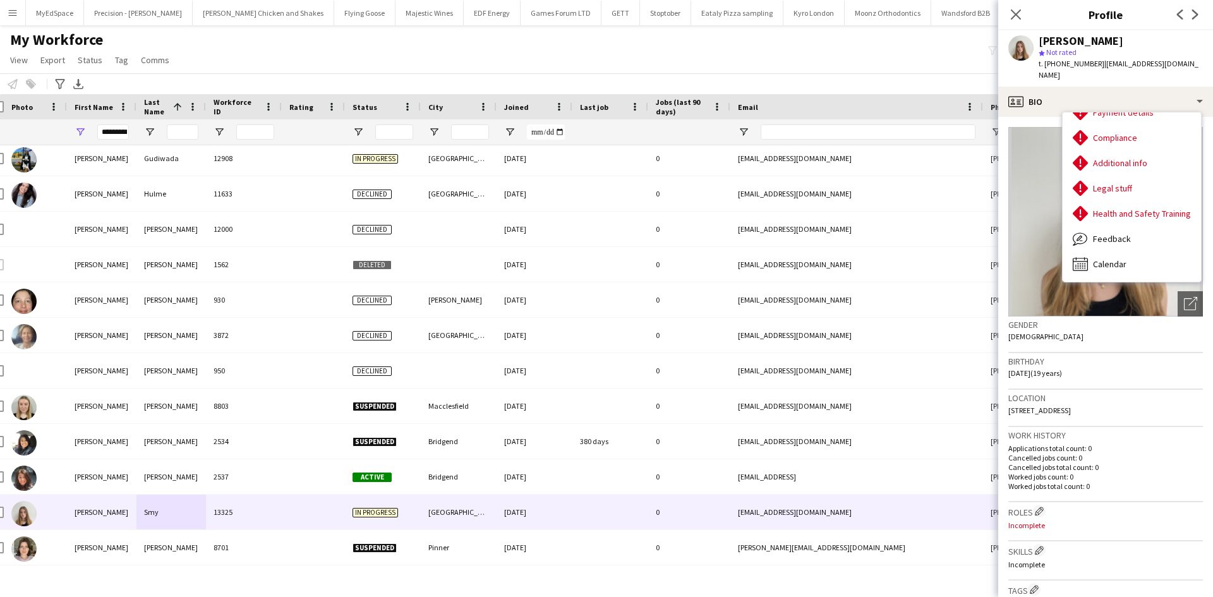
click at [727, 50] on div "My Workforce View Views Default view New view Update view Delete view Edit name…" at bounding box center [606, 51] width 1213 height 43
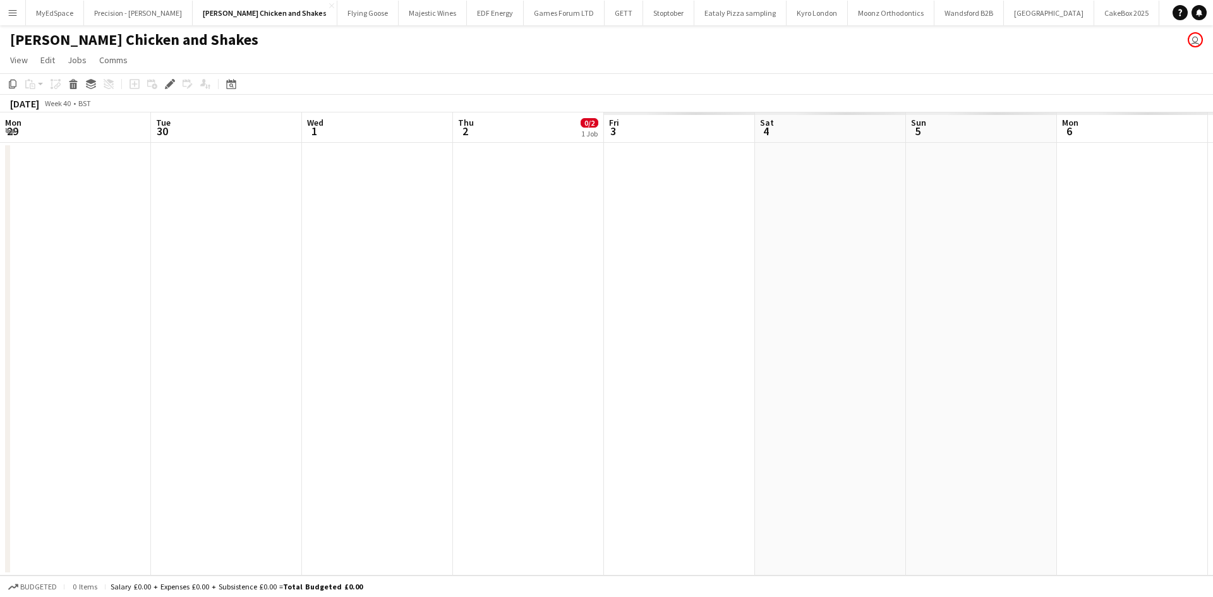
scroll to position [0, 434]
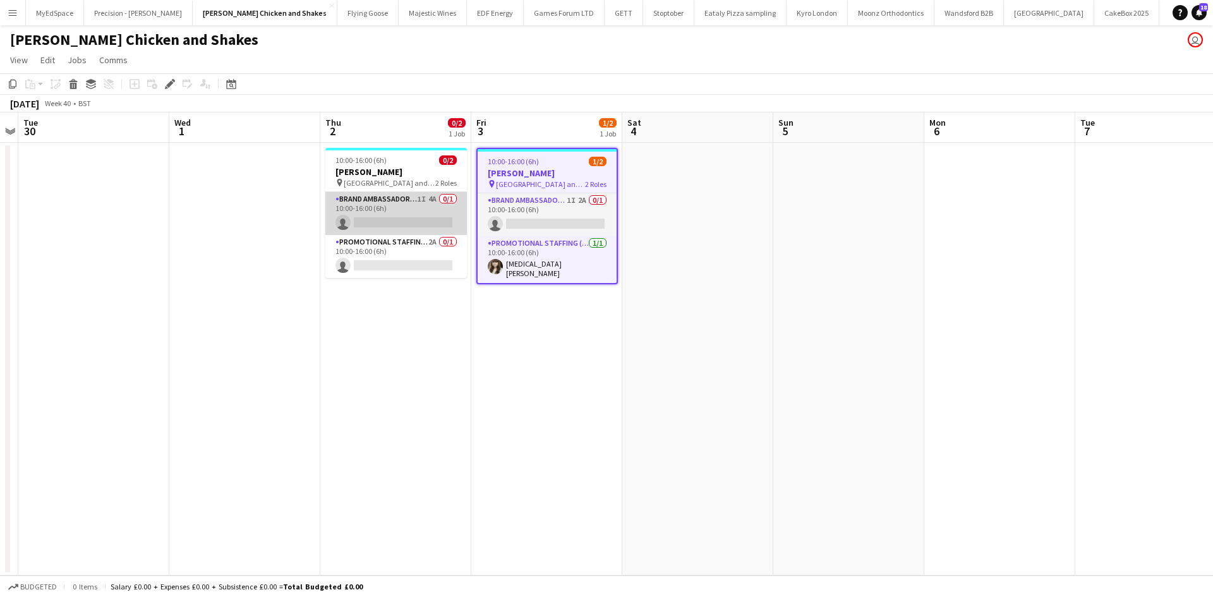
click at [426, 200] on app-card-role "Brand Ambassador (Pick up) 1I 4A 0/1 10:00-16:00 (6h) single-neutral-actions" at bounding box center [395, 213] width 141 height 43
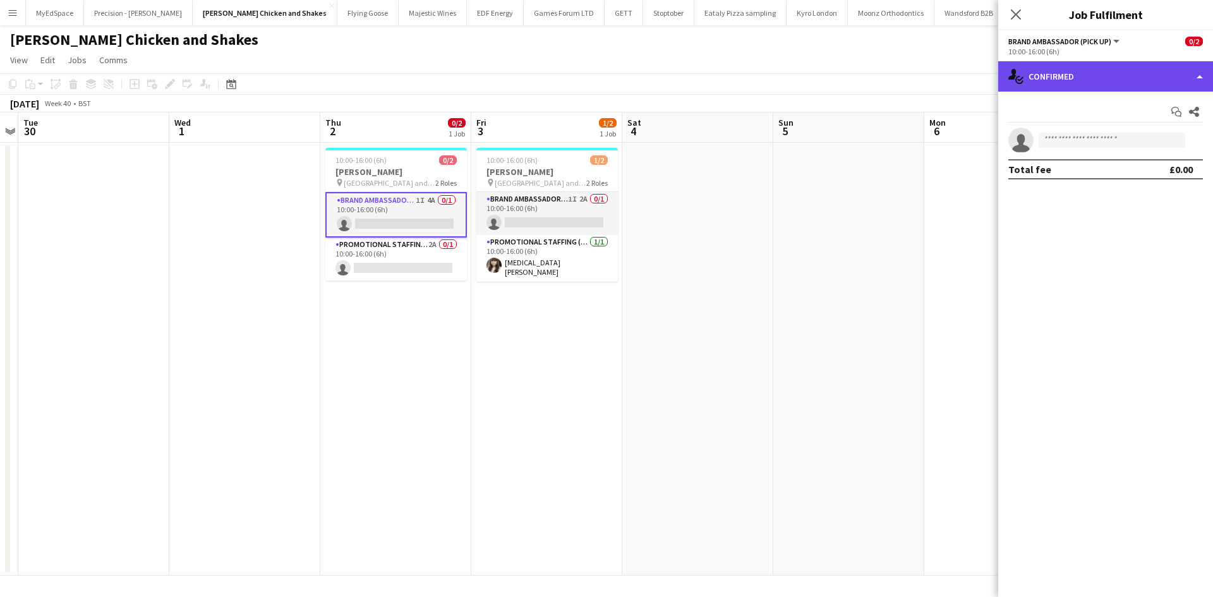
click at [1144, 88] on div "single-neutral-actions-check-2 Confirmed" at bounding box center [1105, 76] width 215 height 30
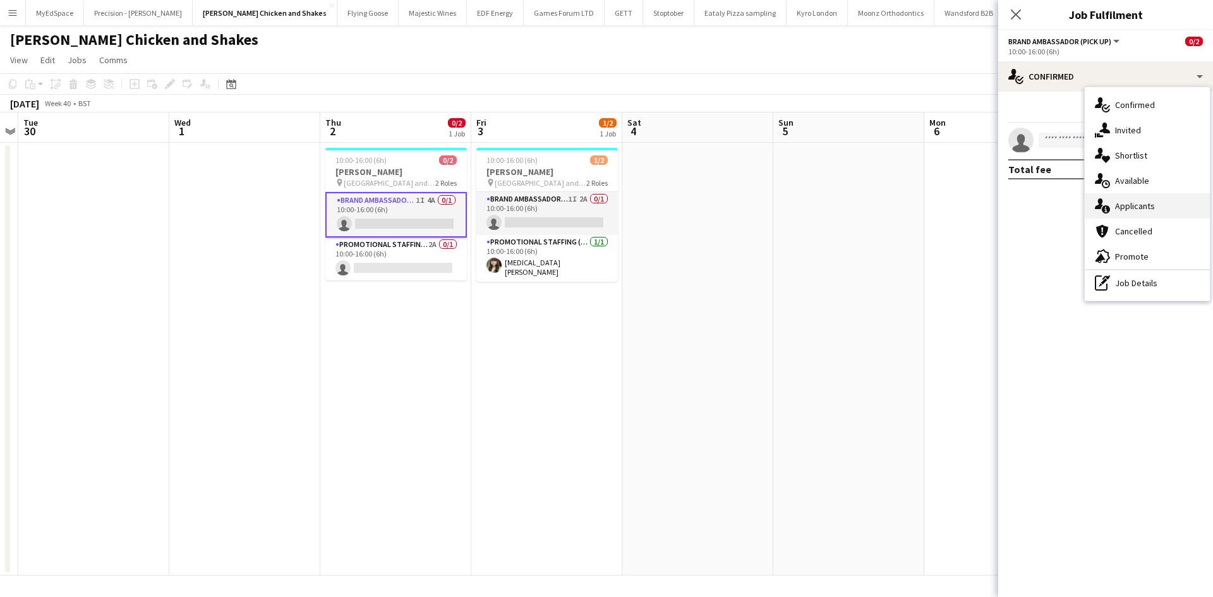
click at [1170, 211] on div "single-neutral-actions-information Applicants" at bounding box center [1146, 205] width 125 height 25
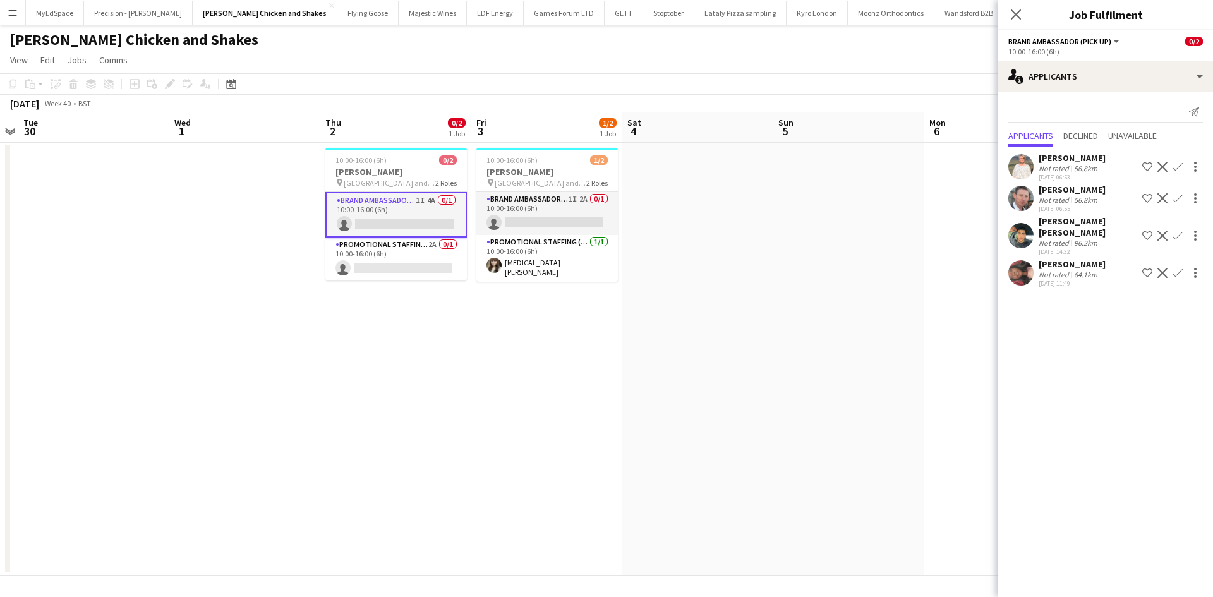
click at [729, 464] on app-date-cell at bounding box center [697, 359] width 151 height 433
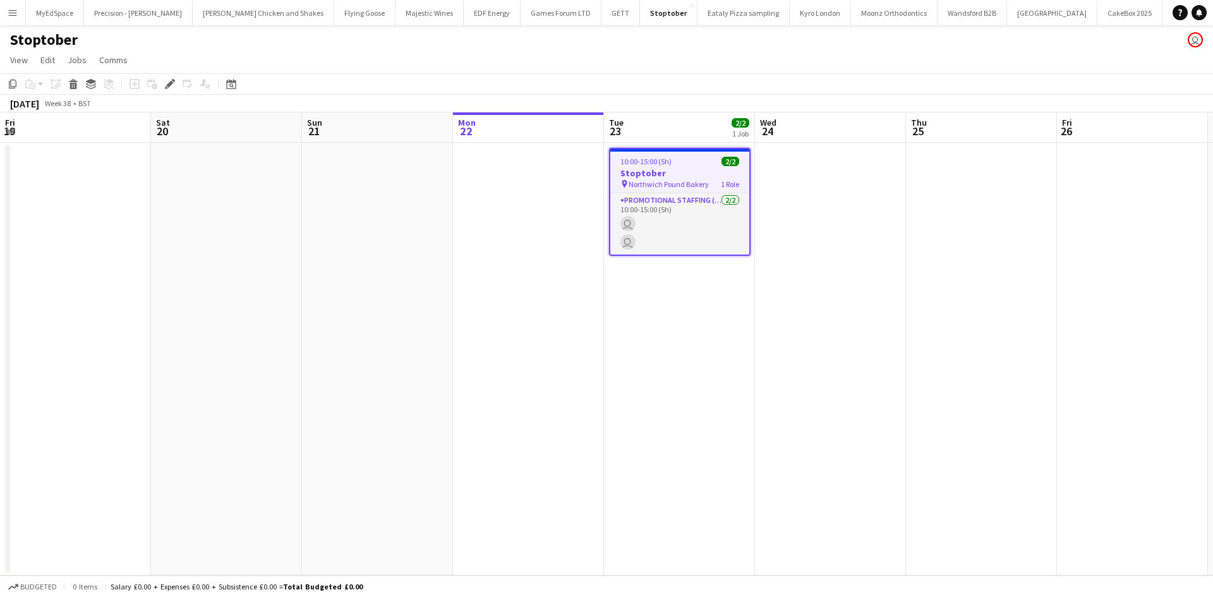
scroll to position [0, 434]
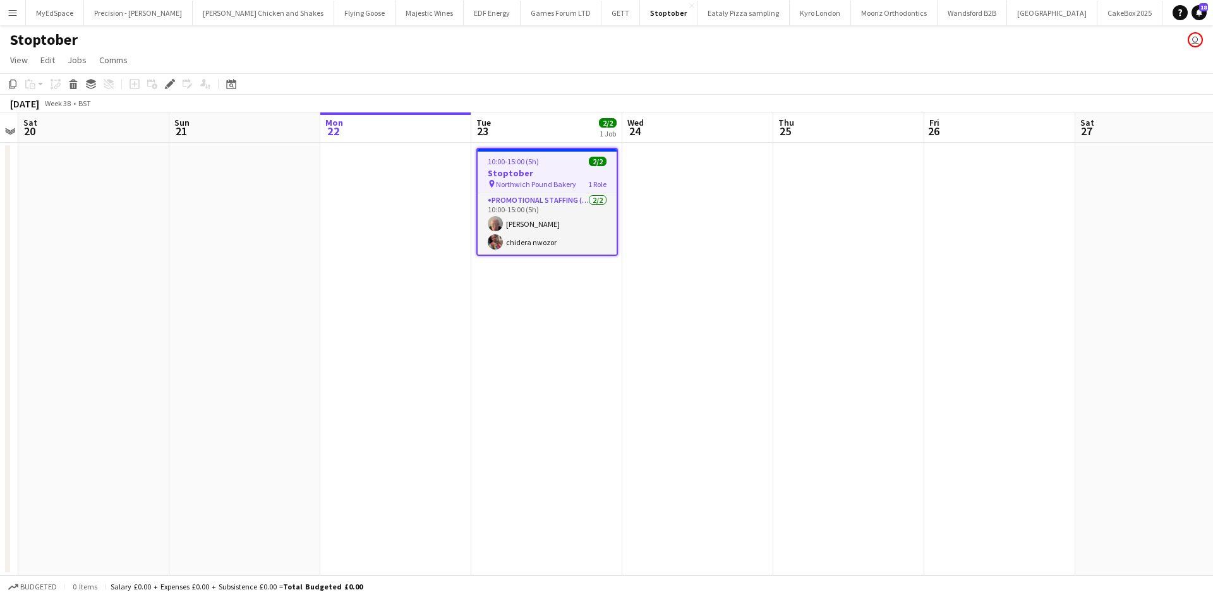
drag, startPoint x: 520, startPoint y: 158, endPoint x: 524, endPoint y: 171, distance: 13.2
click at [520, 159] on span "10:00-15:00 (5h)" at bounding box center [513, 161] width 51 height 9
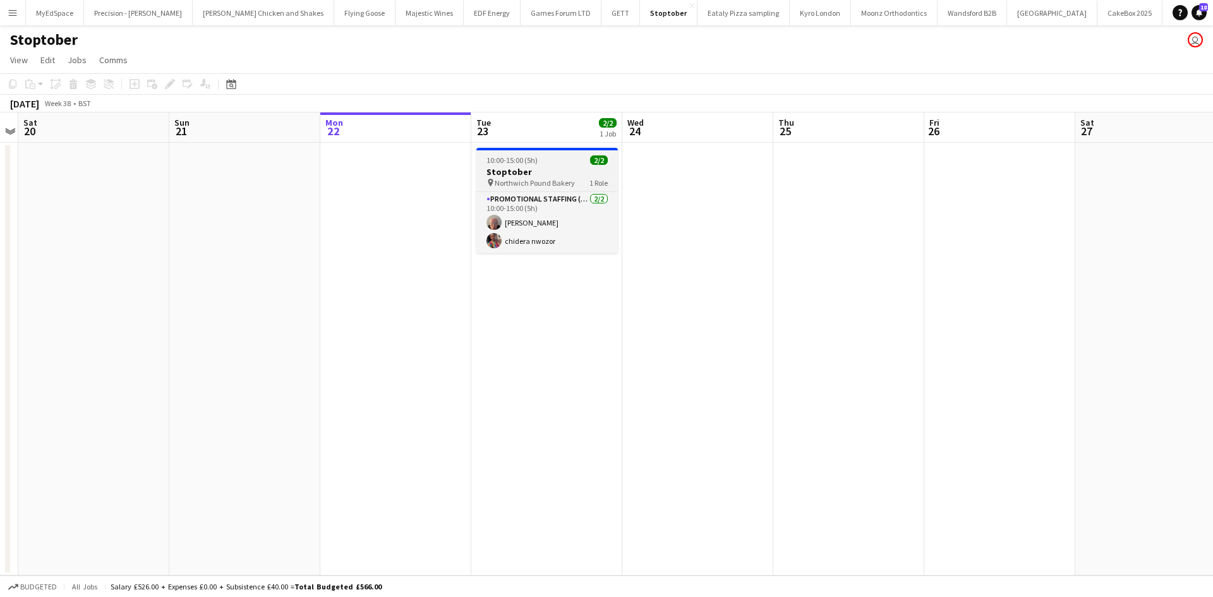
click at [527, 174] on h3 "Stoptober" at bounding box center [546, 171] width 141 height 11
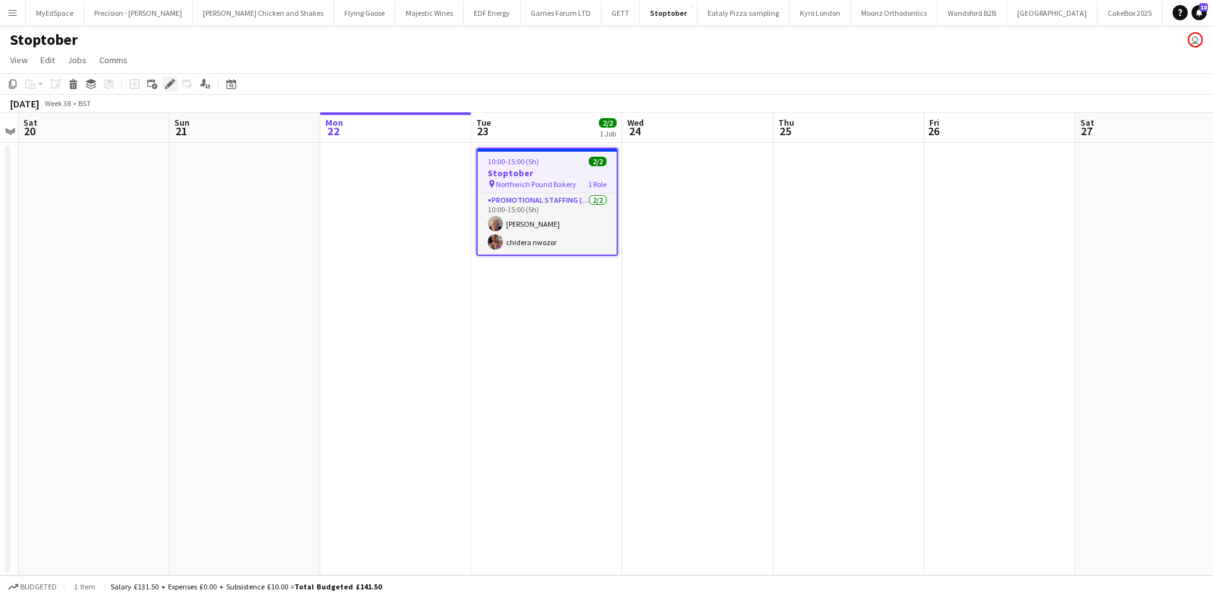
click at [165, 87] on icon "Edit" at bounding box center [170, 84] width 10 height 10
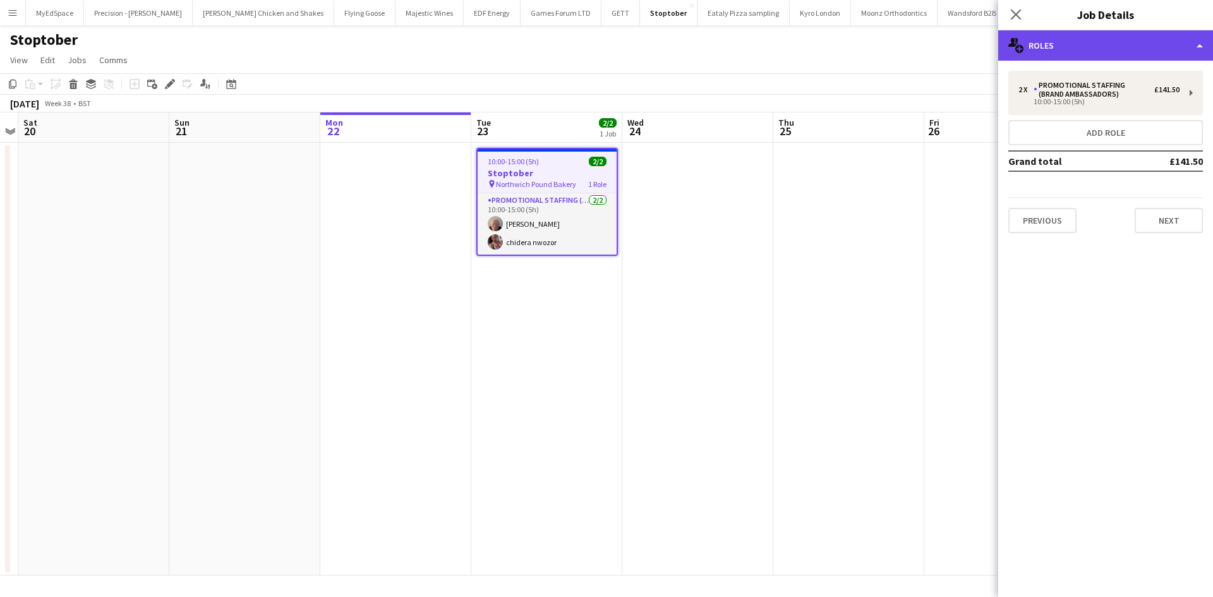
click at [1082, 30] on div "multiple-users-add Roles" at bounding box center [1105, 45] width 215 height 30
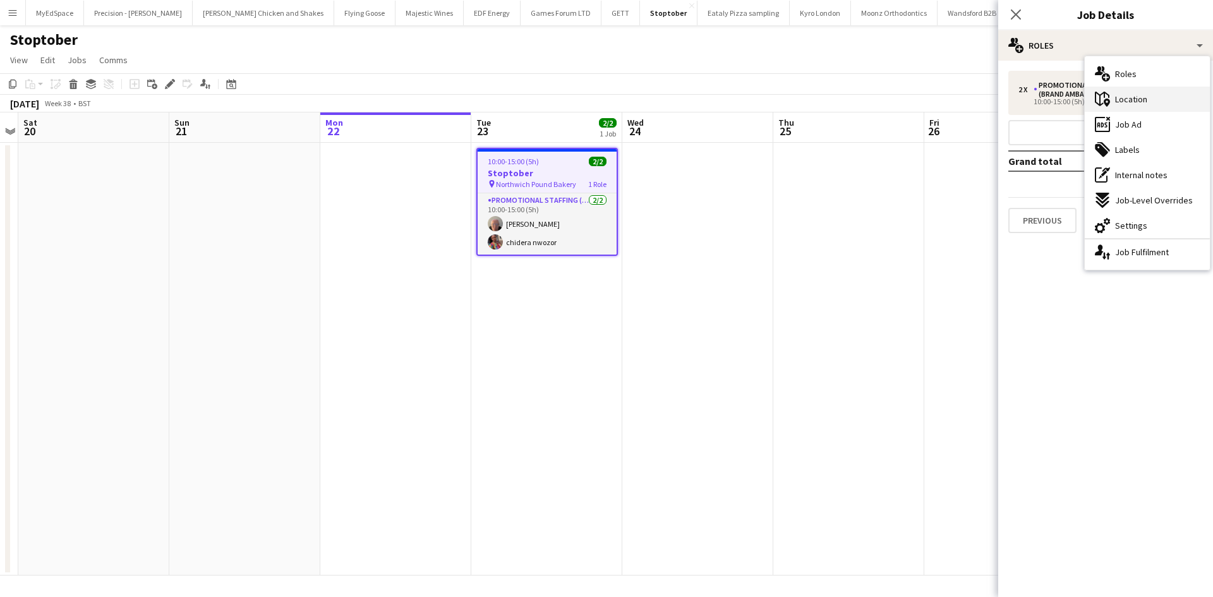
click at [1157, 96] on div "maps-pin-1 Location" at bounding box center [1146, 99] width 125 height 25
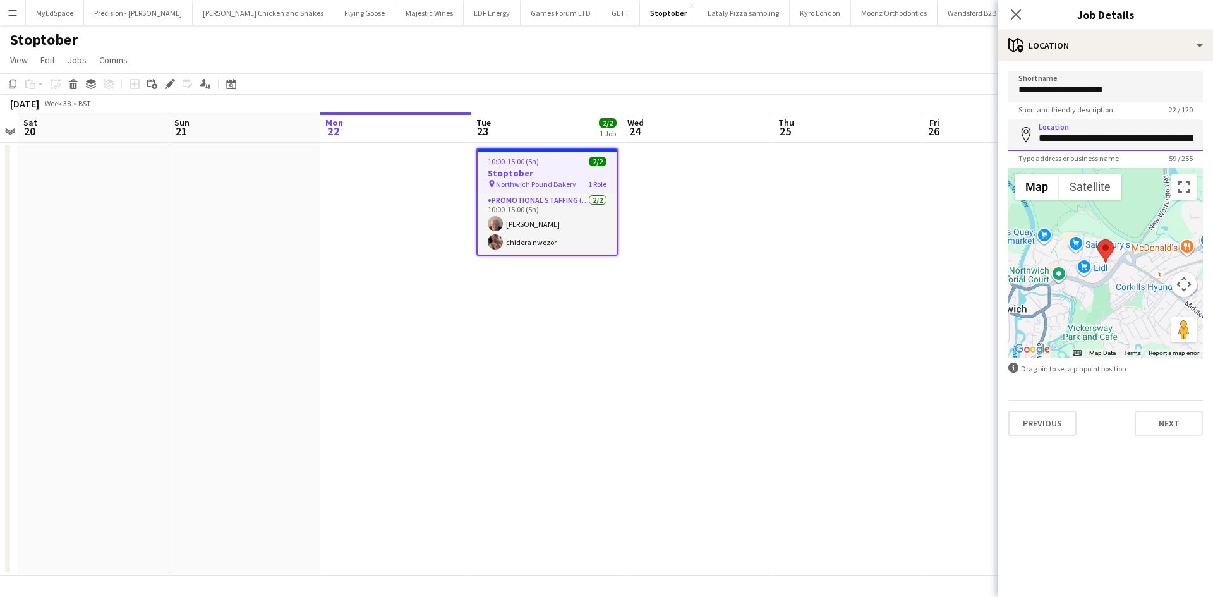
scroll to position [0, 102]
drag, startPoint x: 1037, startPoint y: 140, endPoint x: 1175, endPoint y: 140, distance: 137.7
click at [1175, 140] on input "**********" at bounding box center [1105, 135] width 195 height 32
click at [959, 156] on app-date-cell at bounding box center [999, 359] width 151 height 433
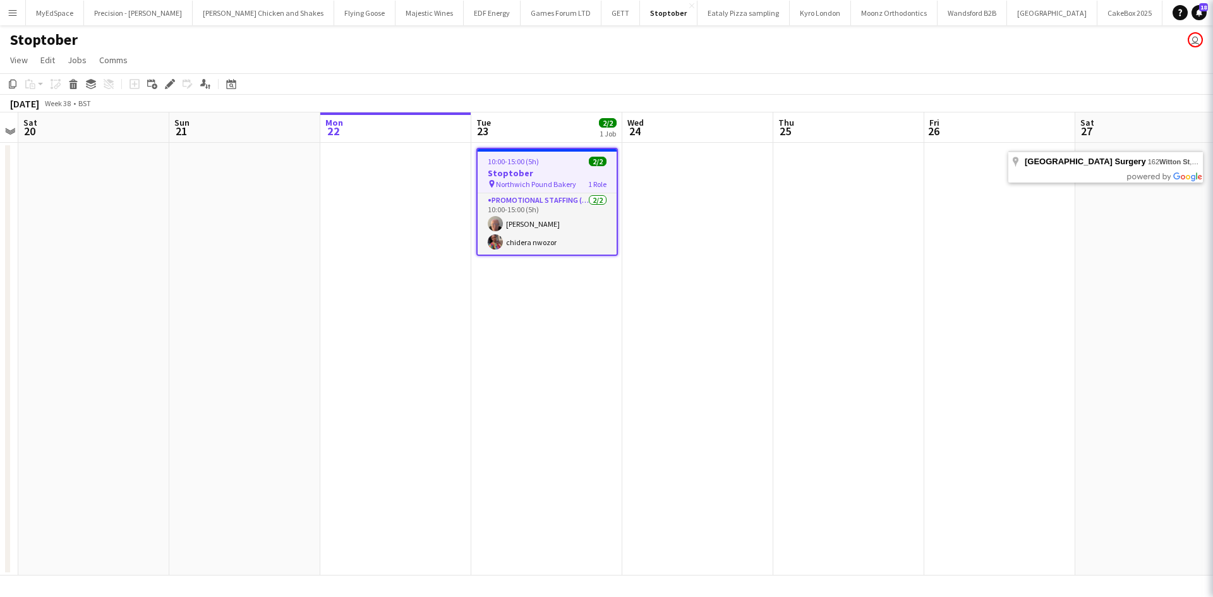
scroll to position [0, 0]
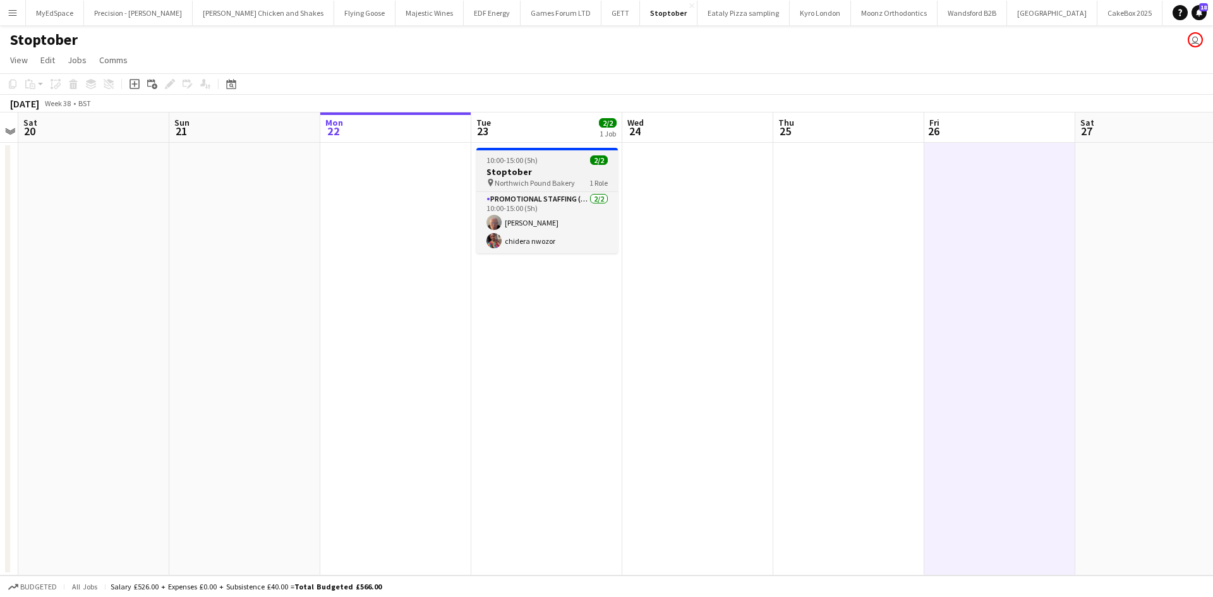
click at [541, 175] on h3 "Stoptober" at bounding box center [546, 171] width 141 height 11
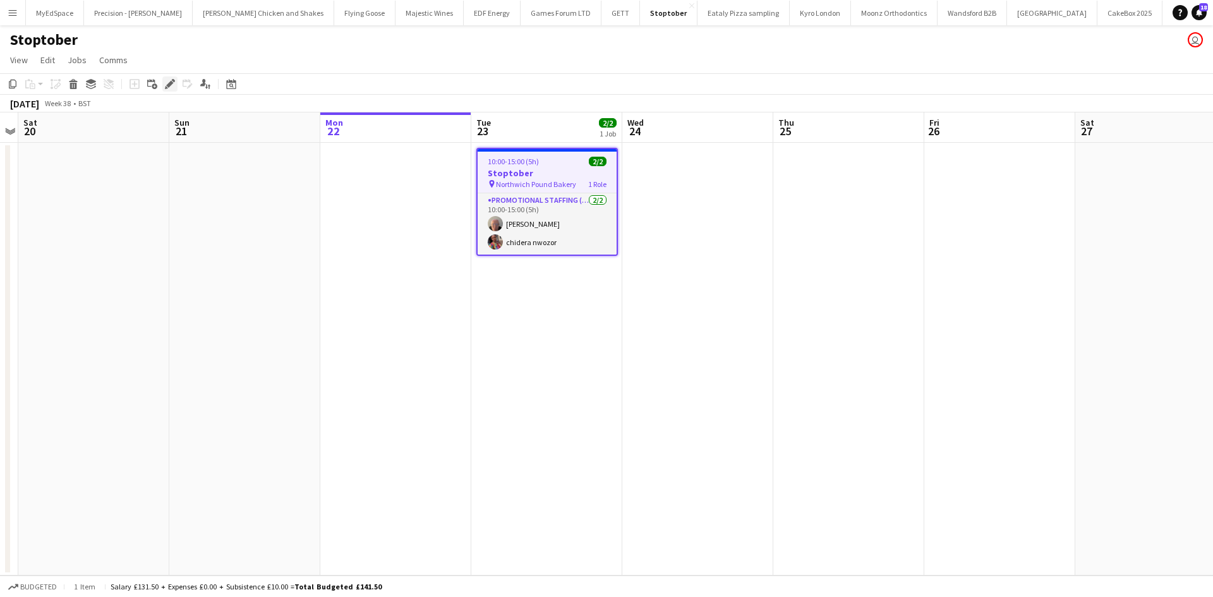
click at [177, 87] on div "Edit" at bounding box center [169, 83] width 15 height 15
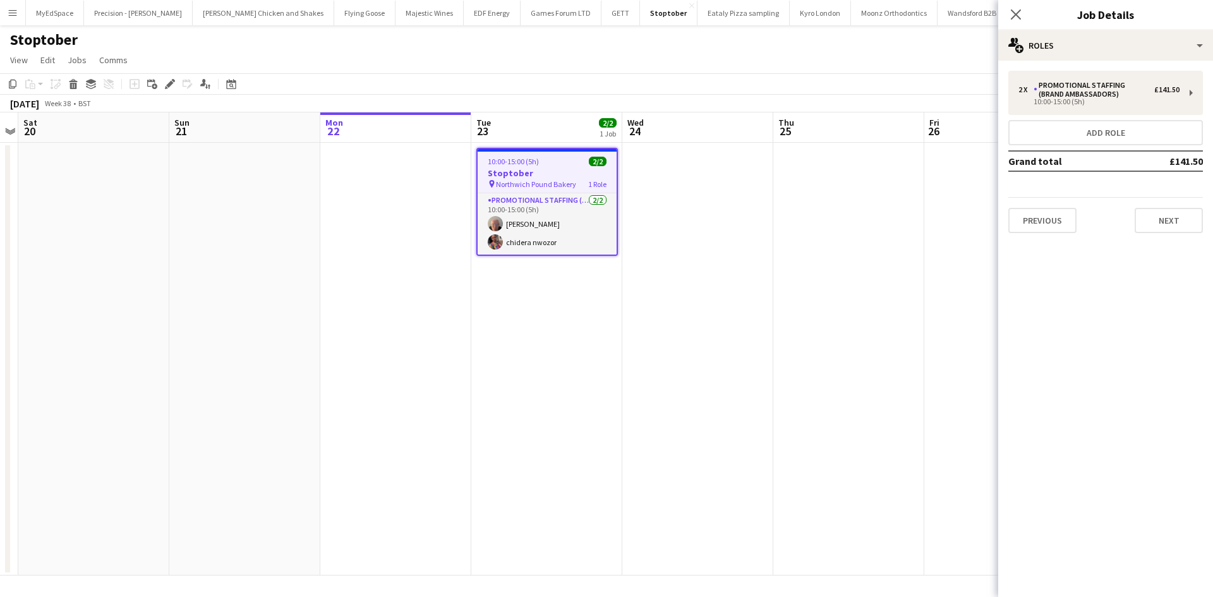
click at [1106, 28] on div "Close pop-in Job Details" at bounding box center [1105, 15] width 215 height 30
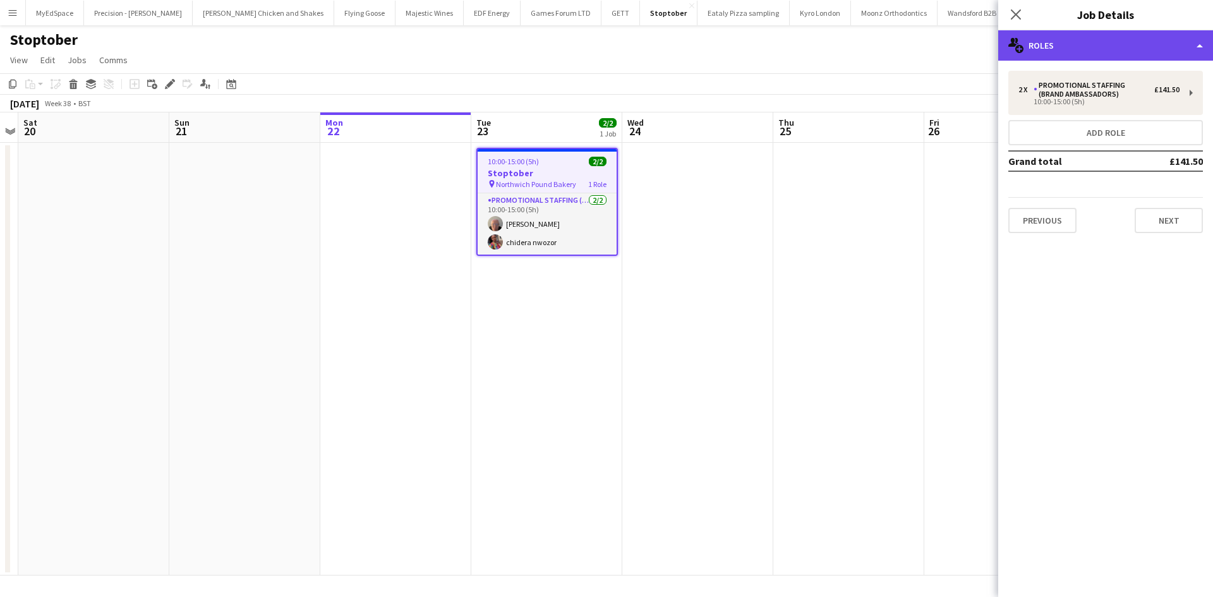
click at [1109, 46] on div "multiple-users-add Roles" at bounding box center [1105, 45] width 215 height 30
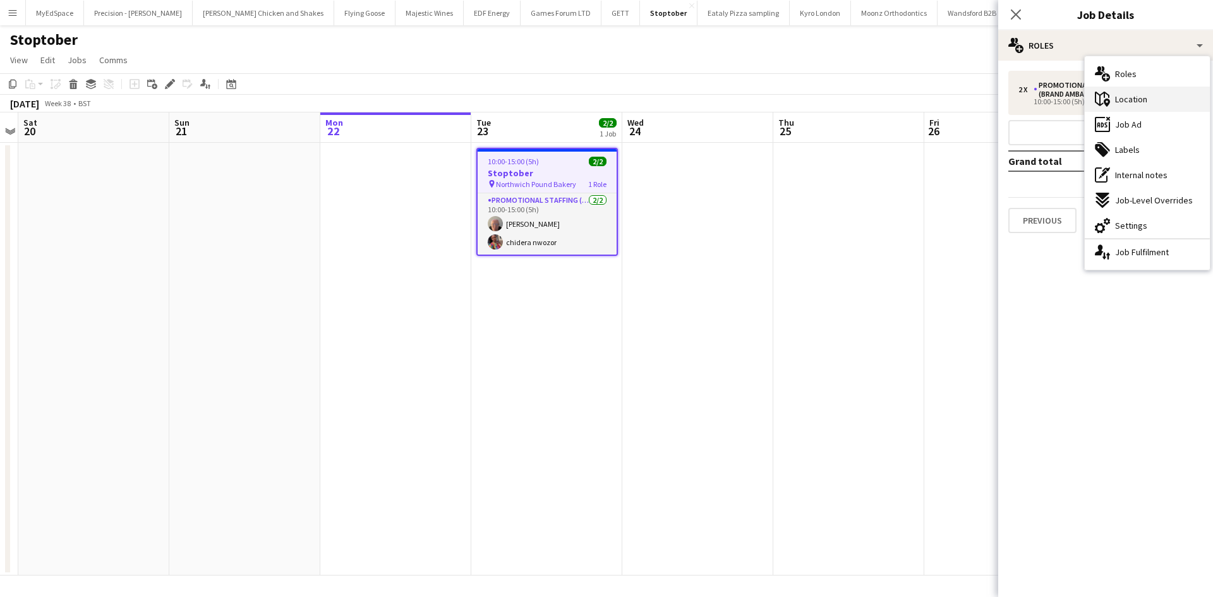
click at [1142, 102] on span "Location" at bounding box center [1131, 98] width 32 height 11
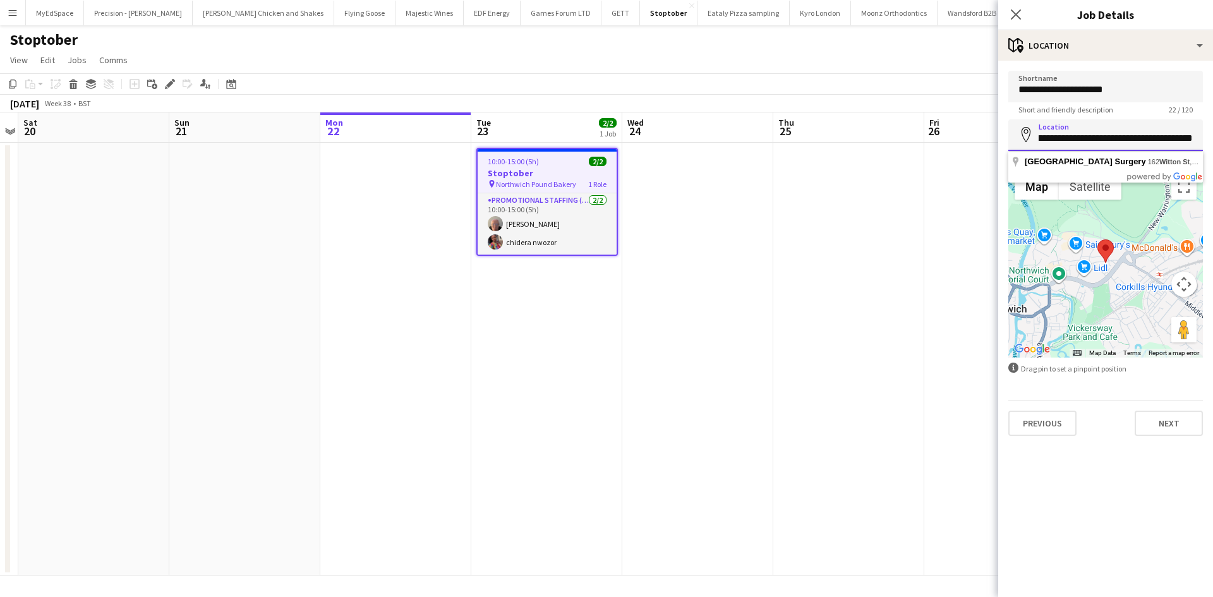
scroll to position [0, 102]
drag, startPoint x: 1058, startPoint y: 135, endPoint x: 1177, endPoint y: 137, distance: 119.4
click at [1177, 137] on input "**********" at bounding box center [1105, 135] width 195 height 32
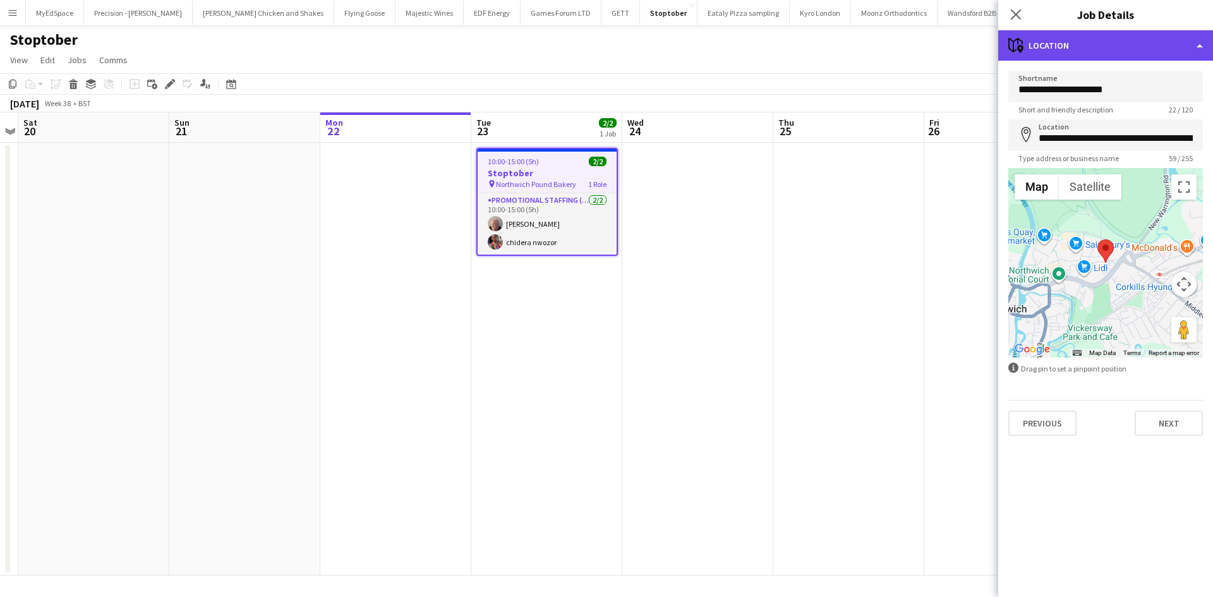
click at [1109, 42] on div "maps-pin-1 Location" at bounding box center [1105, 45] width 215 height 30
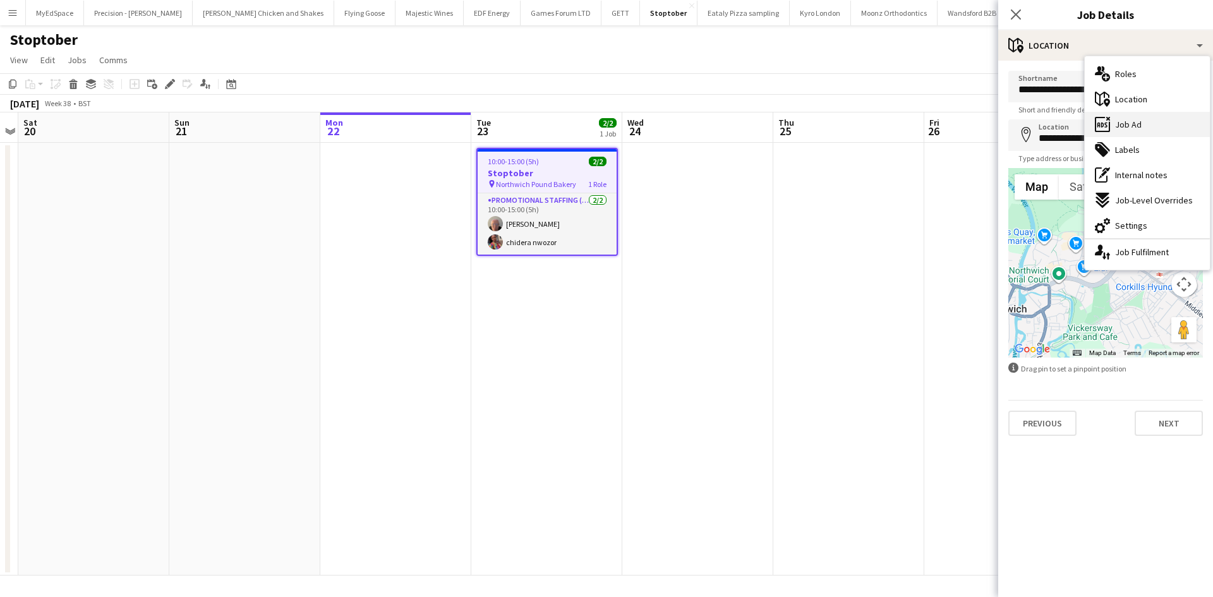
click at [1144, 123] on div "ads-window Job Ad" at bounding box center [1146, 124] width 125 height 25
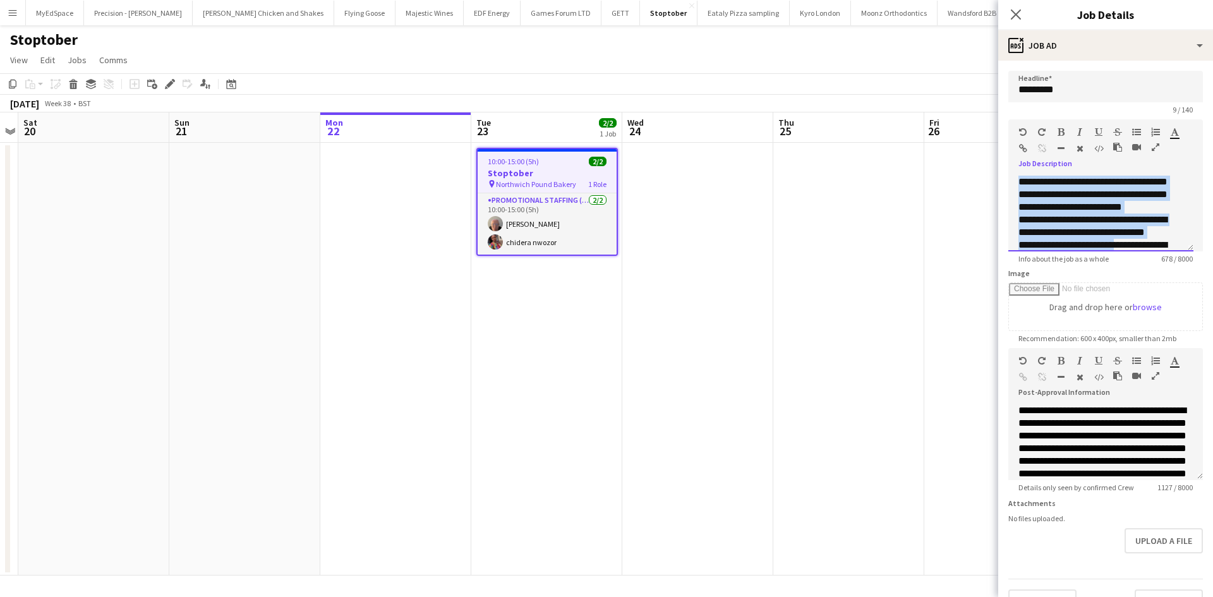
scroll to position [263, 0]
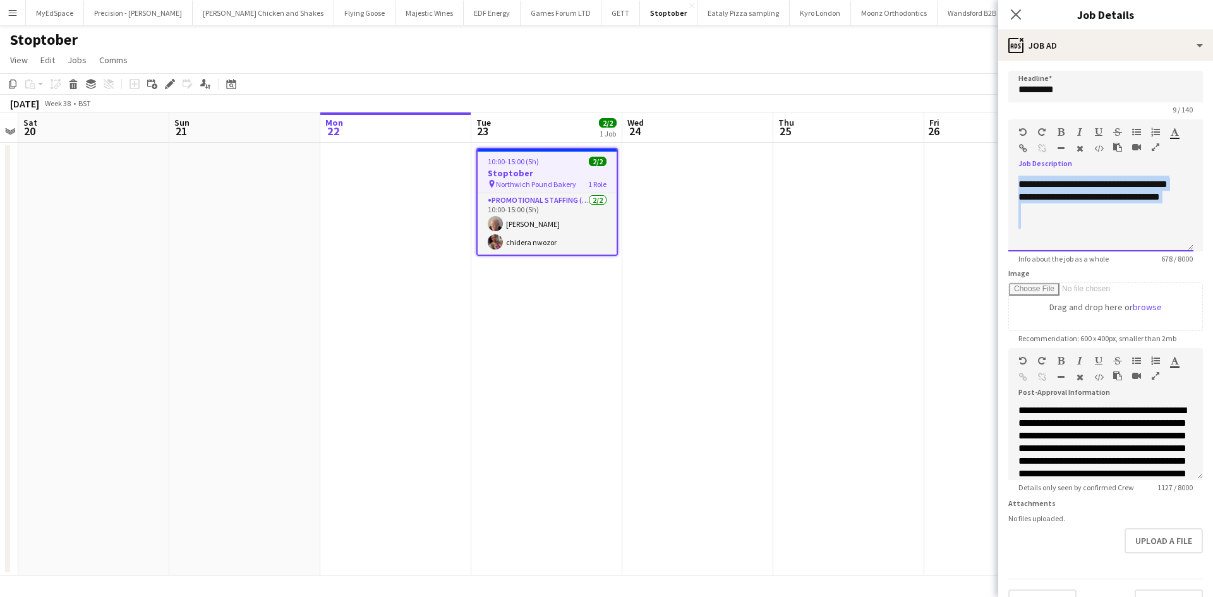
drag, startPoint x: 1015, startPoint y: 179, endPoint x: 1120, endPoint y: 232, distance: 116.9
click at [1120, 232] on div "**********" at bounding box center [1100, 214] width 185 height 76
copy div "**********"
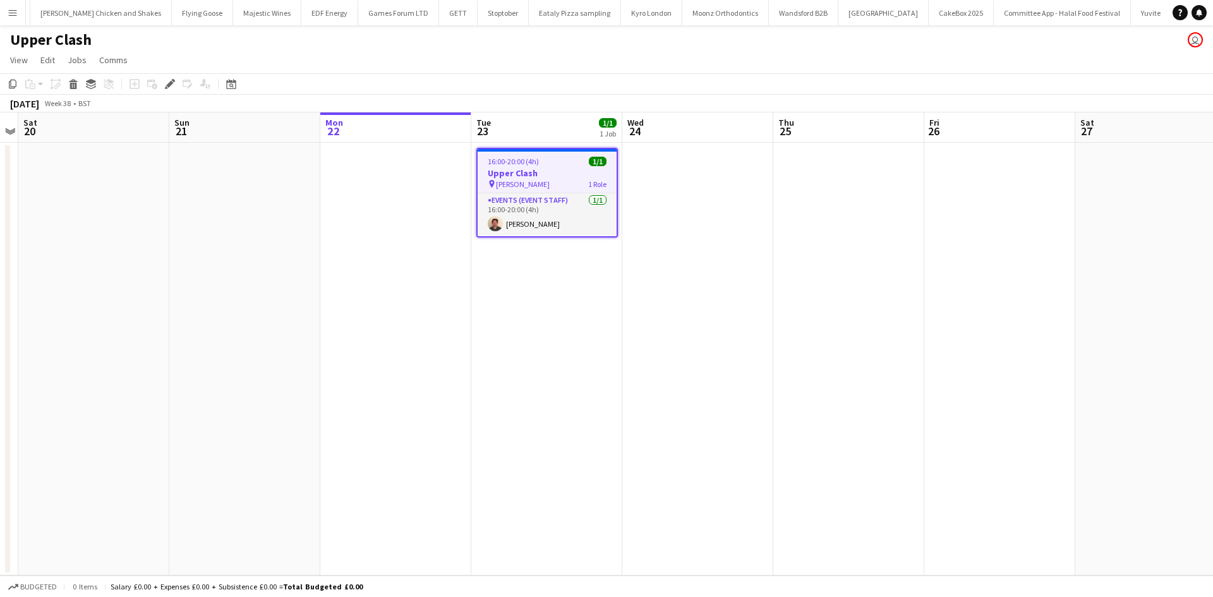
scroll to position [0, 198]
